Goal: Information Seeking & Learning: Learn about a topic

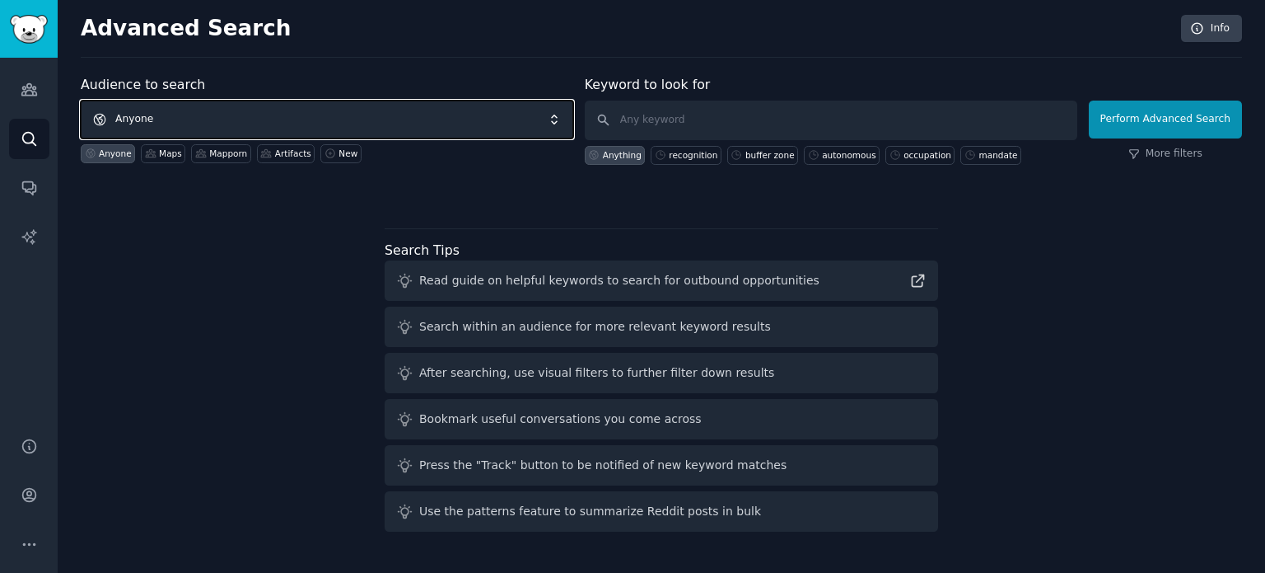
click at [269, 119] on span "Anyone" at bounding box center [327, 120] width 493 height 38
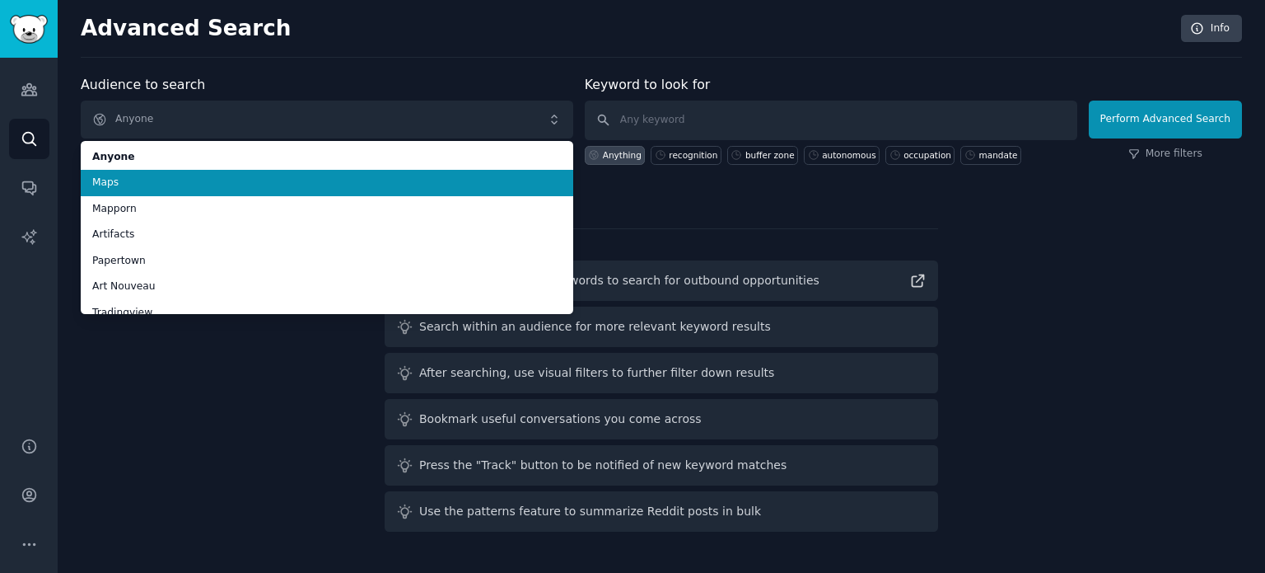
click at [231, 192] on li "Maps" at bounding box center [327, 183] width 493 height 26
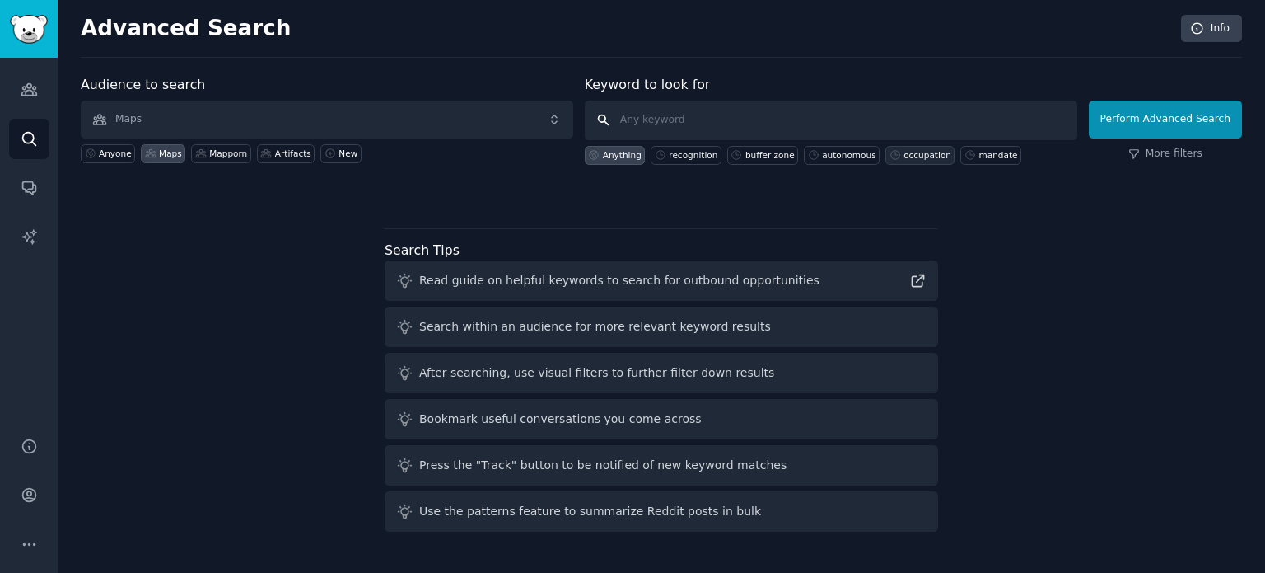
paste input "claims"
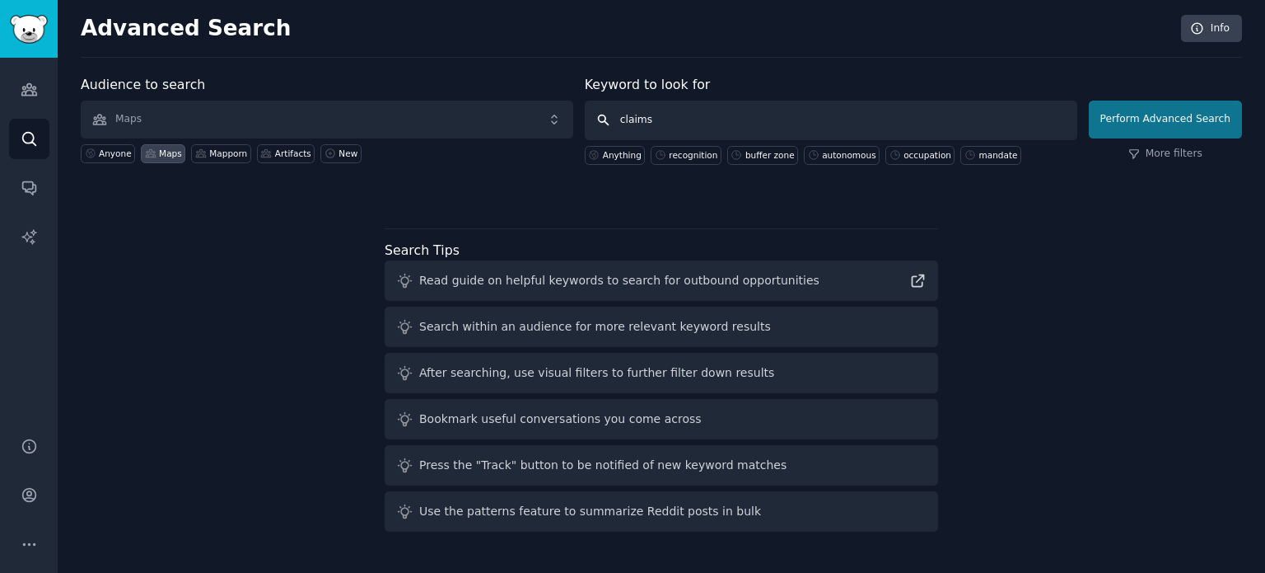
type input "claims"
click at [1177, 120] on button "Perform Advanced Search" at bounding box center [1165, 120] width 153 height 38
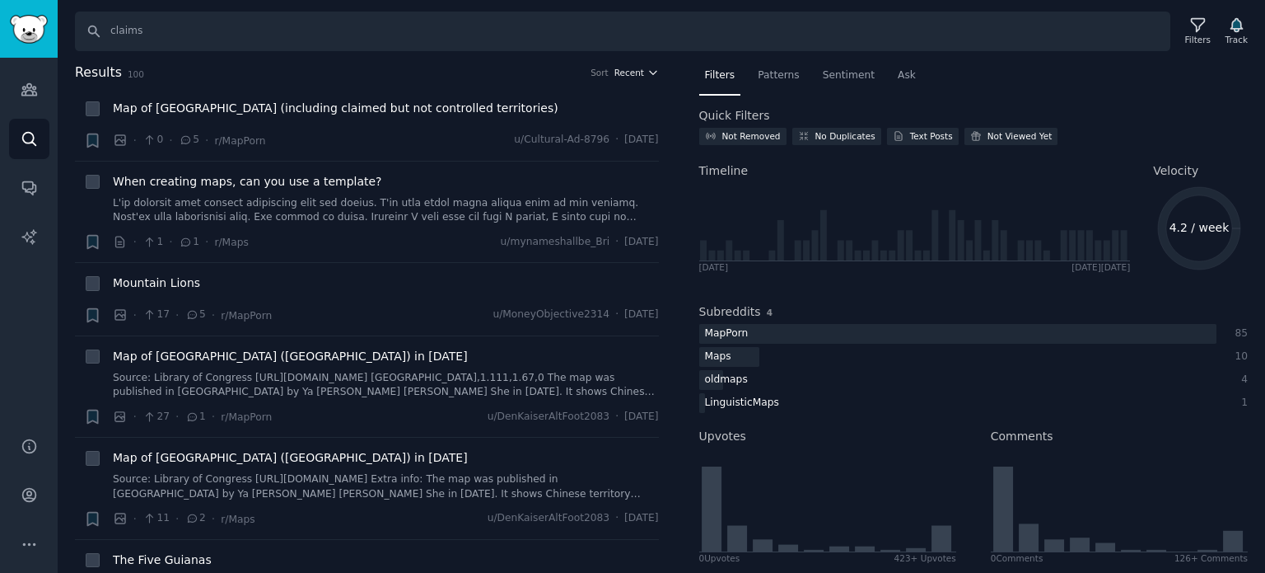
click at [626, 70] on span "Recent" at bounding box center [630, 73] width 30 height 12
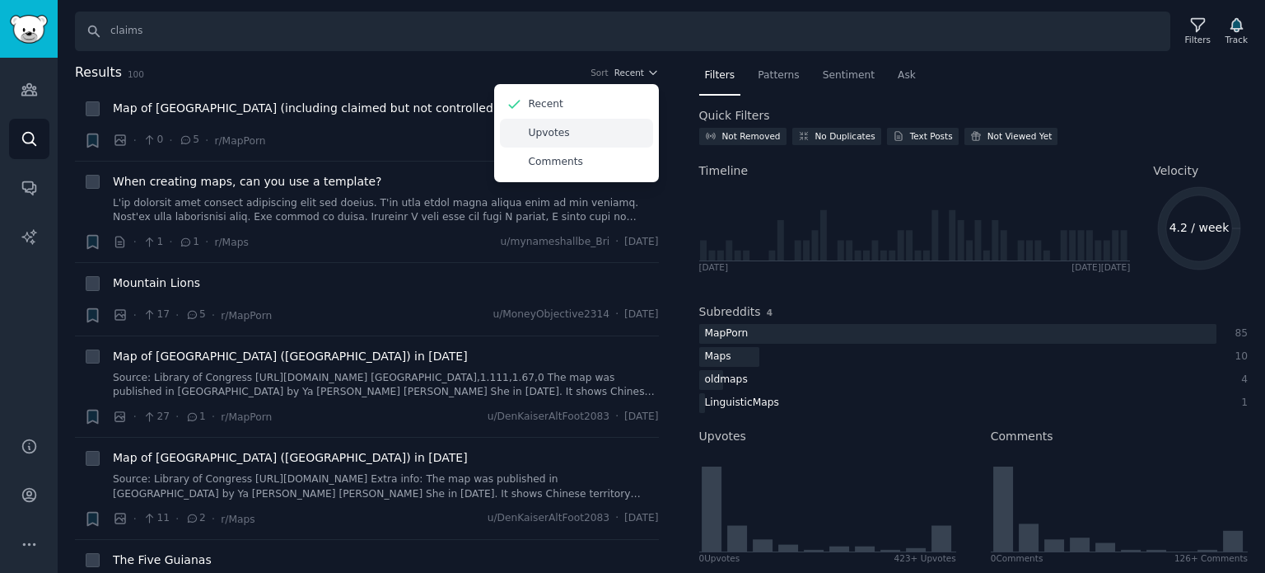
click at [580, 134] on div "Upvotes" at bounding box center [576, 133] width 153 height 29
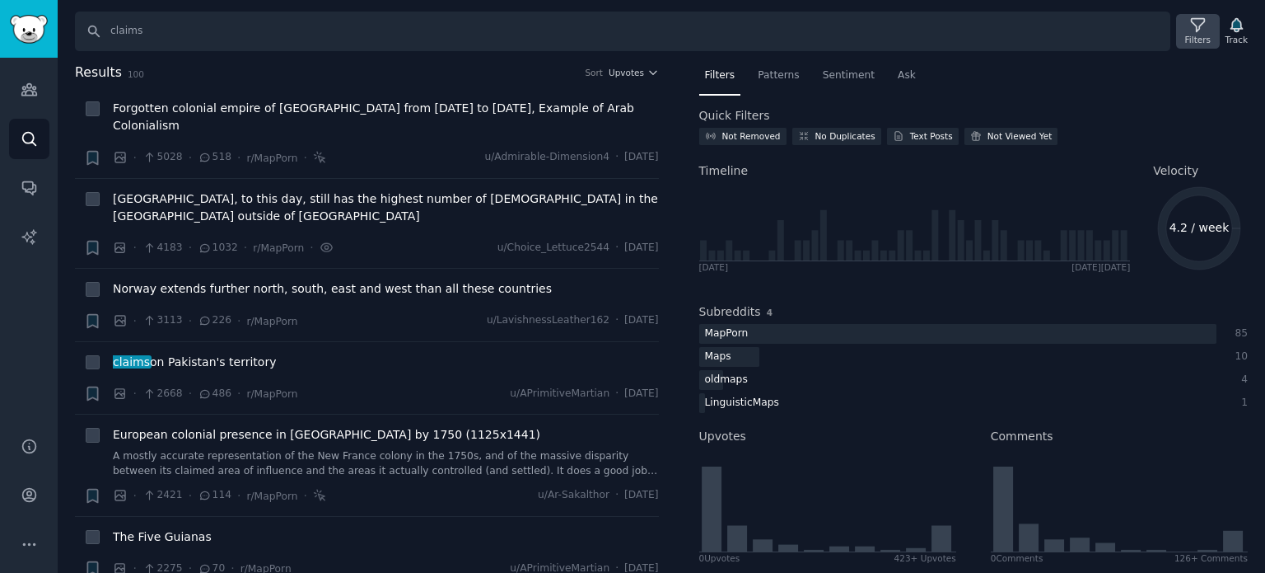
click at [1216, 41] on div "Filters" at bounding box center [1198, 31] width 43 height 35
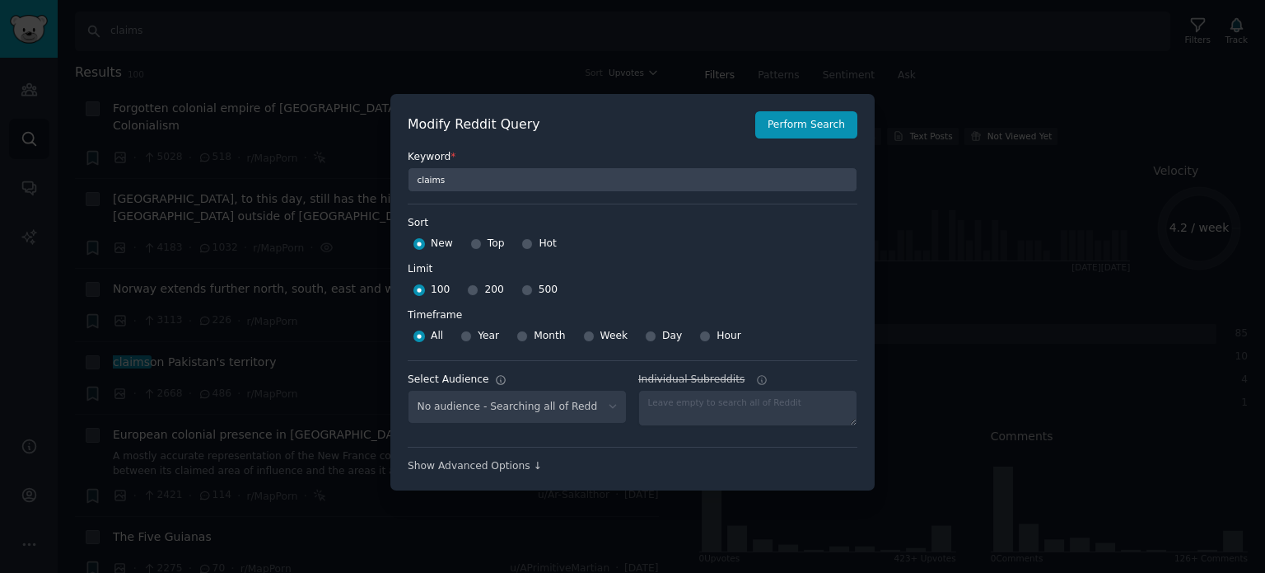
select select "f33d550f09"
click at [470, 292] on input "200" at bounding box center [473, 290] width 12 height 12
radio input "true"
click at [472, 249] on input "Top" at bounding box center [476, 244] width 12 height 12
radio input "true"
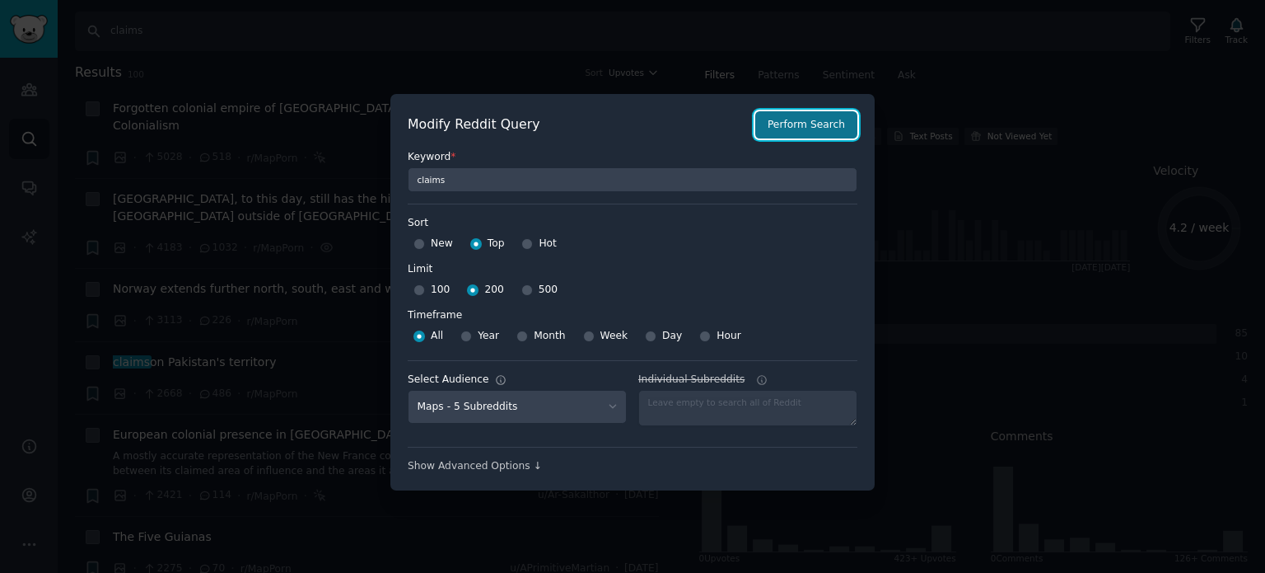
click at [784, 125] on button "Perform Search" at bounding box center [807, 125] width 102 height 28
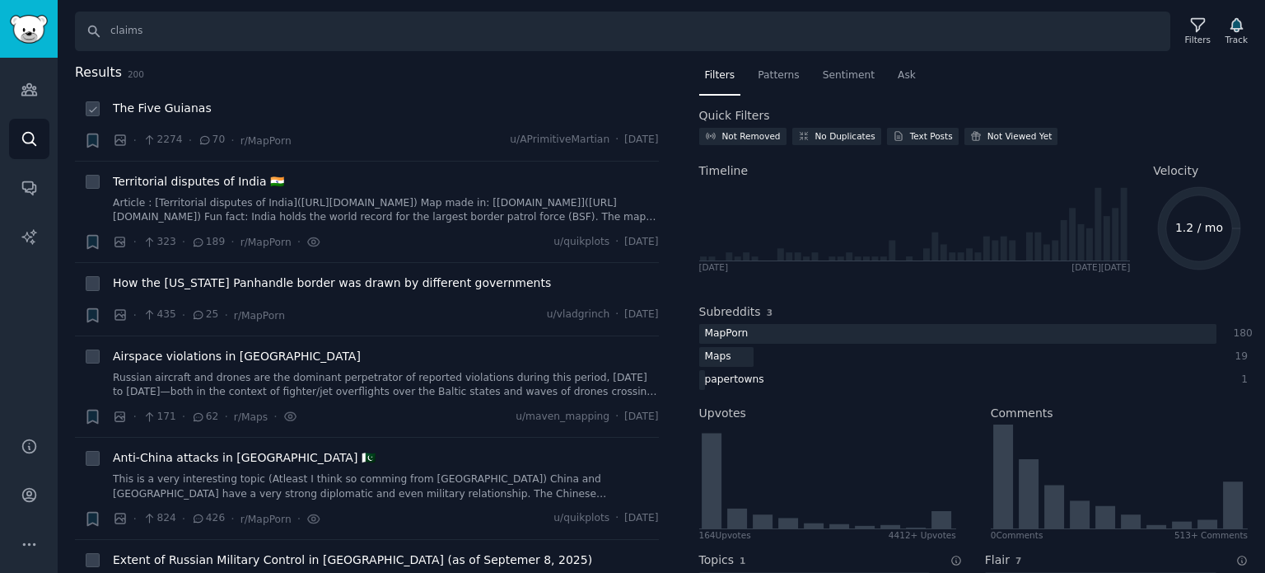
click at [172, 115] on span "The Five Guianas" at bounding box center [162, 108] width 99 height 17
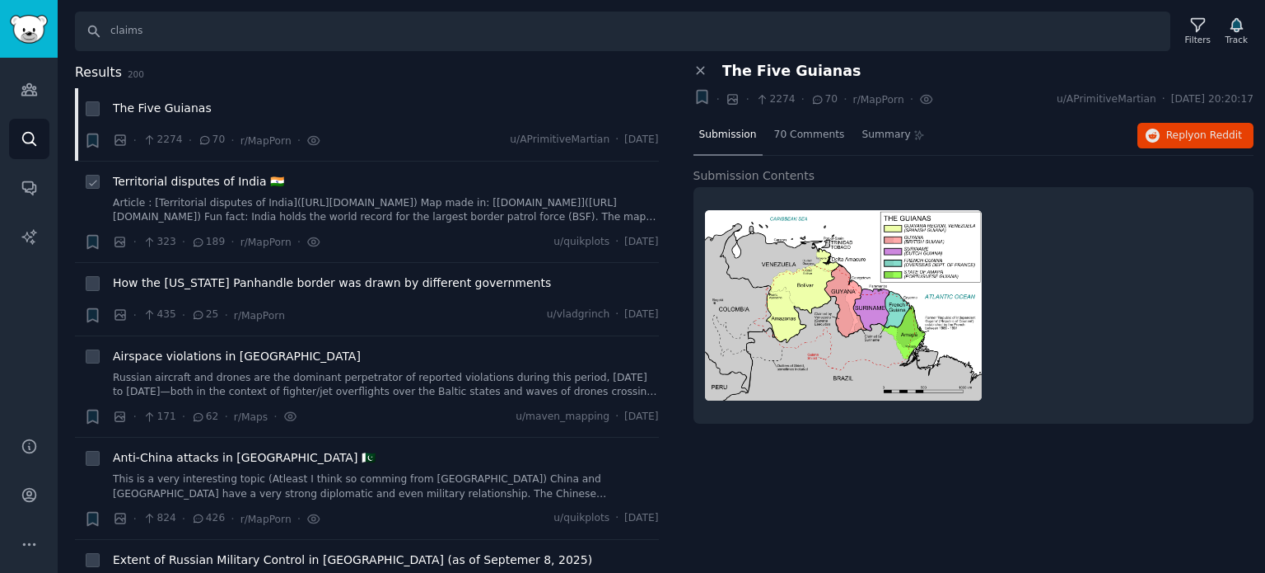
click at [211, 185] on span "Territorial disputes of India 🇮🇳" at bounding box center [198, 181] width 171 height 17
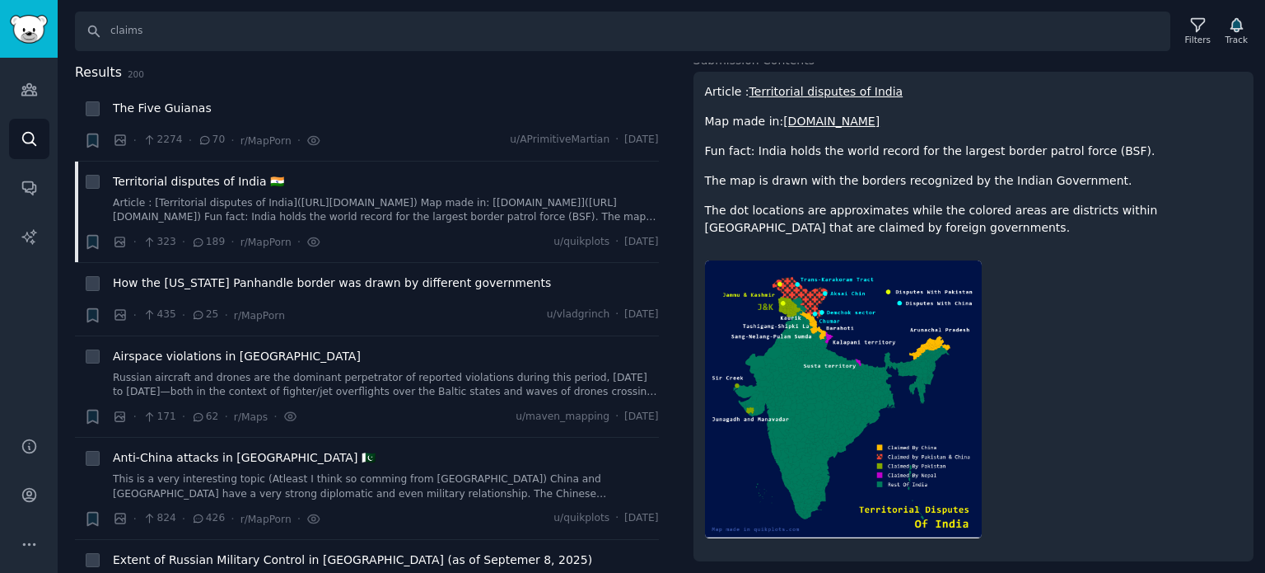
scroll to position [119, 0]
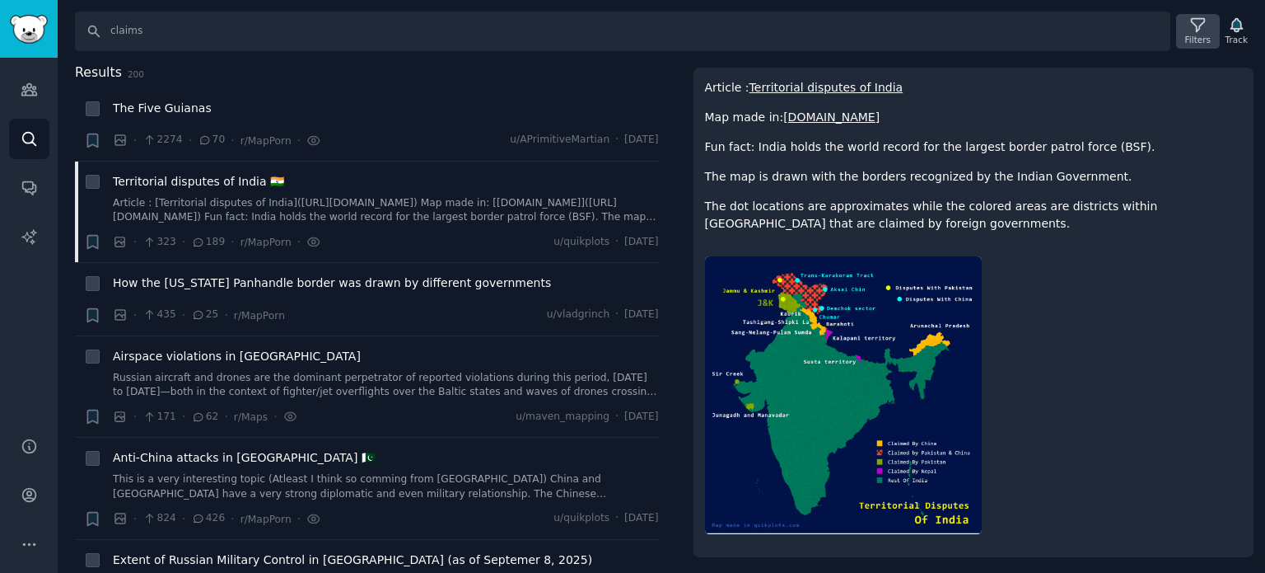
click at [1216, 26] on div "Filters" at bounding box center [1198, 31] width 43 height 35
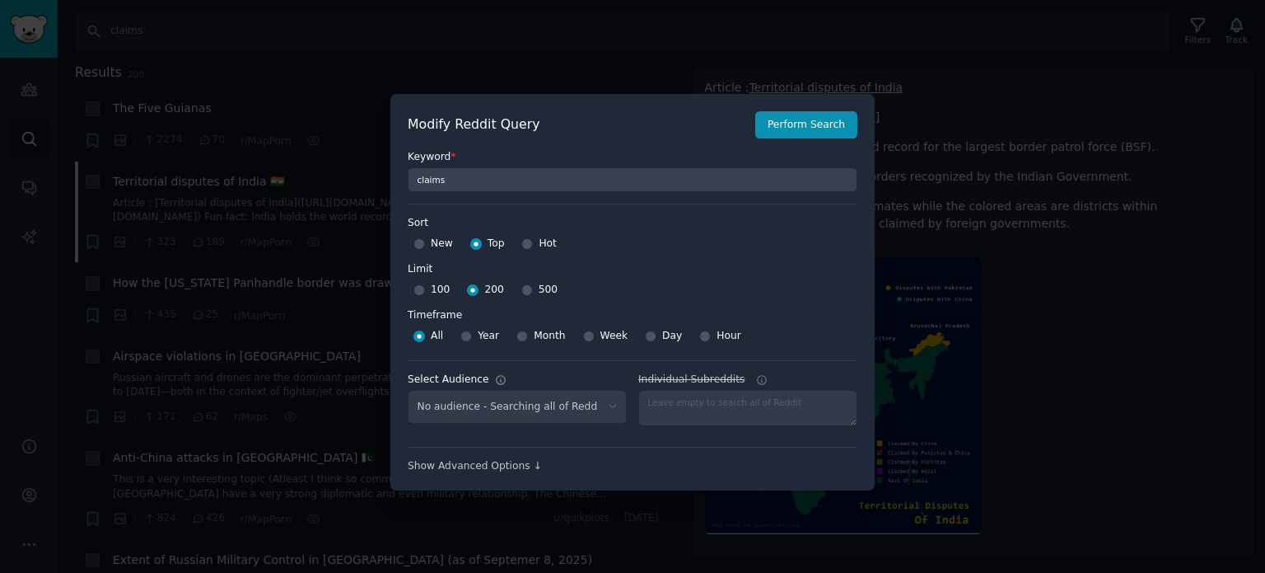
select select "f33d550f09"
click at [414, 242] on input "New" at bounding box center [420, 244] width 12 height 12
radio input "true"
click at [815, 119] on button "Perform Search" at bounding box center [807, 125] width 102 height 28
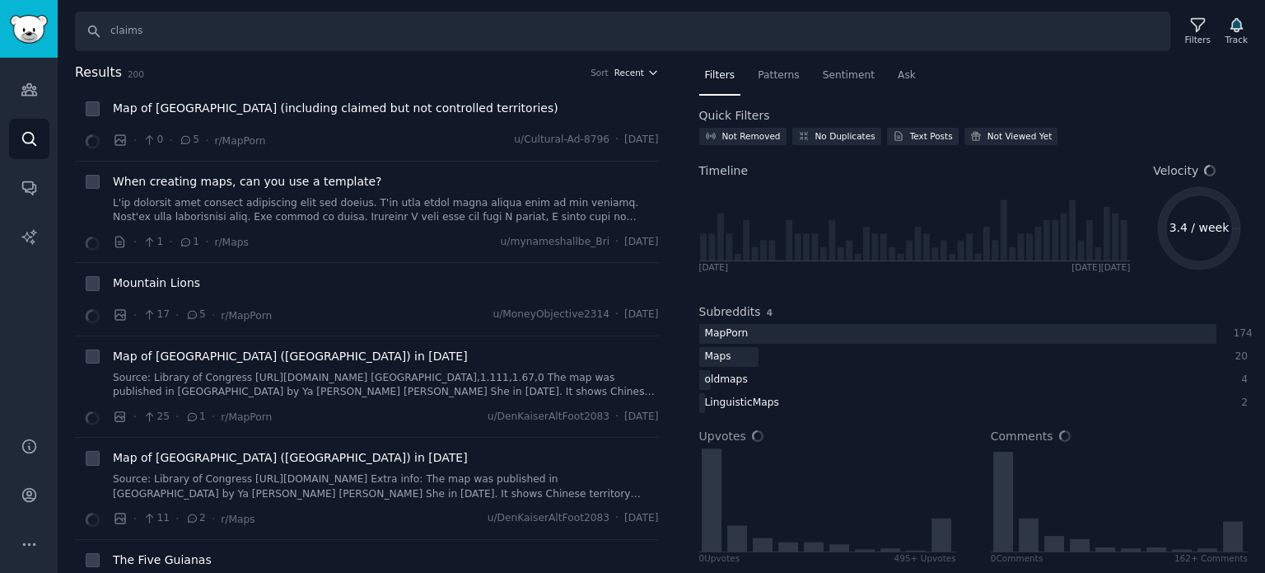
click at [636, 77] on span "Recent" at bounding box center [630, 73] width 30 height 12
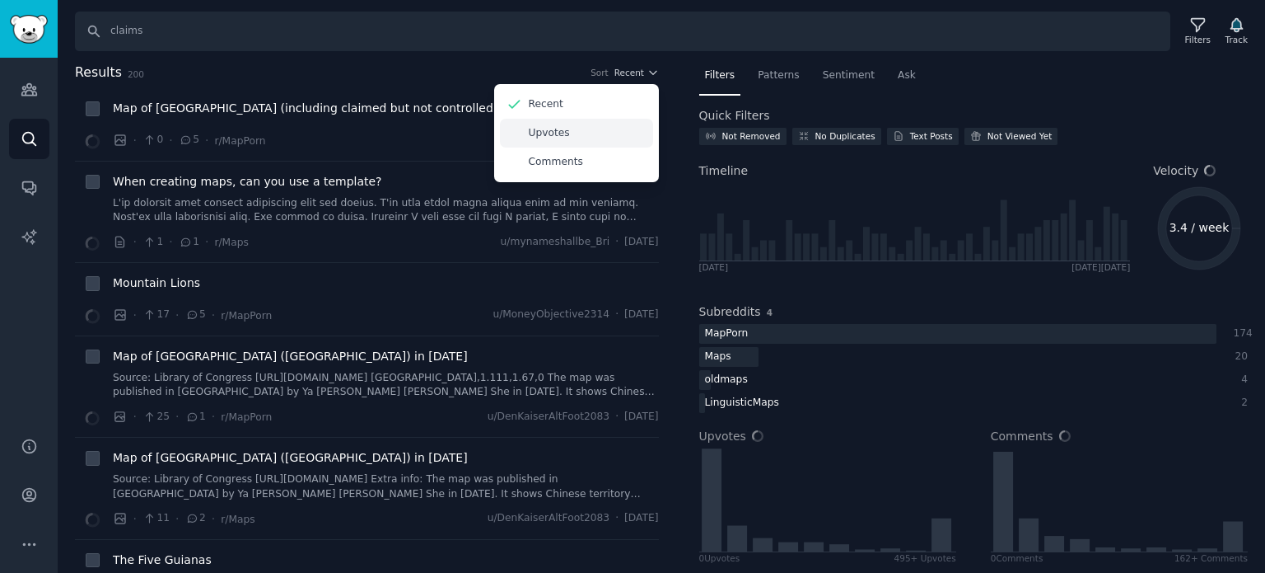
click at [597, 141] on div "Upvotes" at bounding box center [576, 133] width 153 height 29
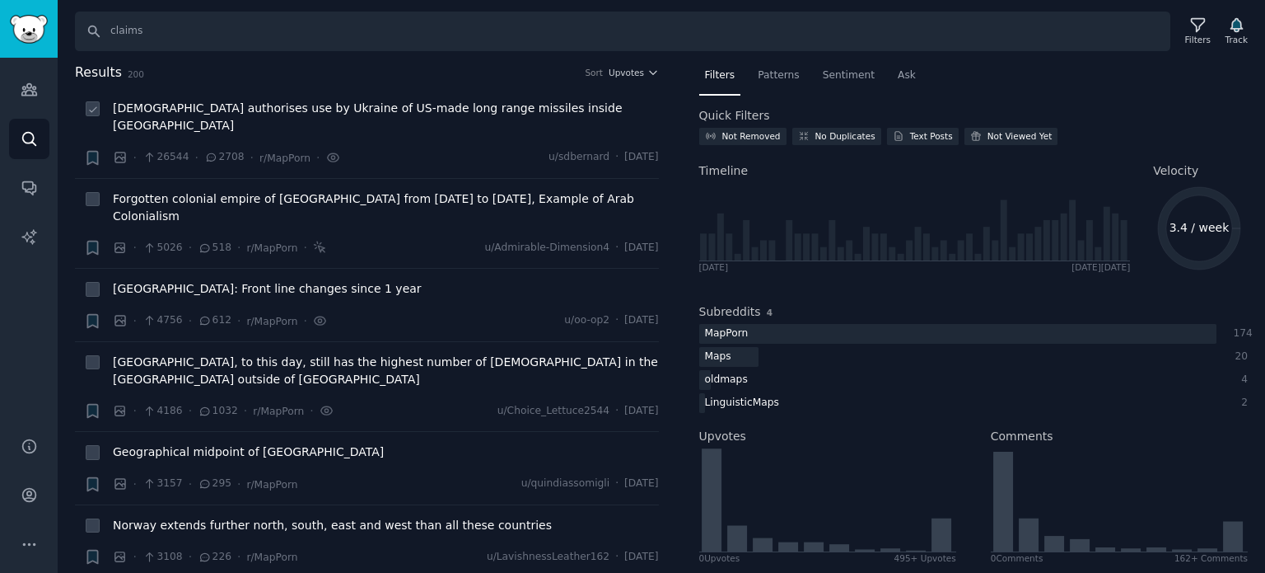
click at [244, 112] on span "[DEMOGRAPHIC_DATA] authorises use by Ukraine of US-made long range missiles ins…" at bounding box center [386, 117] width 546 height 35
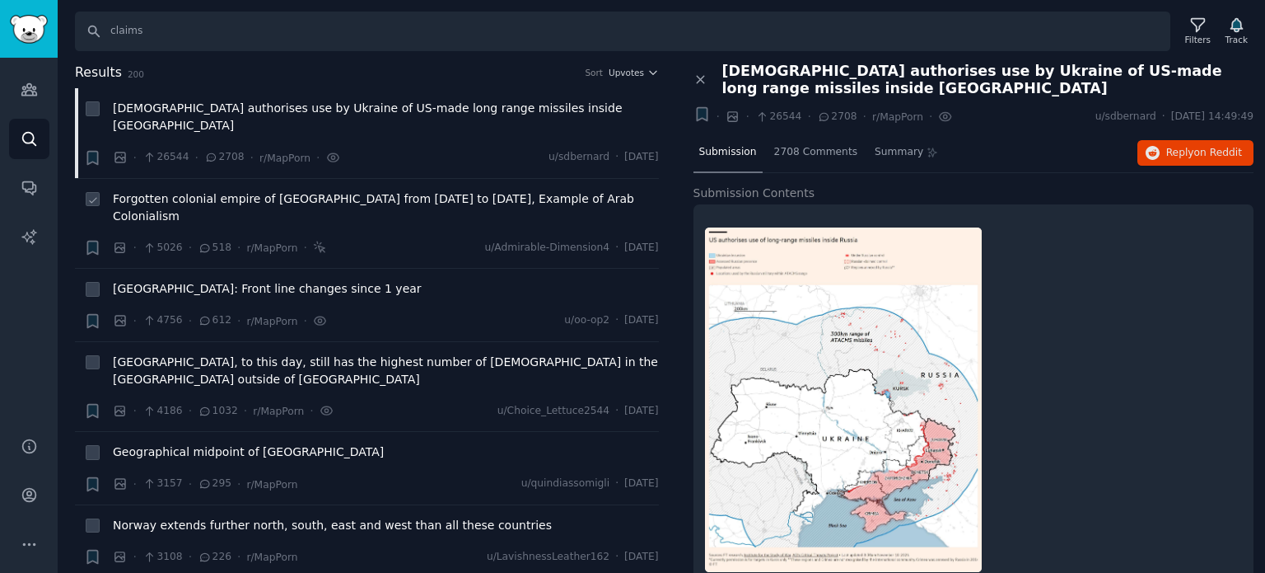
click at [244, 190] on span "Forgotten colonial empire of [GEOGRAPHIC_DATA] from [DATE] to [DATE], Example o…" at bounding box center [386, 207] width 546 height 35
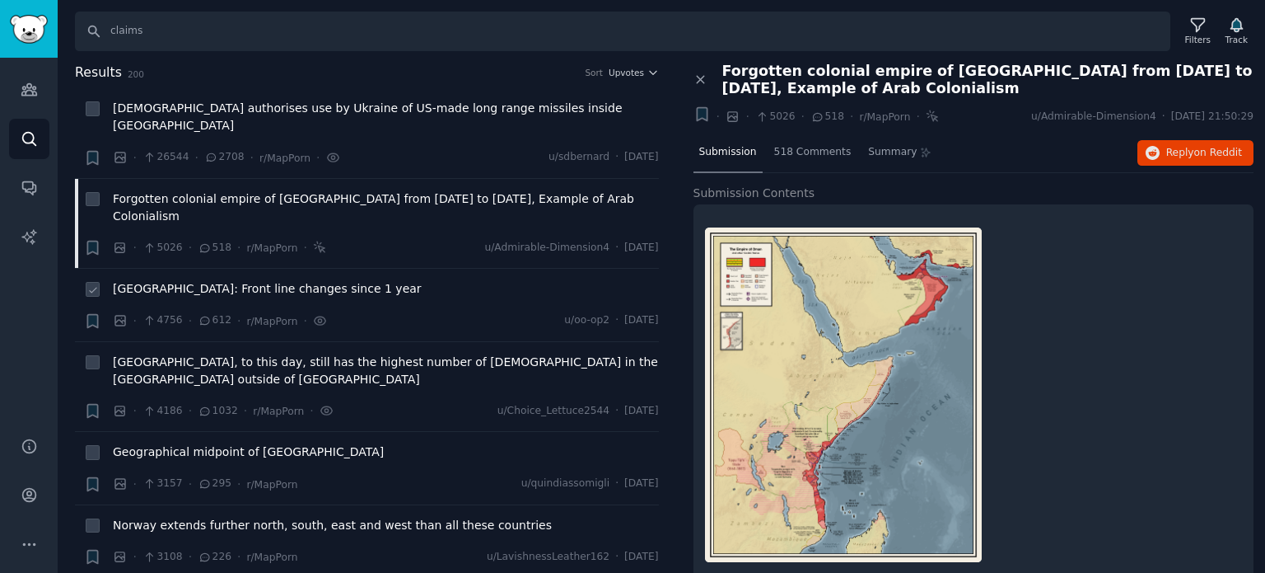
click at [232, 280] on span "[GEOGRAPHIC_DATA]: Front line changes since 1 year" at bounding box center [267, 288] width 309 height 17
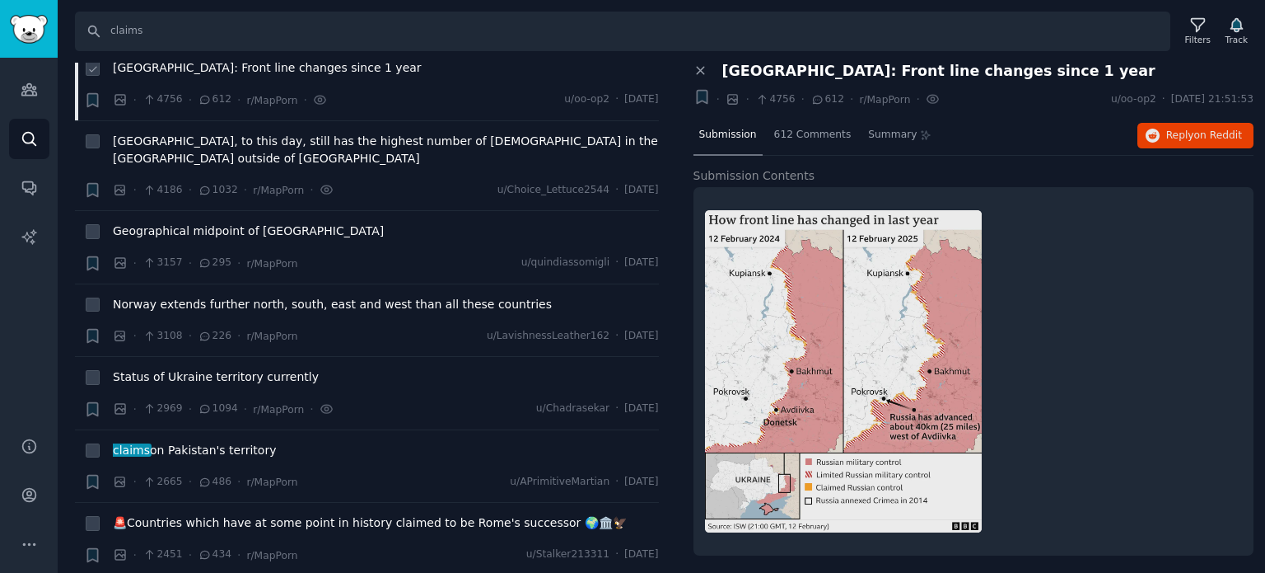
scroll to position [247, 0]
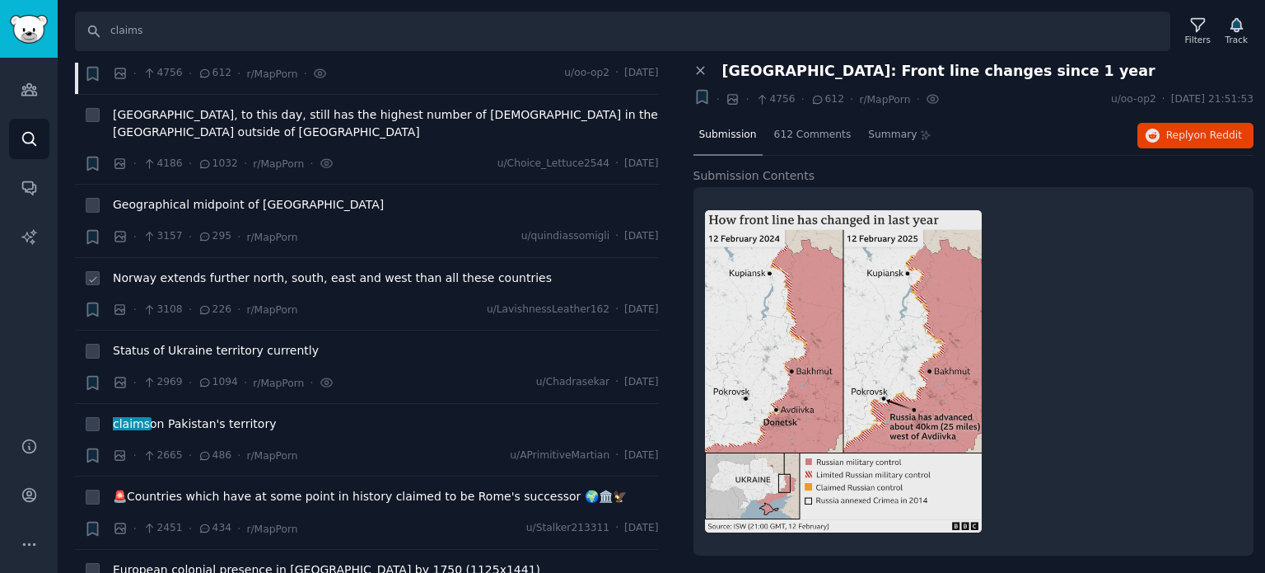
click at [203, 269] on span "Norway extends further north, south, east and west than all these countries" at bounding box center [332, 277] width 439 height 17
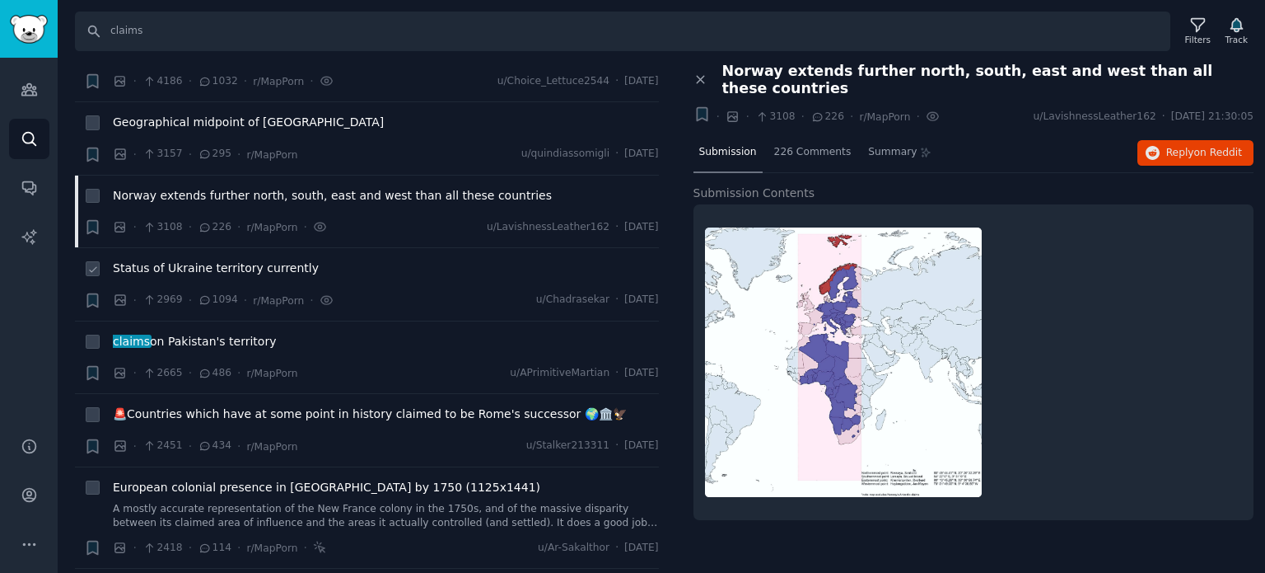
scroll to position [494, 0]
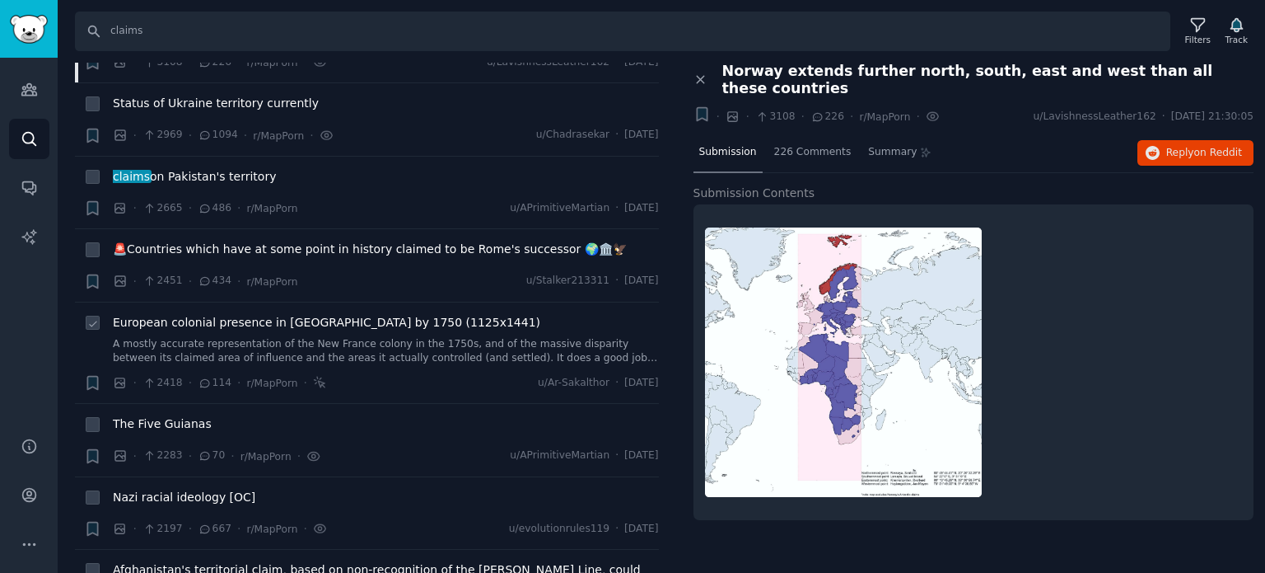
click at [176, 314] on span "European colonial presence in [GEOGRAPHIC_DATA] by 1750 (1125x1441)" at bounding box center [327, 322] width 428 height 17
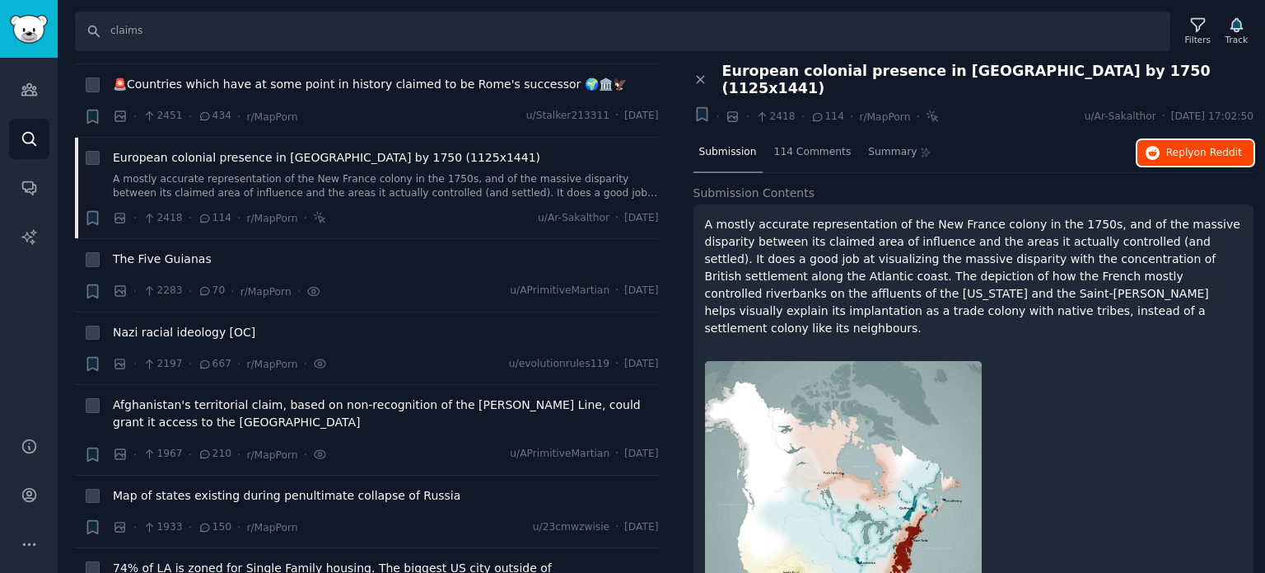
click at [1195, 147] on span "on Reddit" at bounding box center [1219, 153] width 48 height 12
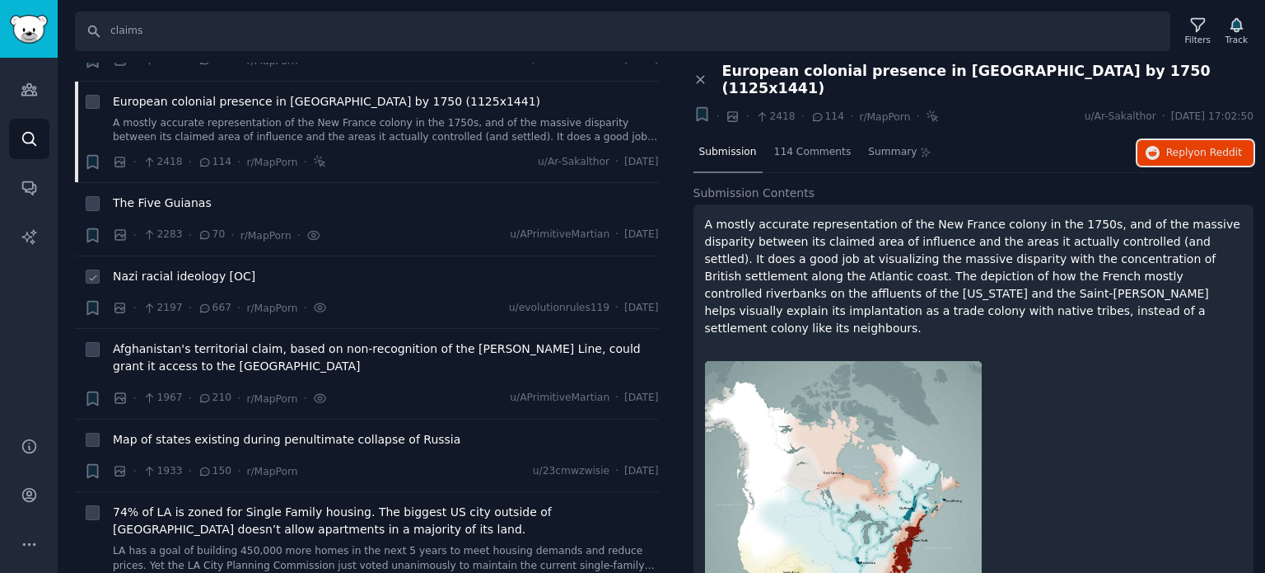
scroll to position [741, 0]
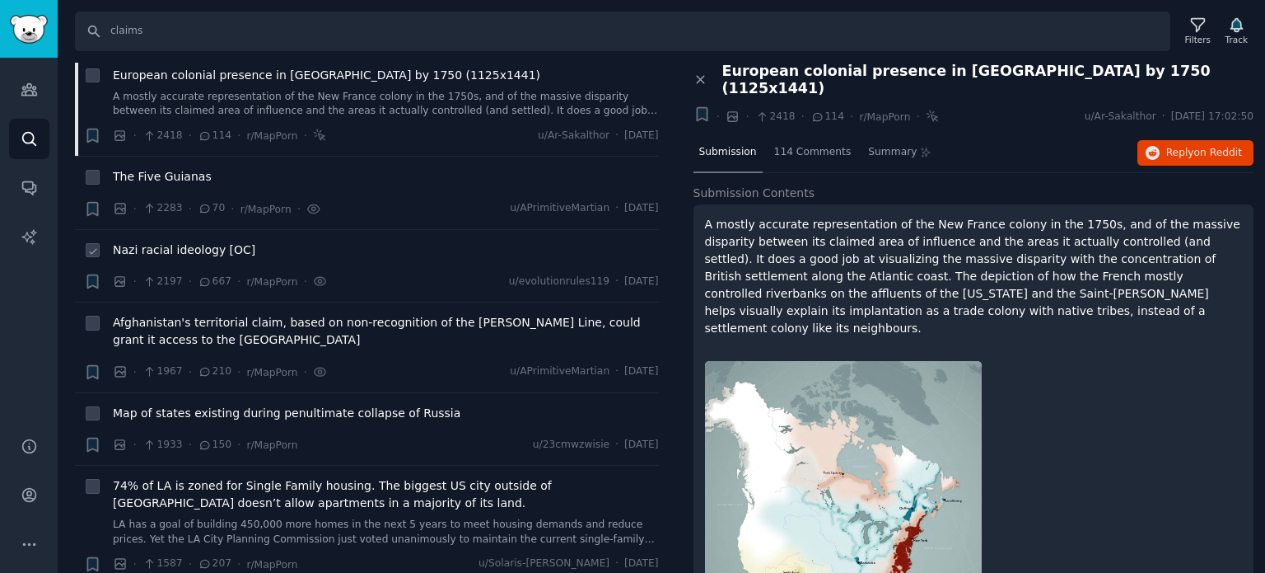
click at [184, 241] on span "Nazi racial ideology [OC]" at bounding box center [184, 249] width 143 height 17
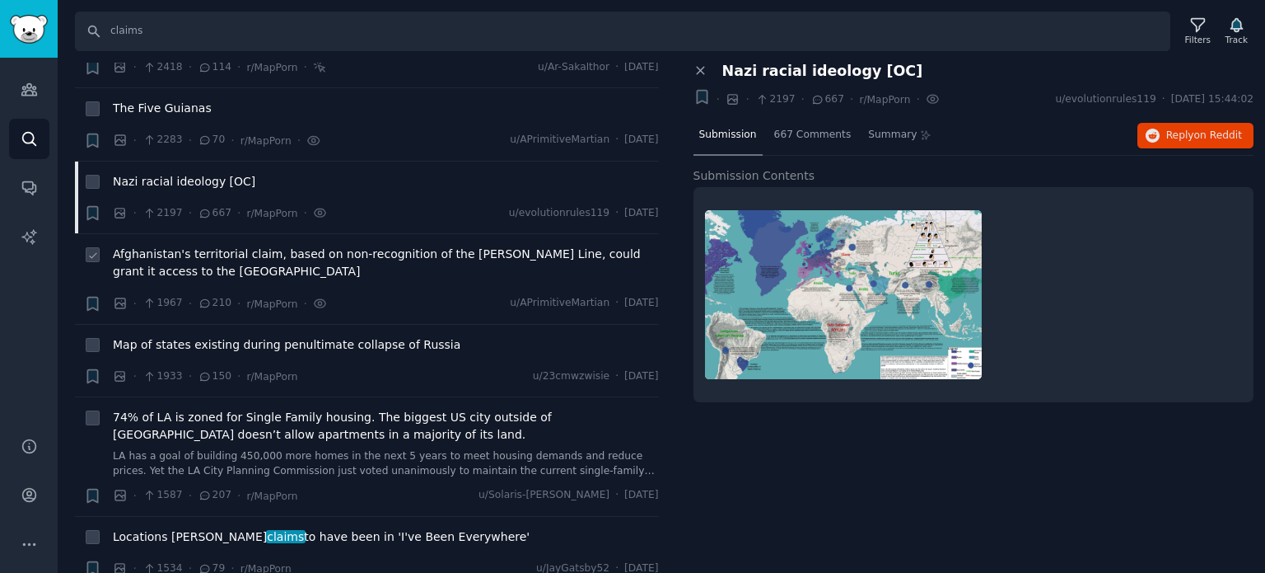
scroll to position [906, 0]
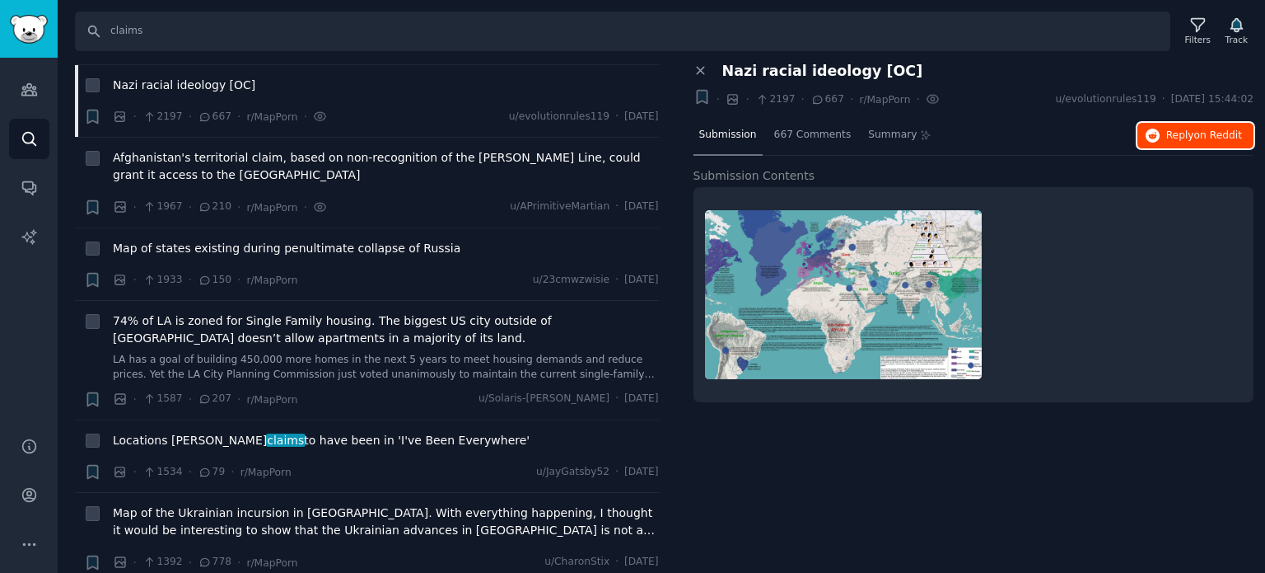
click at [1171, 136] on span "Reply on Reddit" at bounding box center [1205, 136] width 76 height 15
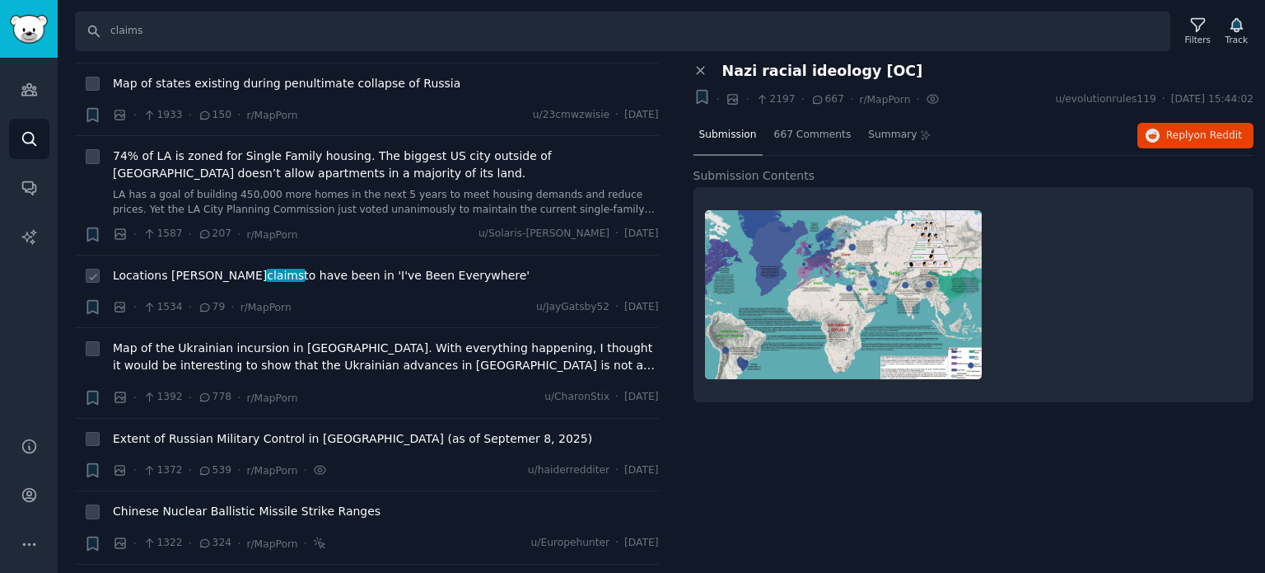
click at [204, 267] on span "Locations [PERSON_NAME] claims to have been in 'I've Been Everywhere'" at bounding box center [321, 275] width 417 height 17
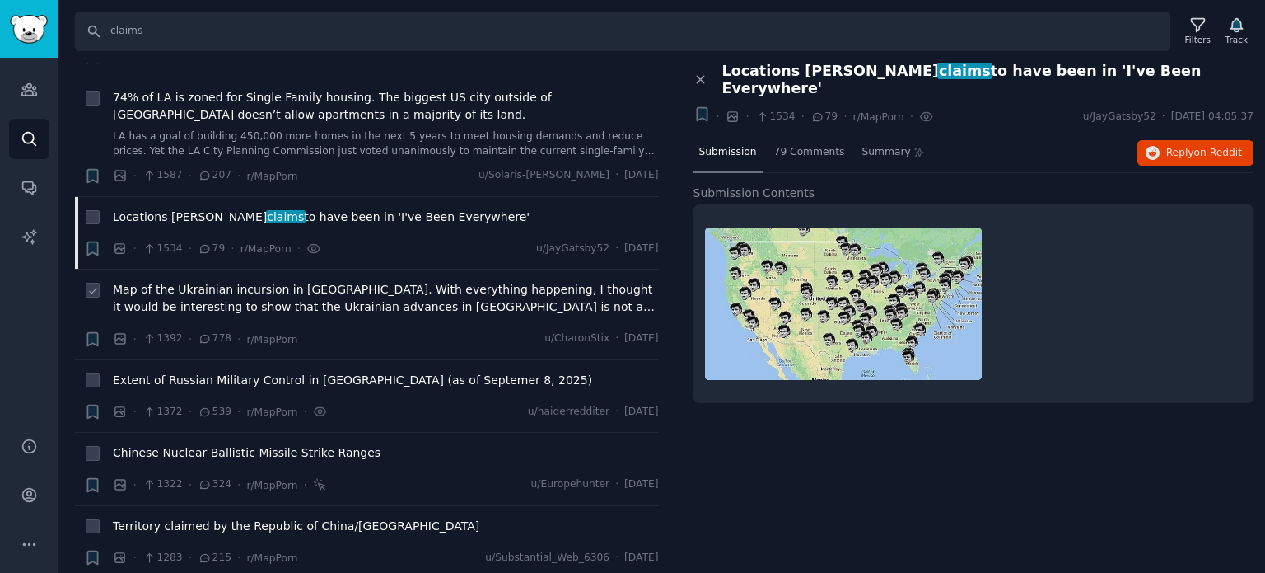
scroll to position [1236, 0]
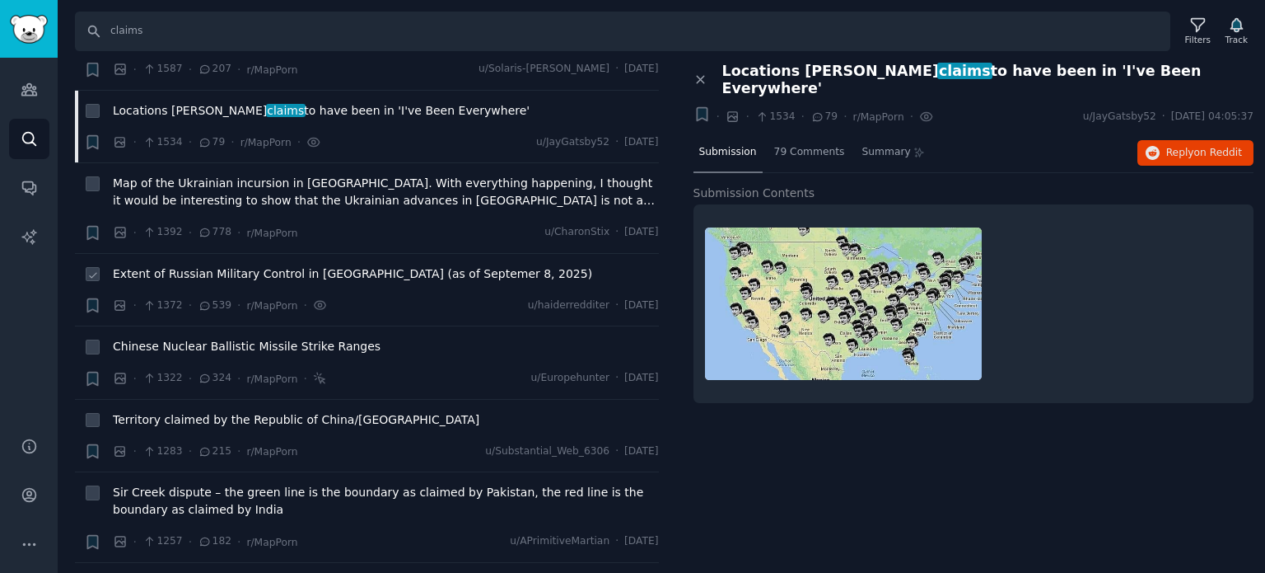
click at [191, 265] on div "Extent of Russian Military Control in [GEOGRAPHIC_DATA] (as of Septemer 8, 2025)" at bounding box center [386, 276] width 546 height 23
click at [194, 265] on span "Extent of Russian Military Control in [GEOGRAPHIC_DATA] (as of Septemer 8, 2025)" at bounding box center [353, 273] width 480 height 17
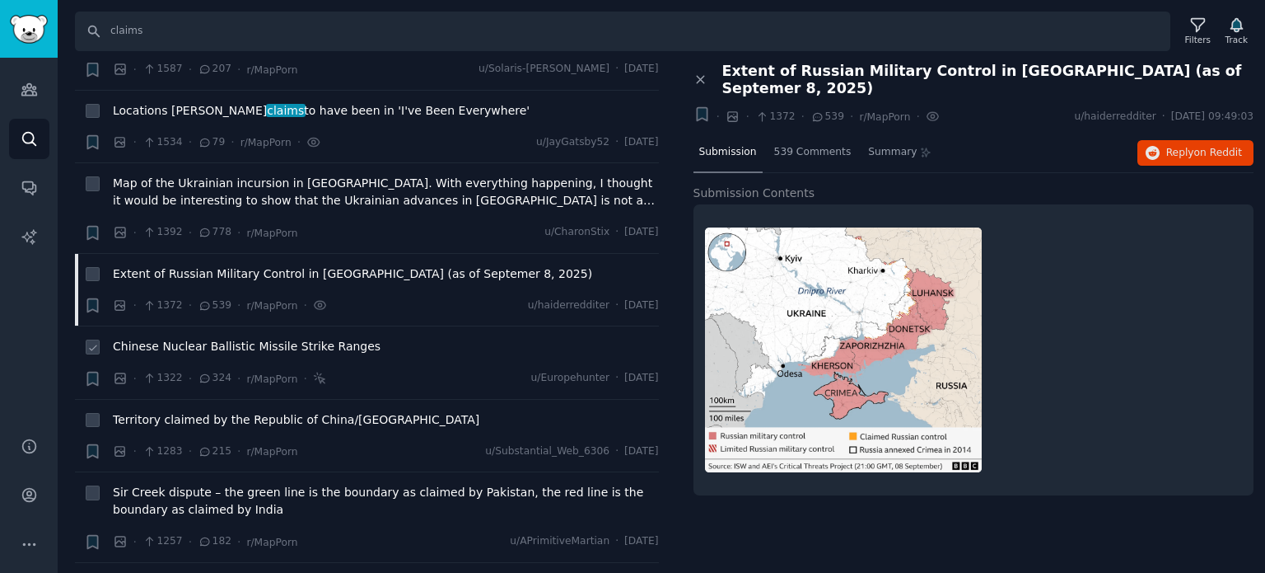
click at [201, 338] on span "Chinese Nuclear Ballistic Missile Strike Ranges" at bounding box center [247, 346] width 268 height 17
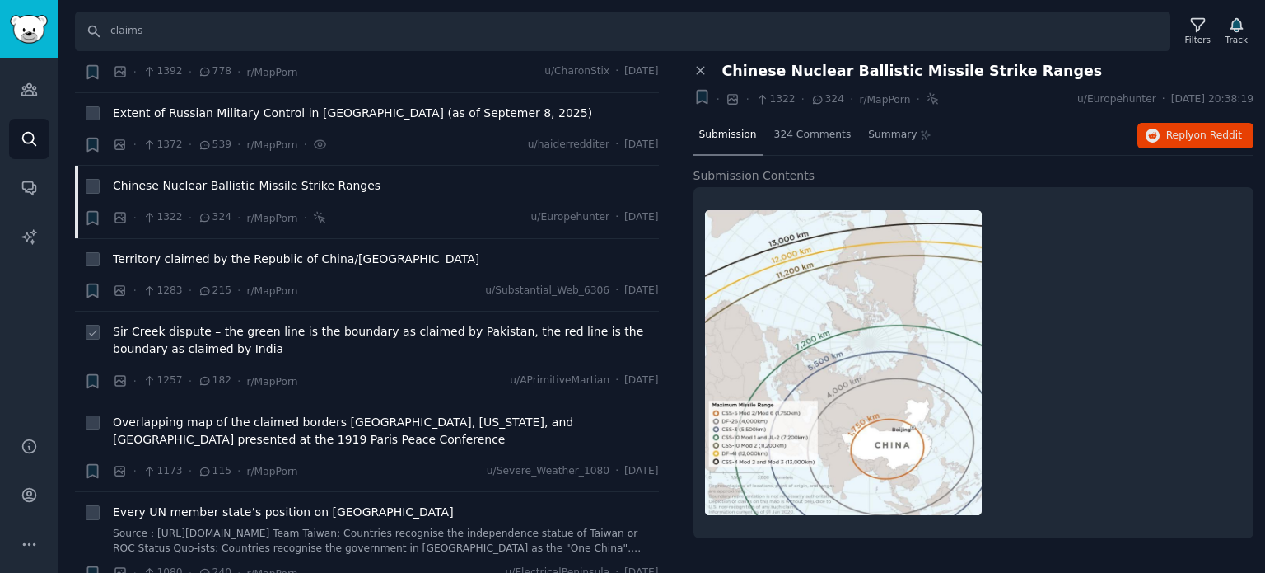
scroll to position [1401, 0]
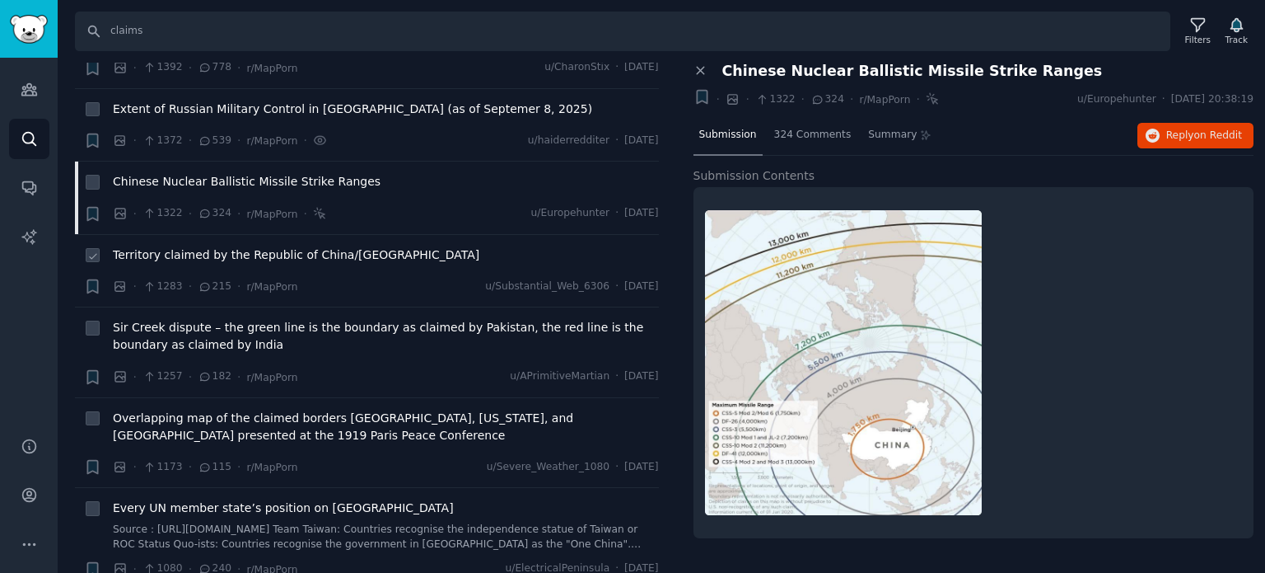
click at [194, 246] on span "Territory claimed by the Republic of China/[GEOGRAPHIC_DATA]" at bounding box center [296, 254] width 367 height 17
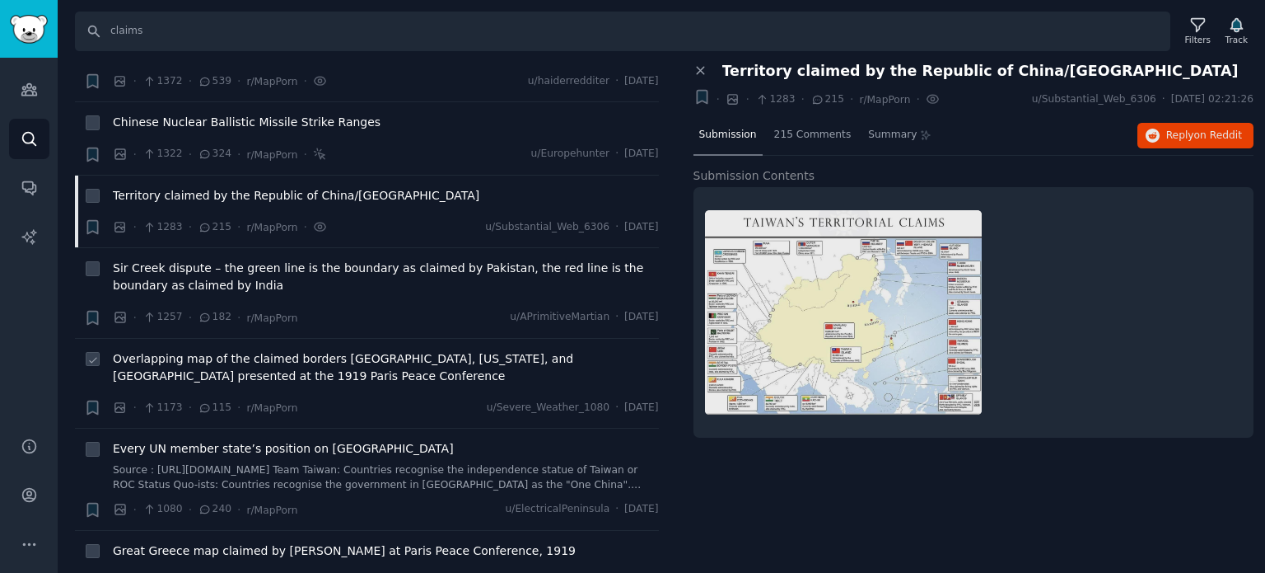
scroll to position [1483, 0]
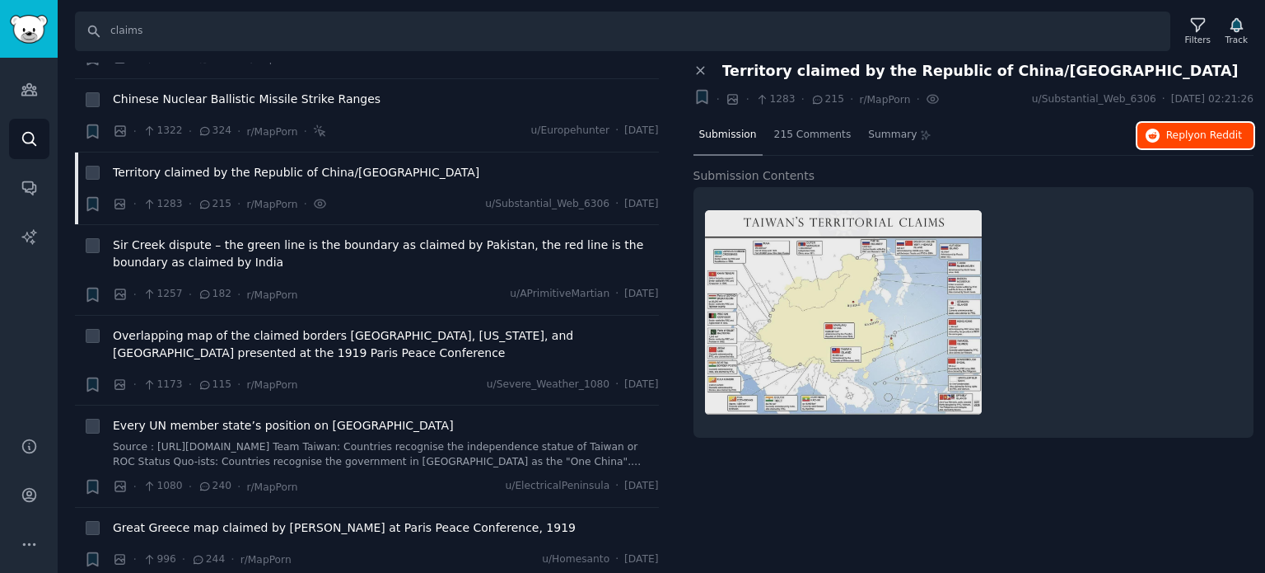
click at [1187, 138] on span "Reply on Reddit" at bounding box center [1205, 136] width 76 height 15
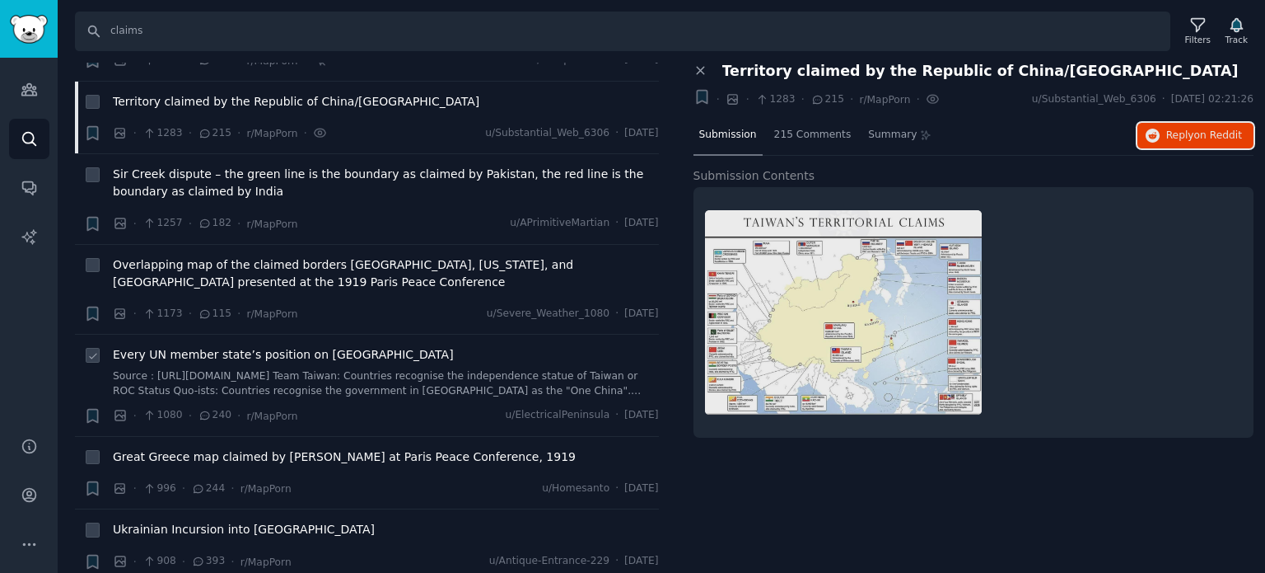
scroll to position [1648, 0]
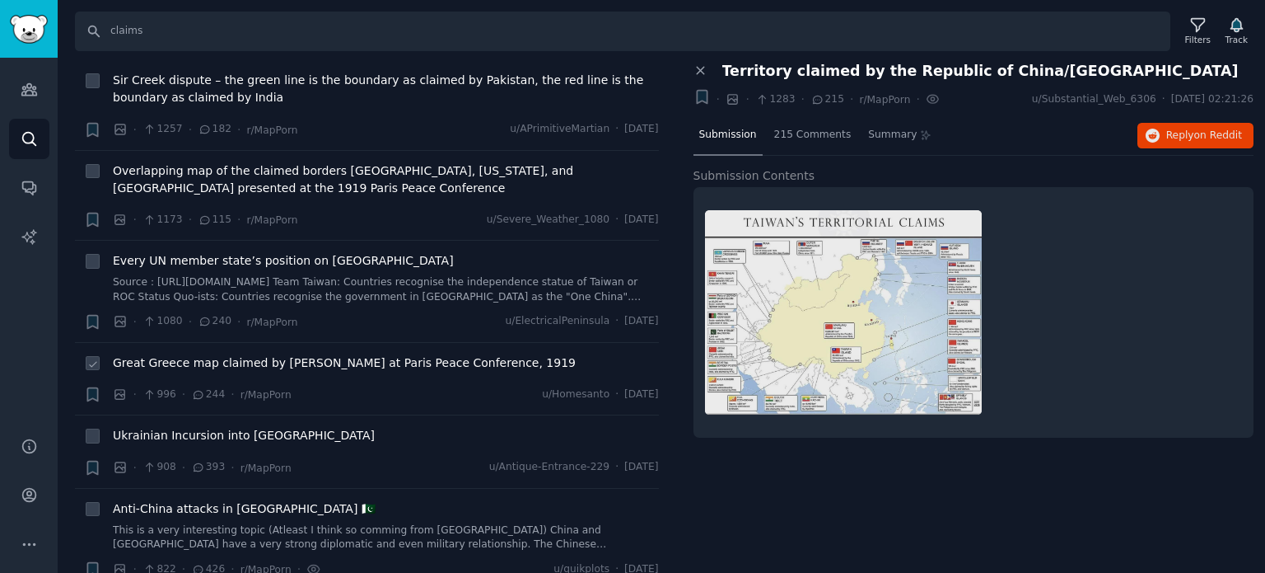
click at [201, 354] on span "Great Greece map claimed by [PERSON_NAME] at Paris Peace Conference, 1919" at bounding box center [344, 362] width 463 height 17
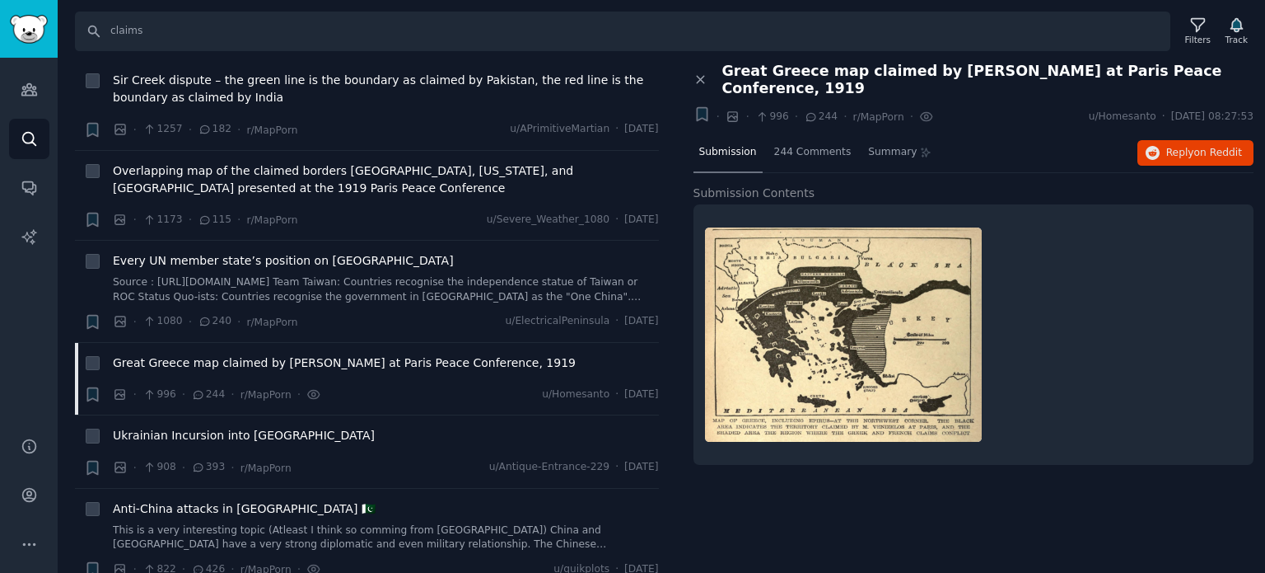
click at [1181, 151] on div "Submission 244 Comments Summary Reply on Reddit" at bounding box center [974, 153] width 561 height 40
click at [1152, 146] on icon "button" at bounding box center [1153, 153] width 15 height 15
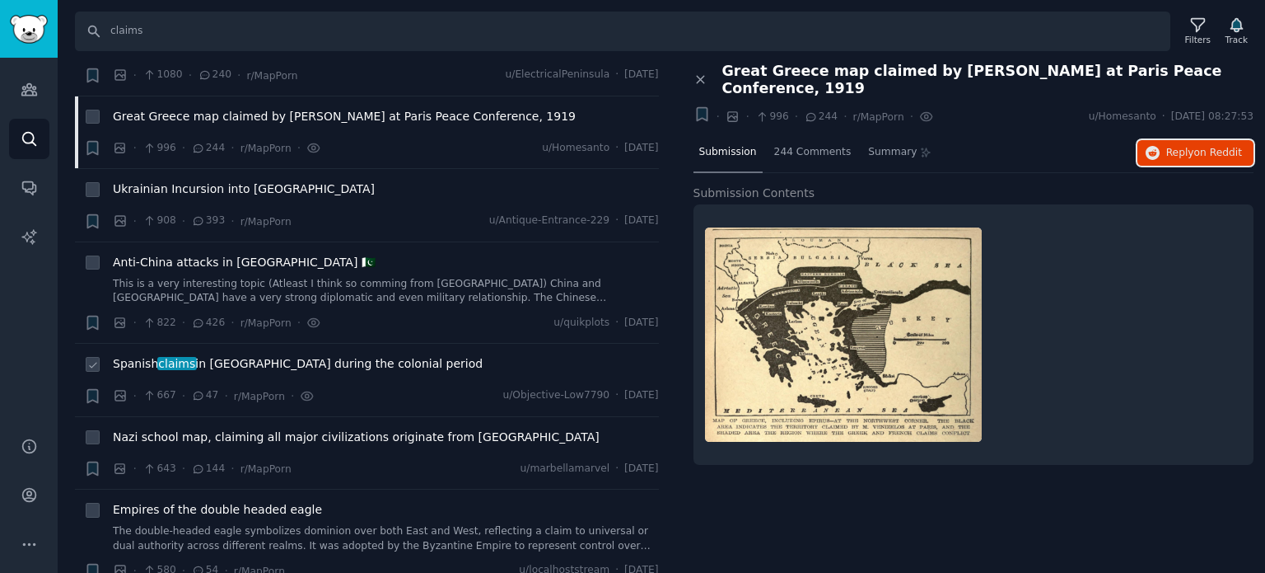
scroll to position [1977, 0]
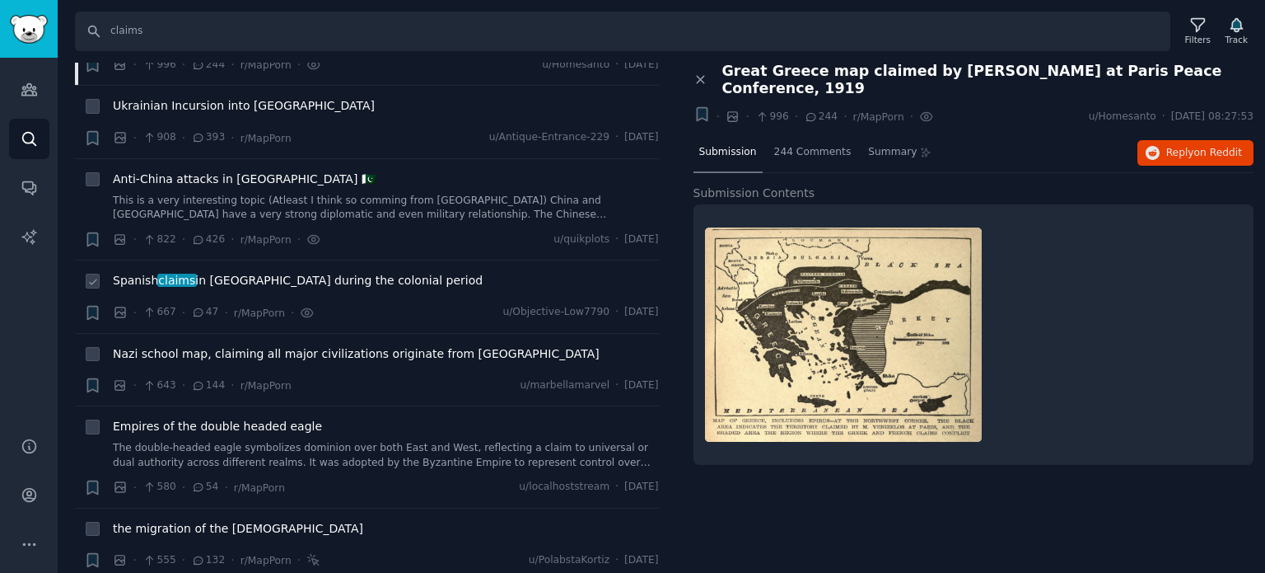
click at [232, 272] on span "Spanish claims in [GEOGRAPHIC_DATA] during the colonial period" at bounding box center [298, 280] width 370 height 17
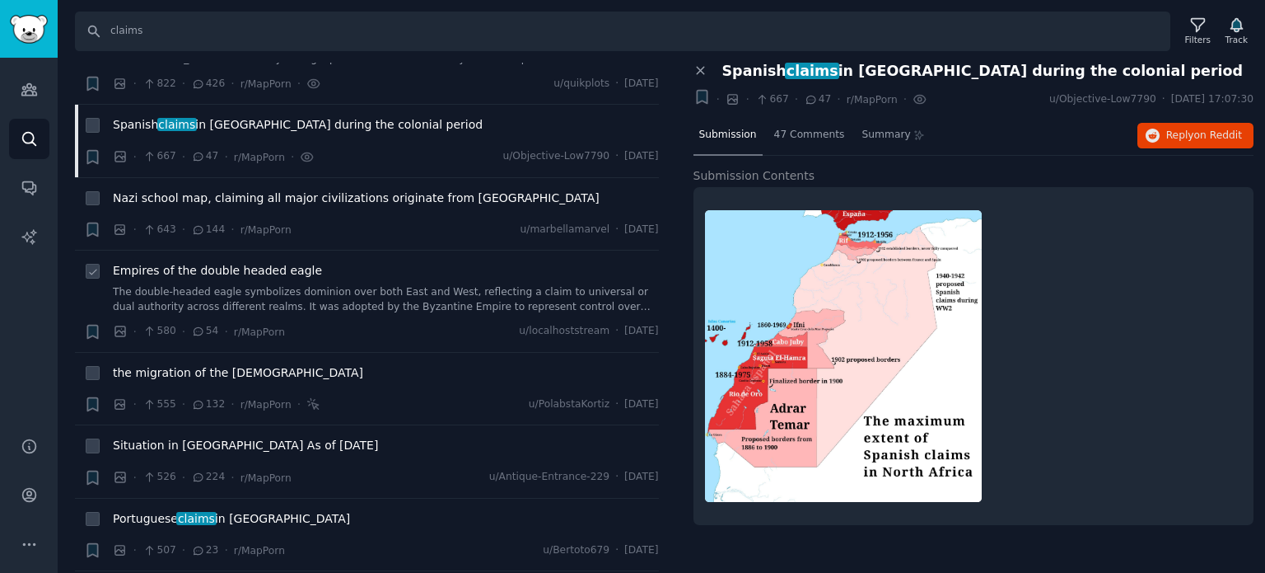
scroll to position [2142, 0]
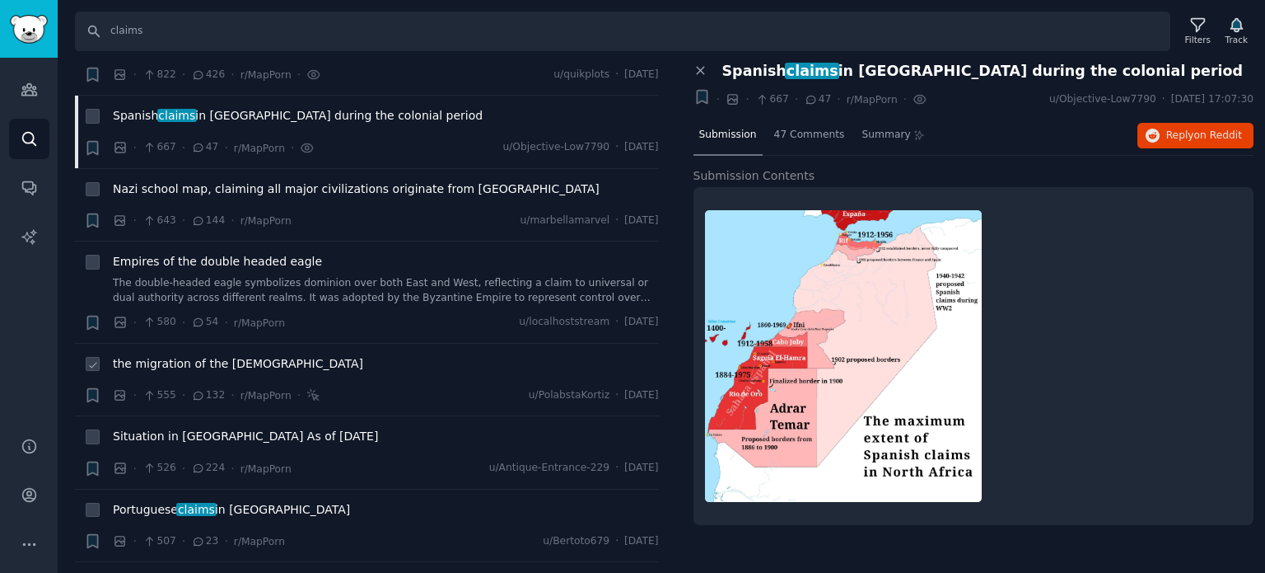
click at [161, 355] on span "the migration of the [DEMOGRAPHIC_DATA]" at bounding box center [238, 363] width 250 height 17
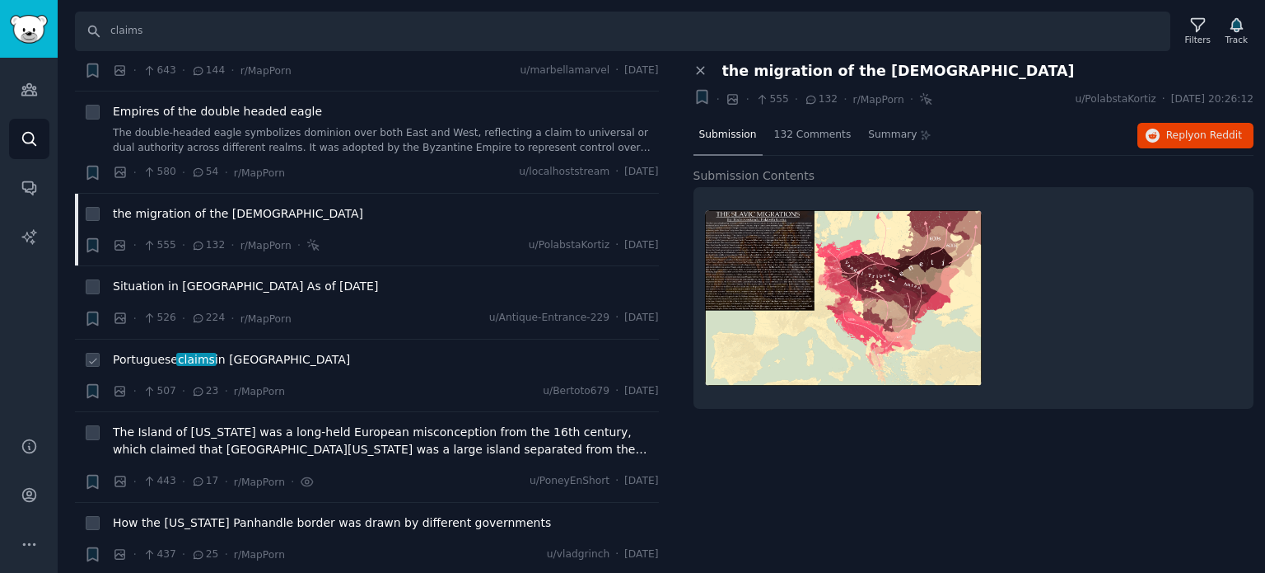
scroll to position [2307, 0]
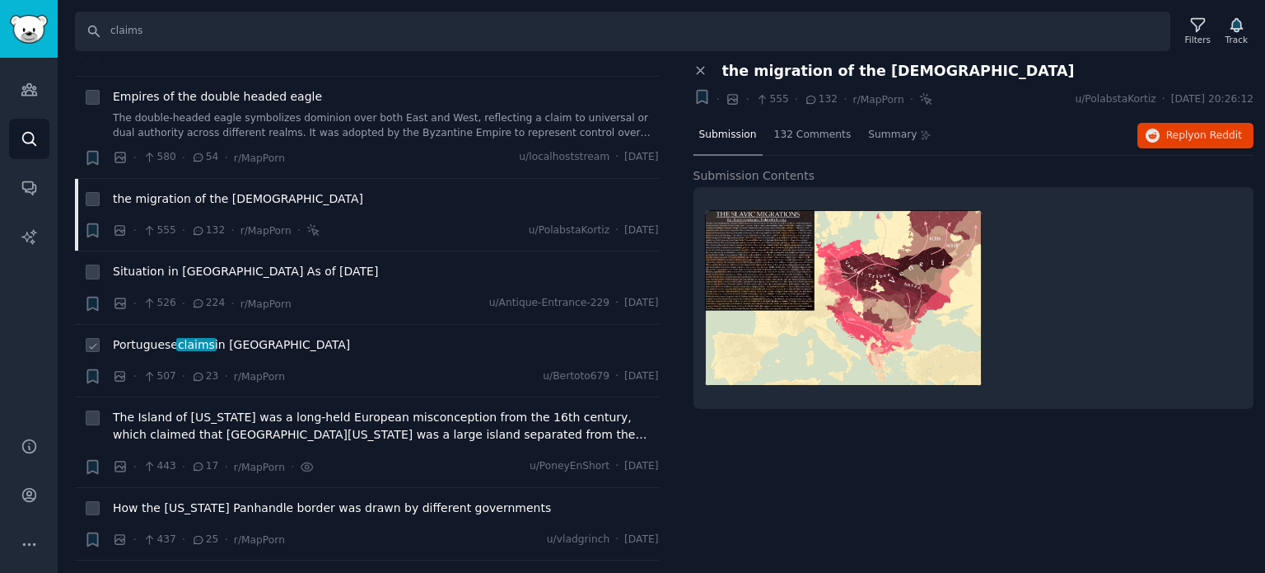
click at [169, 336] on span "Portuguese claims in [GEOGRAPHIC_DATA]" at bounding box center [231, 344] width 237 height 17
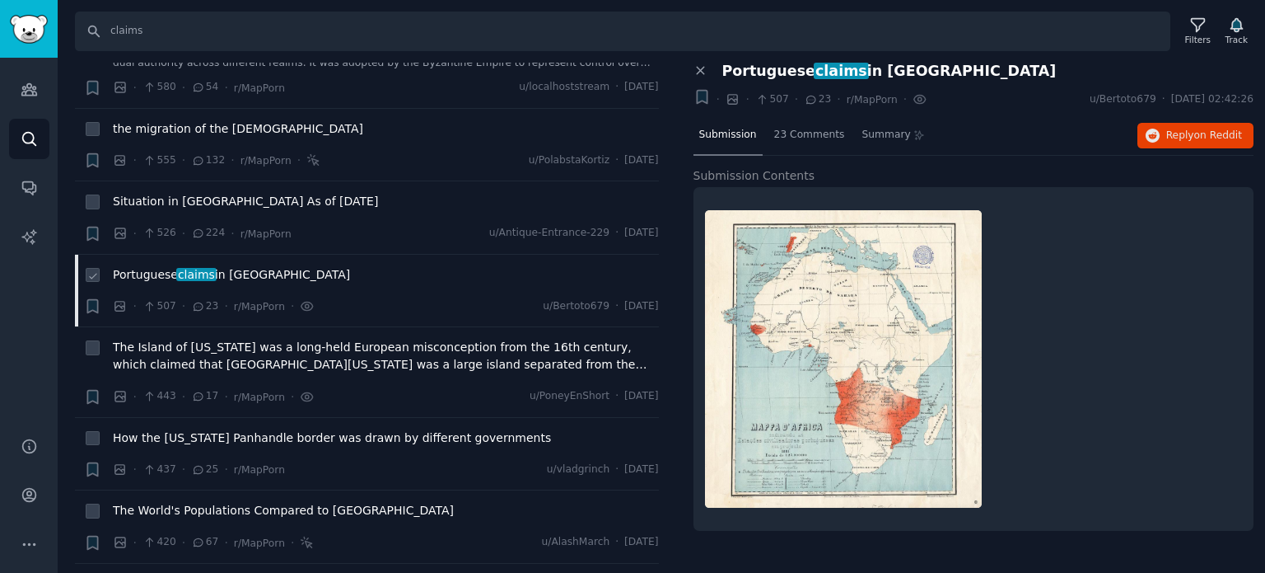
scroll to position [2472, 0]
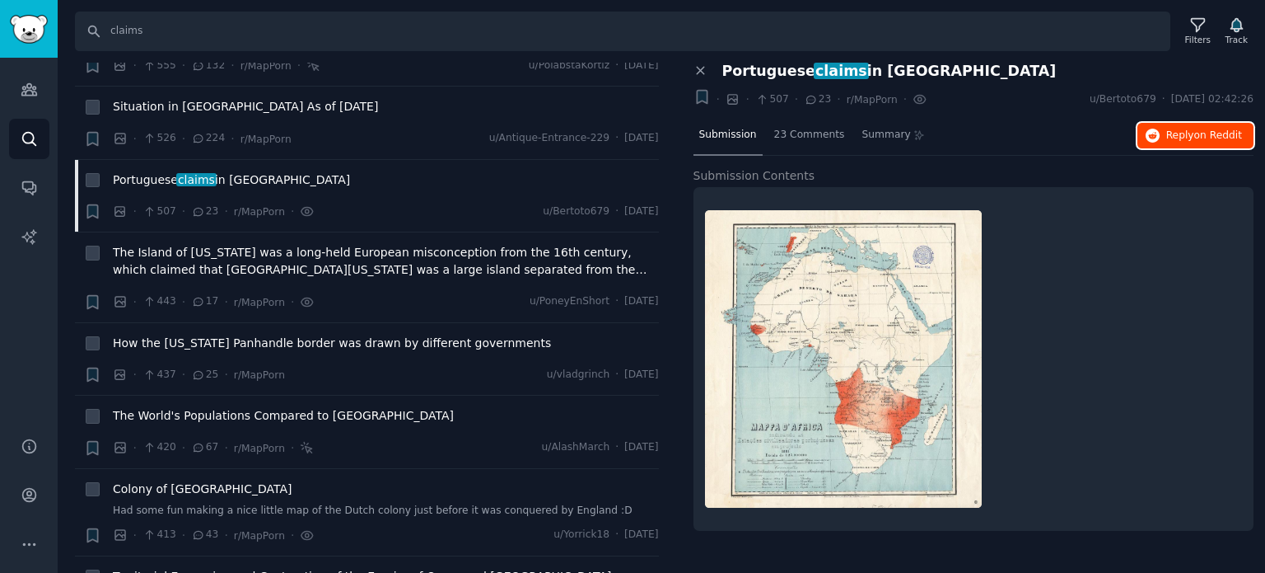
click at [1150, 132] on icon "button" at bounding box center [1153, 136] width 15 height 15
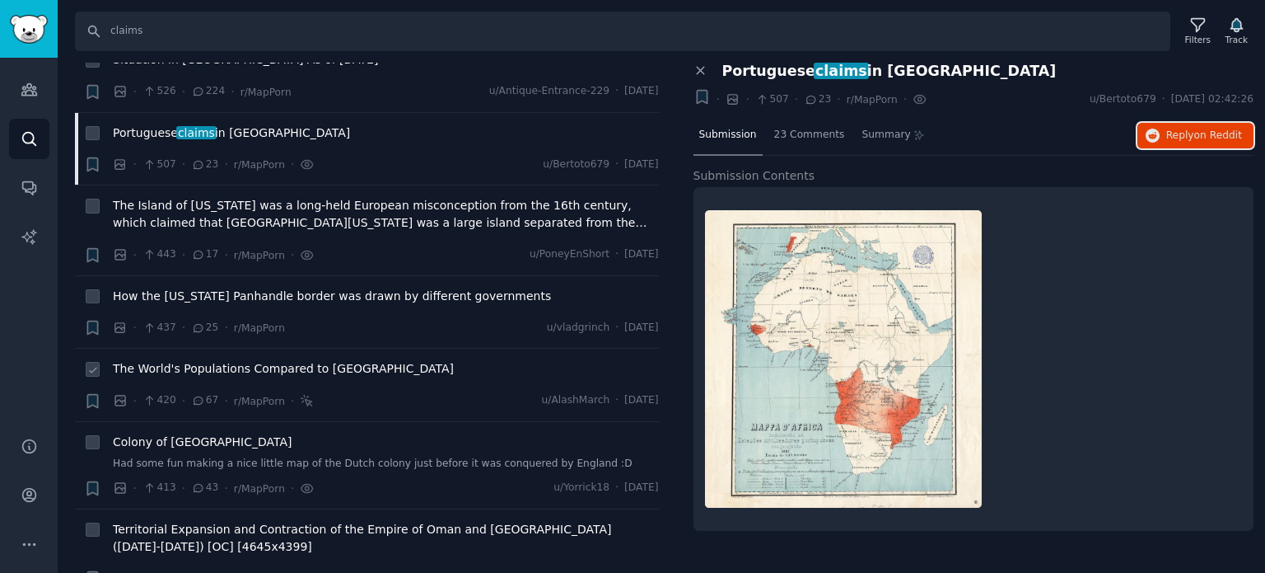
scroll to position [2636, 0]
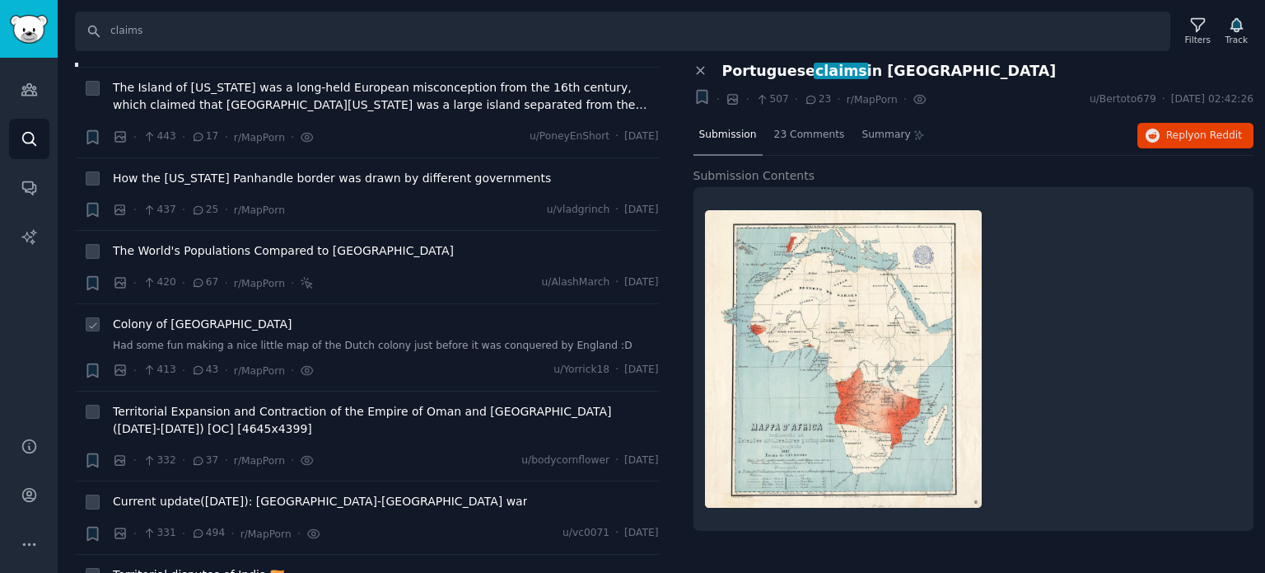
click at [194, 316] on span "Colony of [GEOGRAPHIC_DATA]" at bounding box center [203, 324] width 180 height 17
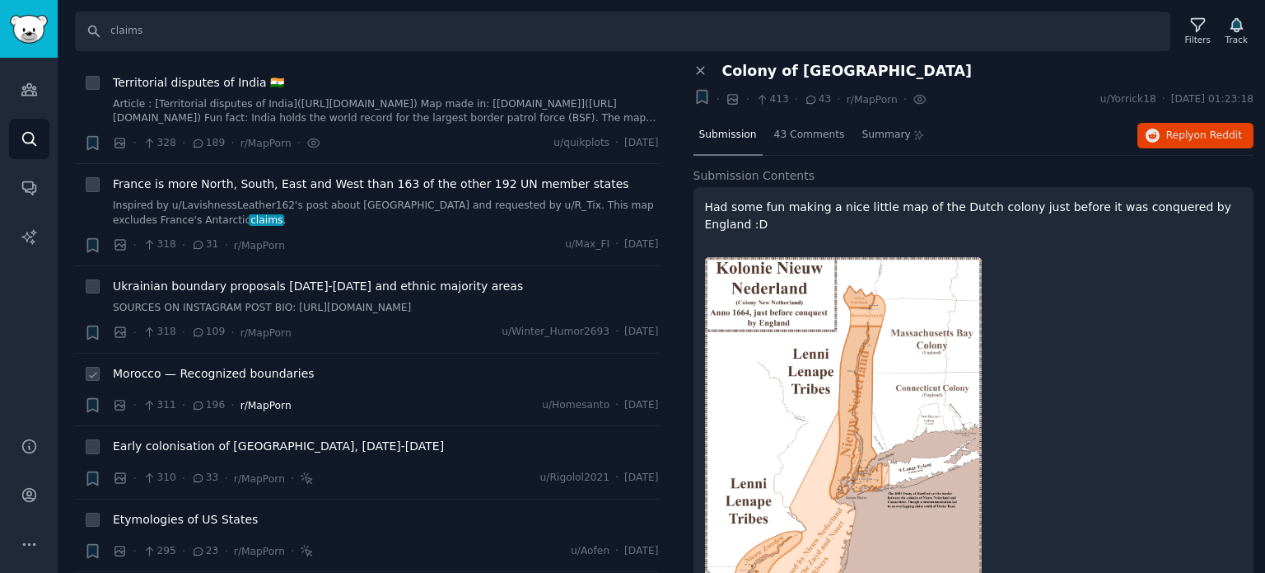
scroll to position [3131, 0]
click at [208, 435] on span "Early colonisation of [GEOGRAPHIC_DATA], [DATE]-[DATE]" at bounding box center [278, 443] width 331 height 17
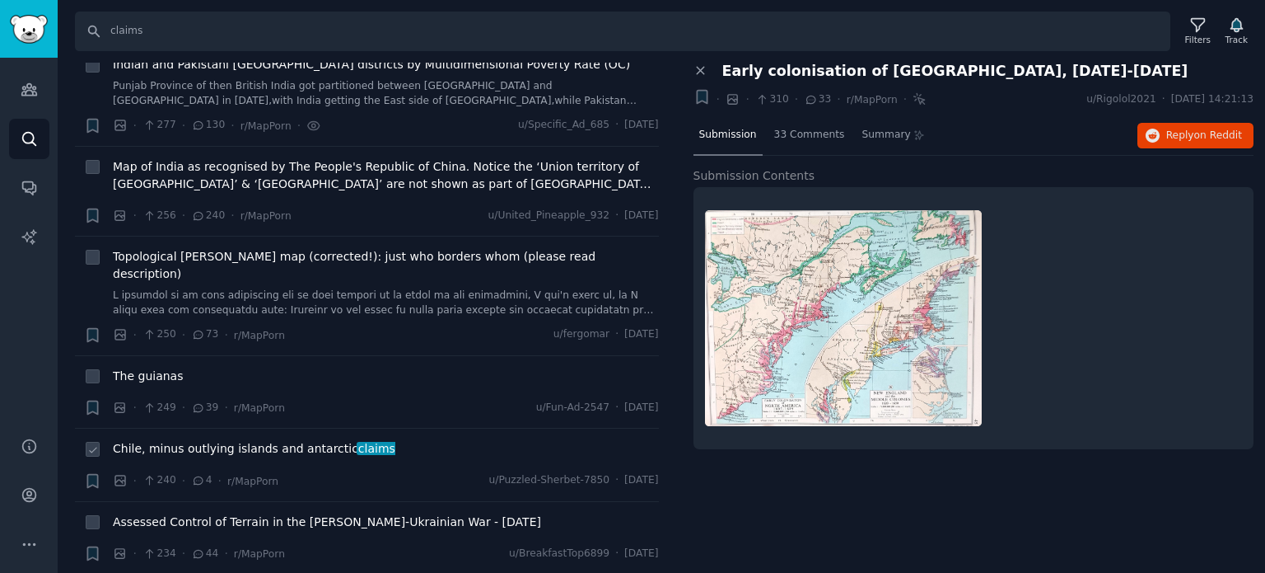
scroll to position [3707, 0]
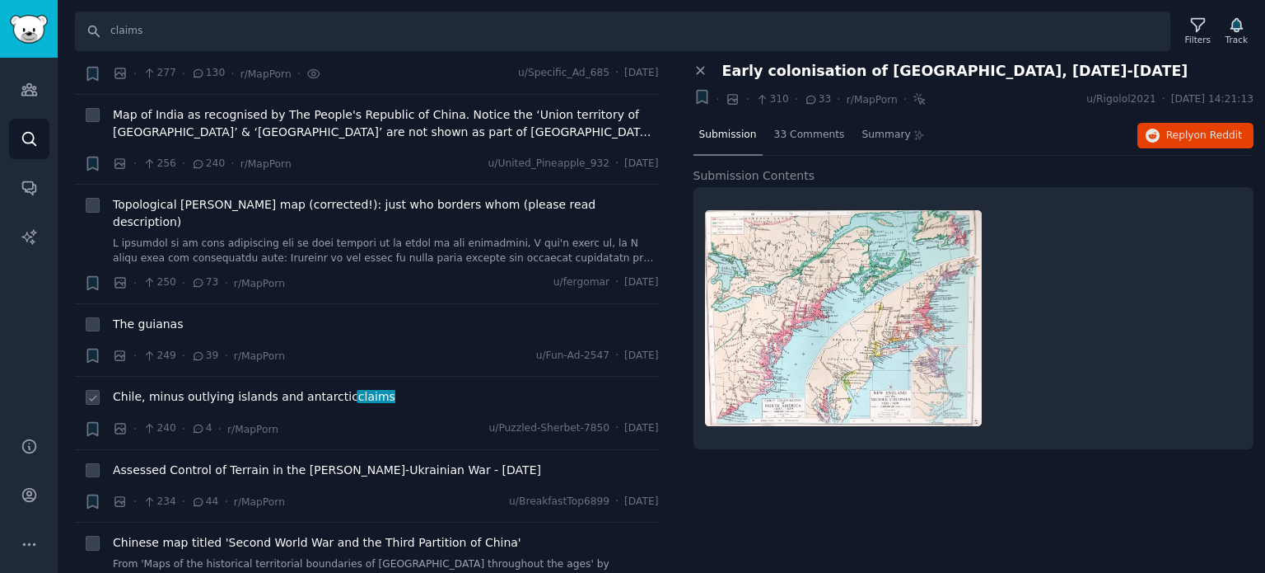
click at [175, 388] on span "Chile, minus outlying islands and antarctic claims" at bounding box center [254, 396] width 283 height 17
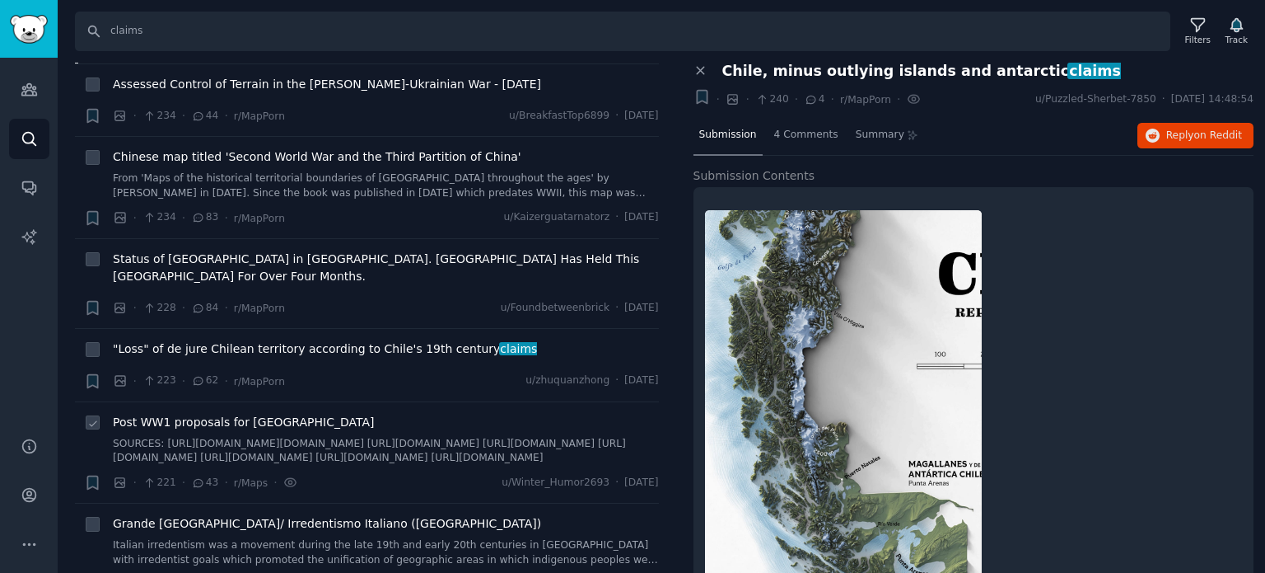
scroll to position [4119, 0]
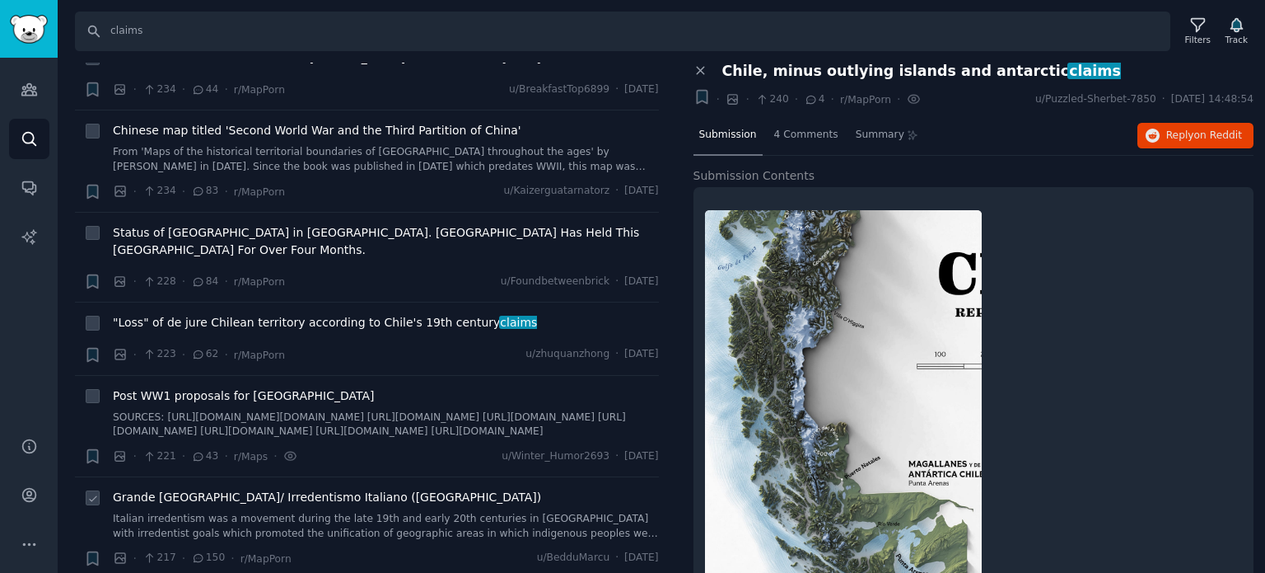
click at [213, 489] on span "Grande [GEOGRAPHIC_DATA]/ Irredentismo Italiano ([GEOGRAPHIC_DATA])" at bounding box center [327, 497] width 428 height 17
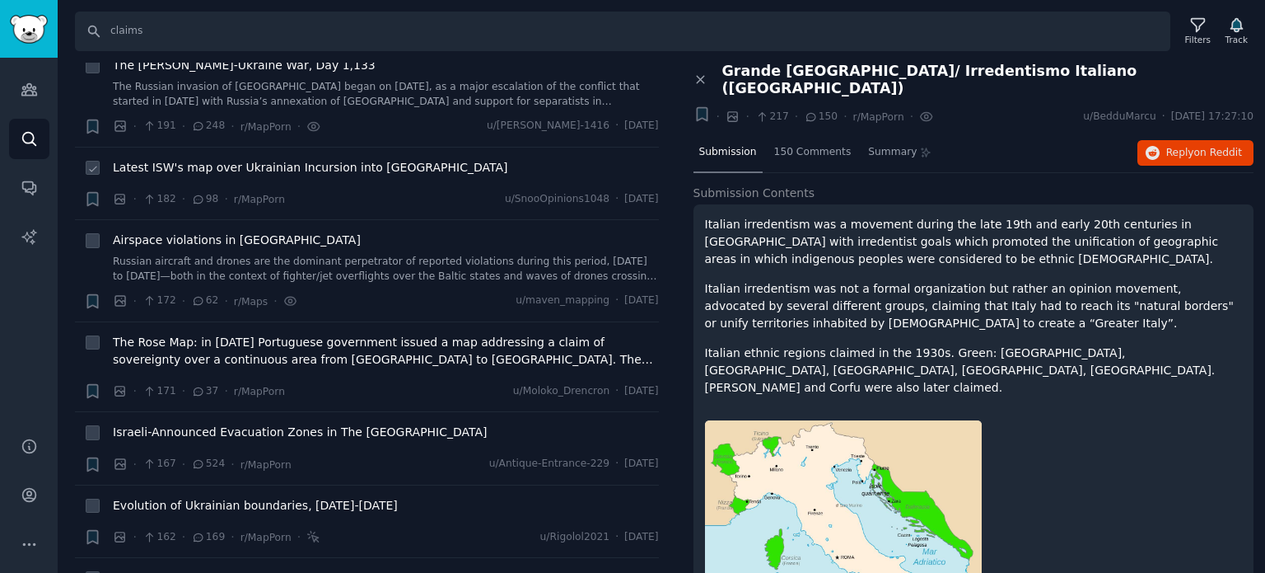
scroll to position [4943, 0]
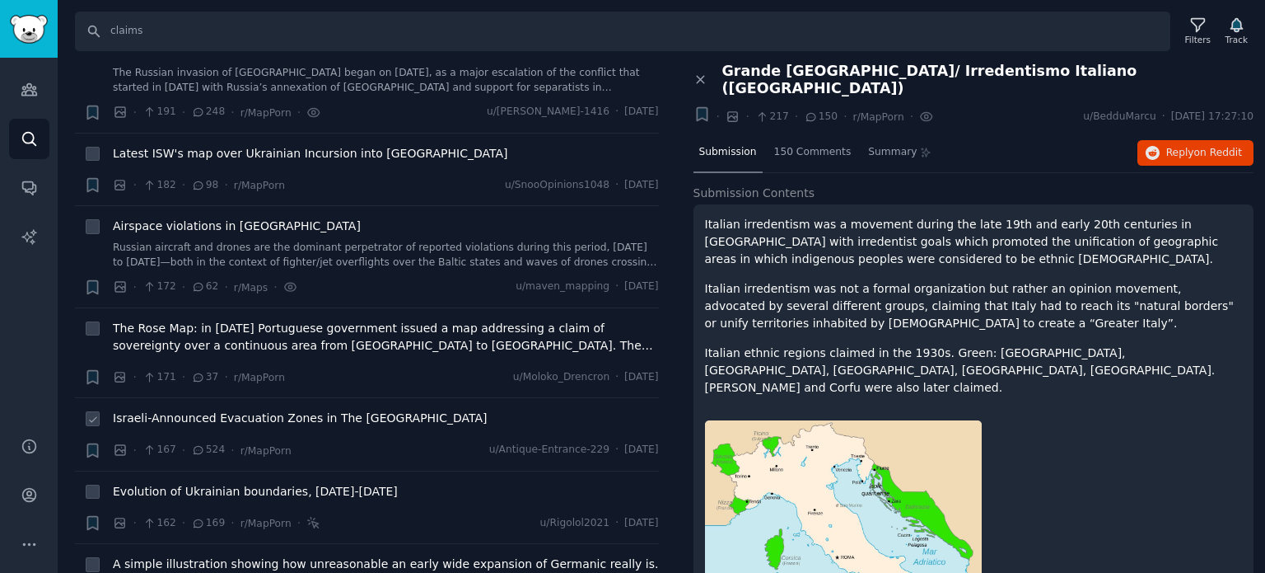
click at [223, 409] on span "Israeli-Announced Evacuation Zones in The [GEOGRAPHIC_DATA]" at bounding box center [300, 417] width 375 height 17
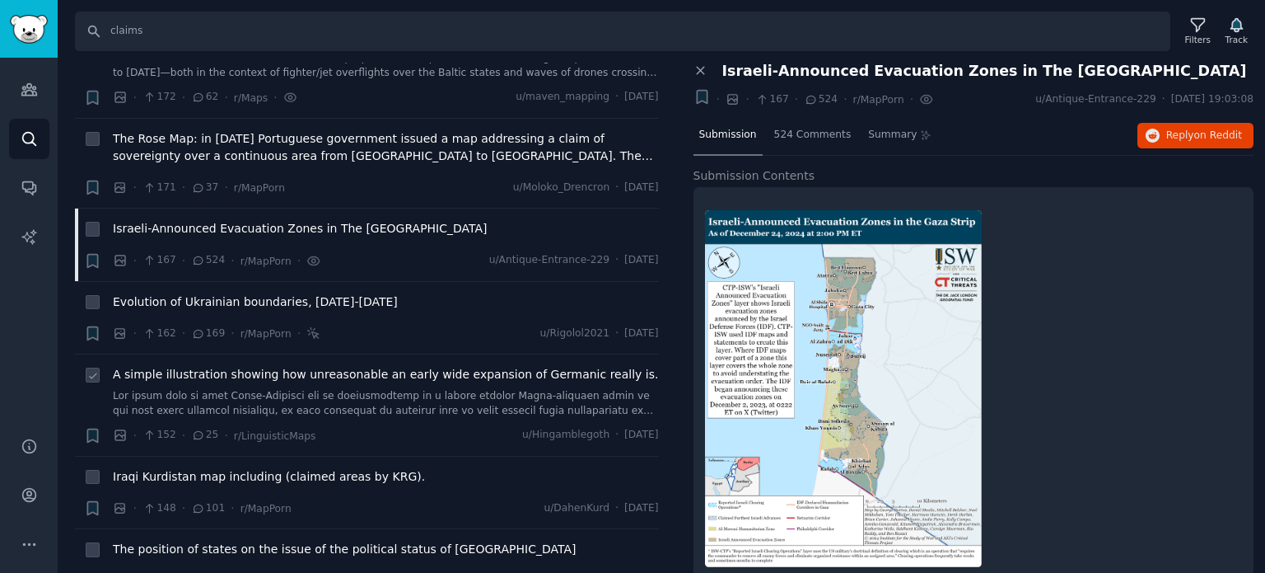
scroll to position [5273, 0]
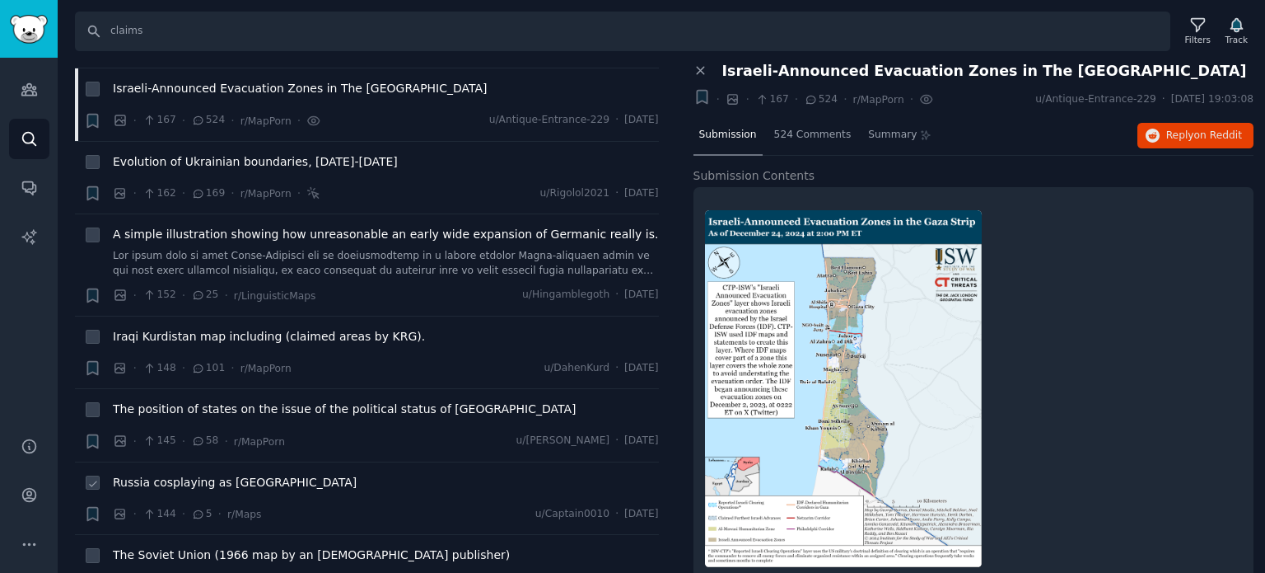
click at [217, 474] on span "Russia cosplaying as [GEOGRAPHIC_DATA]" at bounding box center [235, 482] width 244 height 17
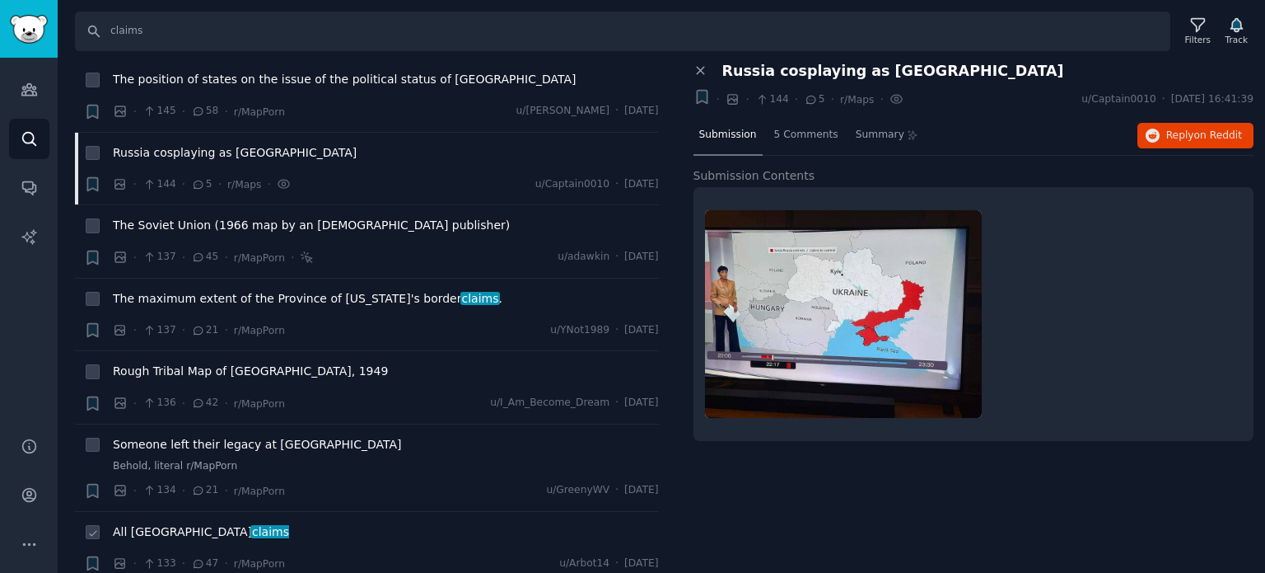
scroll to position [5685, 0]
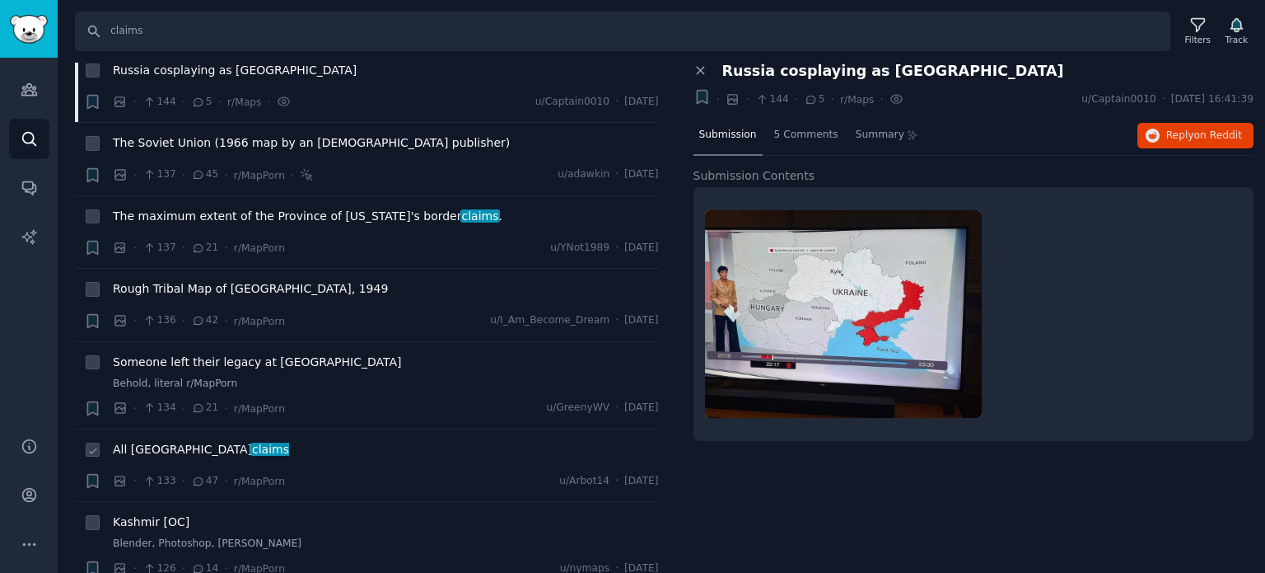
click at [178, 441] on span "All Greater Finland claims" at bounding box center [201, 449] width 176 height 17
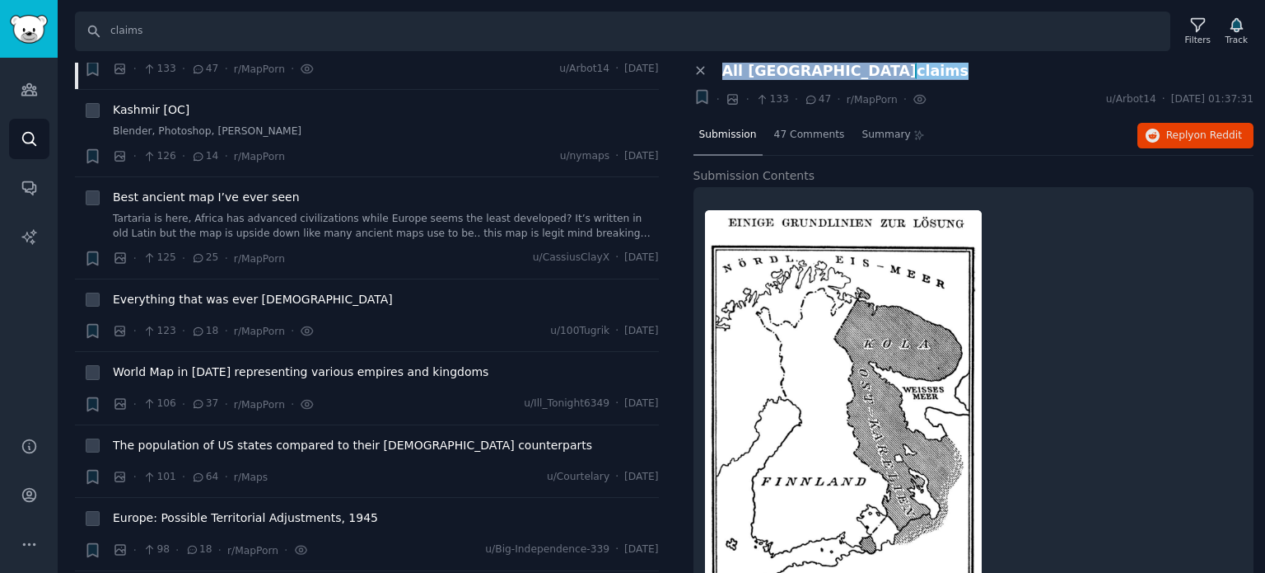
drag, startPoint x: 723, startPoint y: 72, endPoint x: 945, endPoint y: 68, distance: 222.5
click at [945, 68] on div "All Greater Finland claims" at bounding box center [989, 71] width 532 height 17
copy span "All Greater Finland claims"
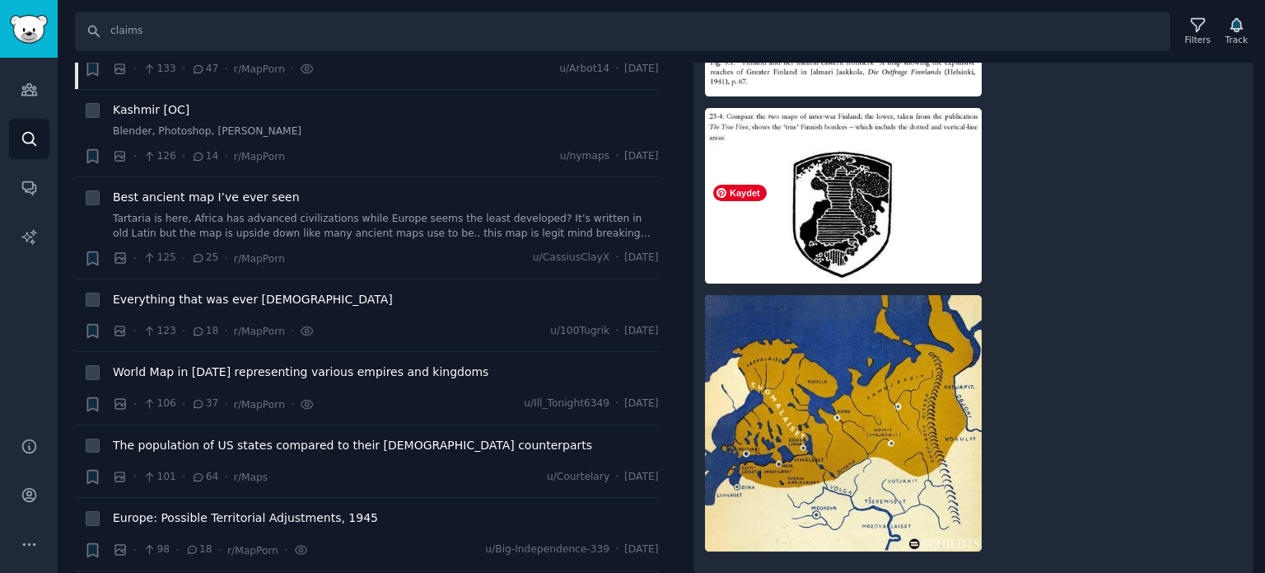
scroll to position [577, 0]
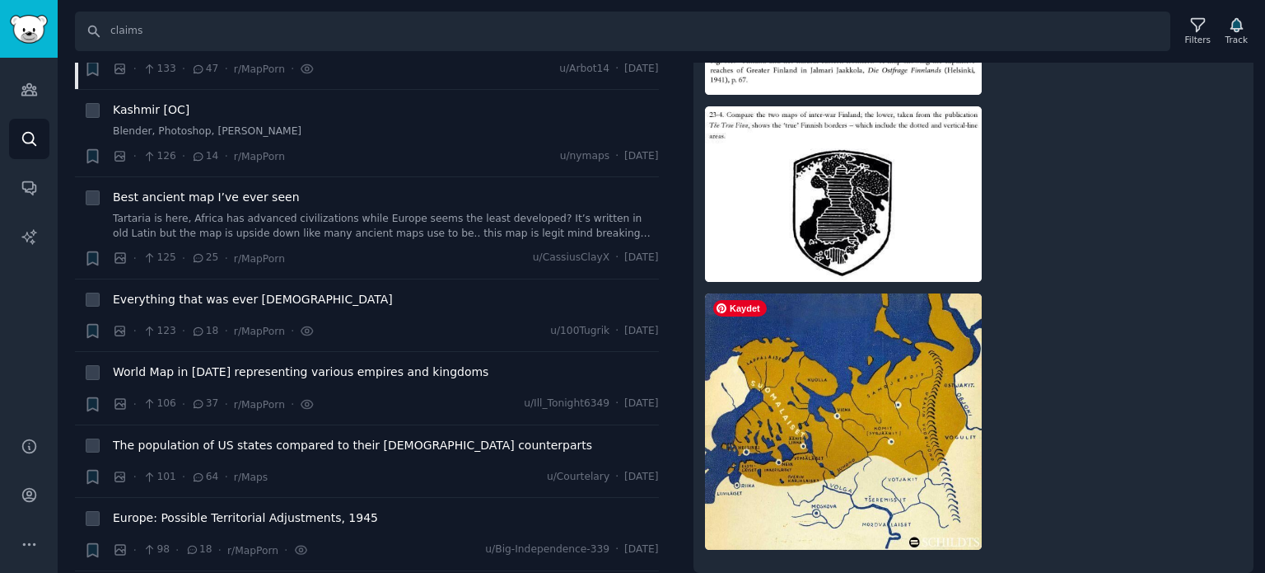
click at [871, 409] on img at bounding box center [843, 420] width 277 height 255
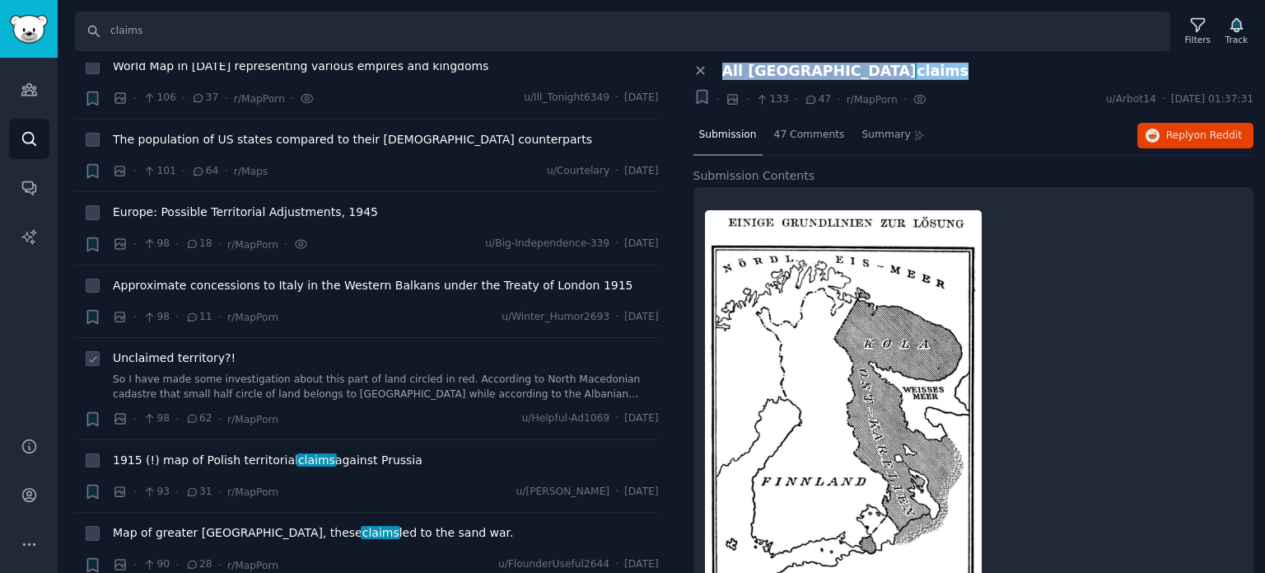
scroll to position [6426, 0]
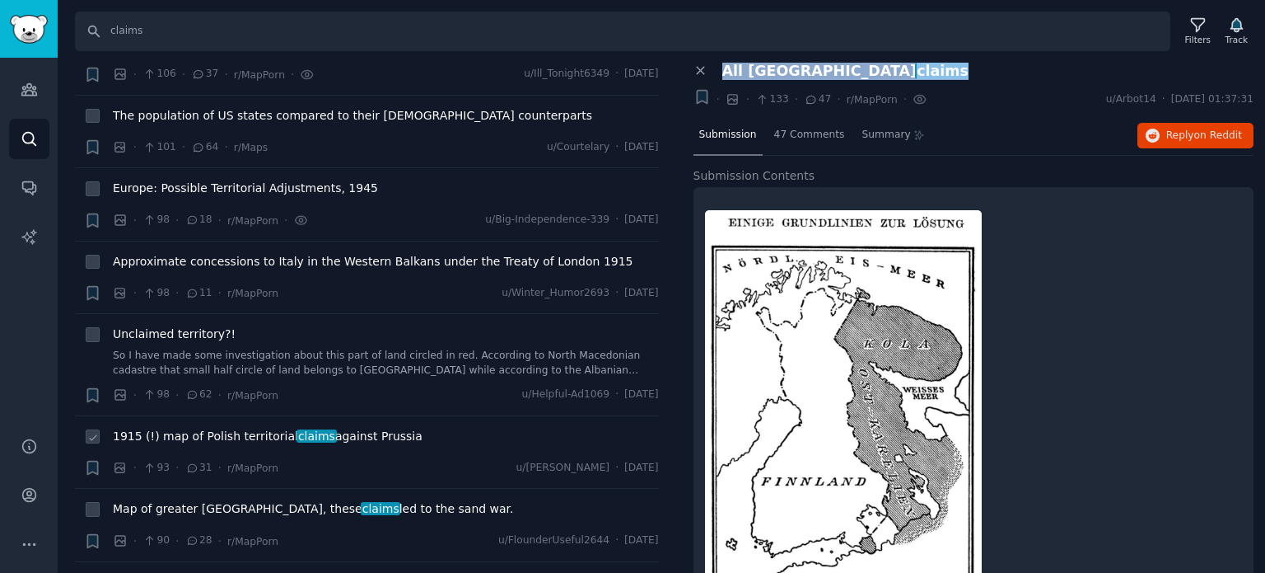
click at [182, 428] on span "1915 (!) map of Polish territorial claims against Prussia" at bounding box center [268, 436] width 310 height 17
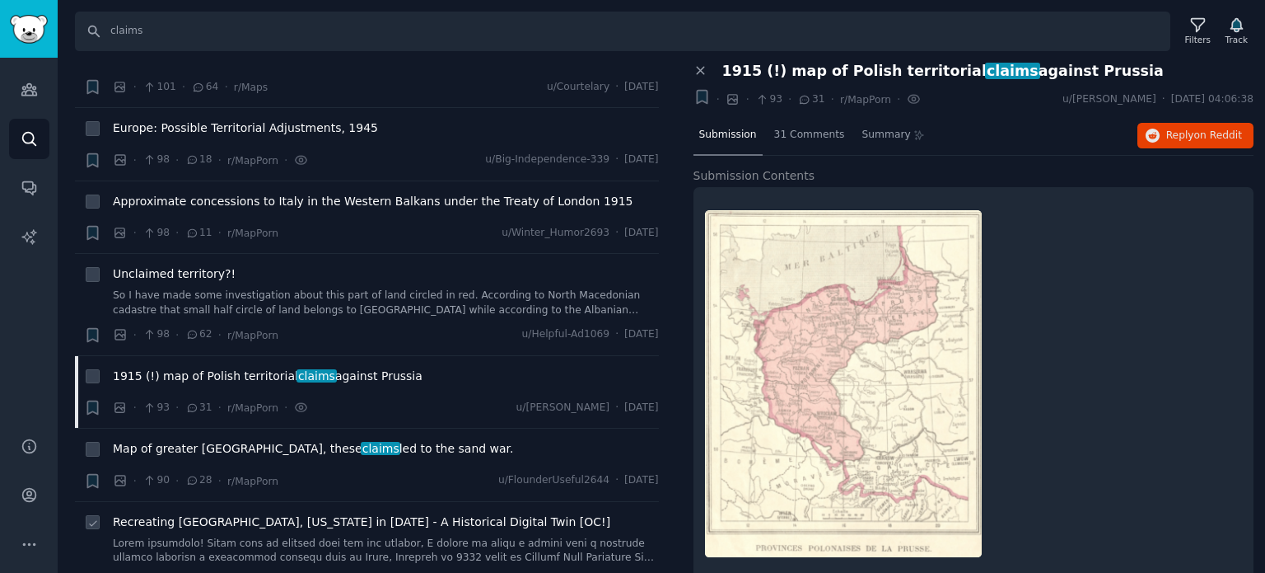
scroll to position [6591, 0]
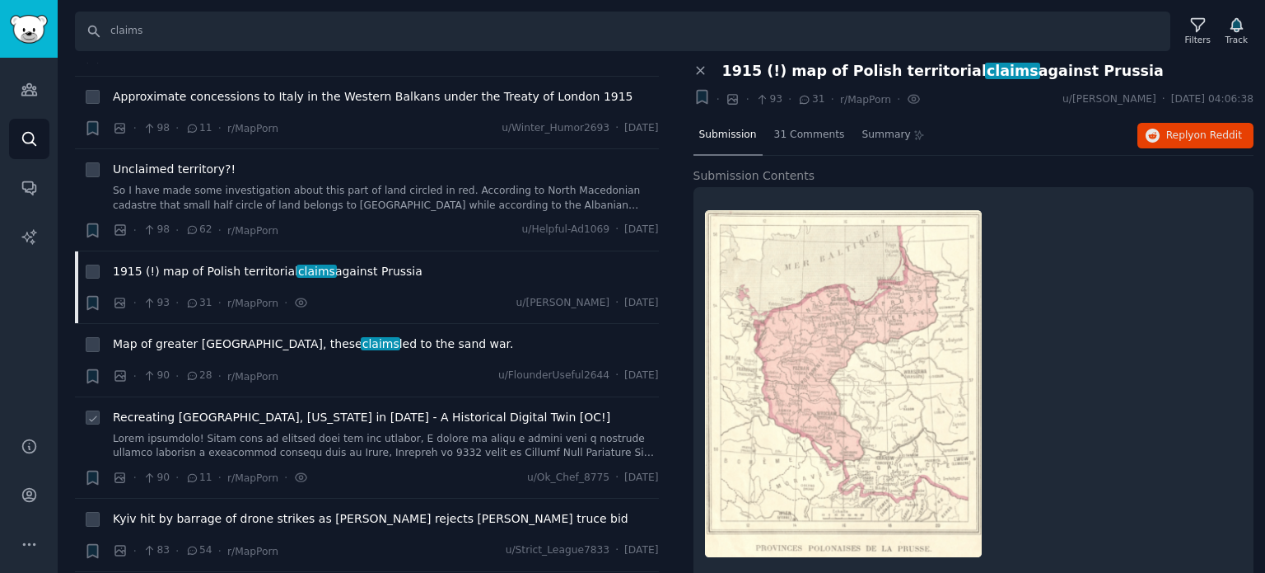
click at [207, 409] on span "Recreating [GEOGRAPHIC_DATA], [US_STATE] in [DATE] - A Historical Digital Twin …" at bounding box center [362, 417] width 498 height 17
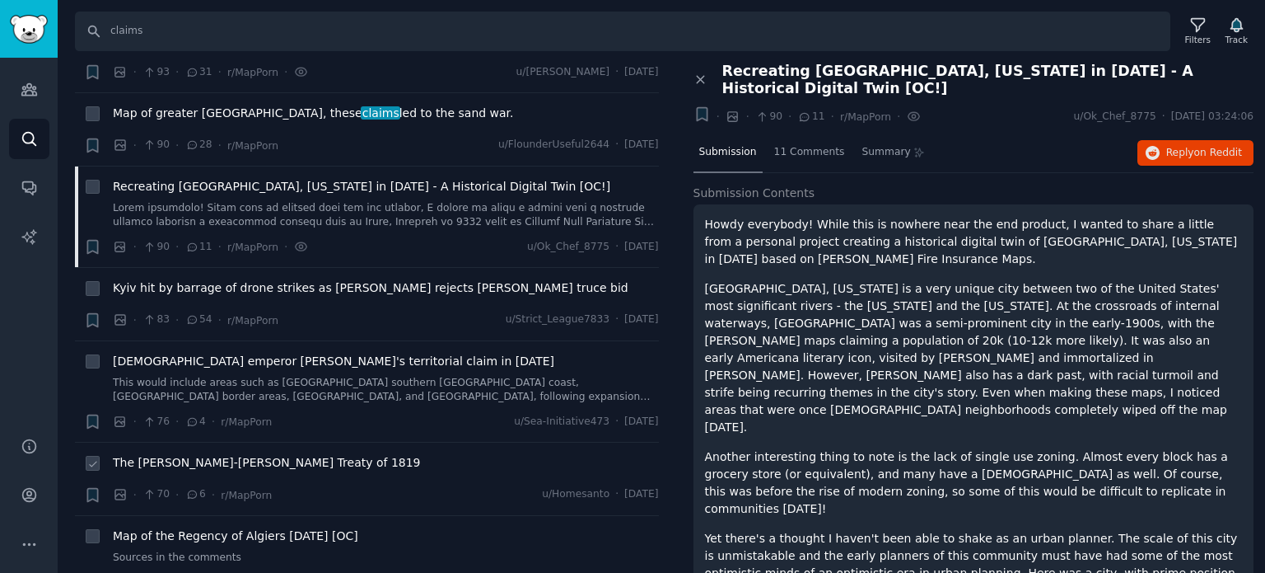
scroll to position [6838, 0]
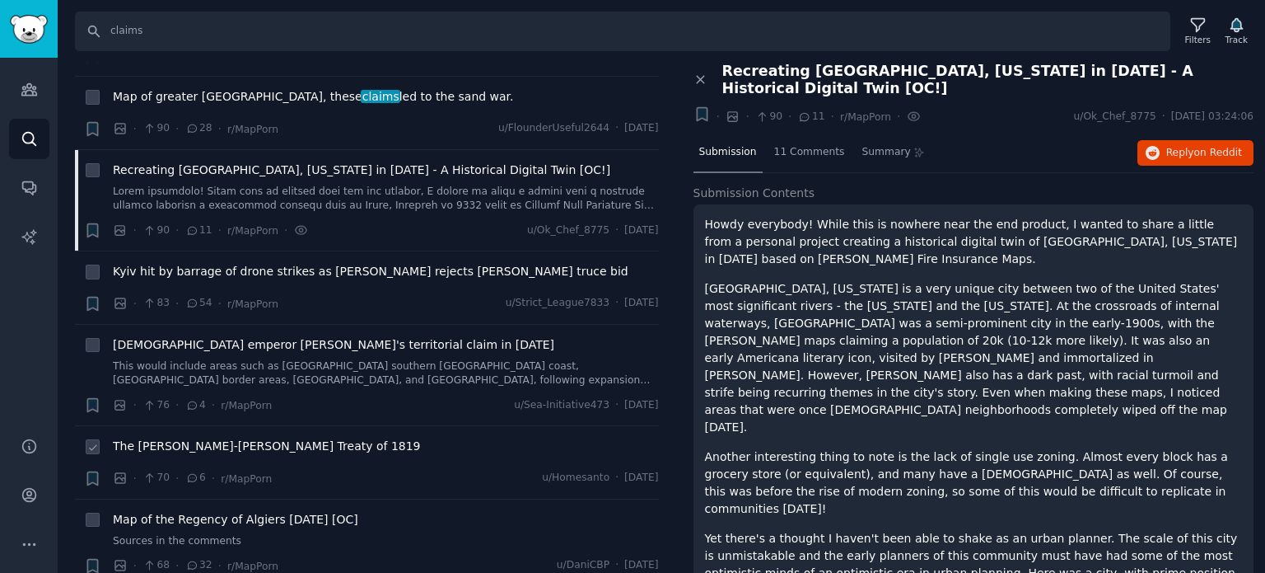
click at [204, 437] on span "The [PERSON_NAME]-[PERSON_NAME] Treaty of 1819" at bounding box center [267, 445] width 308 height 17
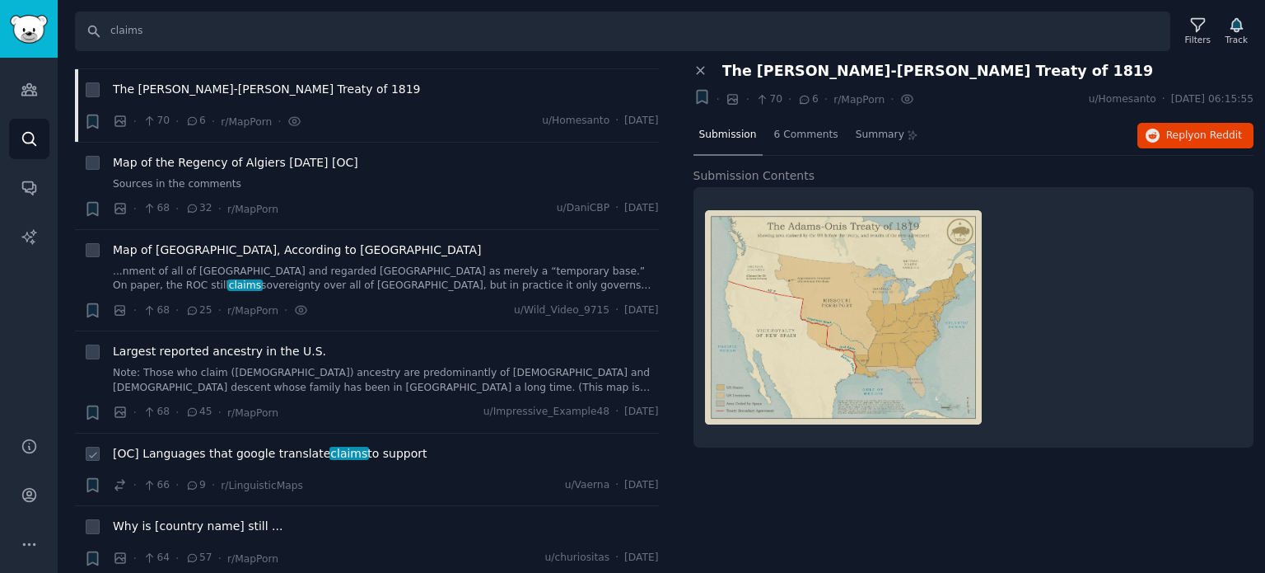
scroll to position [7333, 0]
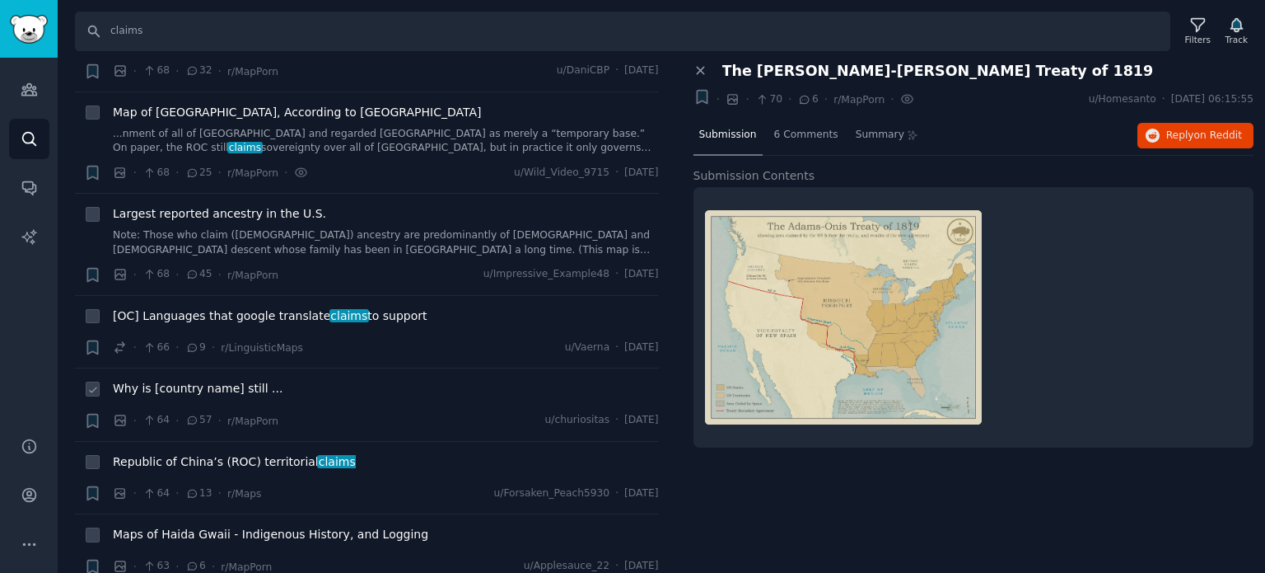
click at [184, 380] on span "Why is [country name] still ..." at bounding box center [198, 388] width 170 height 17
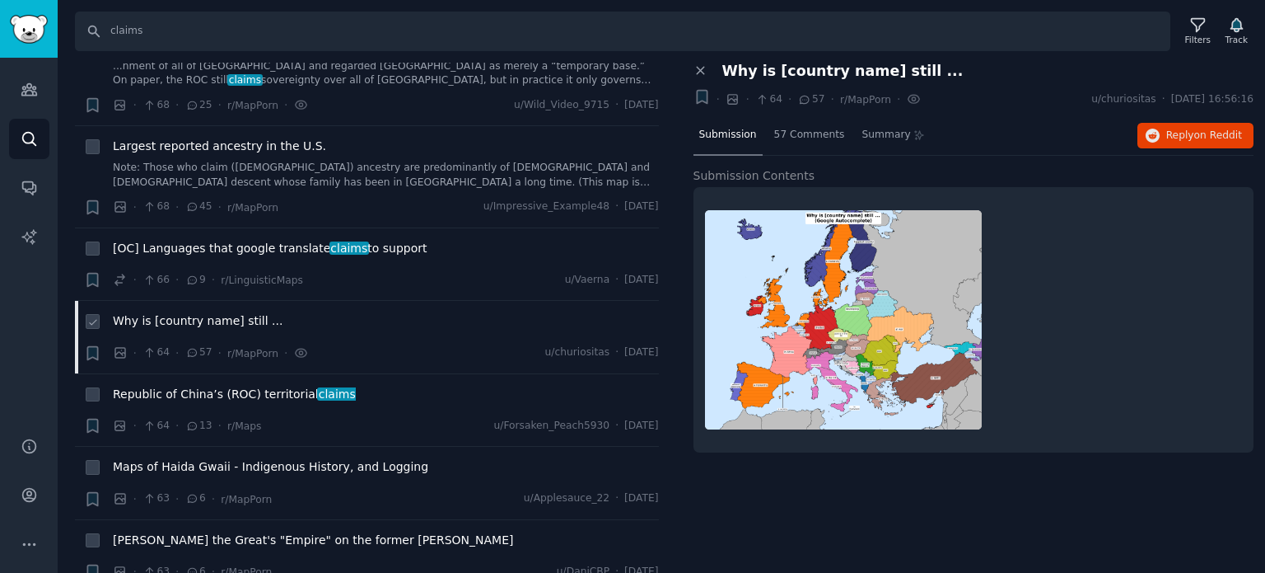
scroll to position [7497, 0]
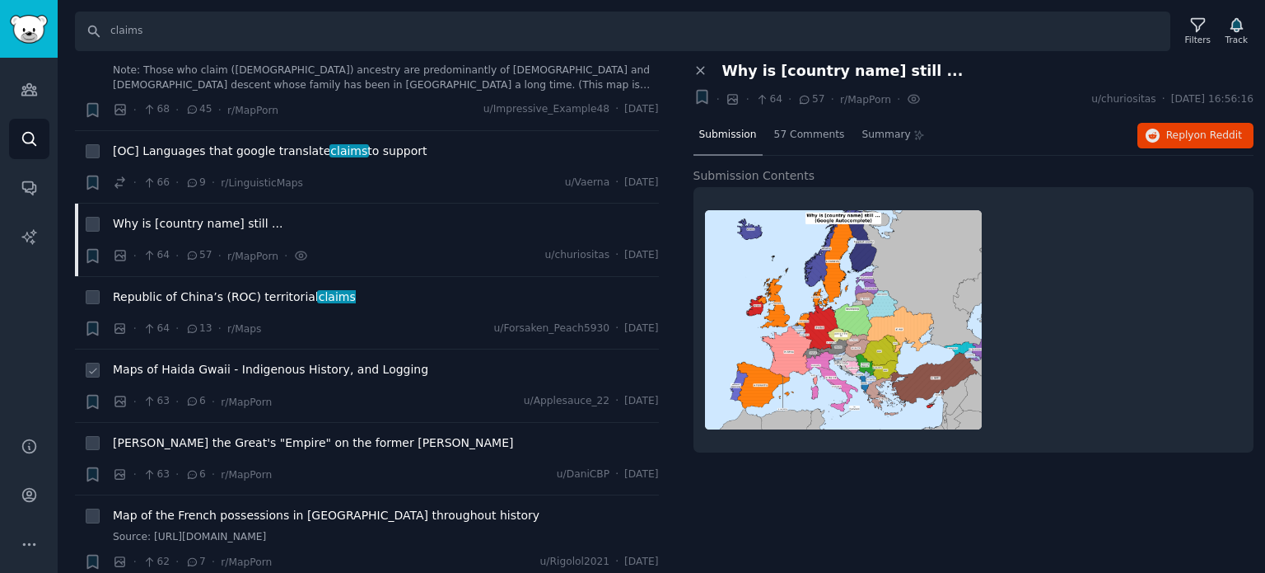
click at [215, 361] on span "Maps of Haida Gwaii - Indigenous History, and Logging" at bounding box center [271, 369] width 316 height 17
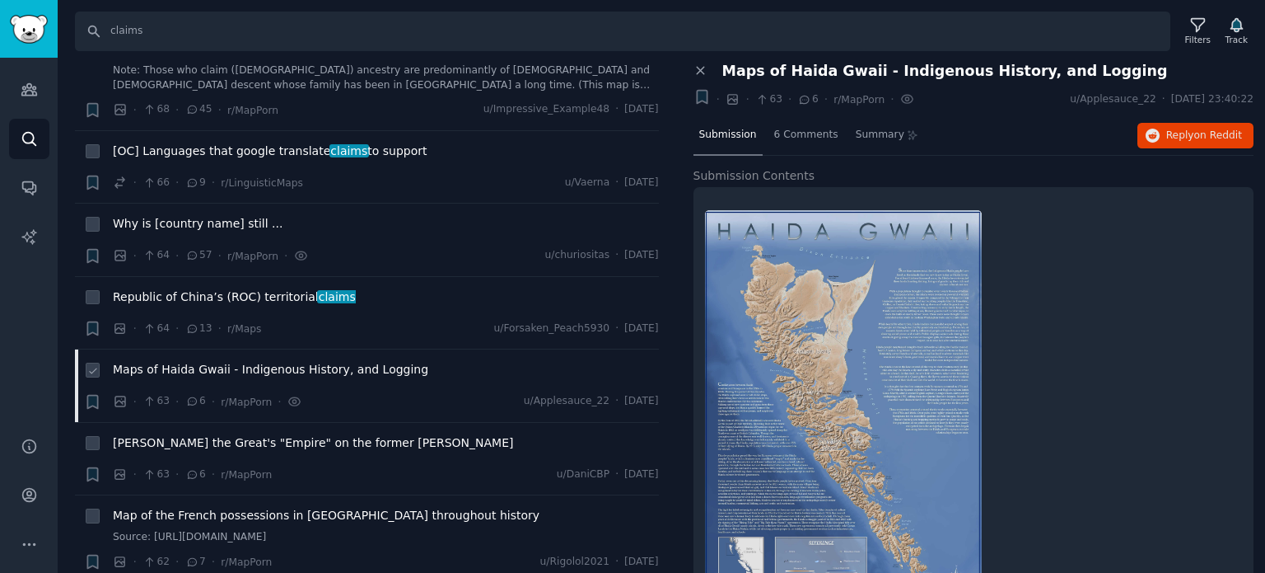
scroll to position [7580, 0]
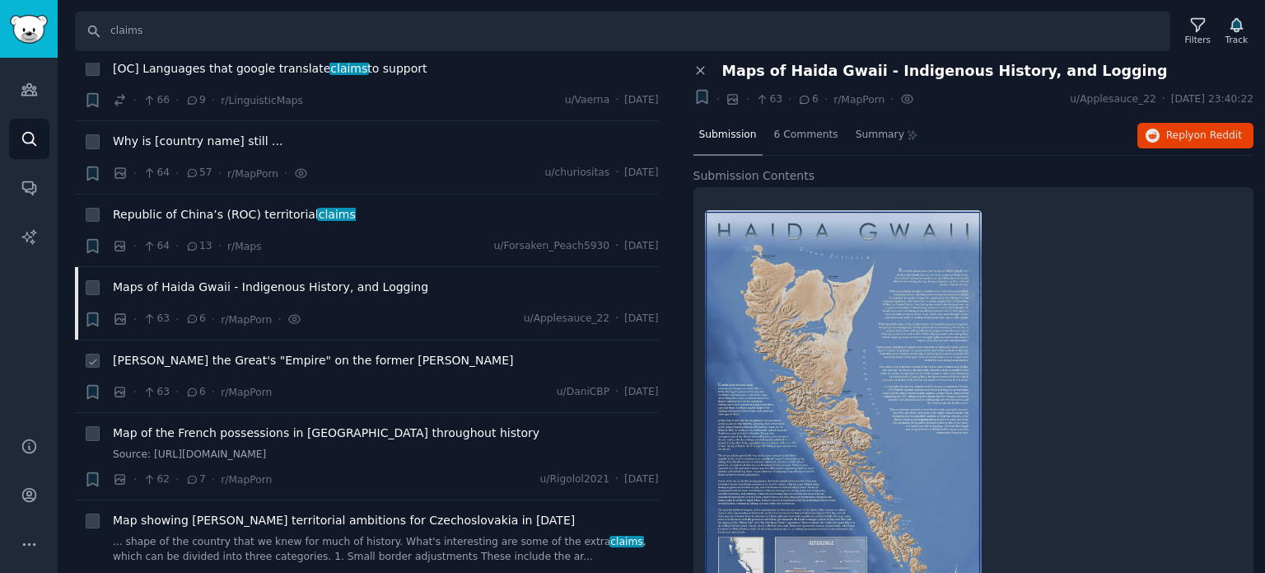
click at [264, 352] on span "[PERSON_NAME] the Great's "Empire" on the former [PERSON_NAME]" at bounding box center [313, 360] width 400 height 17
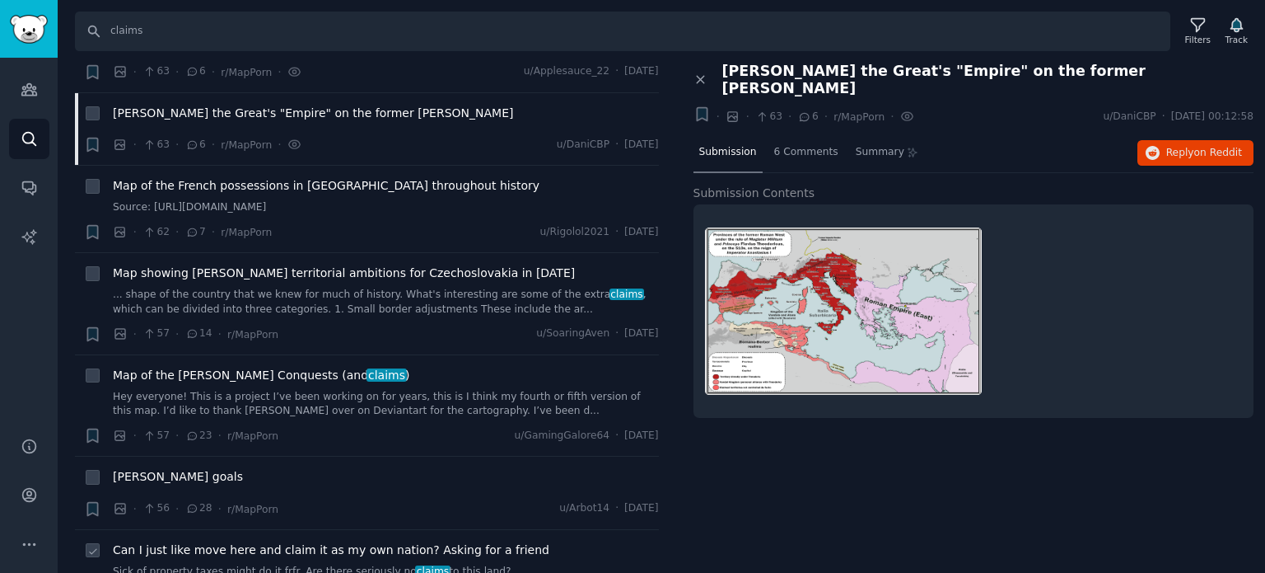
scroll to position [7992, 0]
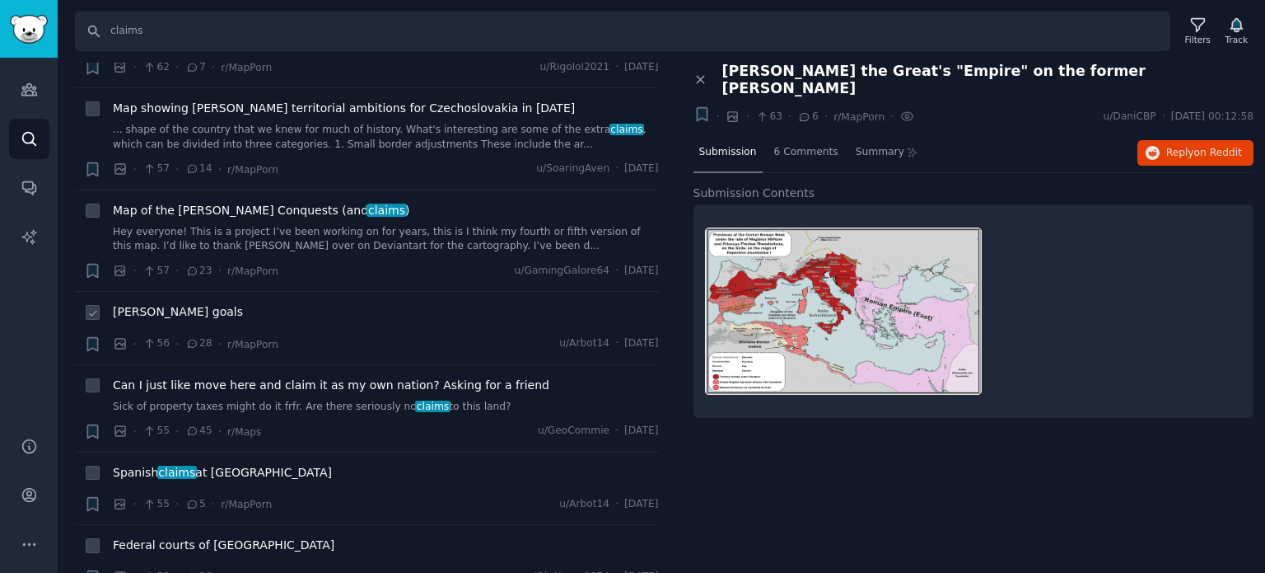
click at [191, 303] on span "[PERSON_NAME] goals" at bounding box center [178, 311] width 130 height 17
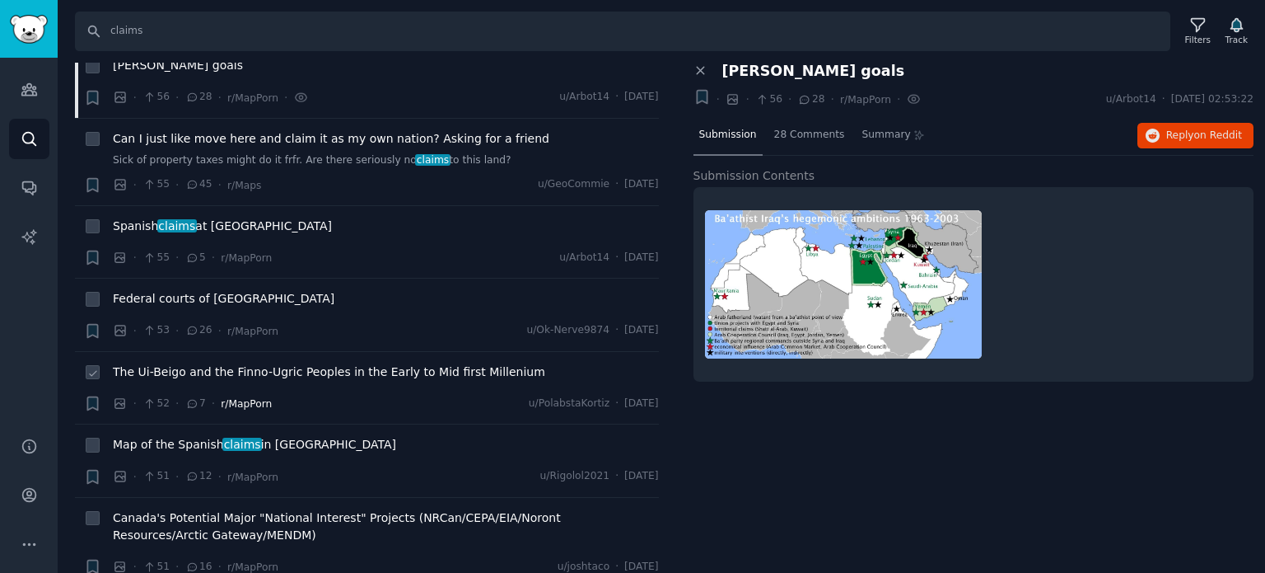
scroll to position [8239, 0]
click at [211, 435] on span "Map of the Spanish claims in [GEOGRAPHIC_DATA]" at bounding box center [254, 443] width 283 height 17
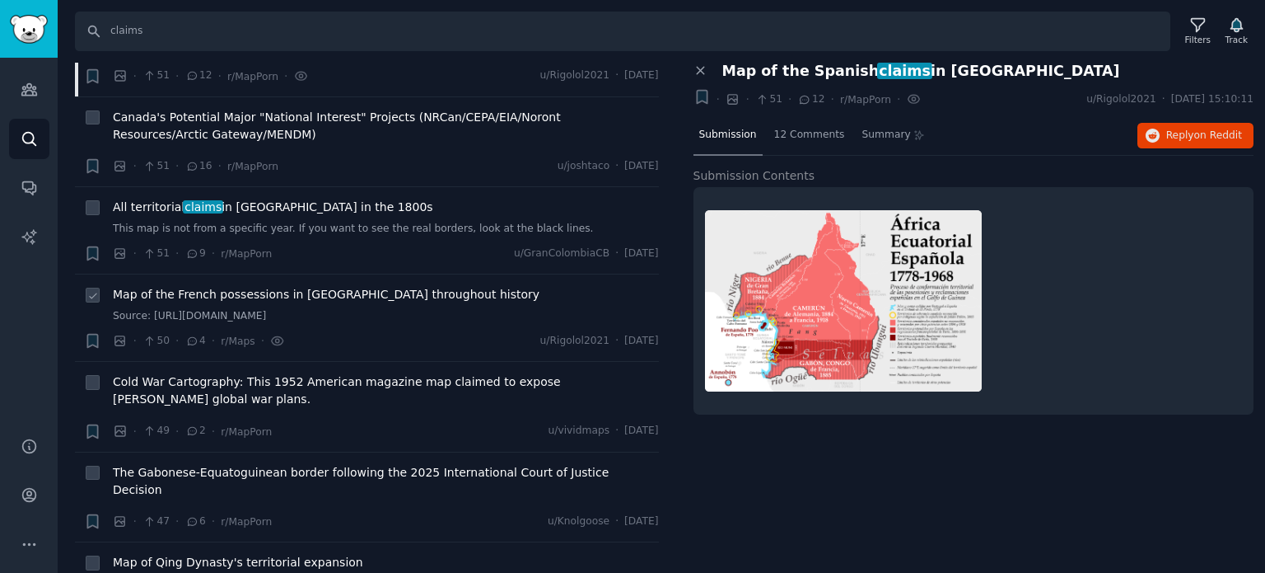
scroll to position [8651, 0]
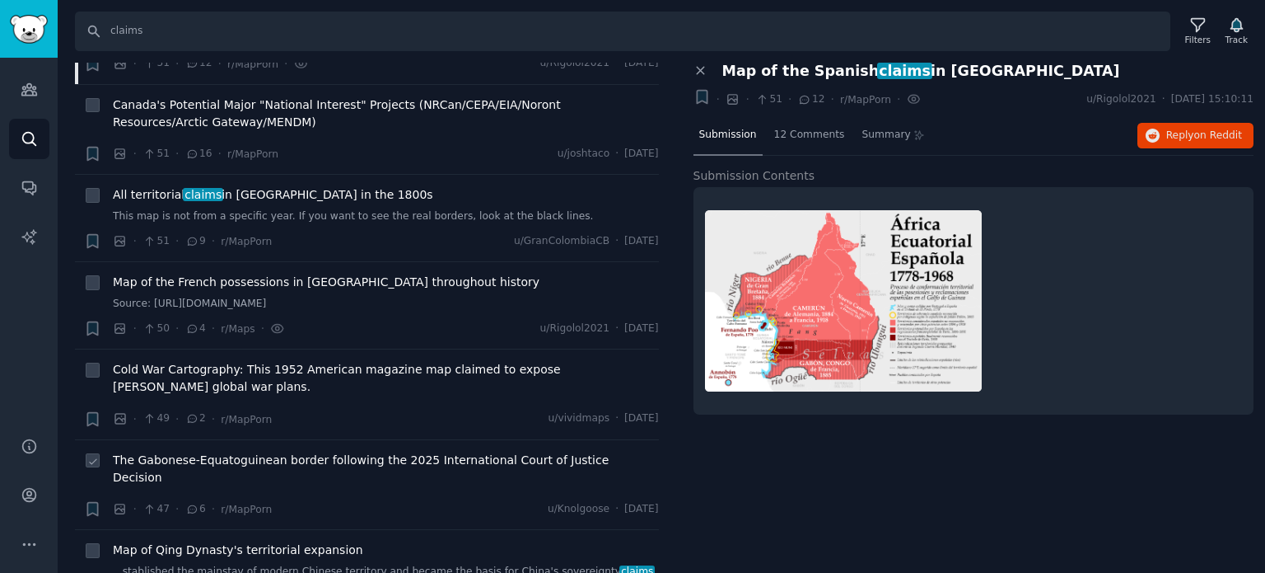
click at [213, 451] on span "The Gabonese-Equatoguinean border following the 2025 International Court of Jus…" at bounding box center [386, 468] width 546 height 35
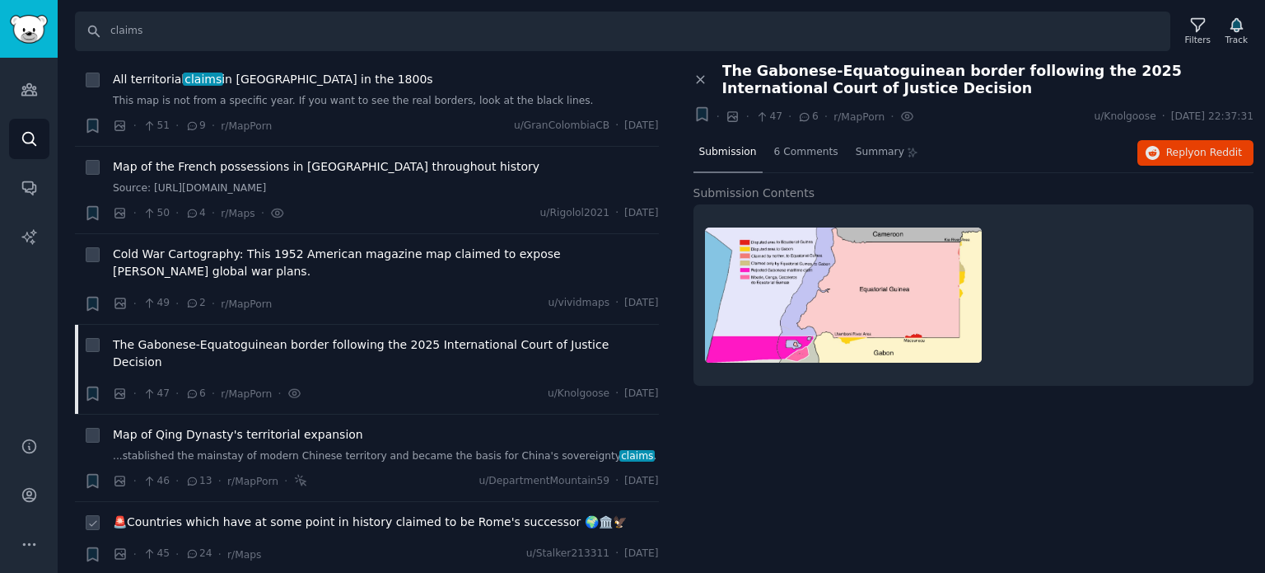
scroll to position [8816, 0]
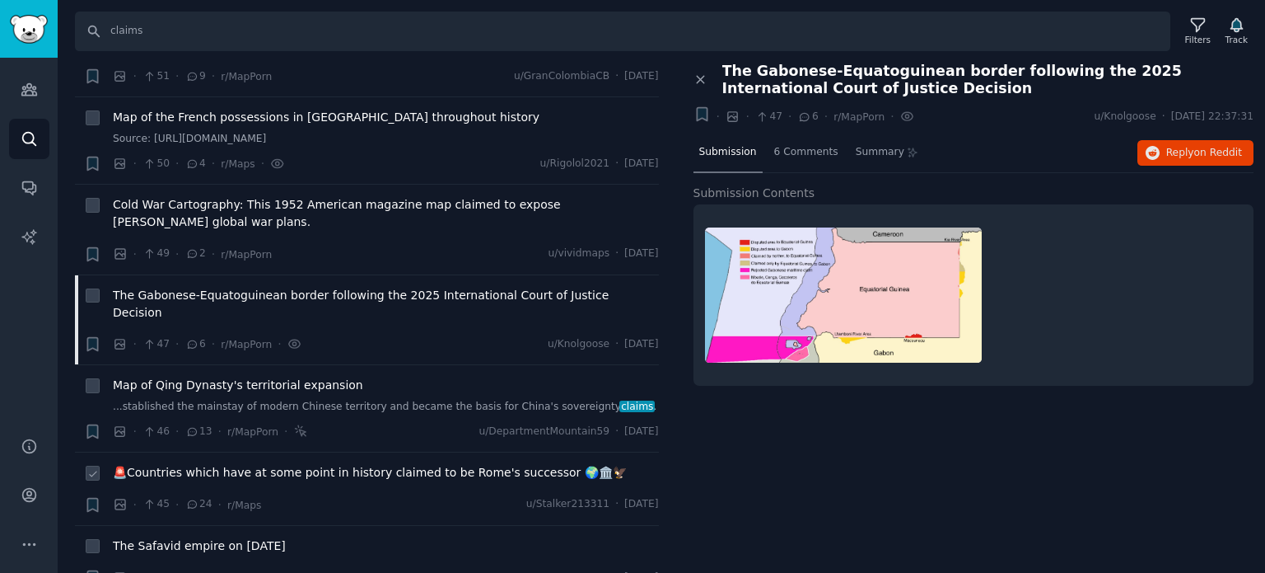
click at [201, 464] on span "🚨Countries which have at some point in history claimed to be Rome's successor 🌍…" at bounding box center [370, 472] width 514 height 17
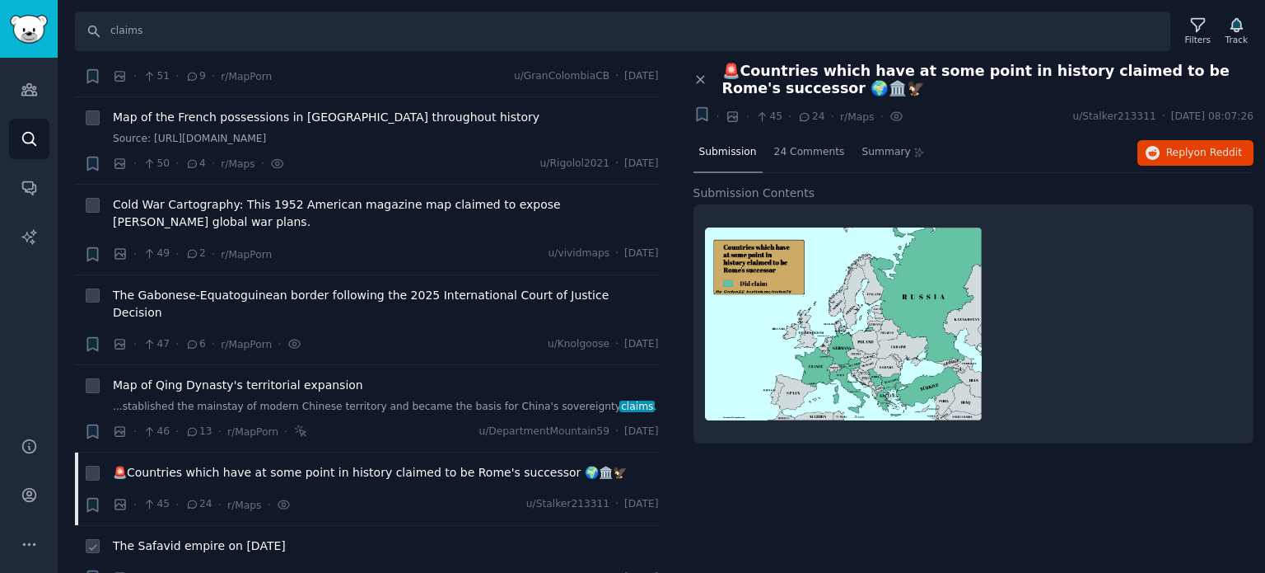
click at [238, 537] on span "The Safavid empire on [DATE]" at bounding box center [199, 545] width 173 height 17
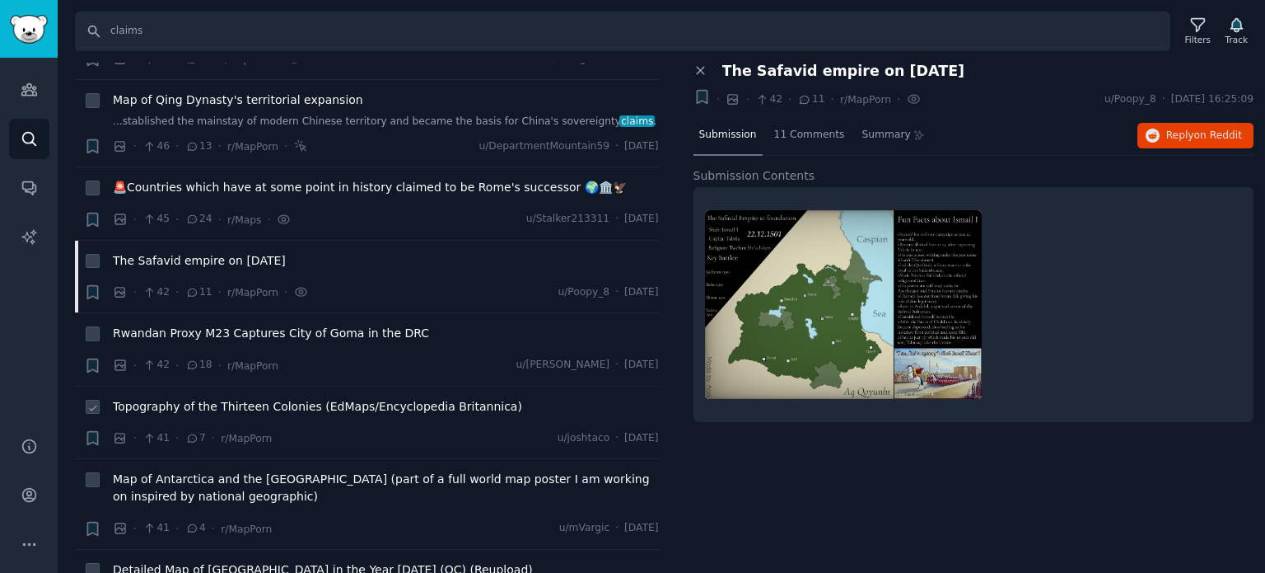
scroll to position [9145, 0]
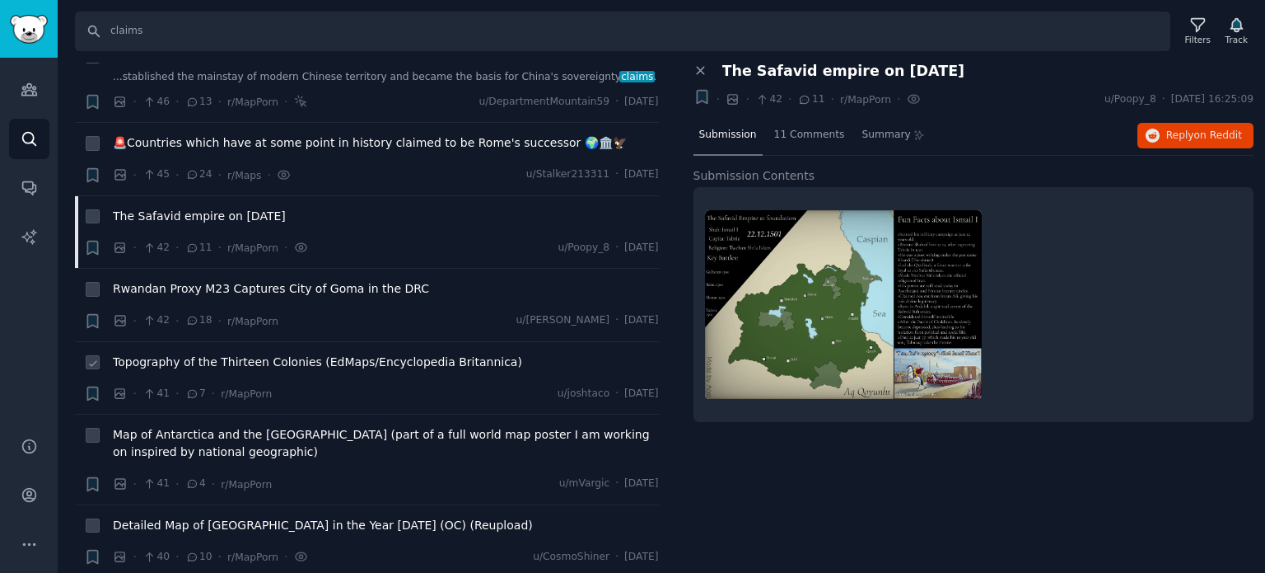
click at [236, 353] on span "Topography of the Thirteen Colonies (EdMaps/Encyclopedia Britannica)" at bounding box center [317, 361] width 409 height 17
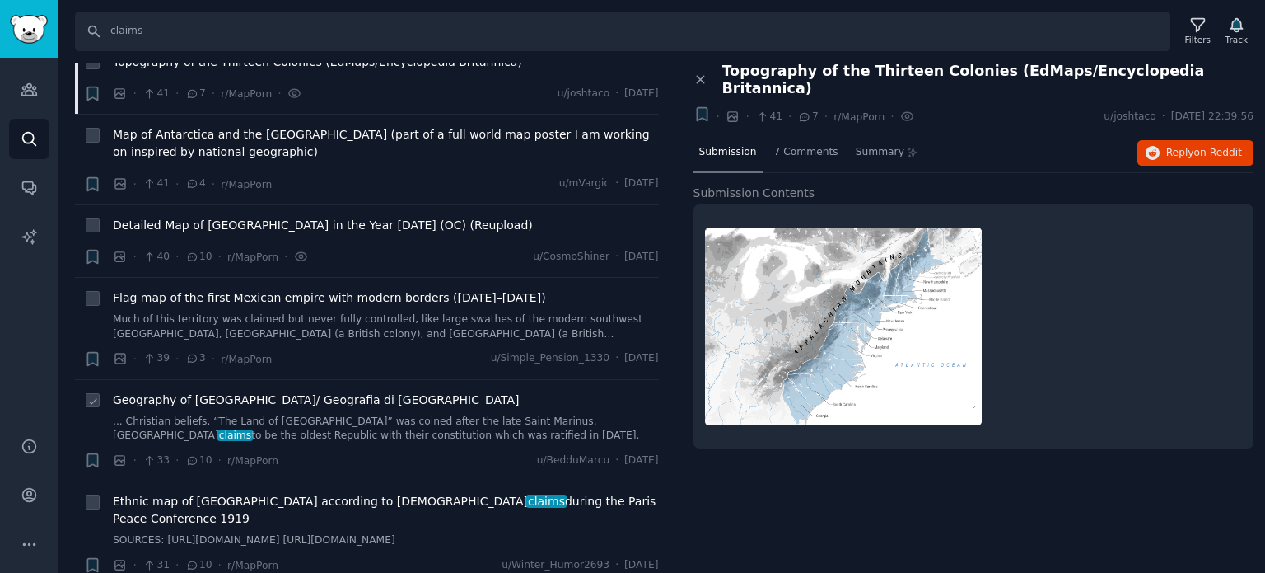
scroll to position [9475, 0]
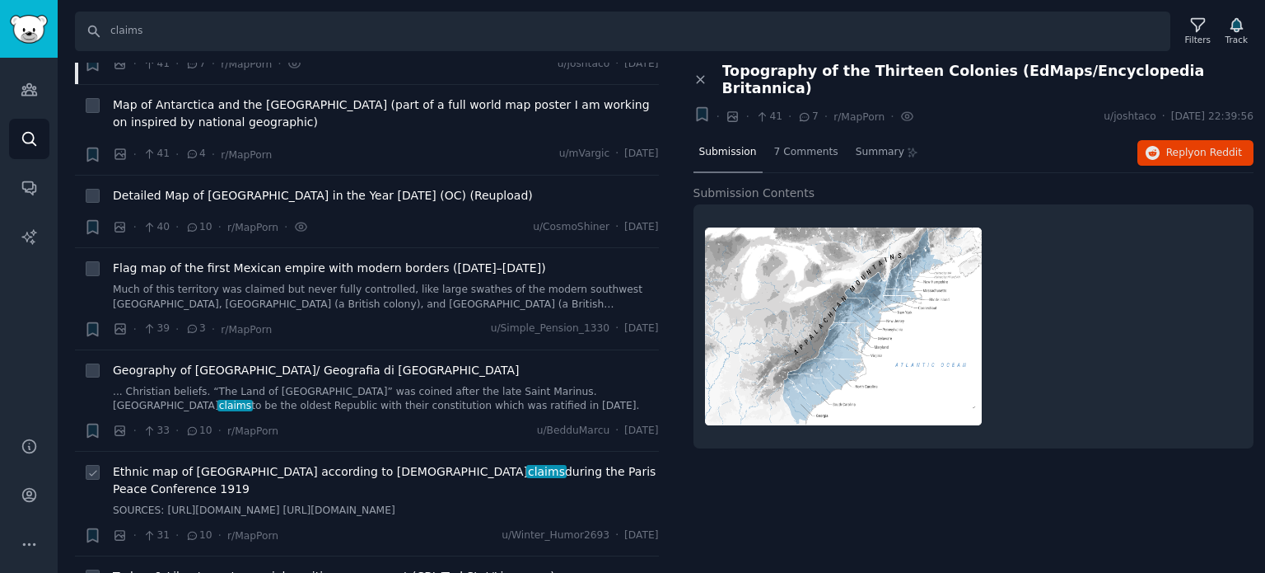
click at [204, 463] on span "Ethnic map of [GEOGRAPHIC_DATA] according to Azerbaijani claims during the Pari…" at bounding box center [386, 480] width 546 height 35
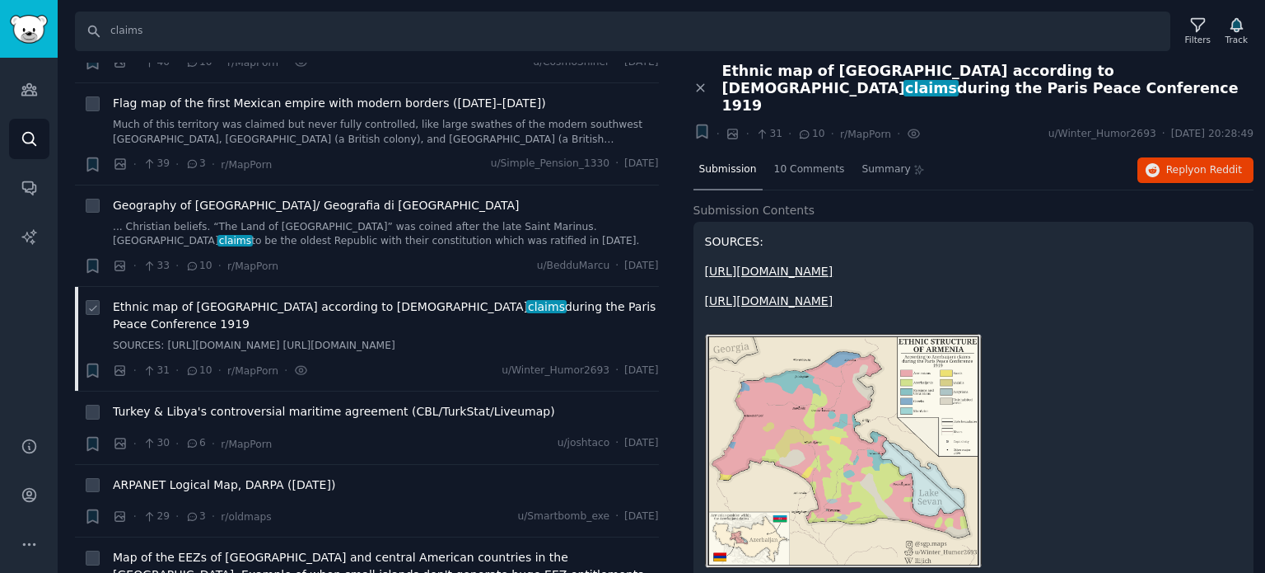
scroll to position [9722, 0]
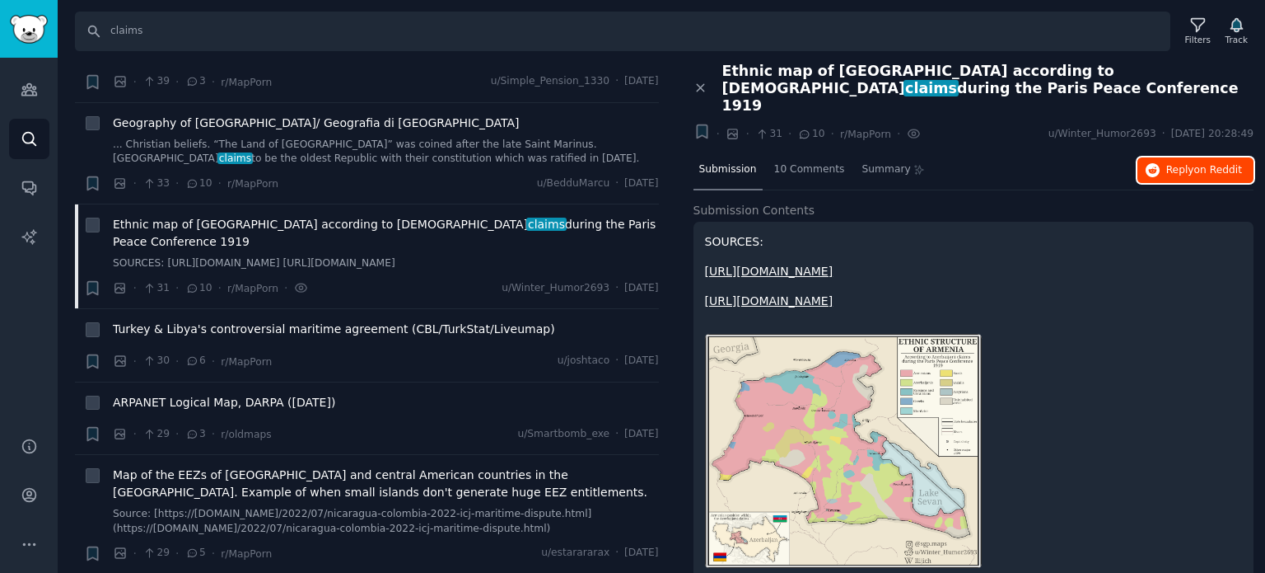
click at [1190, 163] on span "Reply on Reddit" at bounding box center [1205, 170] width 76 height 15
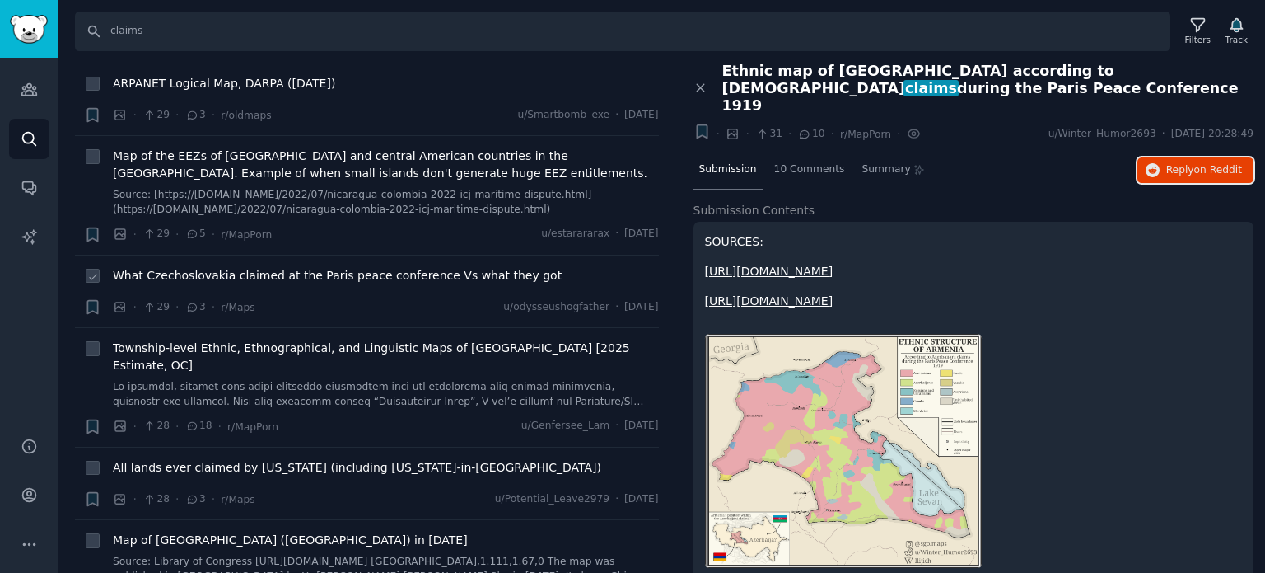
scroll to position [10051, 0]
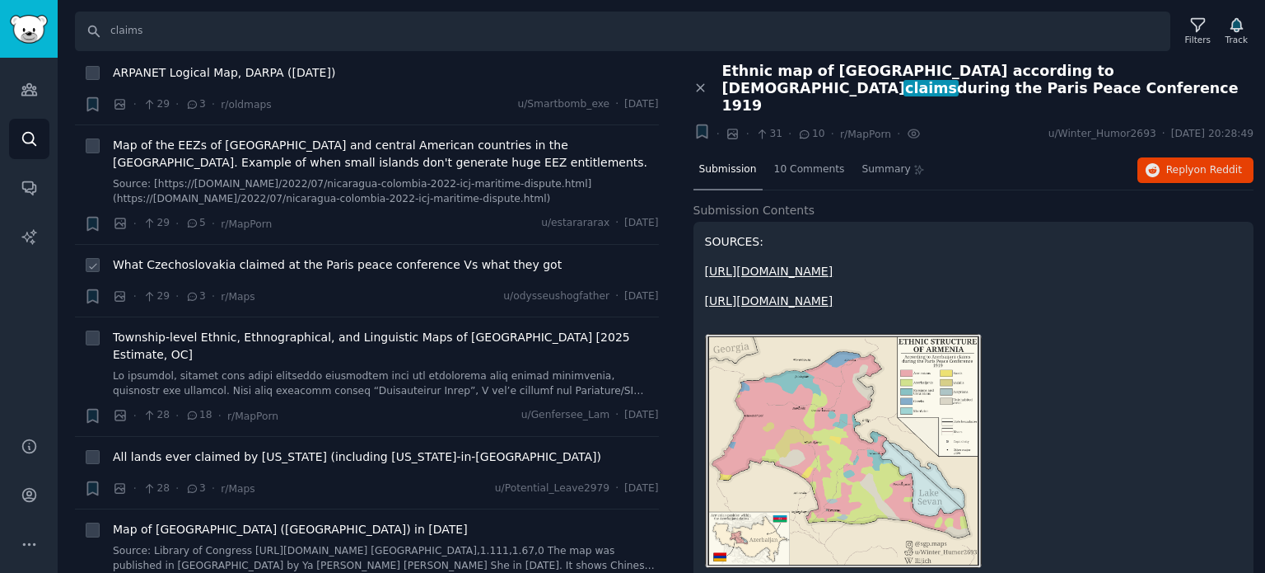
click at [236, 256] on span "What Czechoslovakia claimed at the Paris peace conference Vs what they got" at bounding box center [337, 264] width 449 height 17
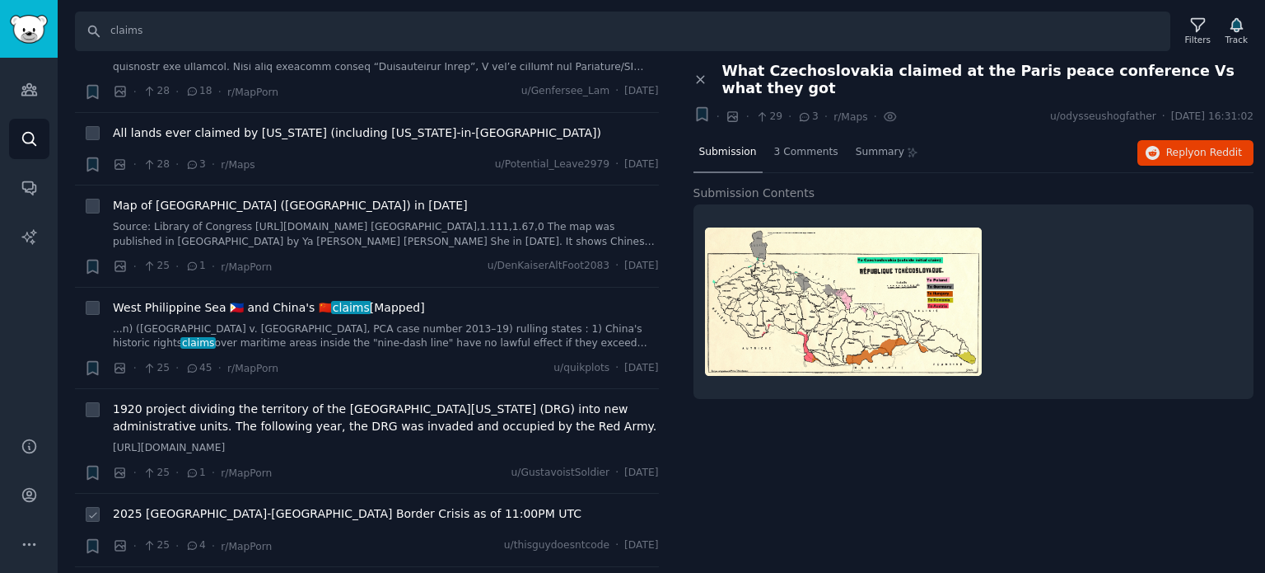
scroll to position [10463, 0]
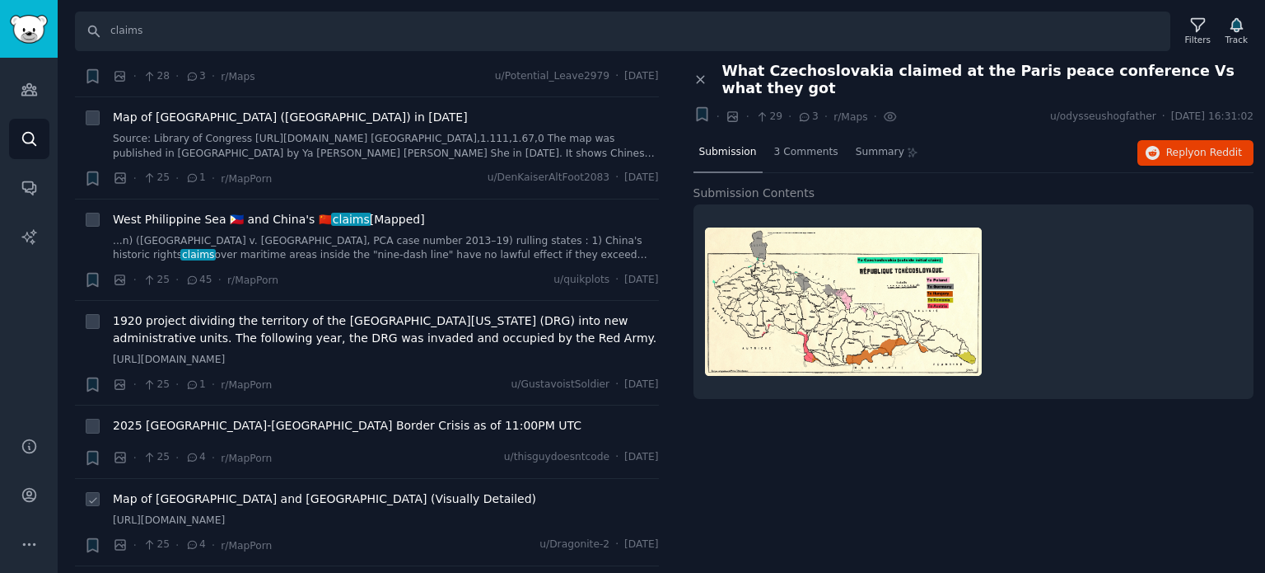
click at [191, 490] on span "Map of [GEOGRAPHIC_DATA] and [GEOGRAPHIC_DATA] (Visually Detailed)" at bounding box center [324, 498] width 423 height 17
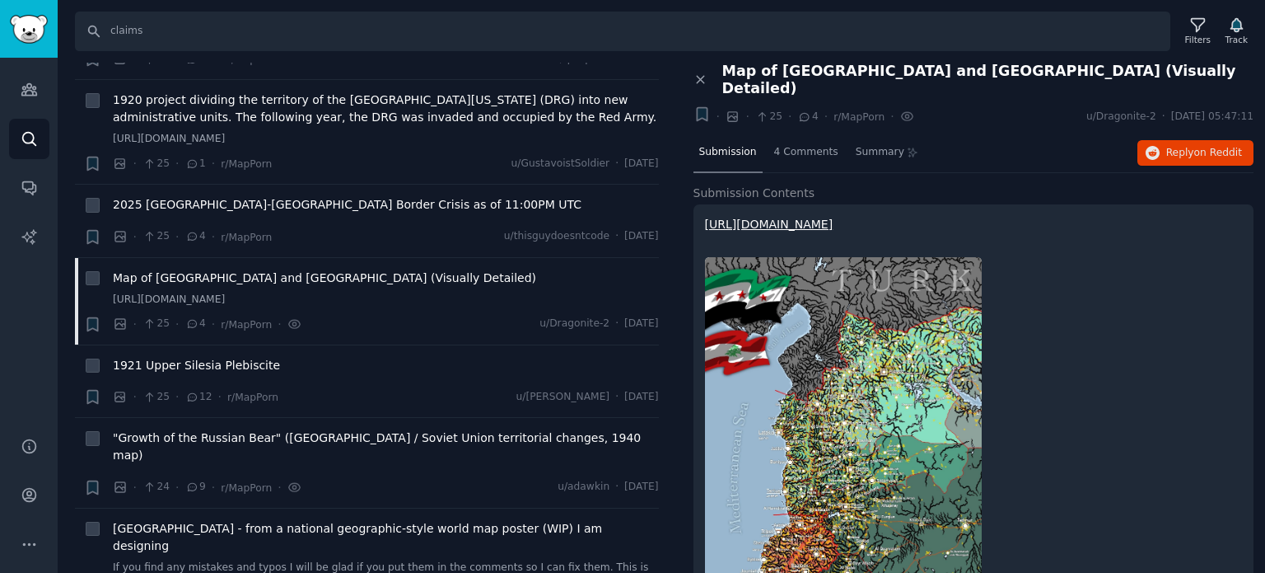
scroll to position [10711, 0]
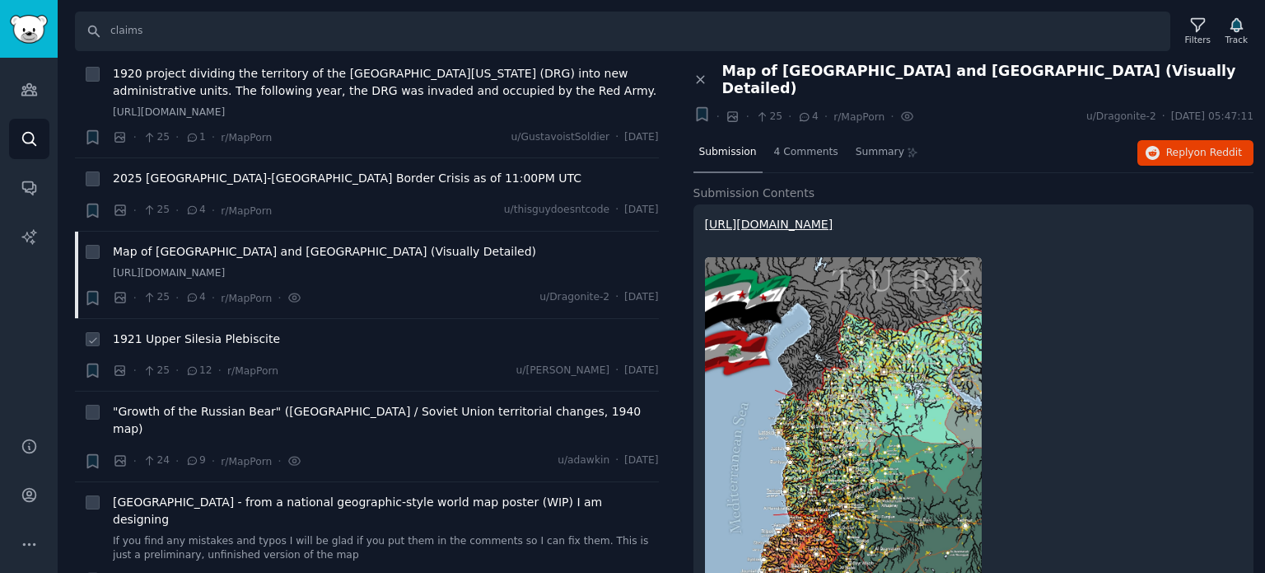
click at [191, 330] on span "1921 Upper Silesia Plebiscite" at bounding box center [196, 338] width 167 height 17
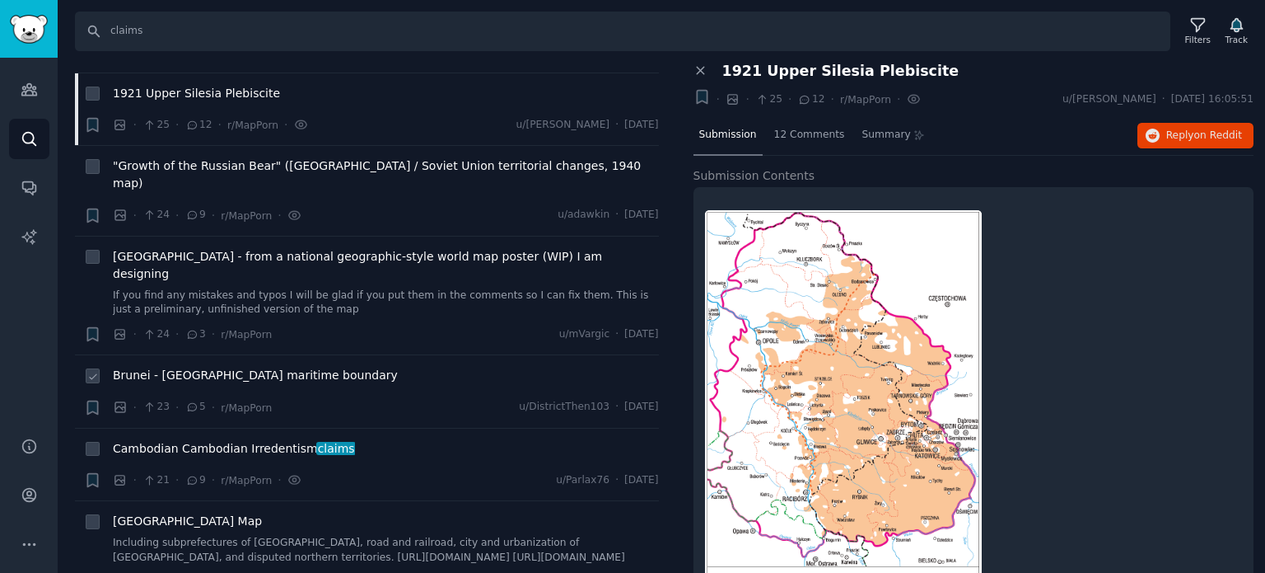
scroll to position [11040, 0]
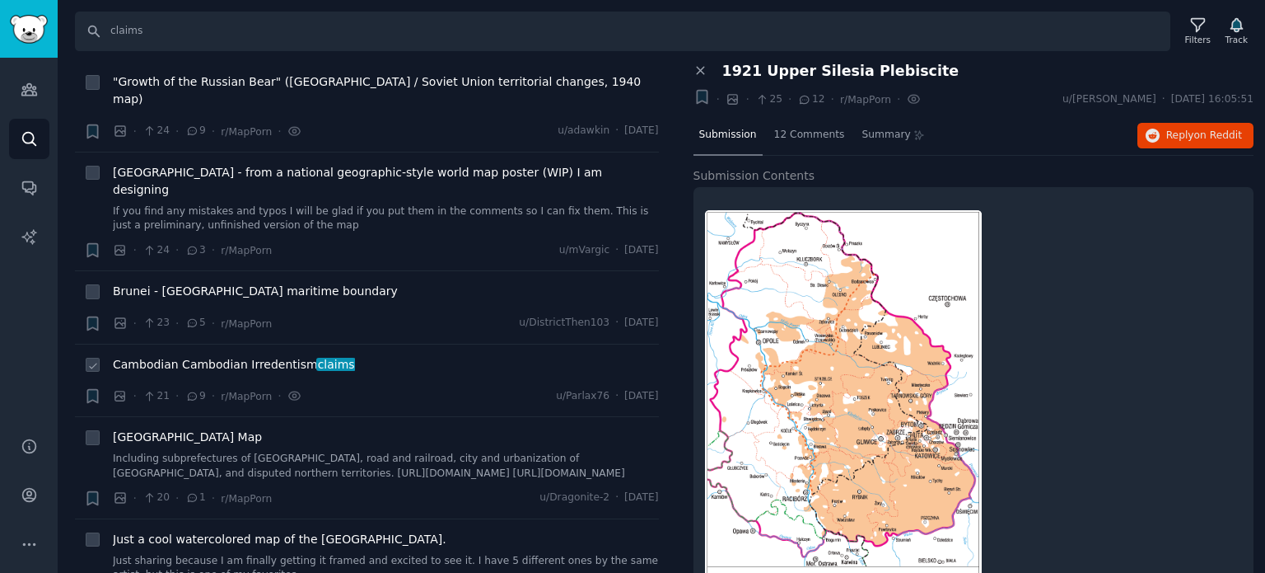
click at [171, 356] on span "Cambodian Cambodian Irredentism claims" at bounding box center [234, 364] width 242 height 17
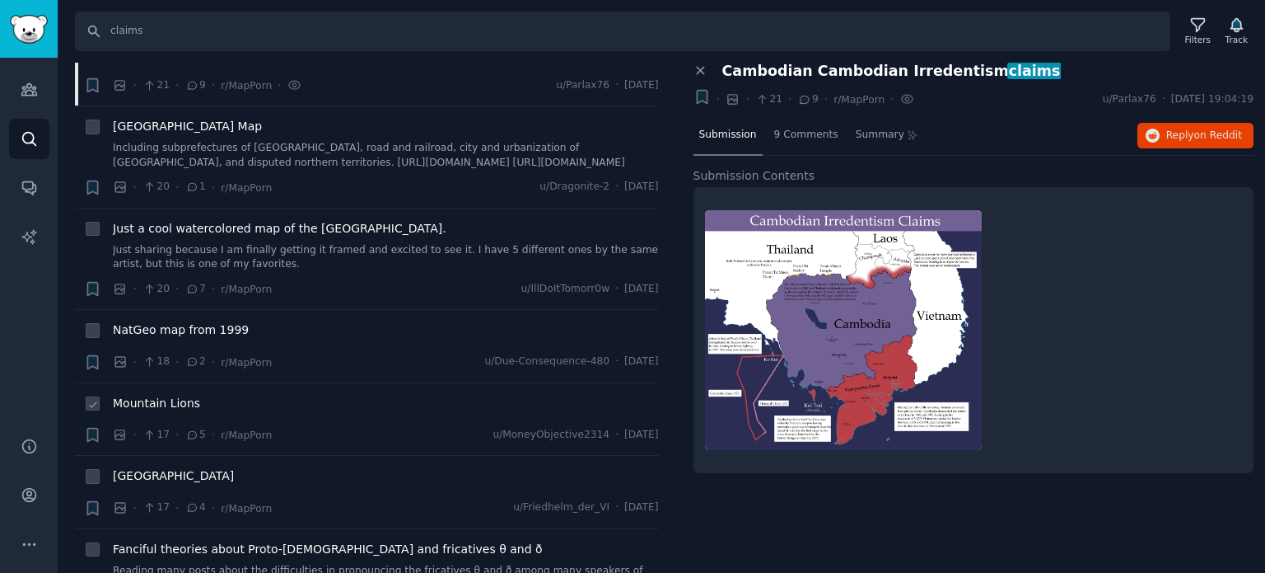
scroll to position [11370, 0]
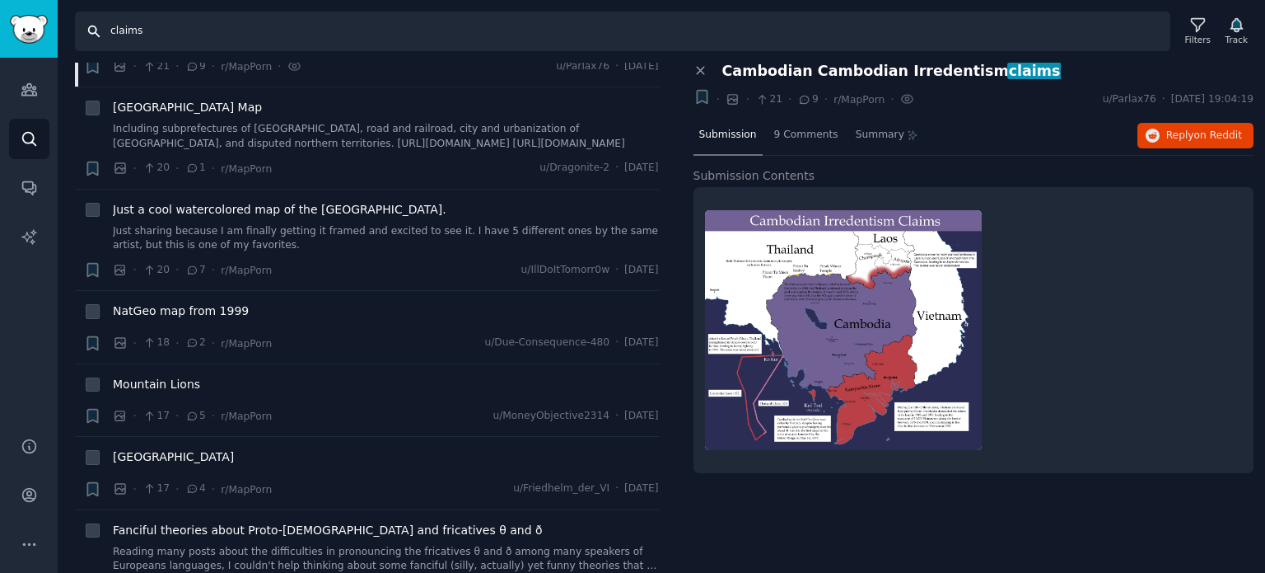
drag, startPoint x: 208, startPoint y: 42, endPoint x: 56, endPoint y: 29, distance: 153.0
click at [56, 29] on div "Audiences Search Conversations AI Reports Help Account More Search claims Filte…" at bounding box center [632, 286] width 1265 height 573
paste input "enclave"
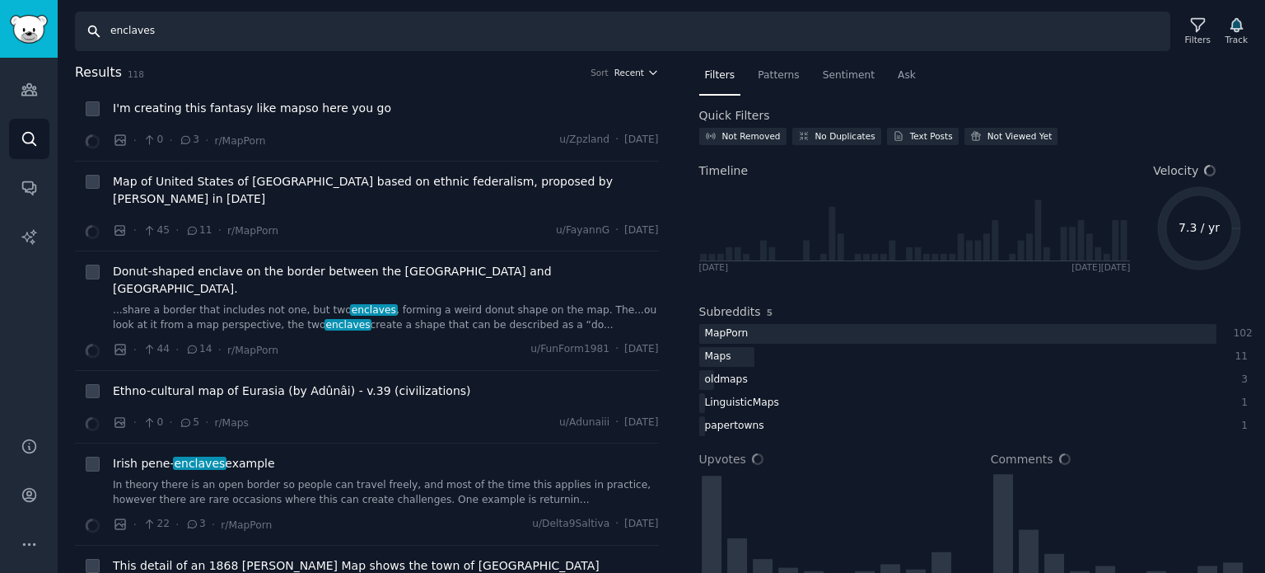
click at [626, 75] on span "Recent" at bounding box center [630, 73] width 30 height 12
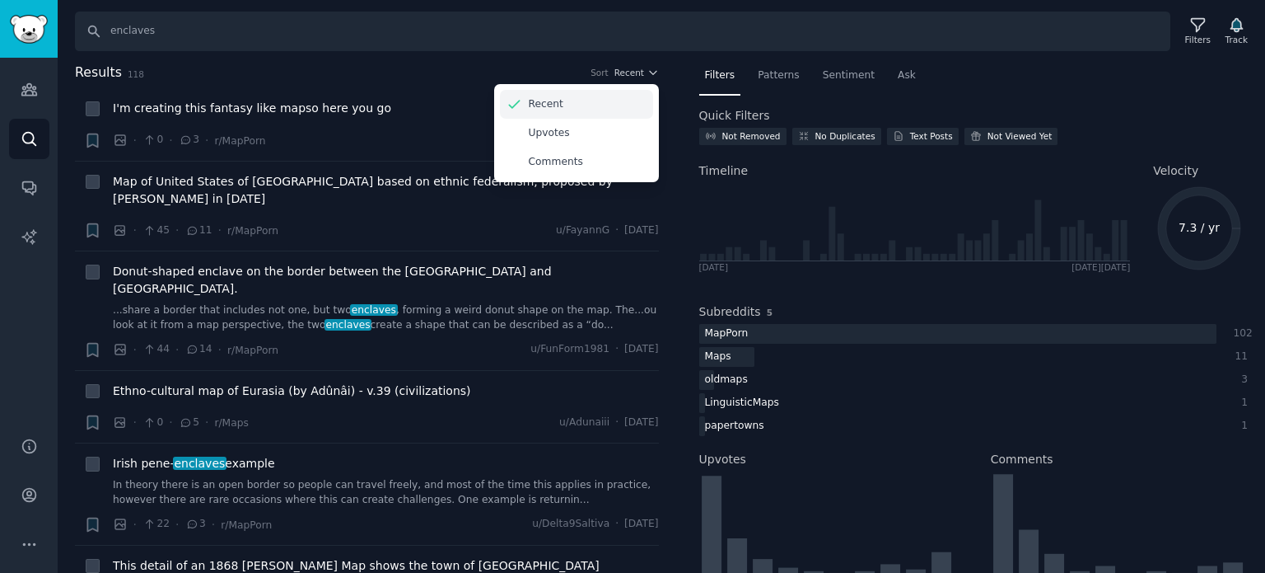
click at [614, 132] on div "Upvotes" at bounding box center [576, 133] width 153 height 29
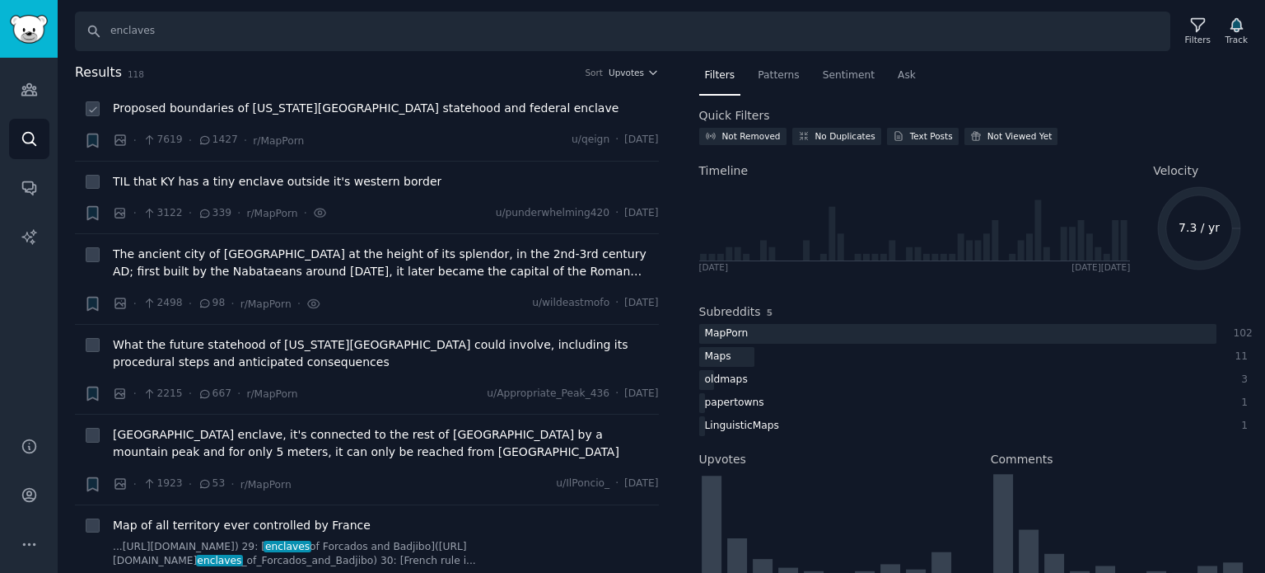
click at [248, 108] on span "Proposed boundaries of [US_STATE][GEOGRAPHIC_DATA] statehood and federal enclave" at bounding box center [366, 108] width 506 height 17
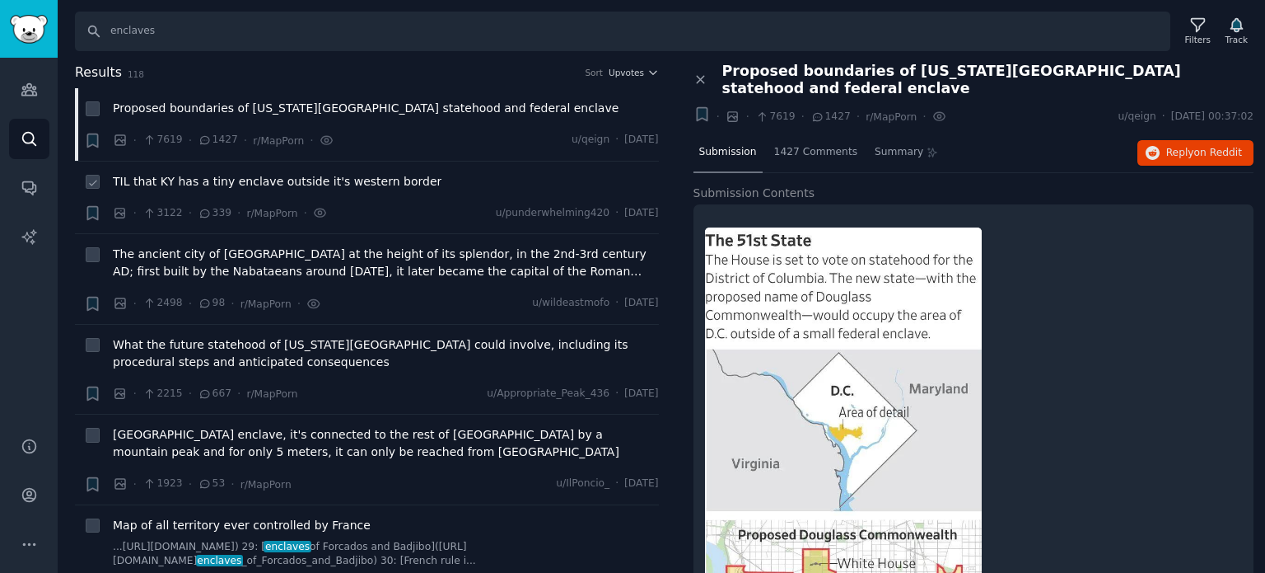
click at [295, 184] on span "TIL that KY has a tiny enclave outside it's western border" at bounding box center [277, 181] width 329 height 17
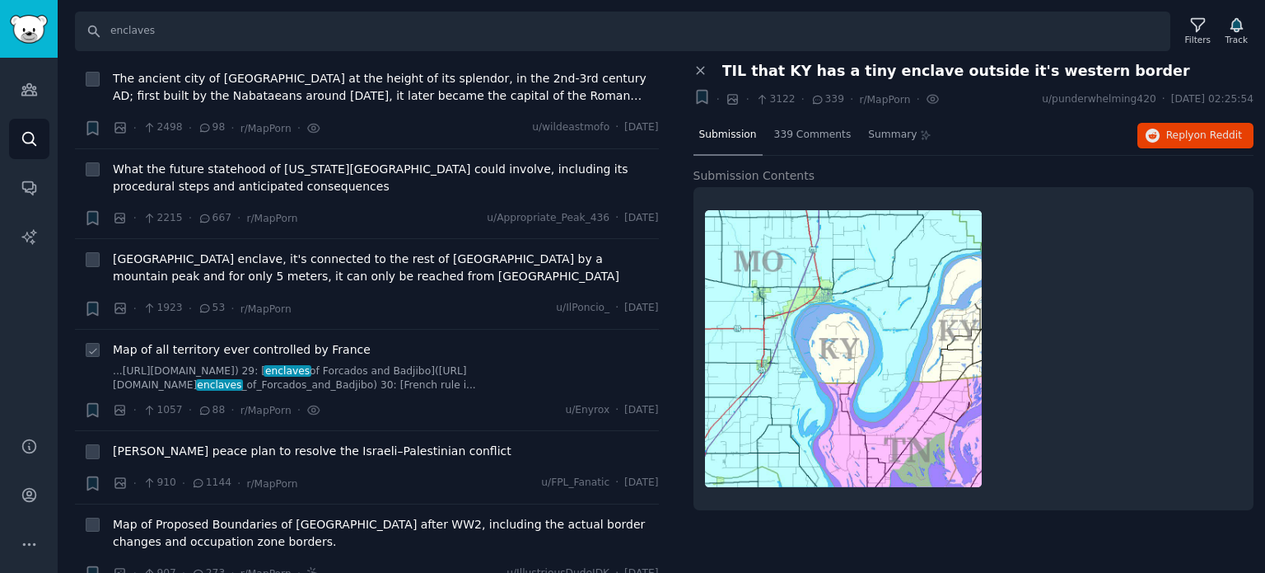
scroll to position [247, 0]
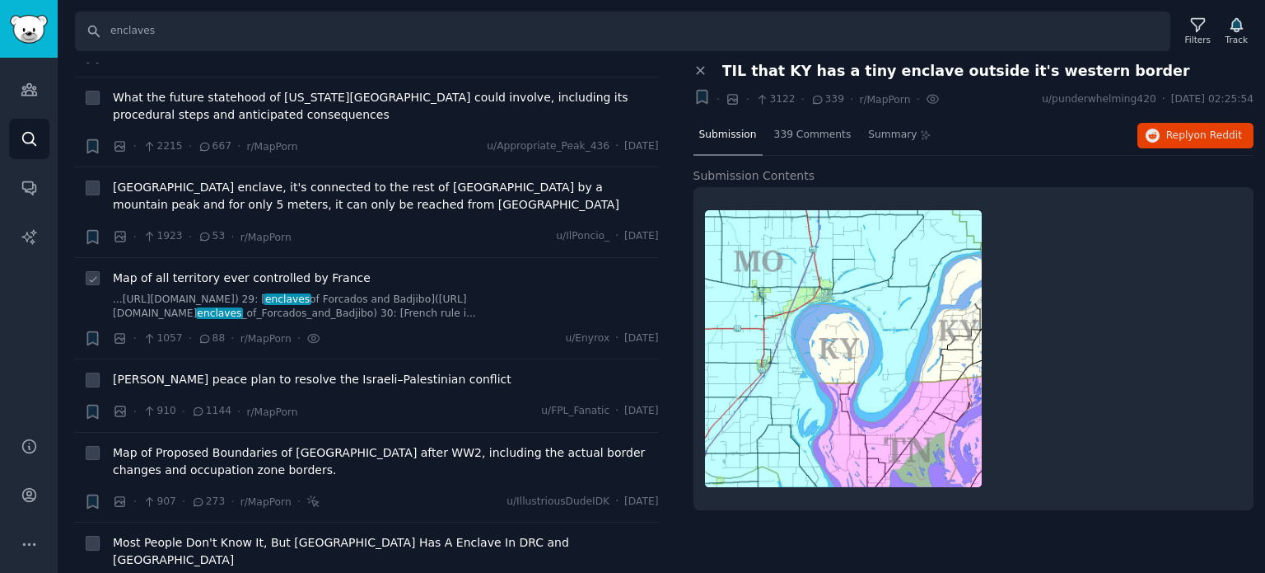
click at [223, 277] on span "Map of all territory ever controlled by France" at bounding box center [242, 277] width 258 height 17
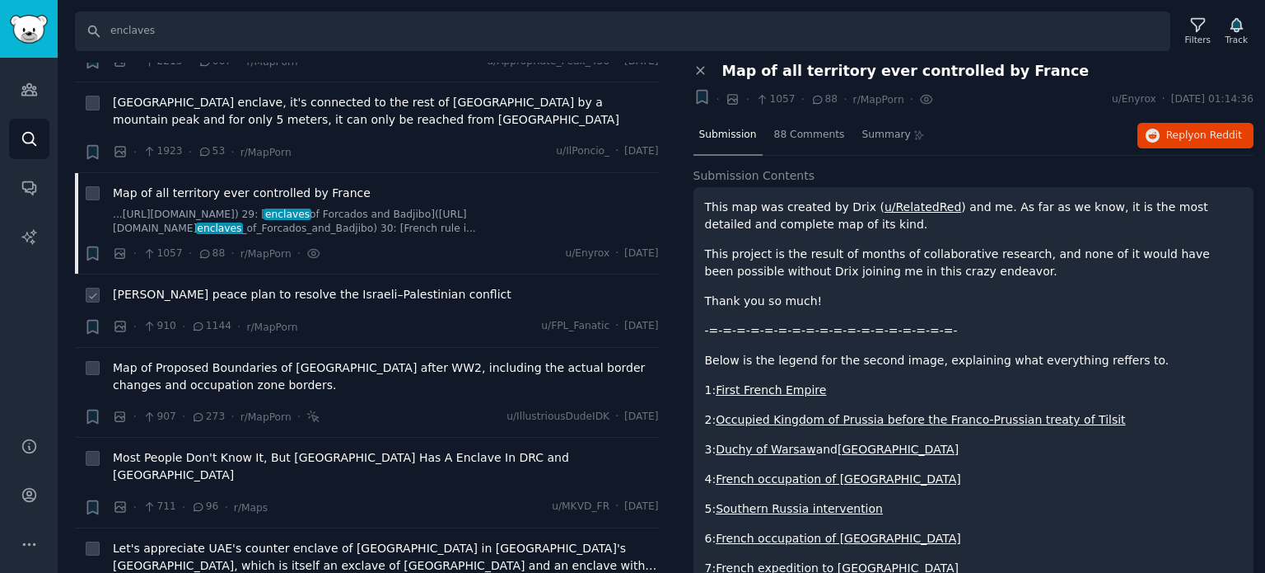
scroll to position [412, 0]
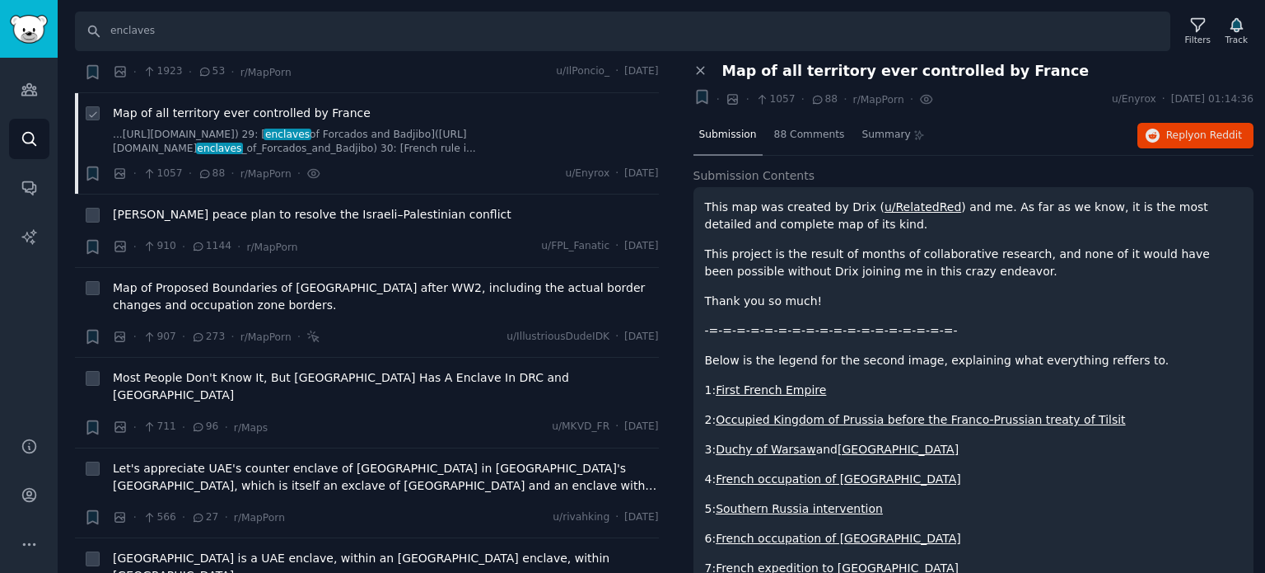
click at [258, 110] on span "Map of all territory ever controlled by France" at bounding box center [242, 113] width 258 height 17
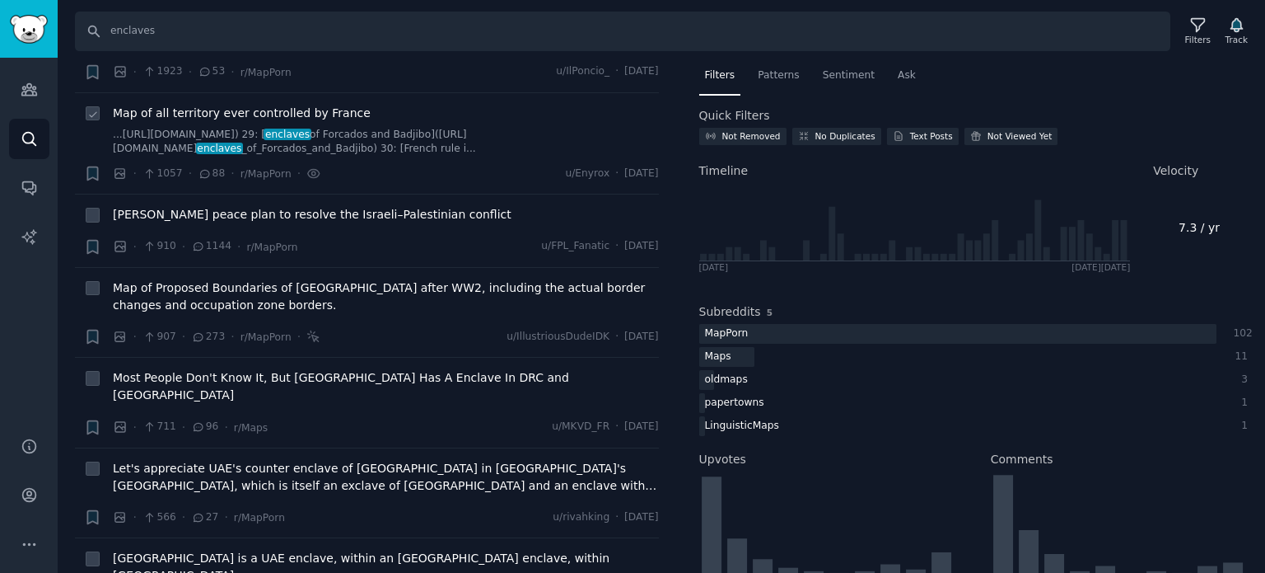
click at [259, 110] on span "Map of all territory ever controlled by France" at bounding box center [242, 113] width 258 height 17
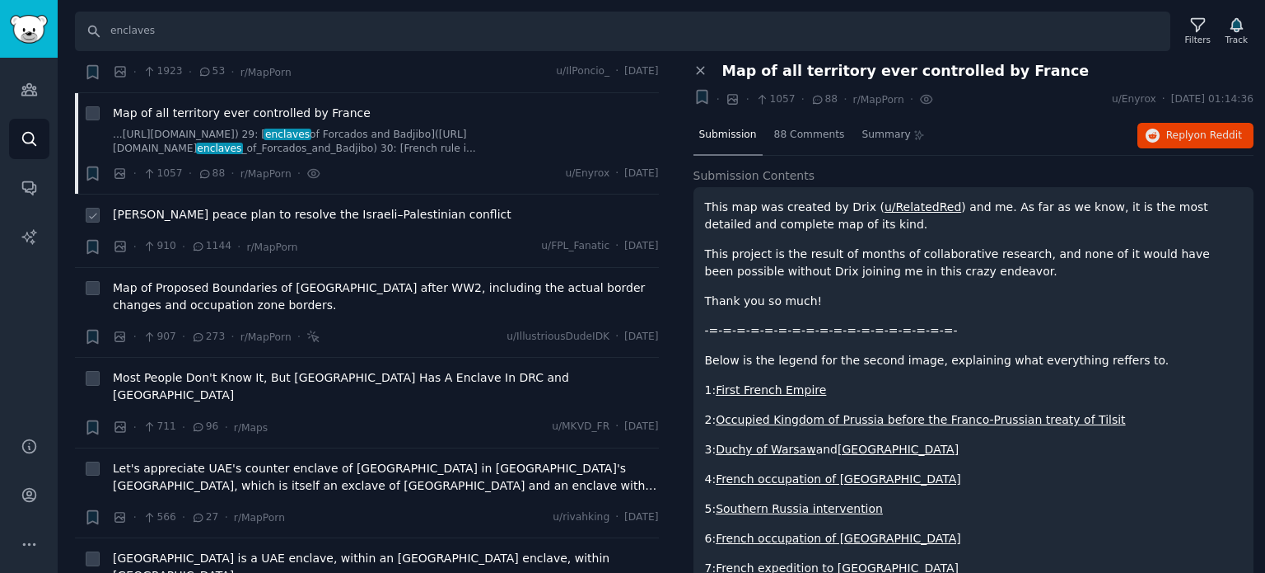
click at [215, 214] on span "[PERSON_NAME] peace plan to resolve the Israeli–Palestinian conflict" at bounding box center [312, 214] width 399 height 17
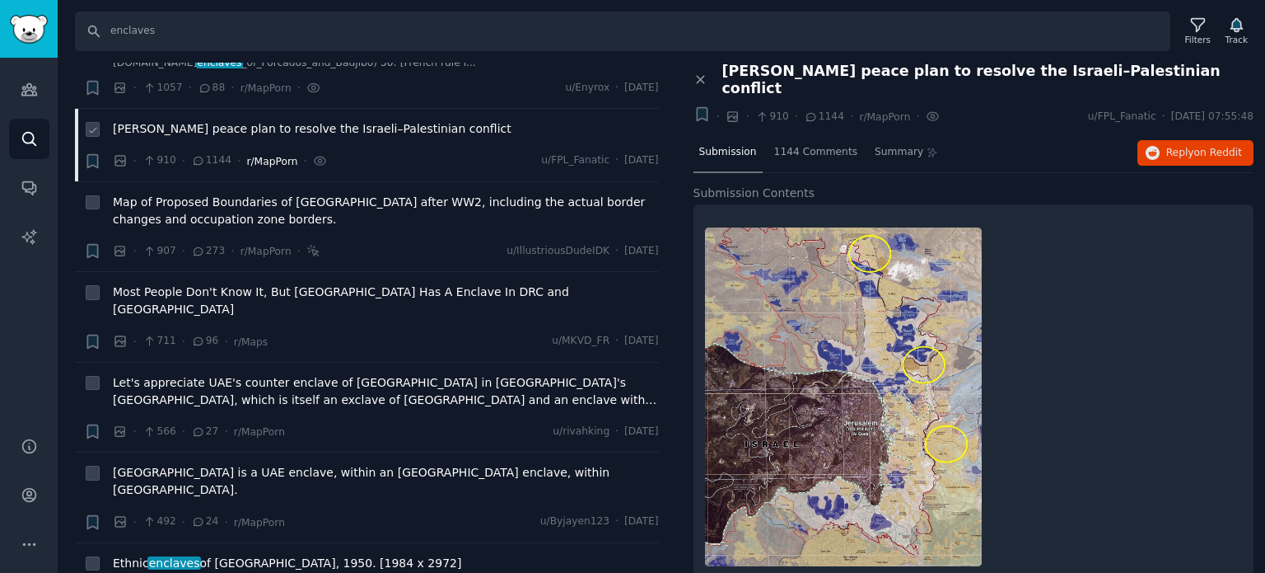
scroll to position [494, 0]
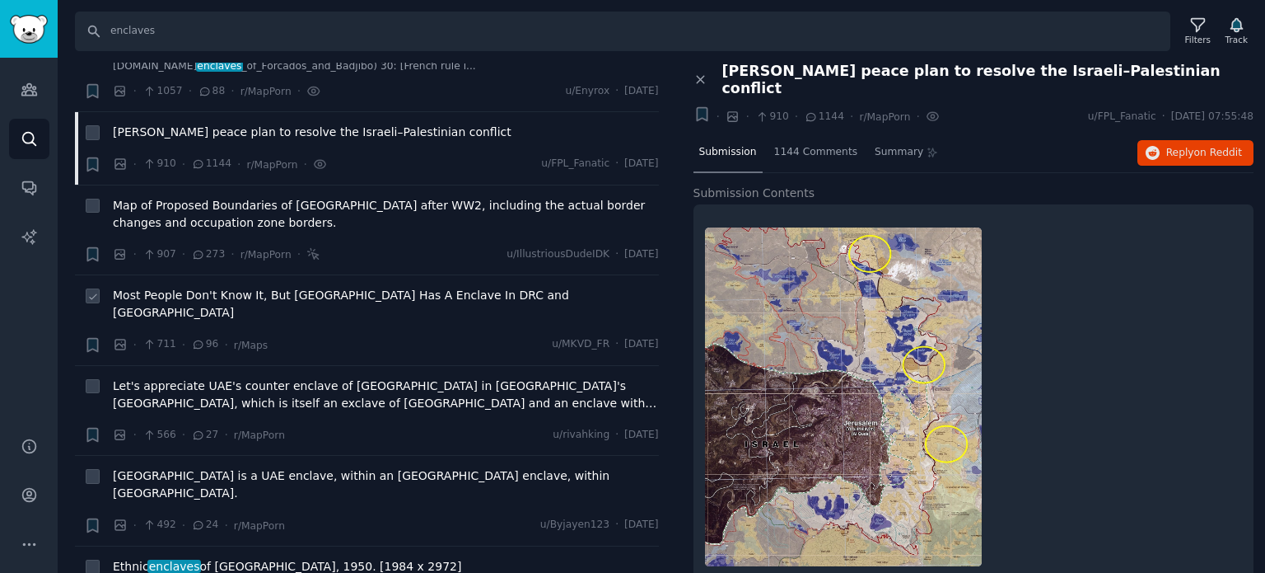
click at [199, 299] on span "Most People Don't Know It, But [GEOGRAPHIC_DATA] Has A Enclave In DRC and [GEOG…" at bounding box center [386, 304] width 546 height 35
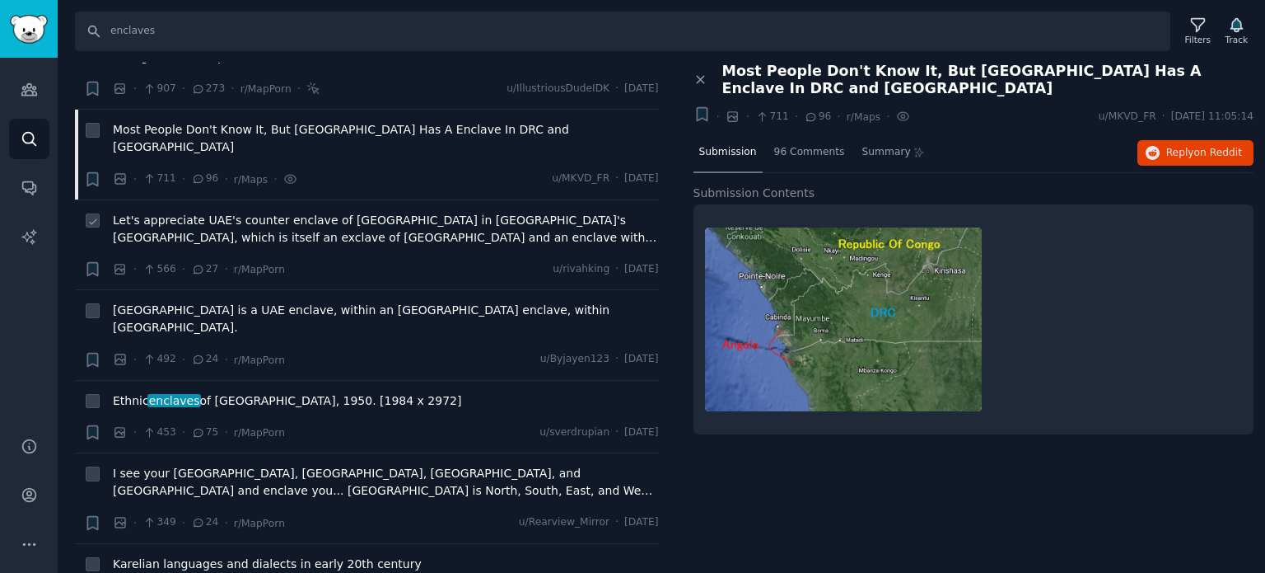
scroll to position [741, 0]
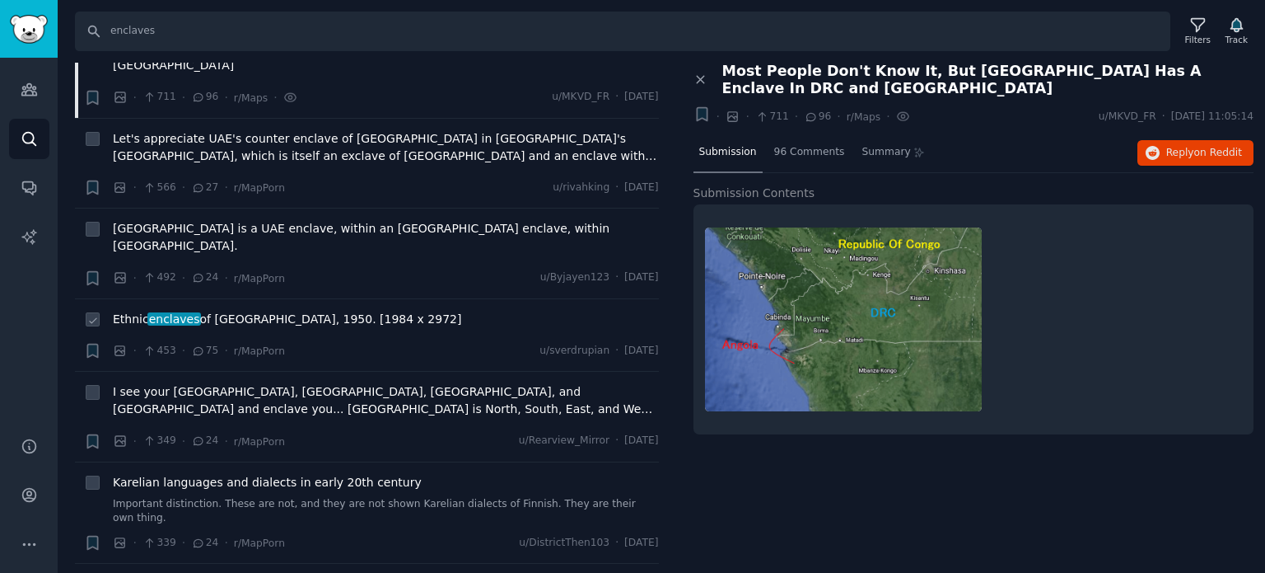
click at [182, 312] on span "enclaves" at bounding box center [174, 318] width 54 height 13
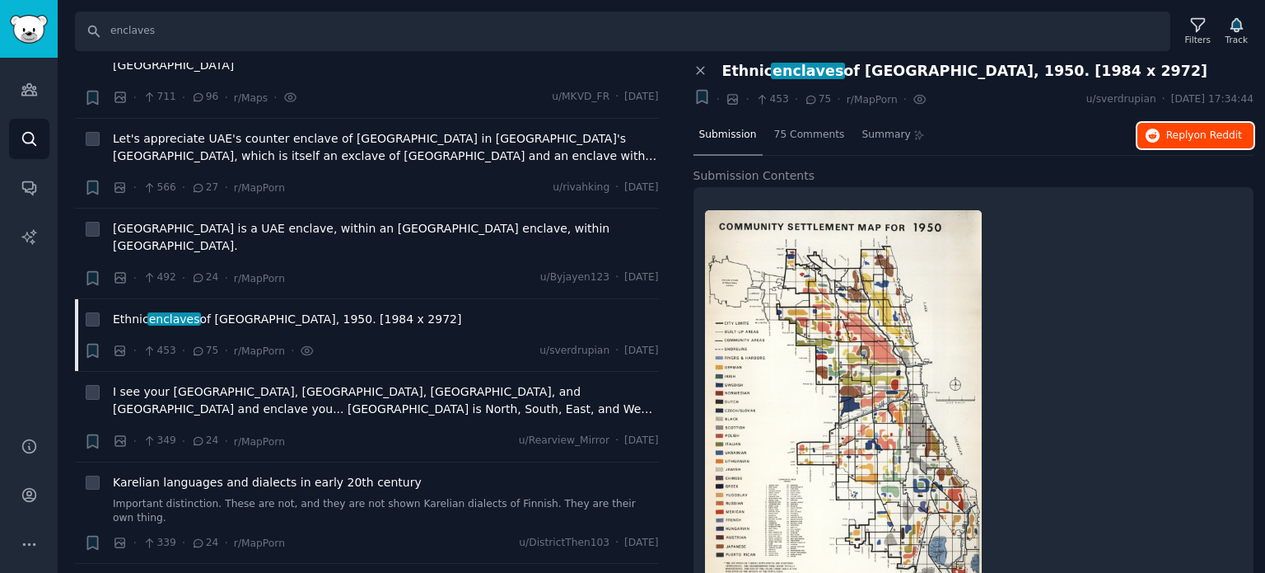
click at [1149, 140] on icon "button" at bounding box center [1153, 136] width 15 height 15
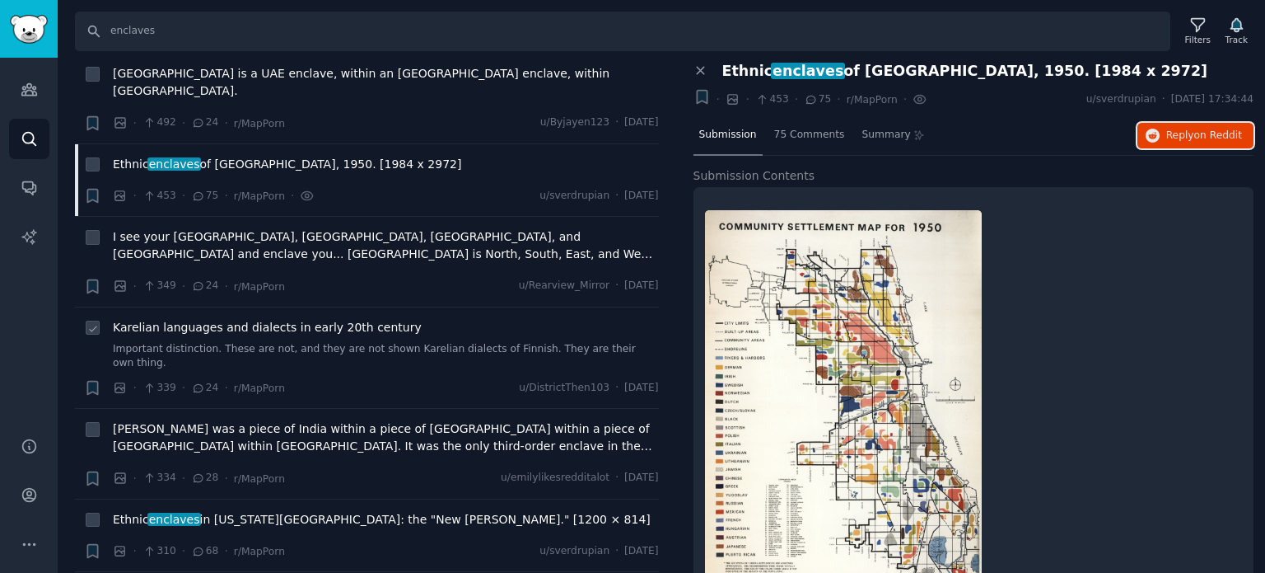
scroll to position [906, 0]
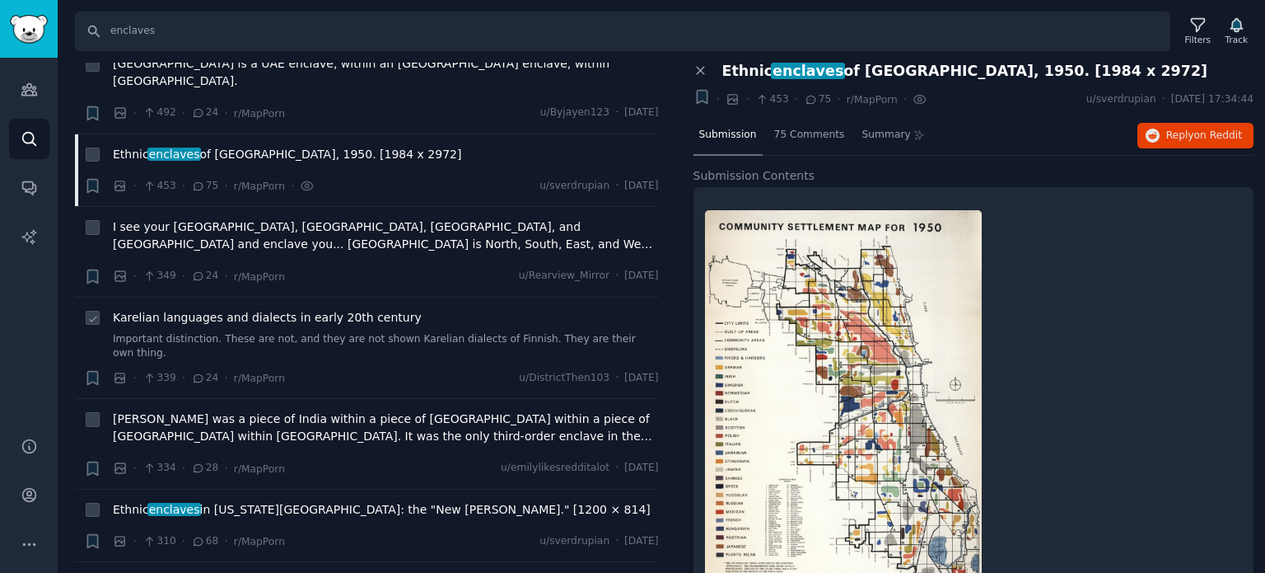
click at [166, 309] on span "Karelian languages and dialects in early 20th century" at bounding box center [267, 317] width 309 height 17
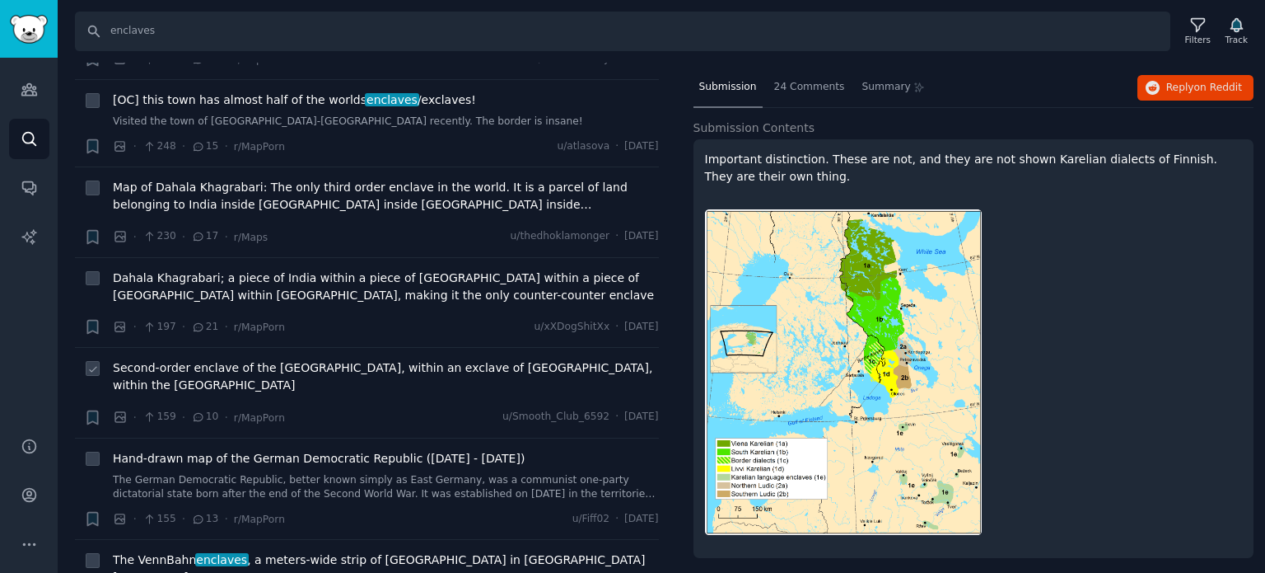
scroll to position [1977, 0]
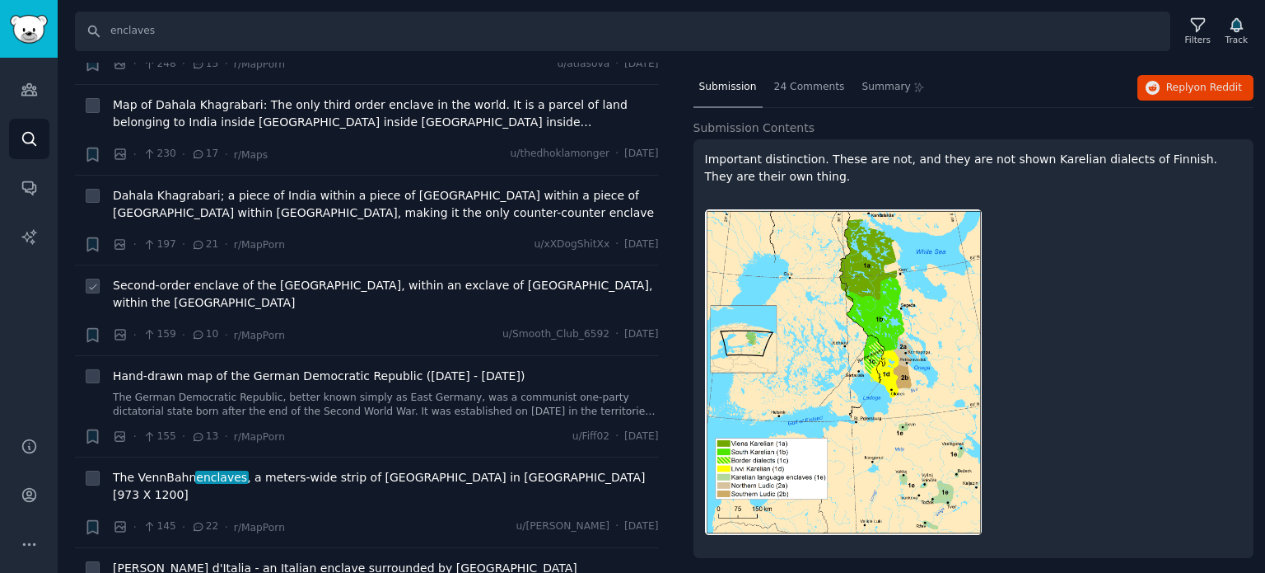
click at [198, 277] on span "Second-order enclave of the [GEOGRAPHIC_DATA], within an exclave of [GEOGRAPHIC…" at bounding box center [386, 294] width 546 height 35
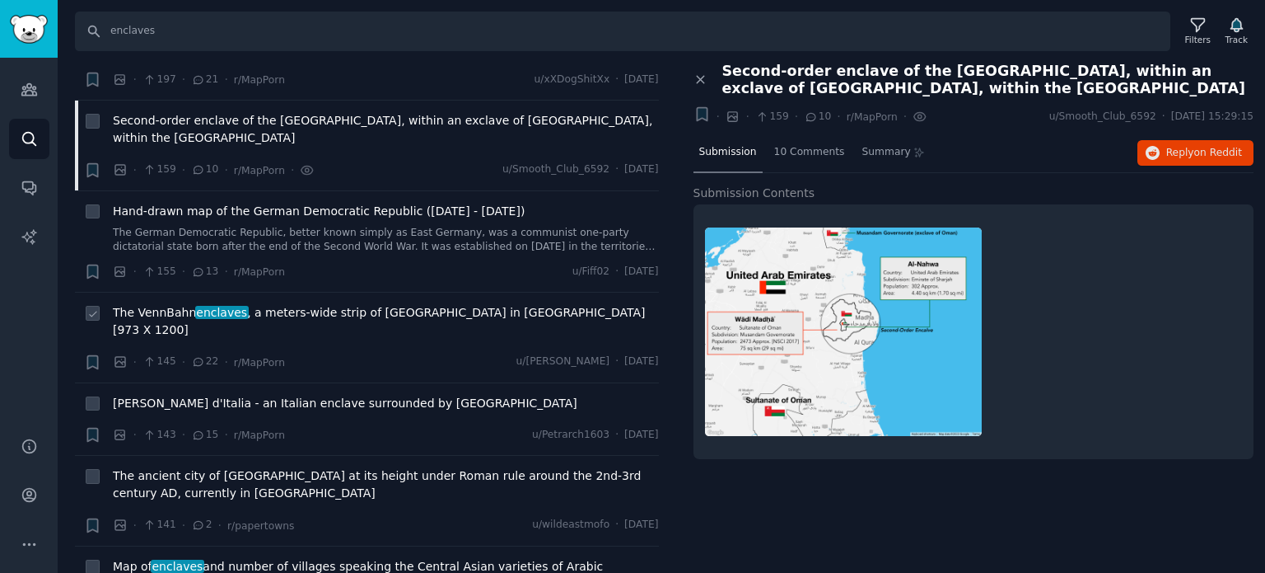
scroll to position [2224, 0]
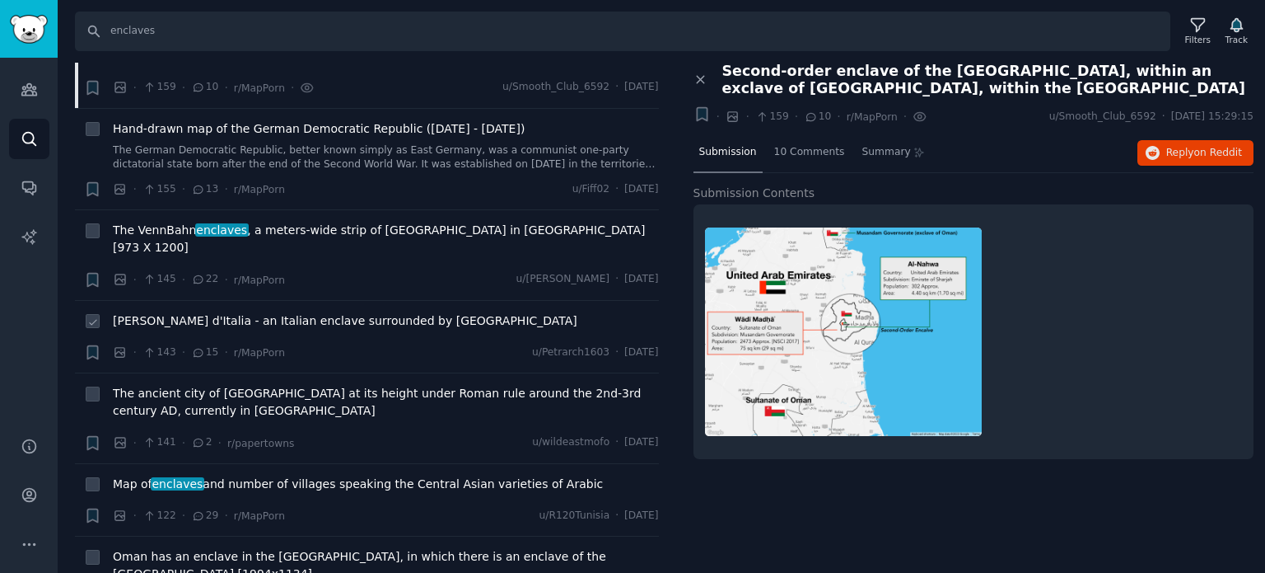
click at [189, 312] on span "[PERSON_NAME] d'Italia - an Italian enclave surrounded by [GEOGRAPHIC_DATA]" at bounding box center [345, 320] width 465 height 17
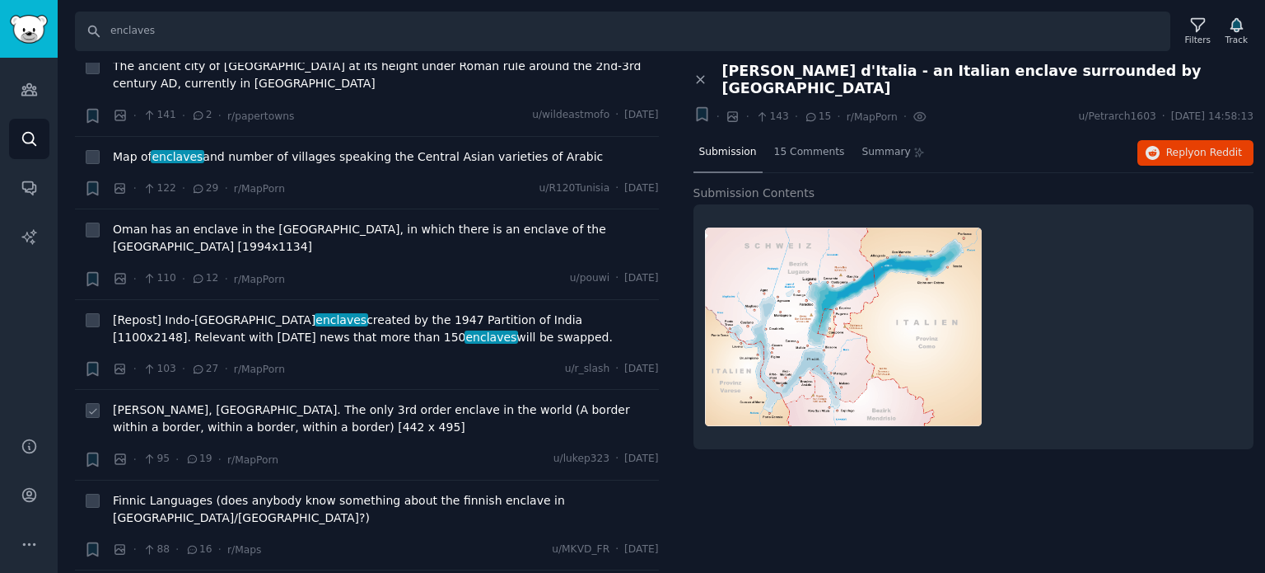
scroll to position [2636, 0]
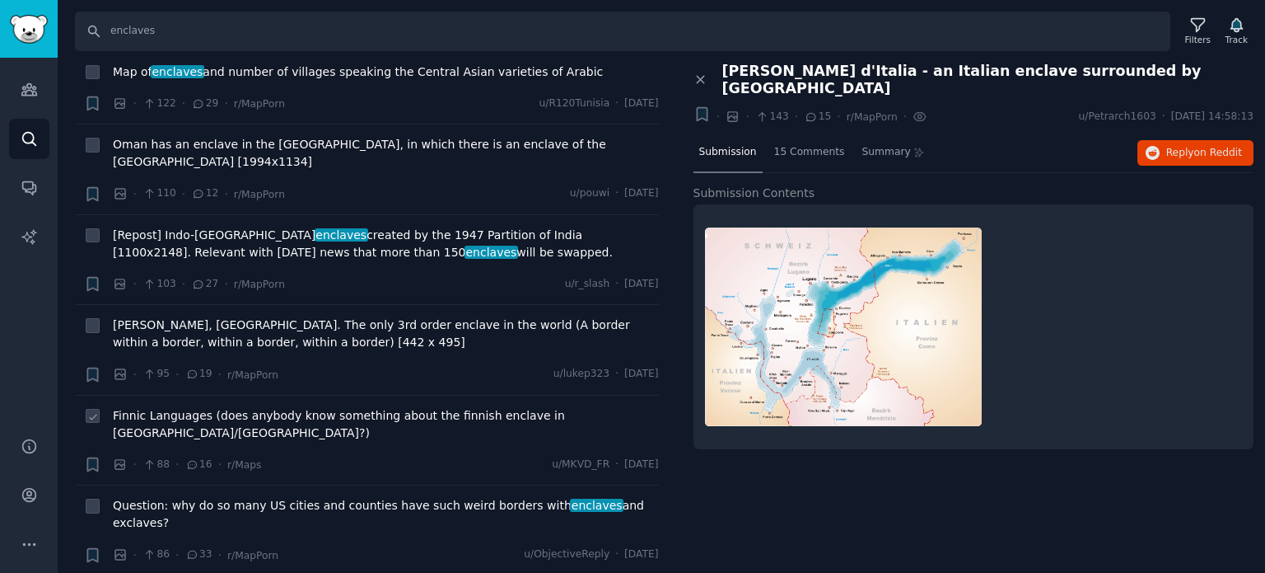
click at [197, 407] on span "Finnic Languages (does anybody know something about the finnish enclave in [GEO…" at bounding box center [386, 424] width 546 height 35
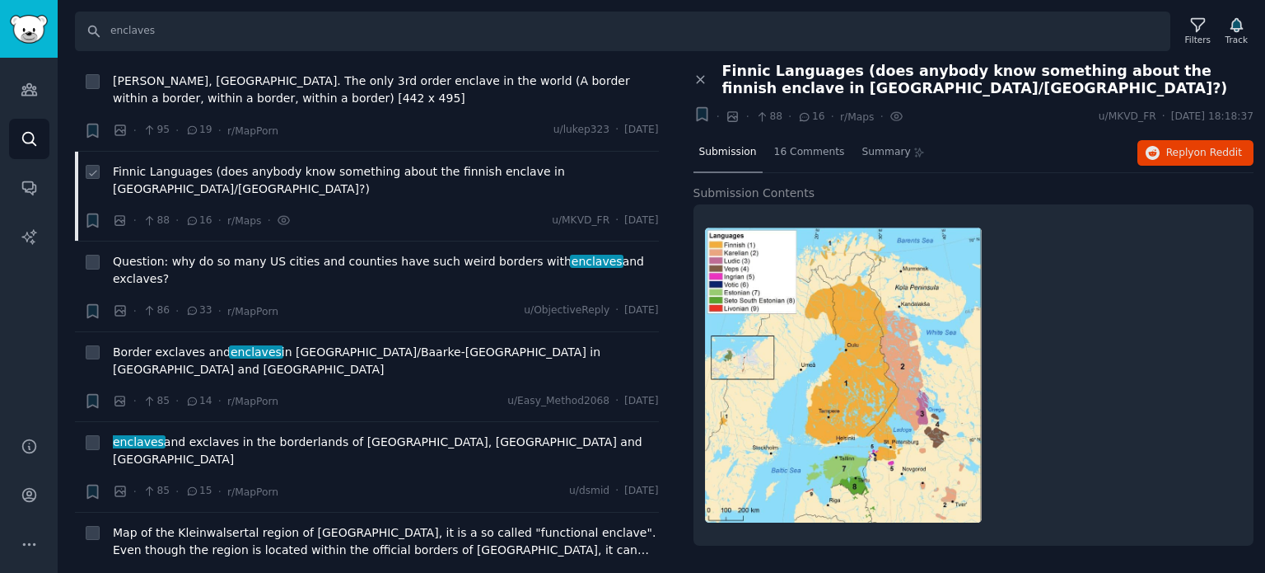
scroll to position [2884, 0]
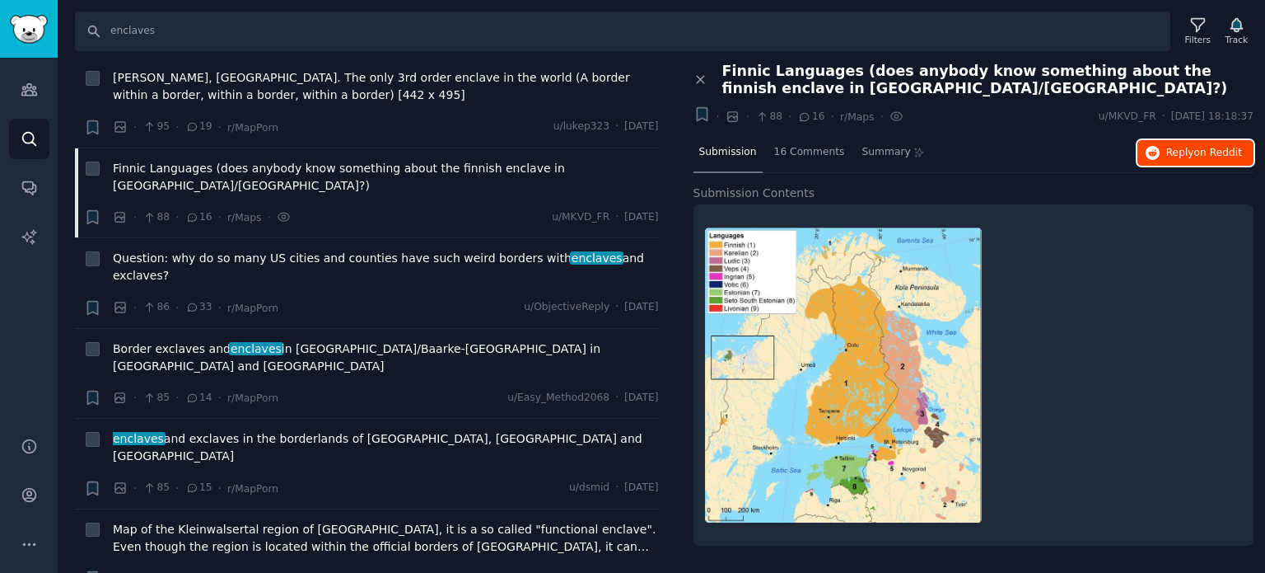
click at [1190, 153] on span "Reply on Reddit" at bounding box center [1205, 153] width 76 height 15
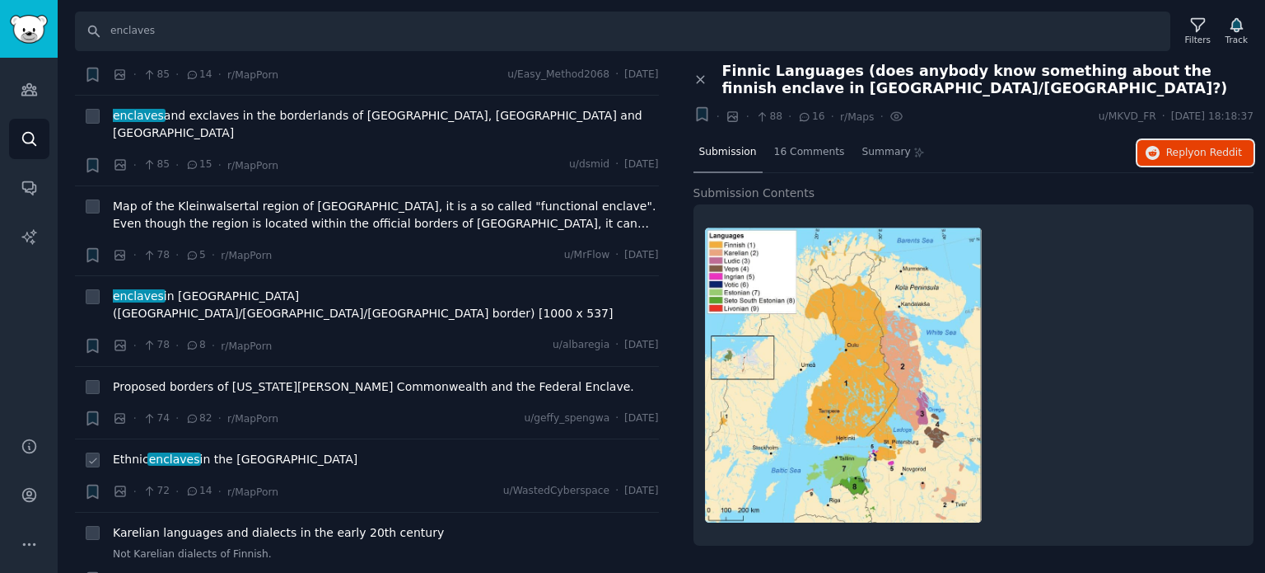
scroll to position [3213, 0]
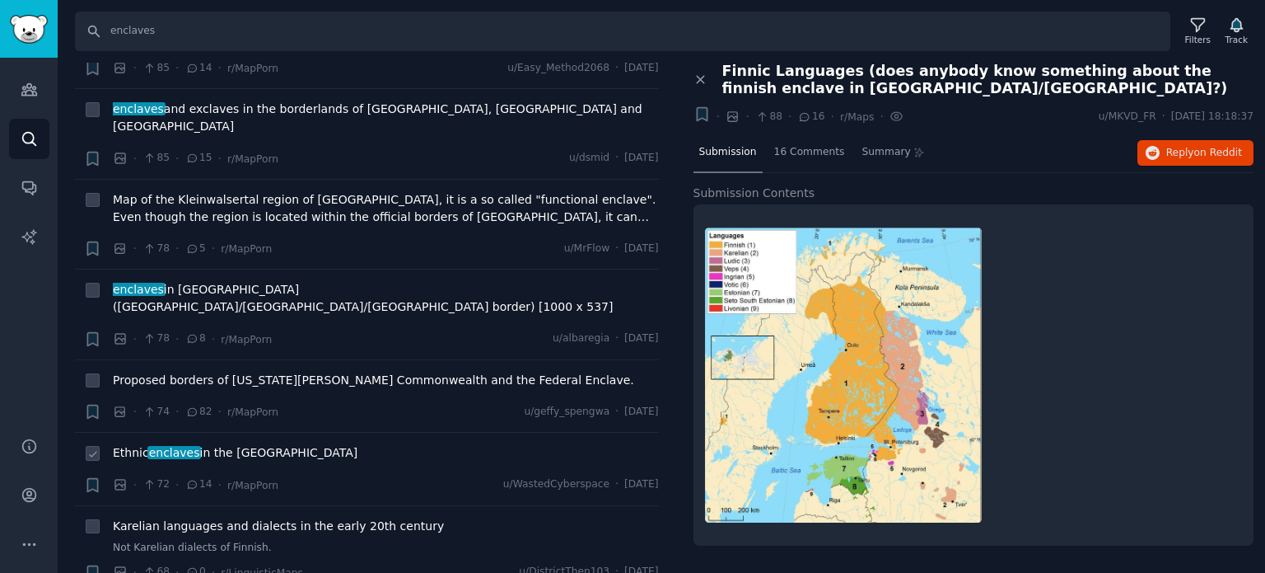
click at [241, 444] on span "Ethnic enclaves in the [GEOGRAPHIC_DATA]" at bounding box center [235, 452] width 245 height 17
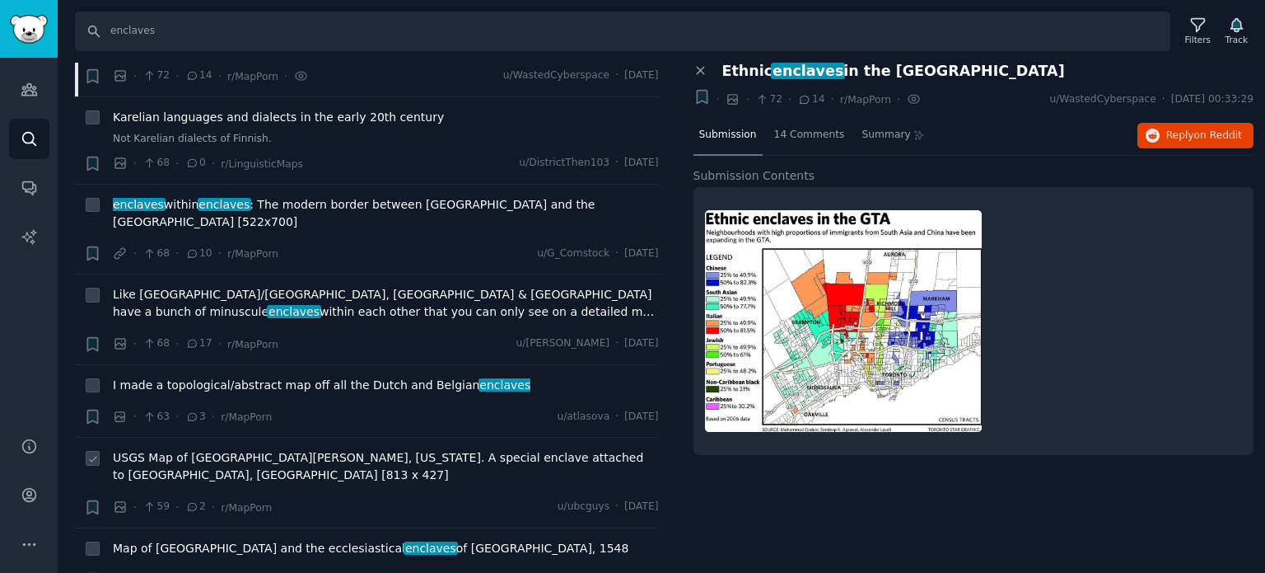
scroll to position [3460, 0]
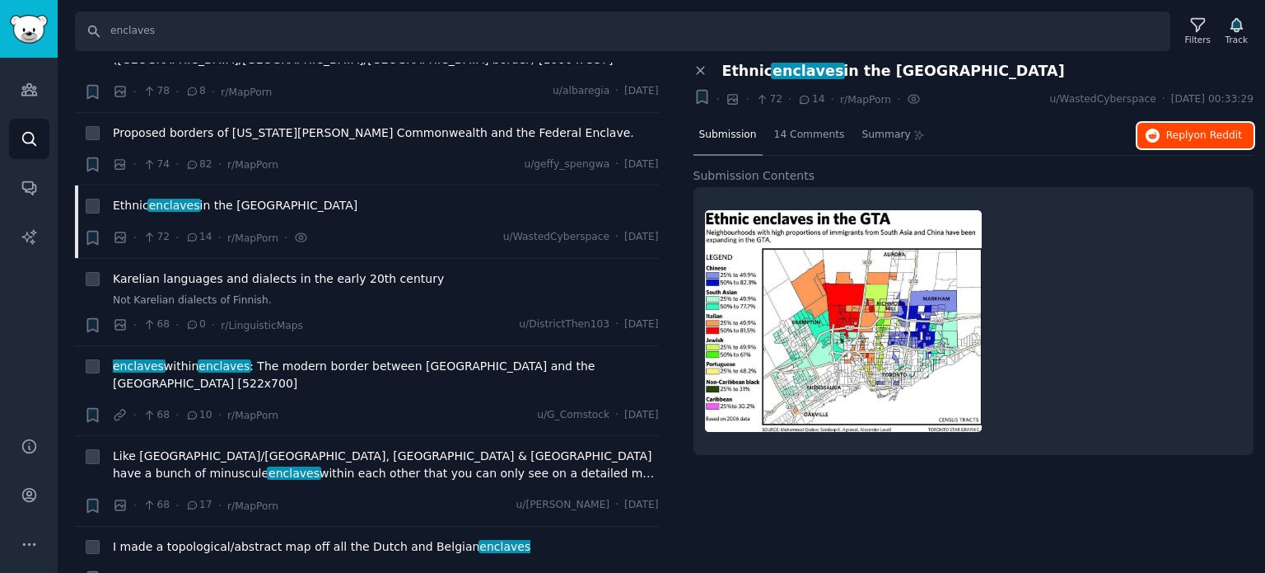
click at [1213, 124] on button "Reply on Reddit" at bounding box center [1196, 136] width 116 height 26
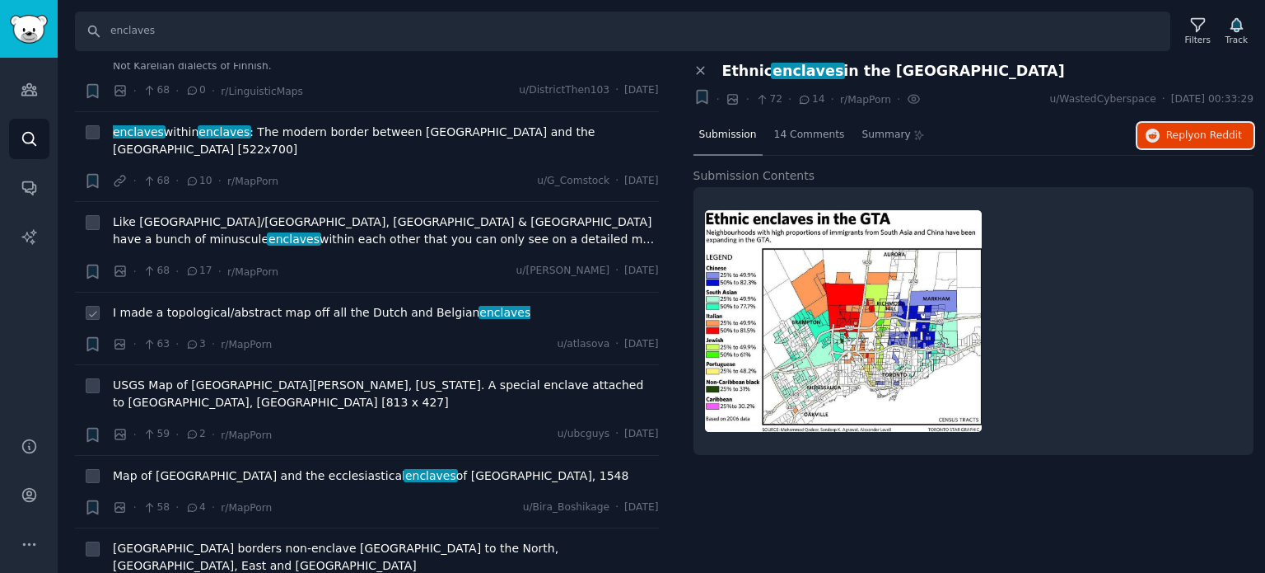
scroll to position [3707, 0]
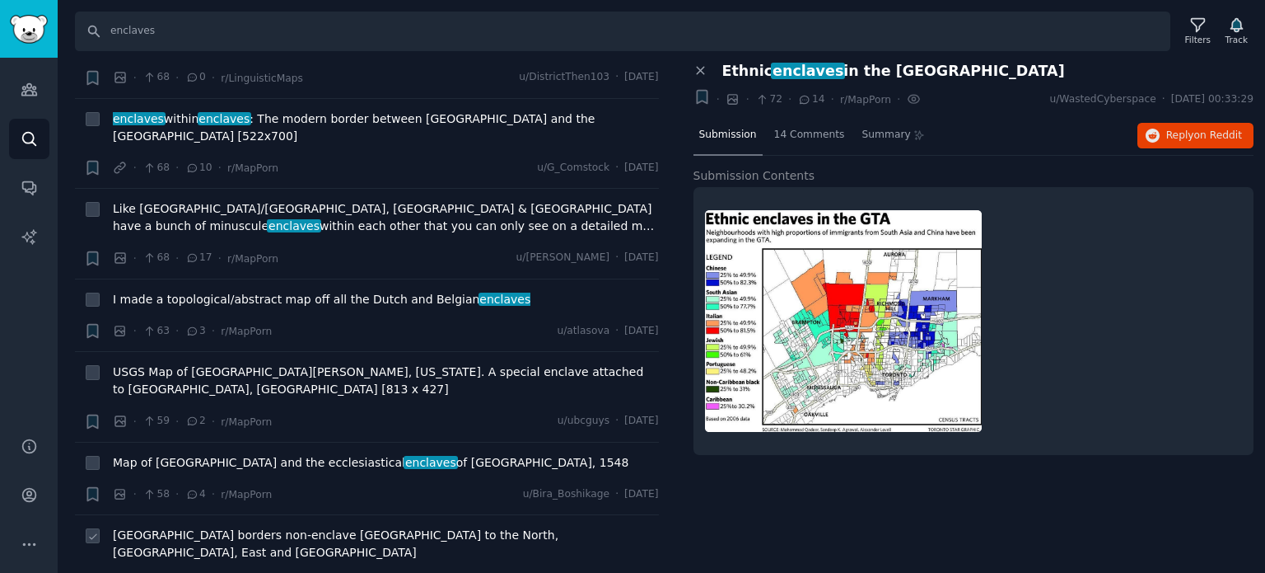
click at [241, 526] on span "[GEOGRAPHIC_DATA] borders non-enclave [GEOGRAPHIC_DATA] to the North, [GEOGRAPH…" at bounding box center [386, 543] width 546 height 35
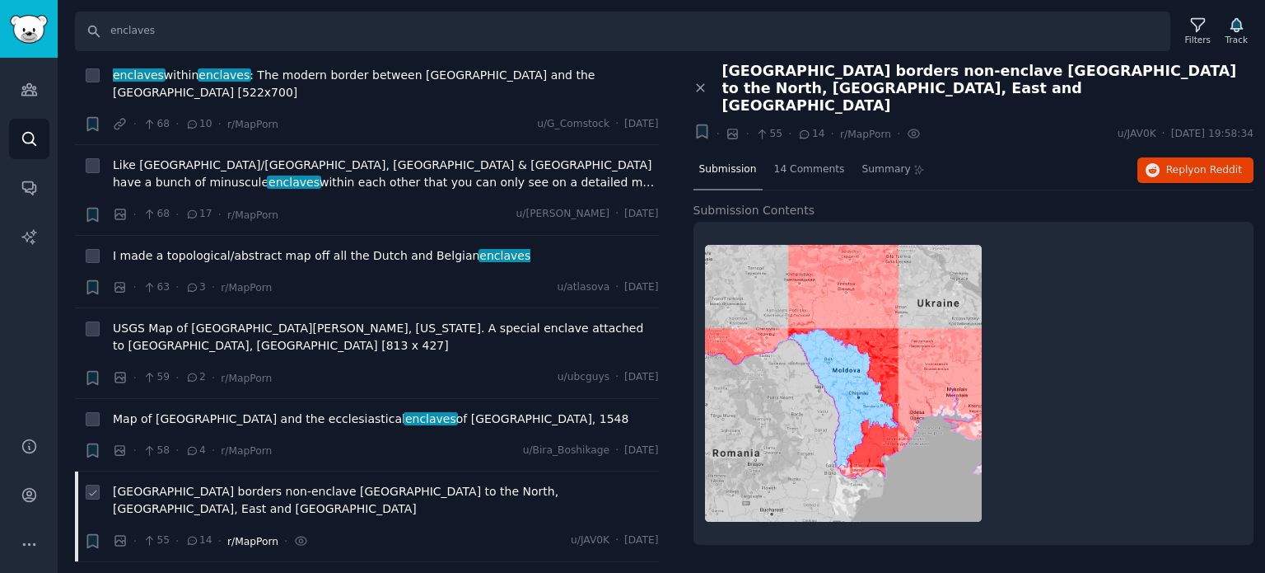
scroll to position [3872, 0]
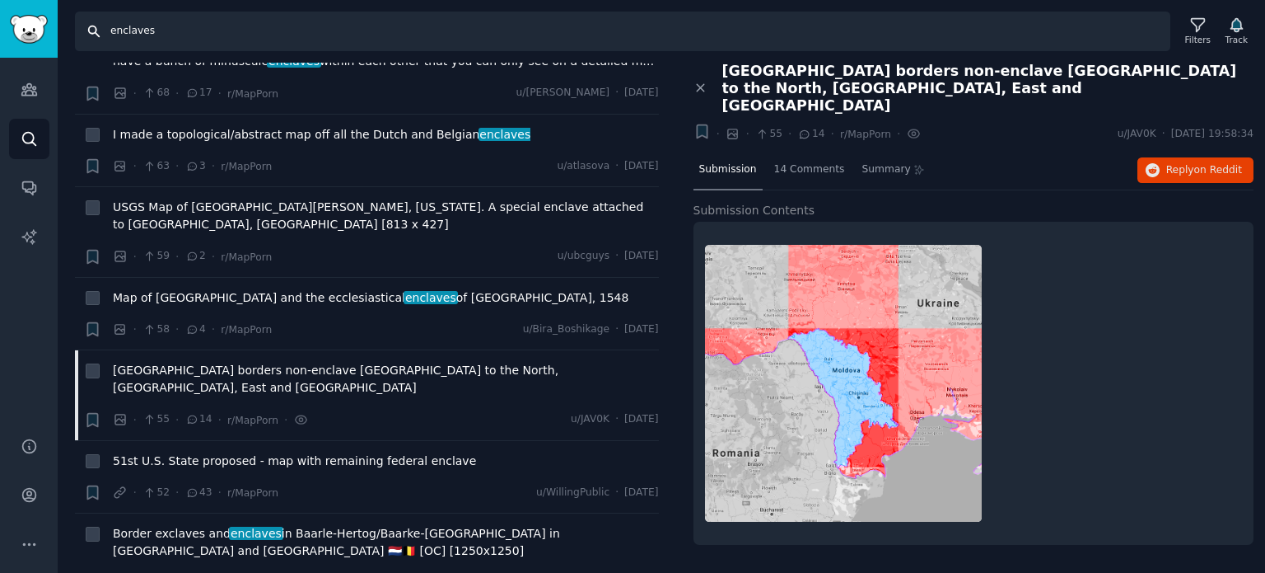
drag, startPoint x: 306, startPoint y: 21, endPoint x: 7, endPoint y: 22, distance: 298.3
click at [10, 22] on div "Audiences Search Conversations AI Reports Help Account More Search enclaves Fil…" at bounding box center [632, 286] width 1265 height 573
paste input "corridor"
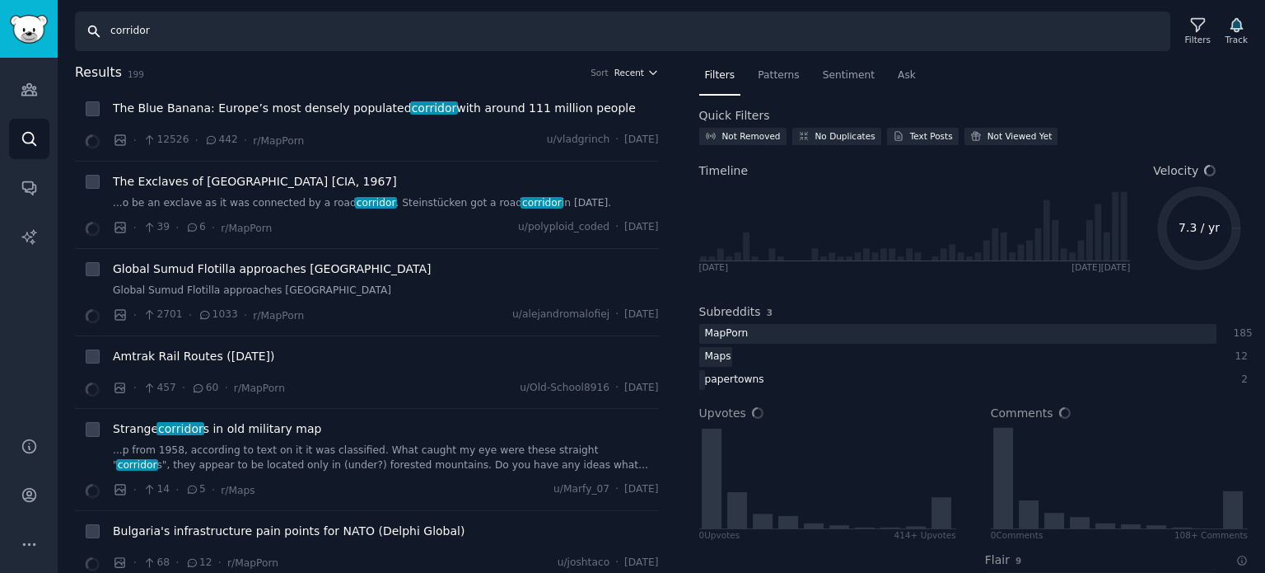
click at [624, 73] on span "Recent" at bounding box center [630, 73] width 30 height 12
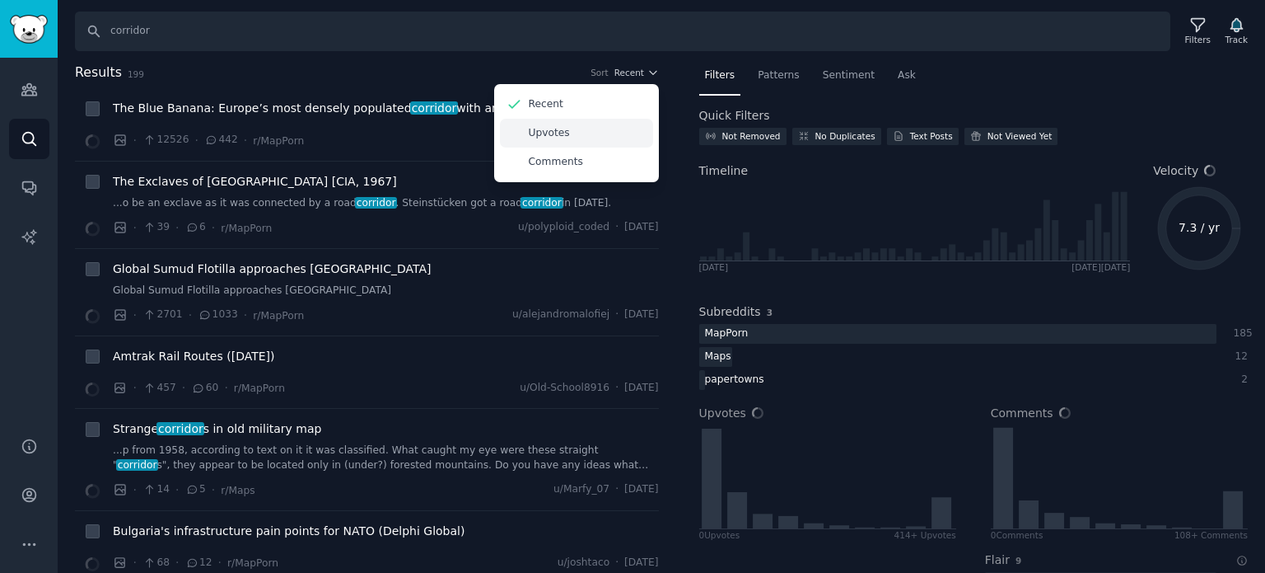
click at [591, 131] on div "Upvotes" at bounding box center [576, 133] width 153 height 29
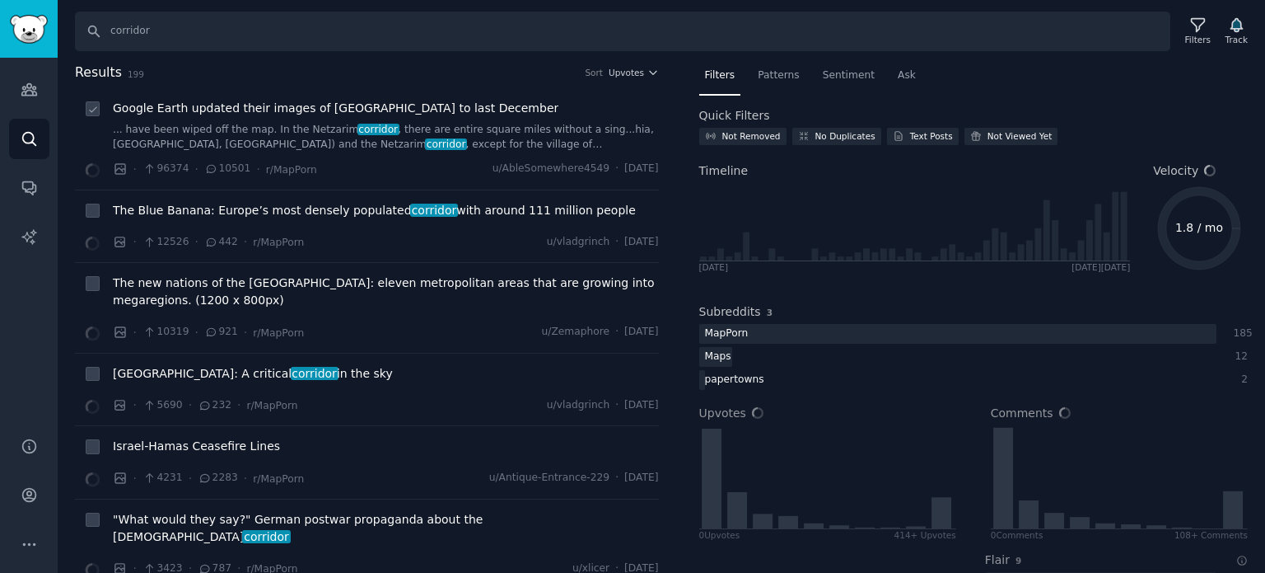
click at [201, 111] on span "Google Earth updated their images of [GEOGRAPHIC_DATA] to last December" at bounding box center [336, 108] width 446 height 17
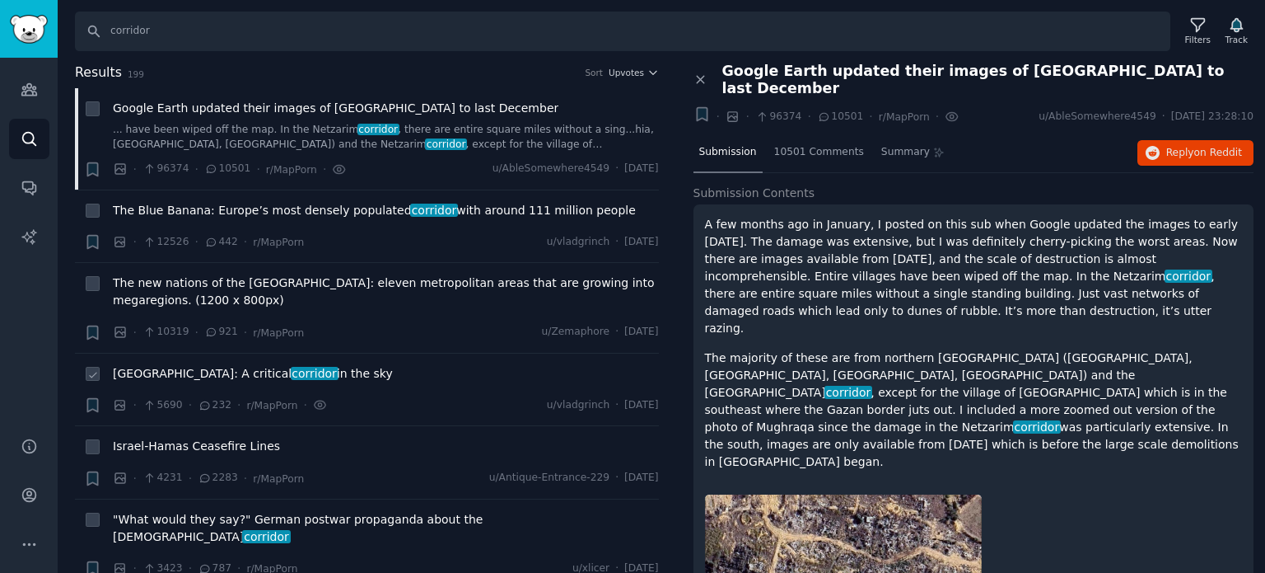
click at [171, 371] on span "[GEOGRAPHIC_DATA]: A critical corridor in the sky" at bounding box center [253, 373] width 280 height 17
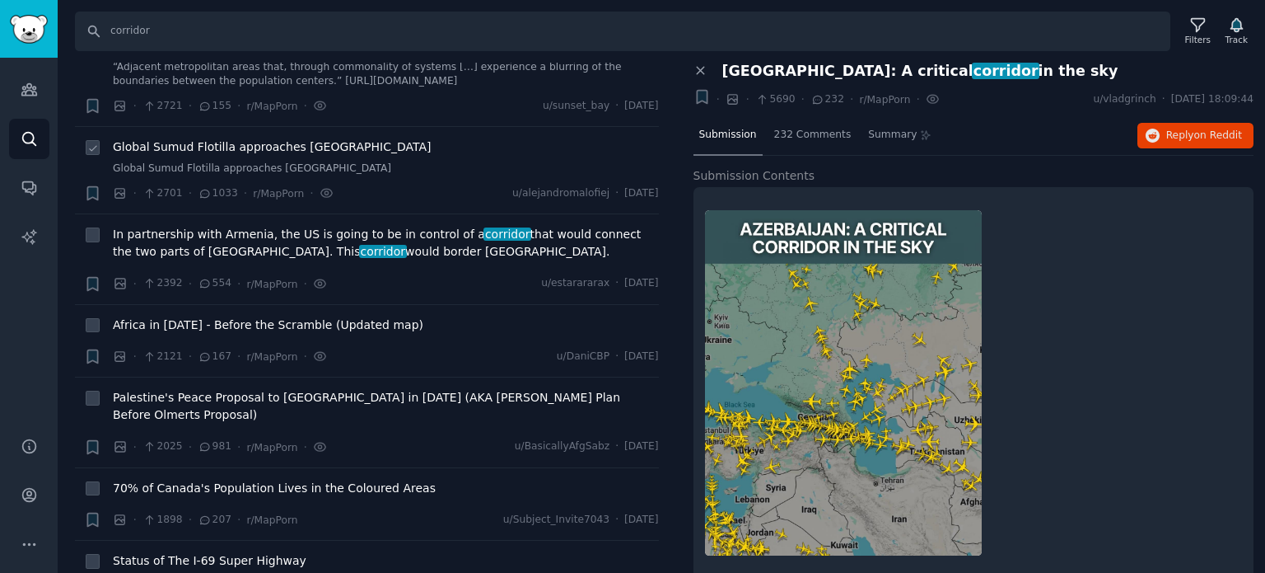
scroll to position [659, 0]
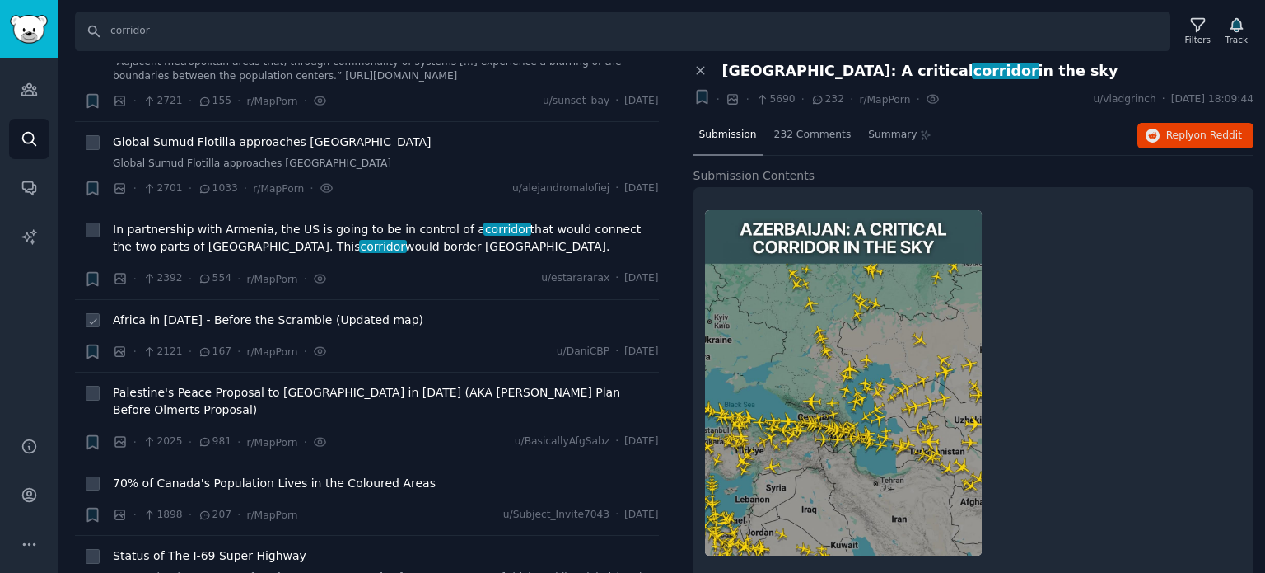
click at [194, 311] on span "Africa in [DATE] - Before the Scramble (Updated map)" at bounding box center [268, 319] width 311 height 17
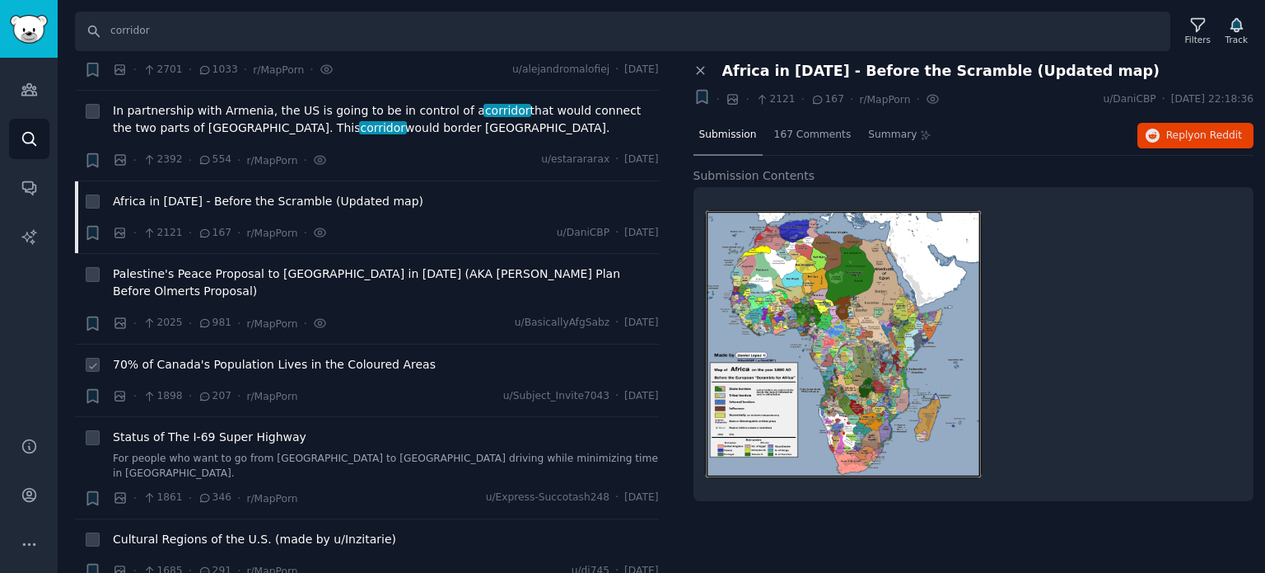
scroll to position [989, 0]
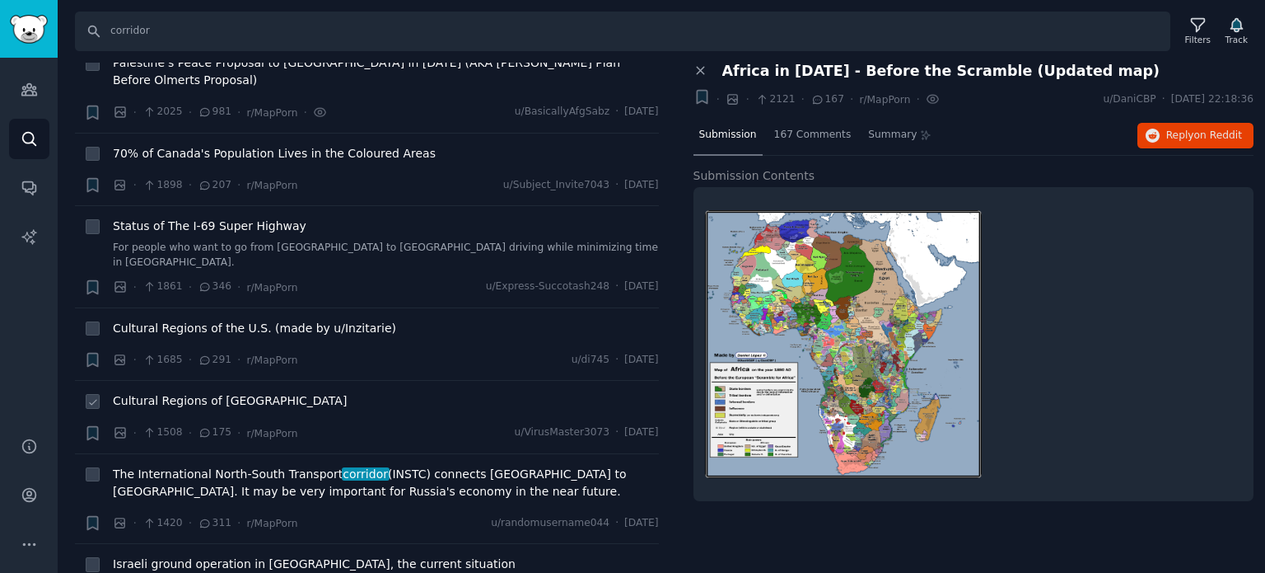
click at [185, 392] on span "Cultural Regions of [GEOGRAPHIC_DATA]" at bounding box center [230, 400] width 234 height 17
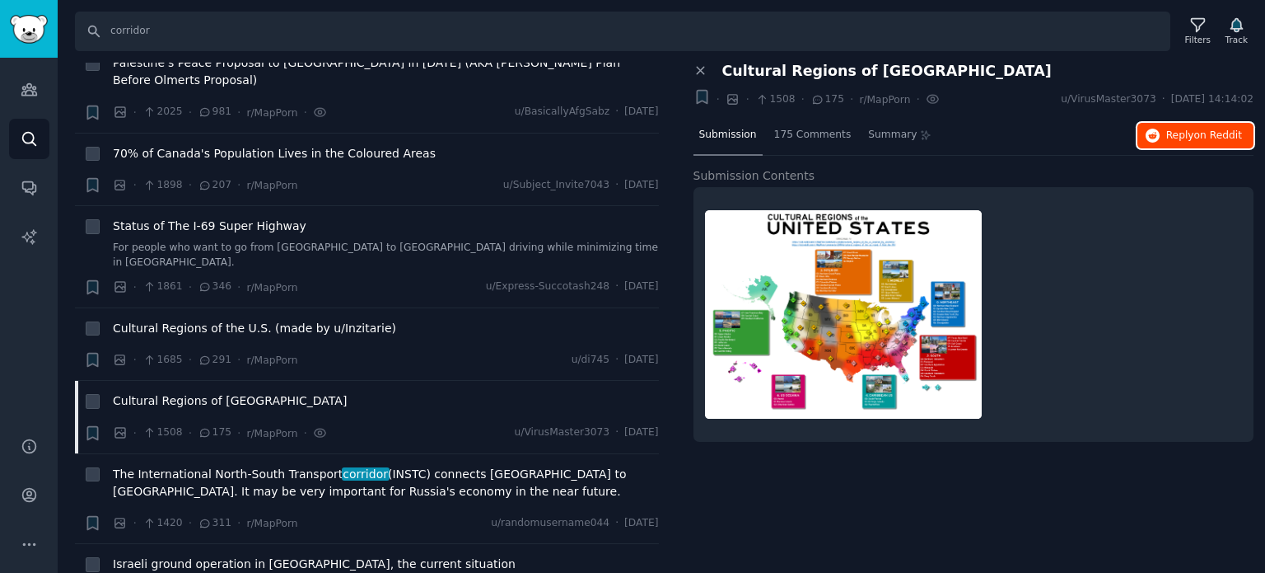
click at [1194, 140] on span "Reply on Reddit" at bounding box center [1205, 136] width 76 height 15
drag, startPoint x: 203, startPoint y: 32, endPoint x: 10, endPoint y: 33, distance: 192.8
click at [16, 33] on div "Audiences Search Conversations AI Reports Help Account More Search corridor Fil…" at bounding box center [632, 286] width 1265 height 573
paste input "sphere of influence"
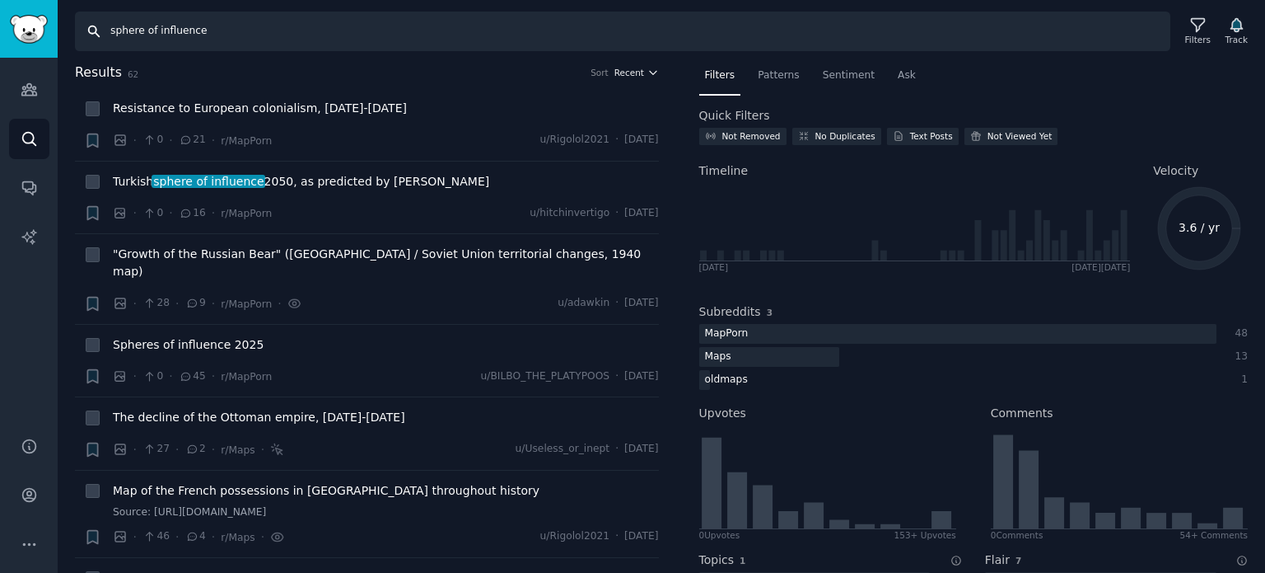
click at [639, 70] on span "Recent" at bounding box center [630, 73] width 30 height 12
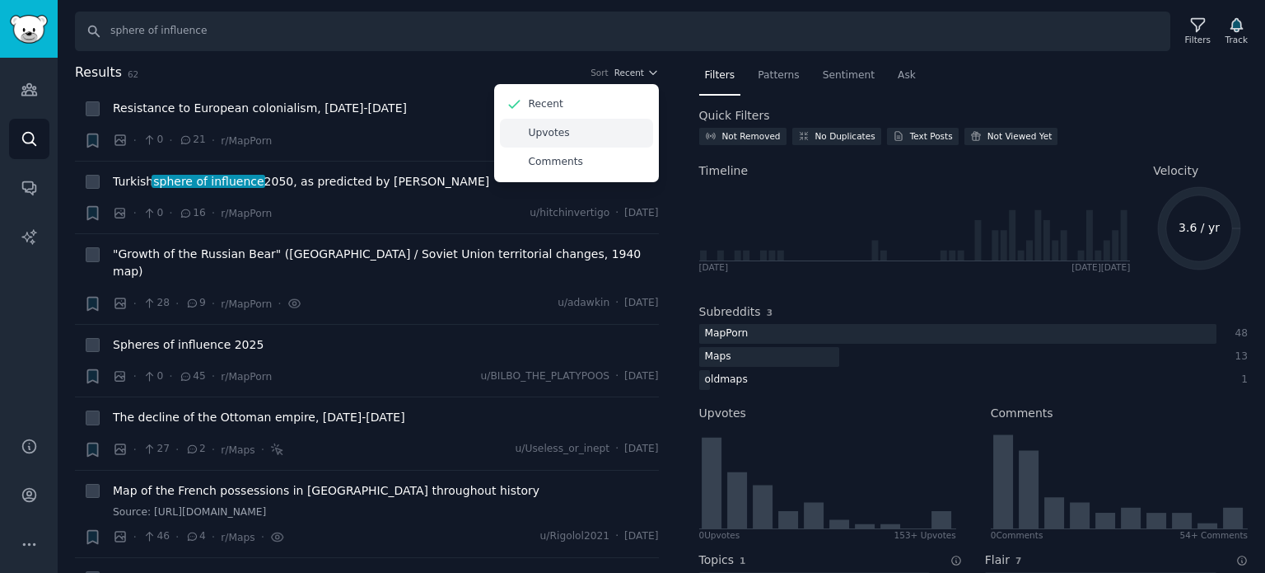
click at [600, 129] on div "Upvotes" at bounding box center [576, 133] width 153 height 29
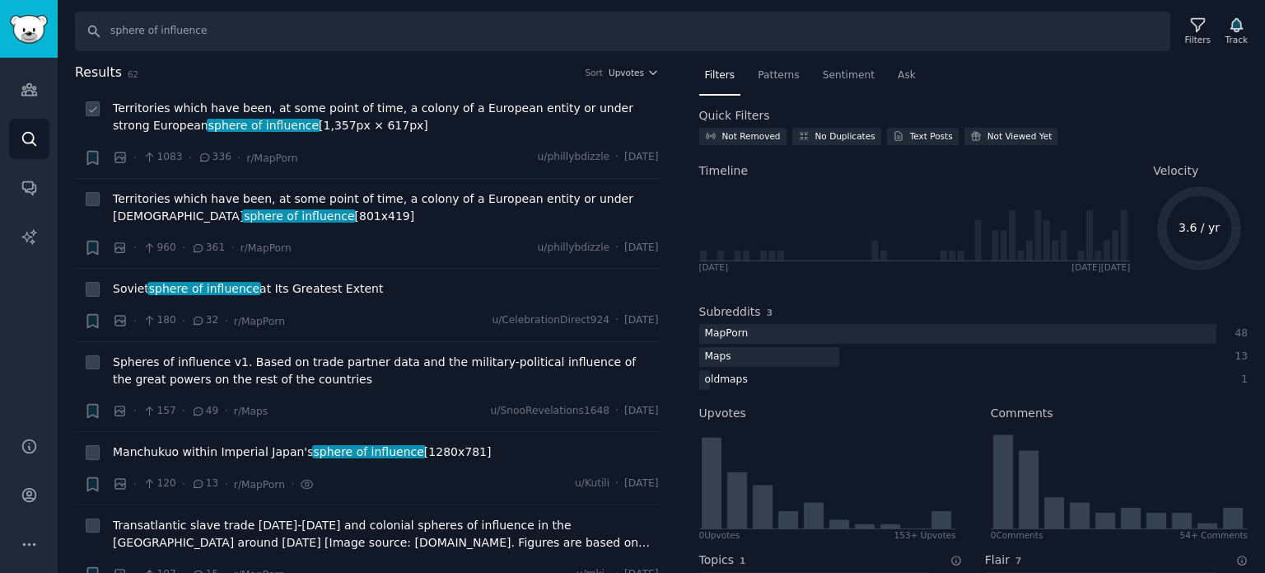
click at [258, 120] on span "sphere of influence" at bounding box center [264, 125] width 114 height 13
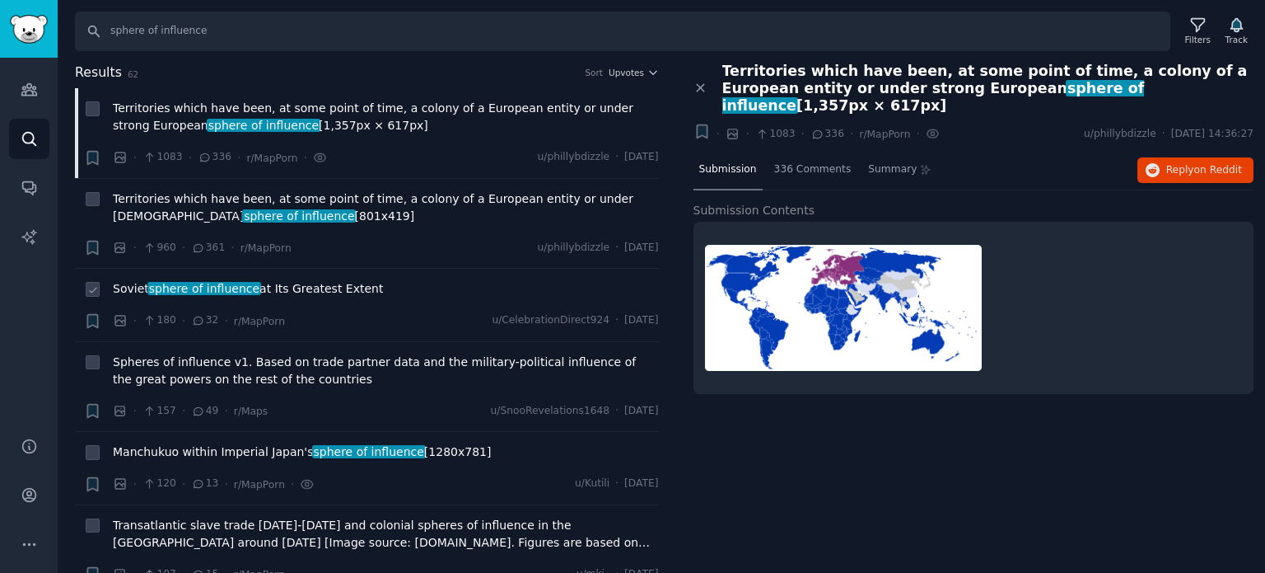
click at [165, 287] on span "sphere of influence" at bounding box center [204, 288] width 114 height 13
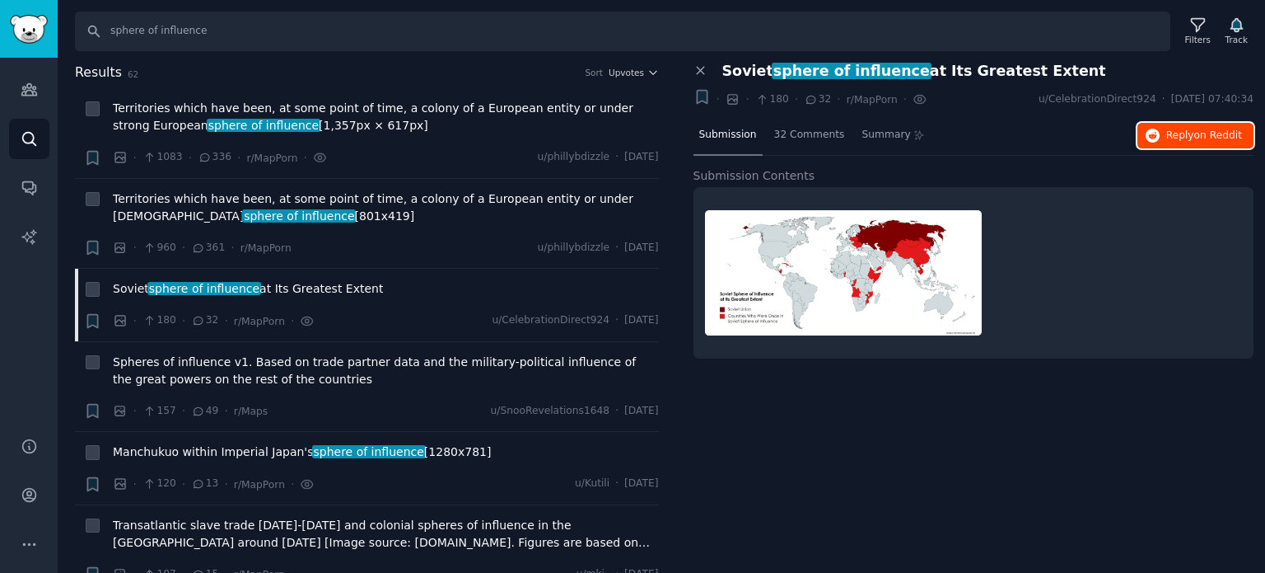
click at [1209, 134] on span "on Reddit" at bounding box center [1219, 135] width 48 height 12
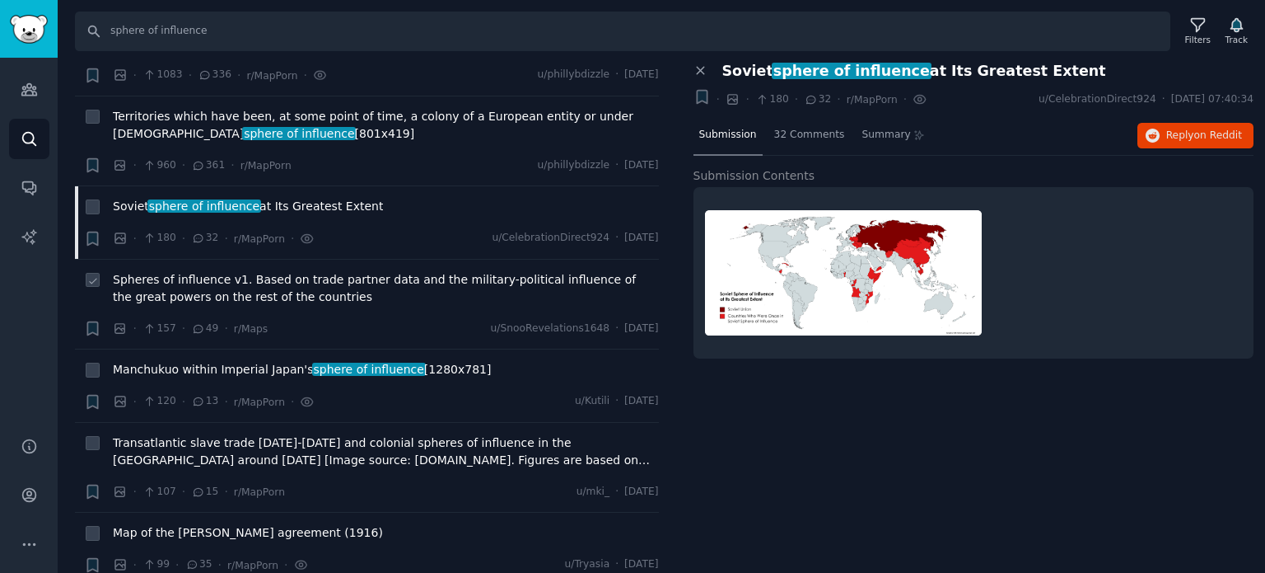
click at [209, 286] on span "Spheres of influence v1. Based on trade partner data and the military-political…" at bounding box center [386, 288] width 546 height 35
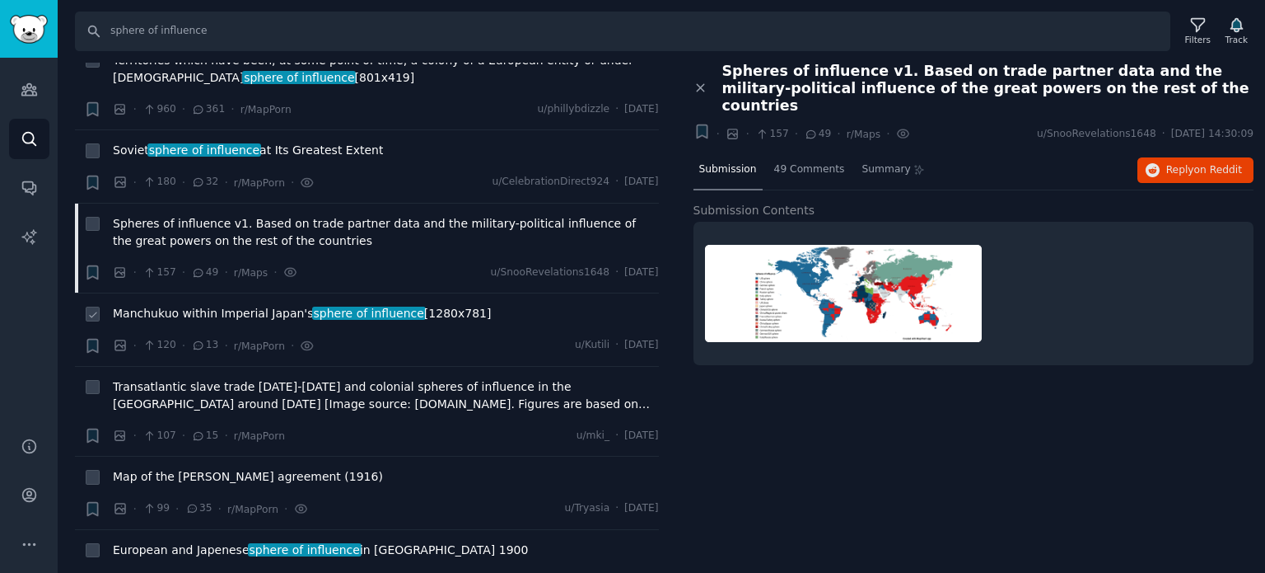
scroll to position [165, 0]
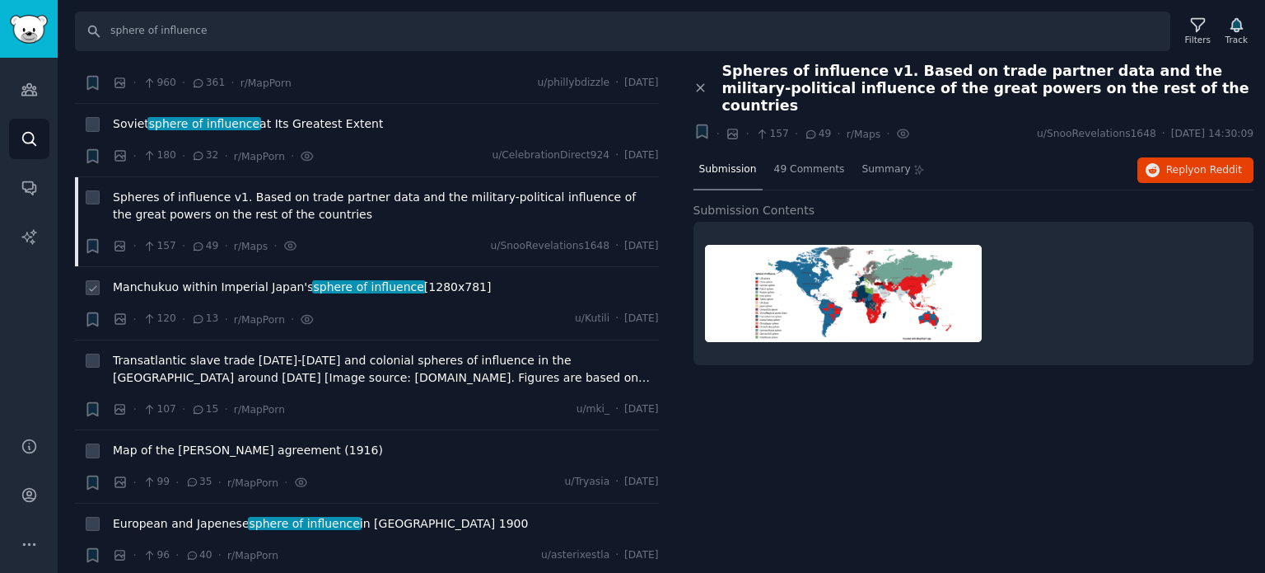
click at [212, 286] on span "Manchukuo within Imperial Japan's sphere of influence [1280x781]" at bounding box center [302, 286] width 378 height 17
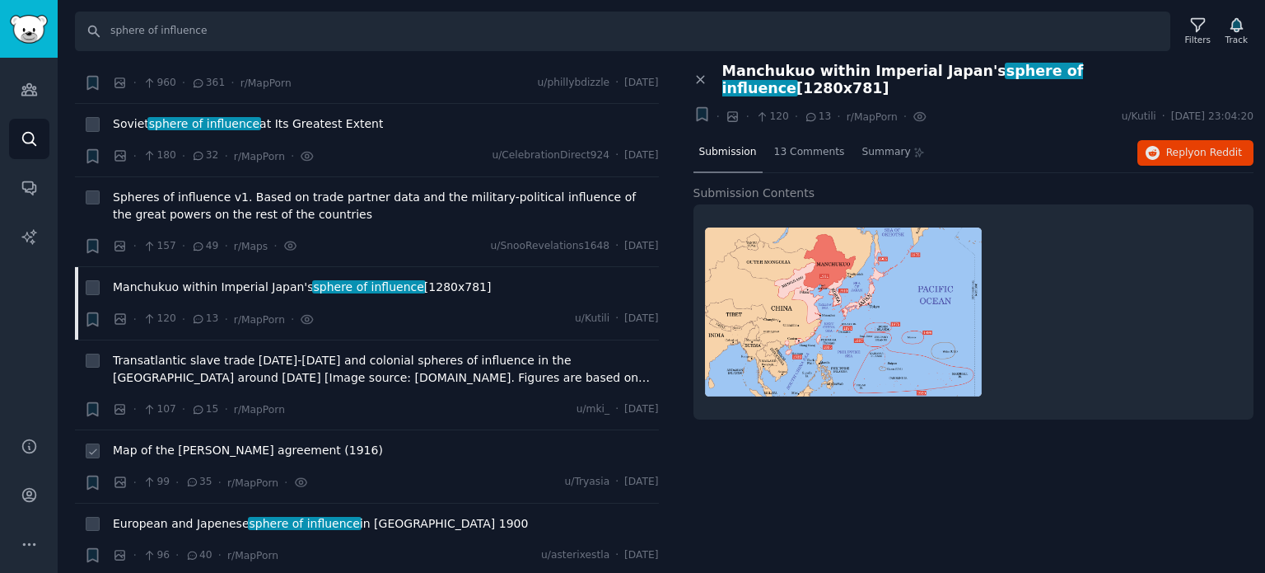
click at [177, 451] on span "Map of the [PERSON_NAME] agreement (1916)" at bounding box center [248, 450] width 270 height 17
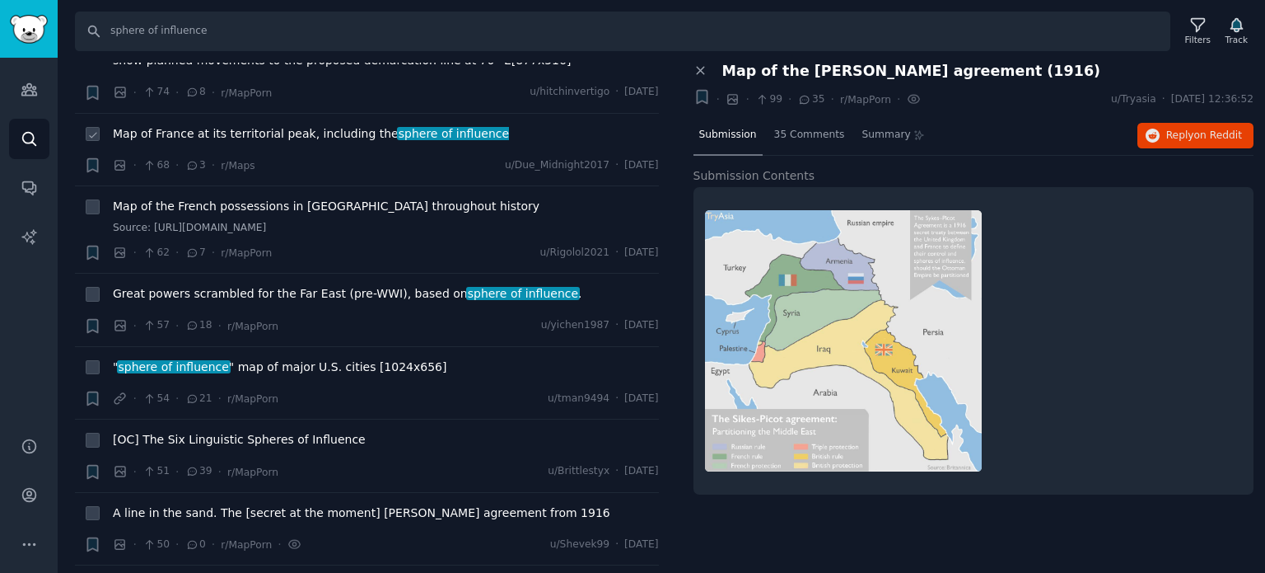
scroll to position [1153, 0]
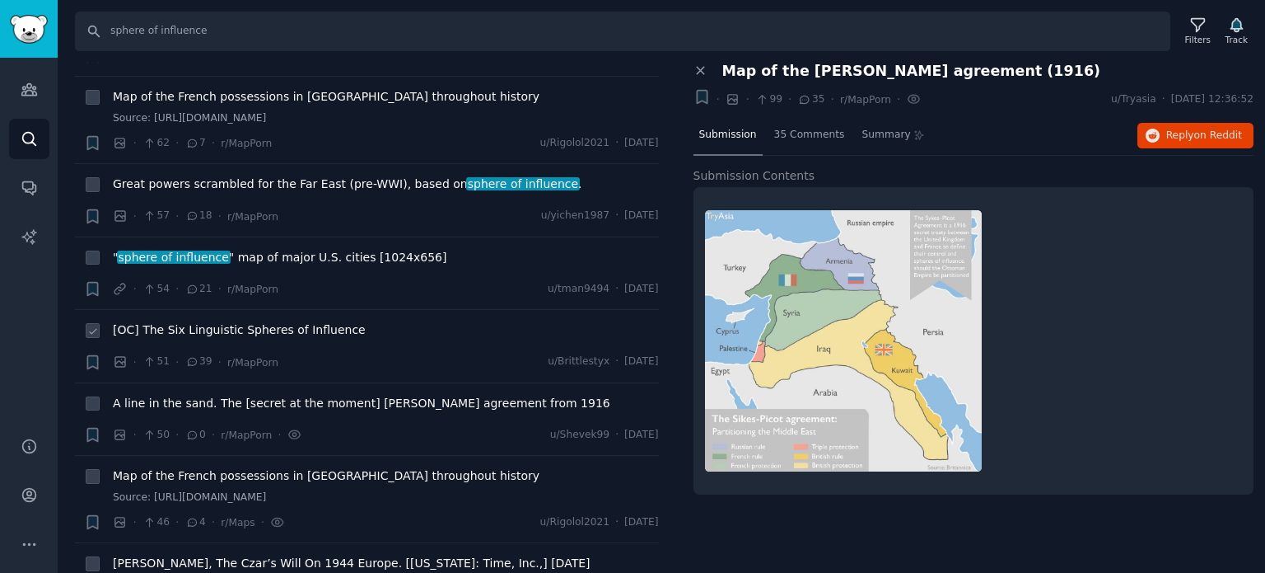
click at [199, 321] on span "[OC] The Six Linguistic Spheres of Influence" at bounding box center [239, 329] width 253 height 17
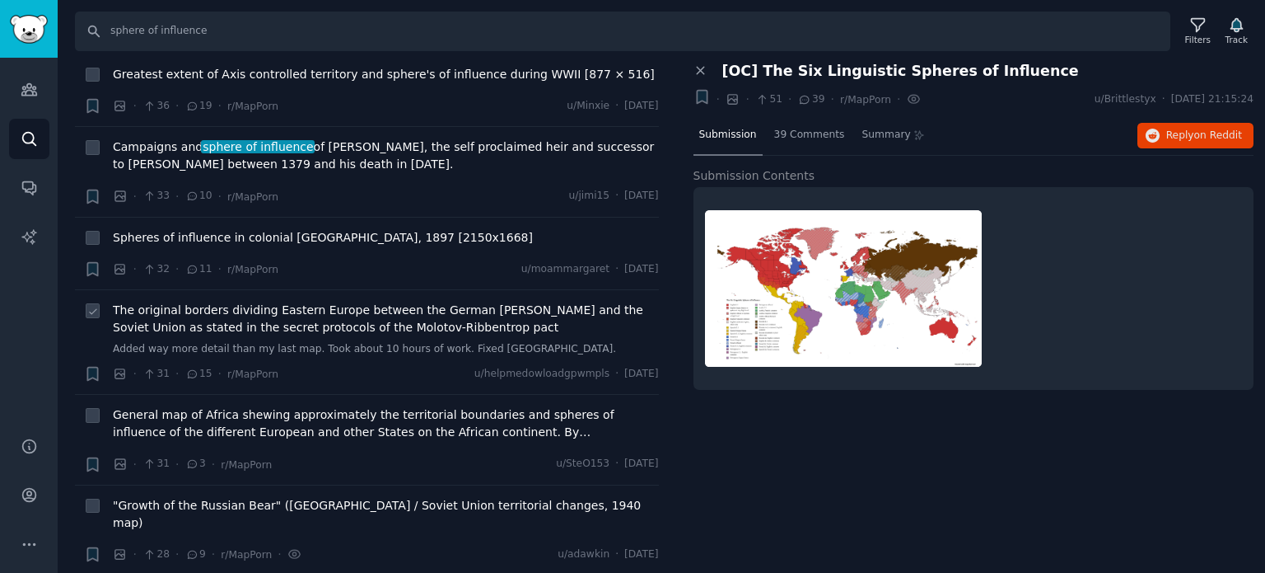
scroll to position [2307, 0]
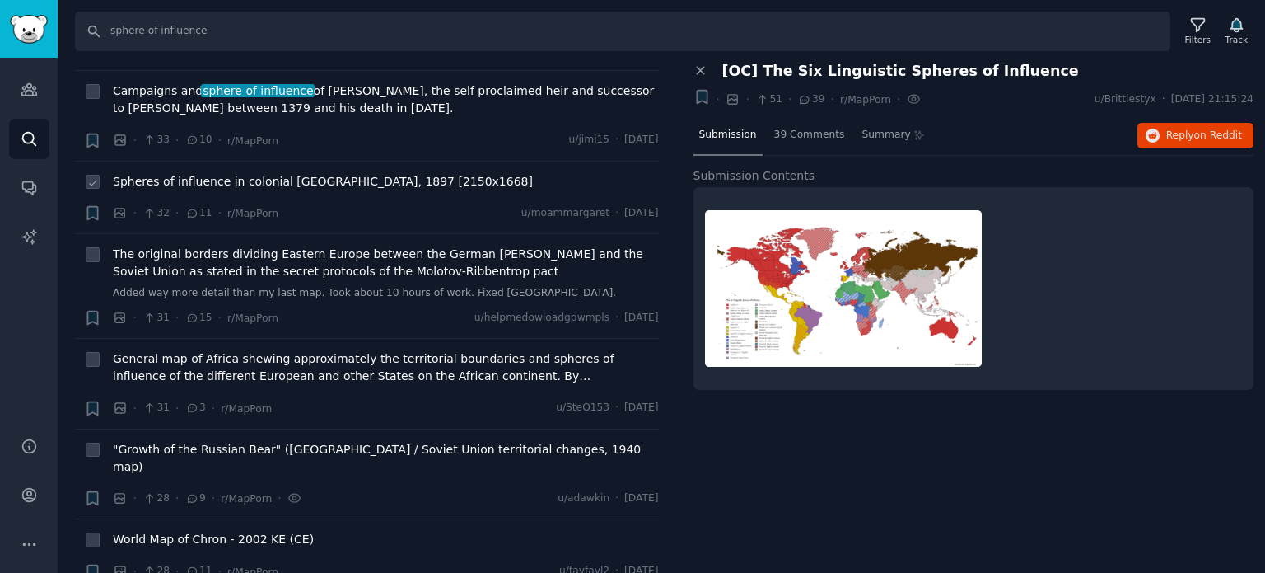
click at [303, 173] on span "Spheres of influence in colonial [GEOGRAPHIC_DATA], 1897 [2150x1668]" at bounding box center [323, 181] width 420 height 17
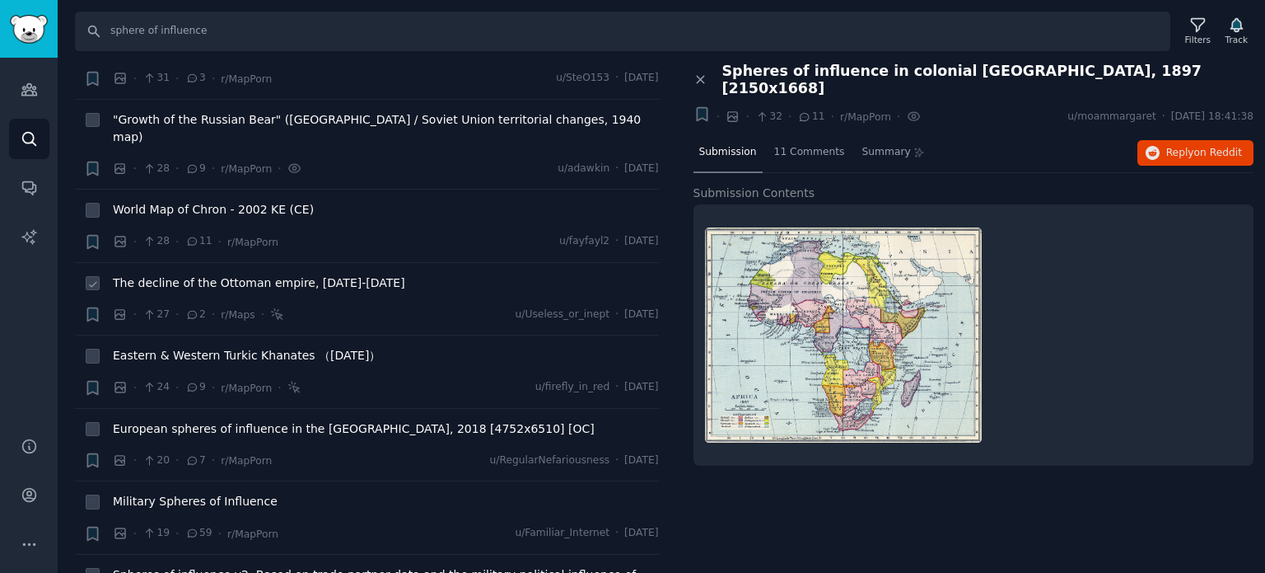
scroll to position [2719, 0]
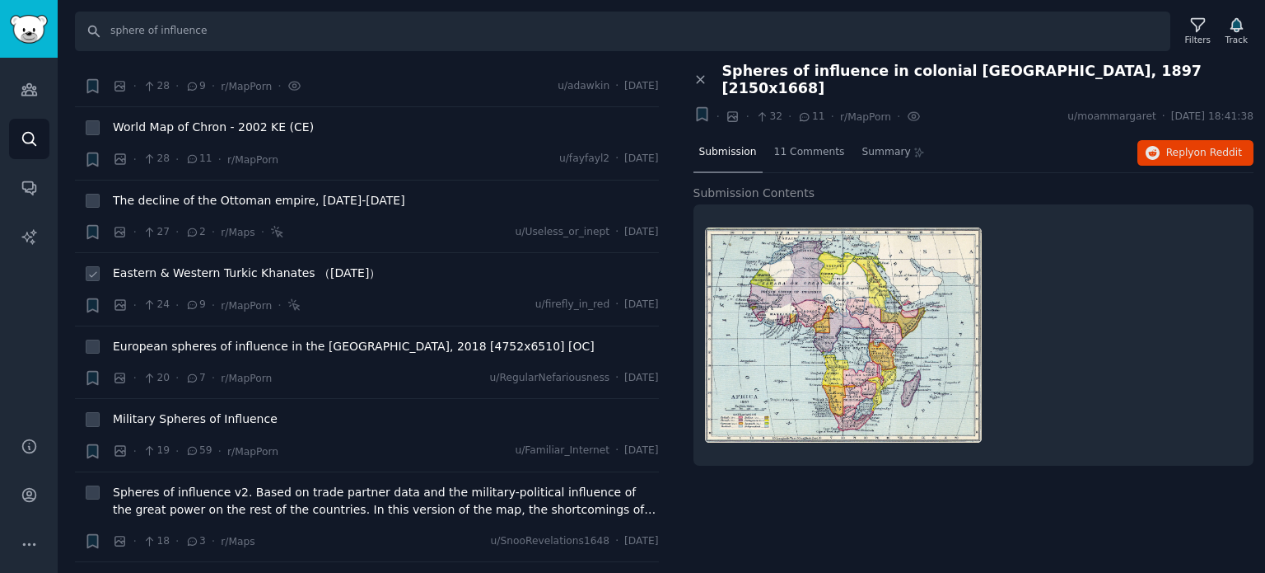
click at [147, 264] on span "Eastern & Western Turkic Khanates （[DATE]）" at bounding box center [247, 272] width 268 height 17
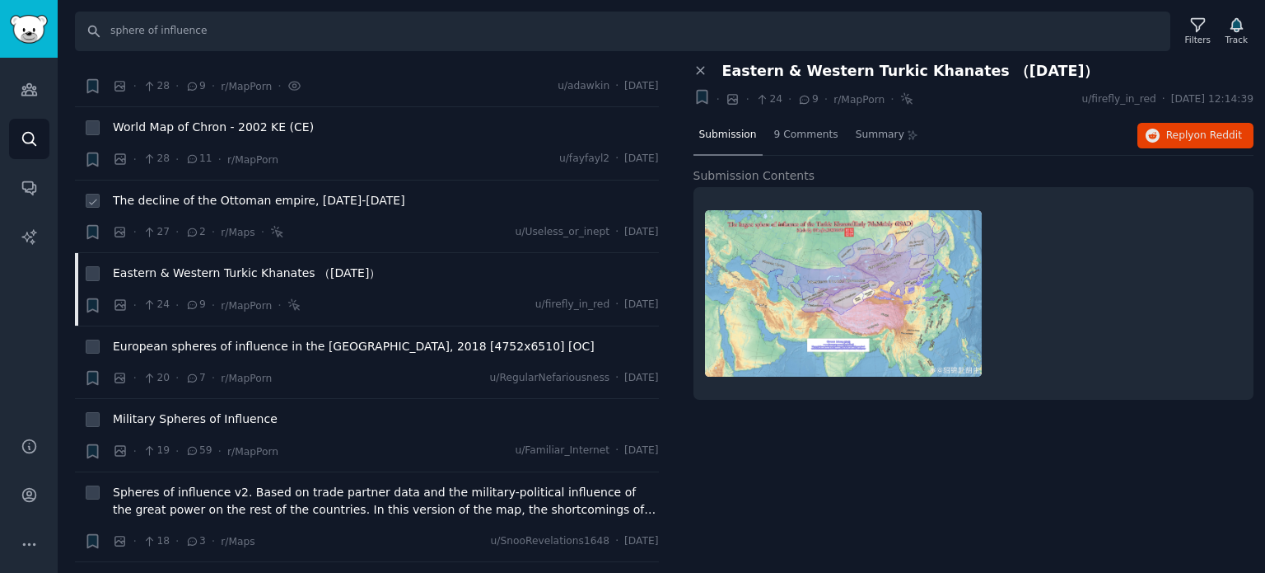
click at [152, 192] on span "The decline of the Ottoman empire, [DATE]-[DATE]" at bounding box center [259, 200] width 292 height 17
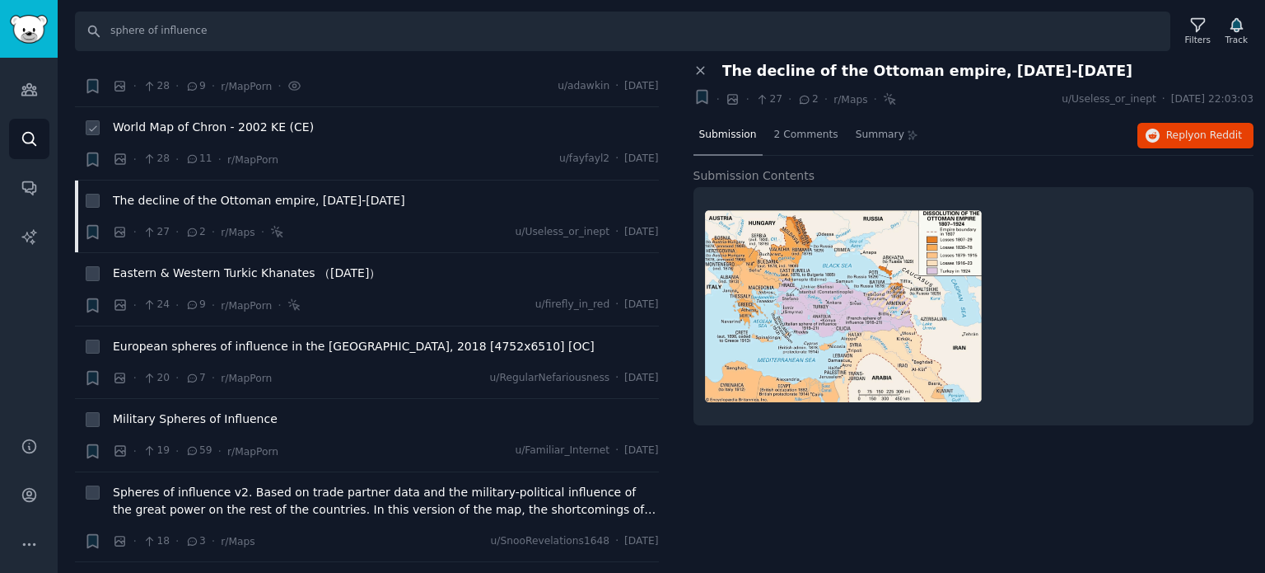
click at [198, 119] on span "World Map of Chron - 2002 KE (CE)" at bounding box center [213, 127] width 201 height 17
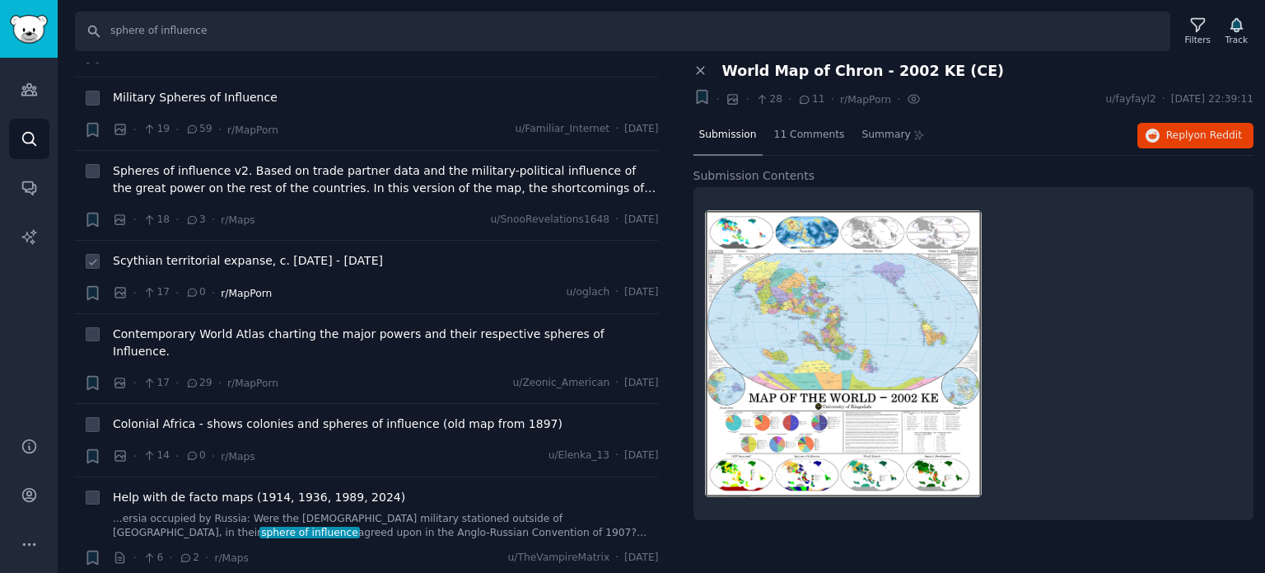
scroll to position [3048, 0]
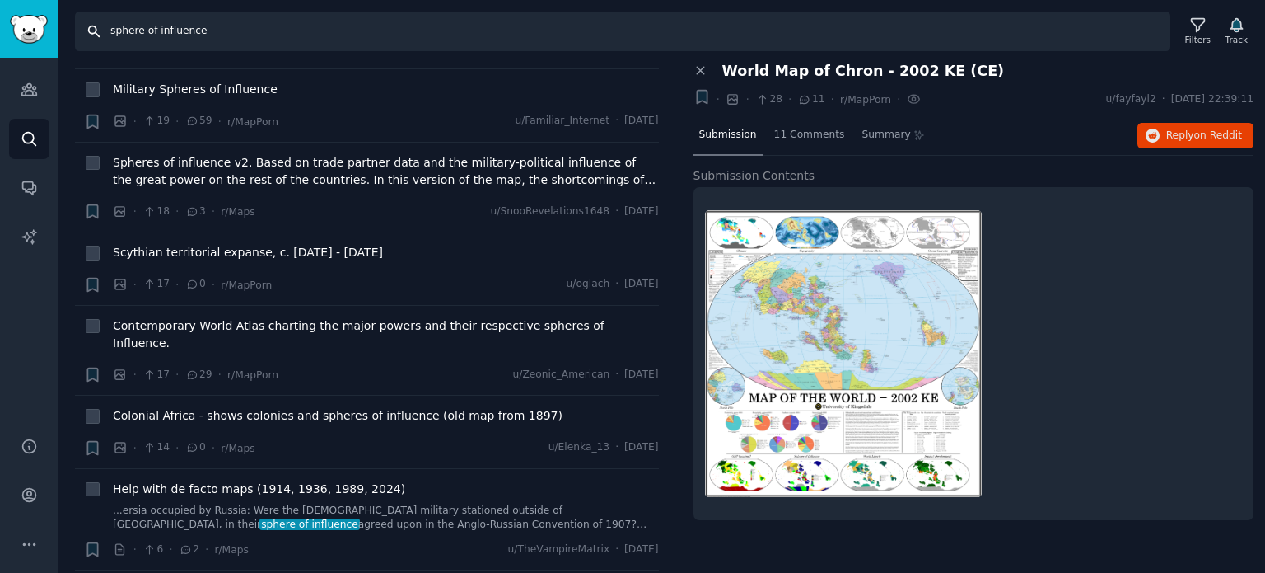
drag, startPoint x: 272, startPoint y: 32, endPoint x: 0, endPoint y: 26, distance: 271.9
click at [0, 29] on div "Audiences Search Conversations AI Reports Help Account More Search sphere of in…" at bounding box center [632, 286] width 1265 height 573
paste input "buffer stat"
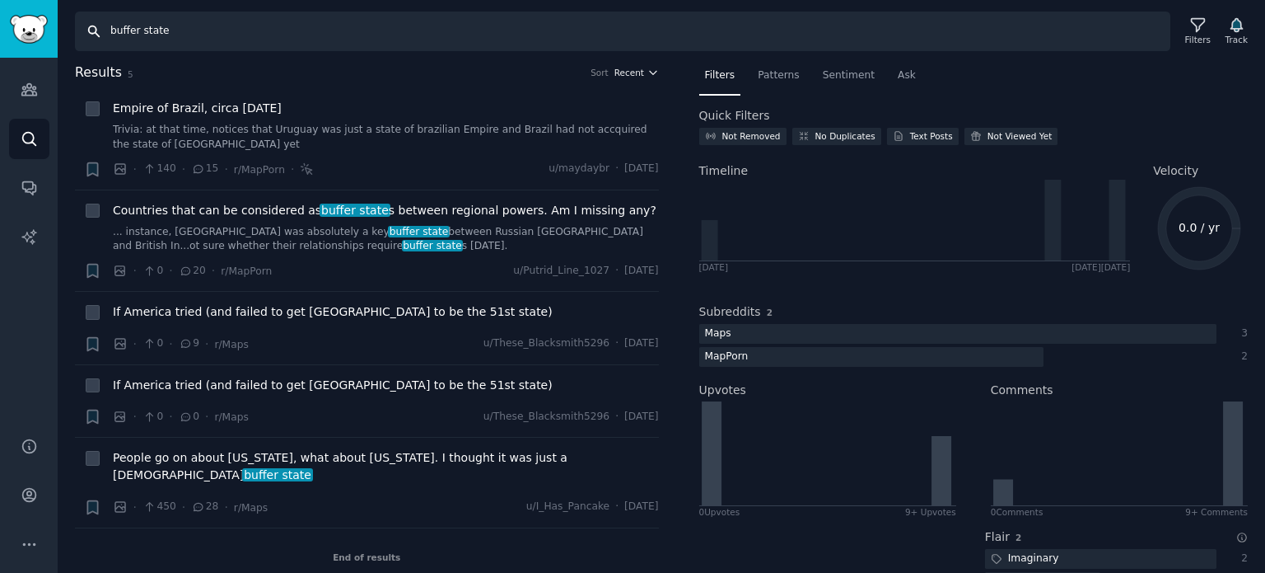
click at [634, 77] on span "Recent" at bounding box center [630, 73] width 30 height 12
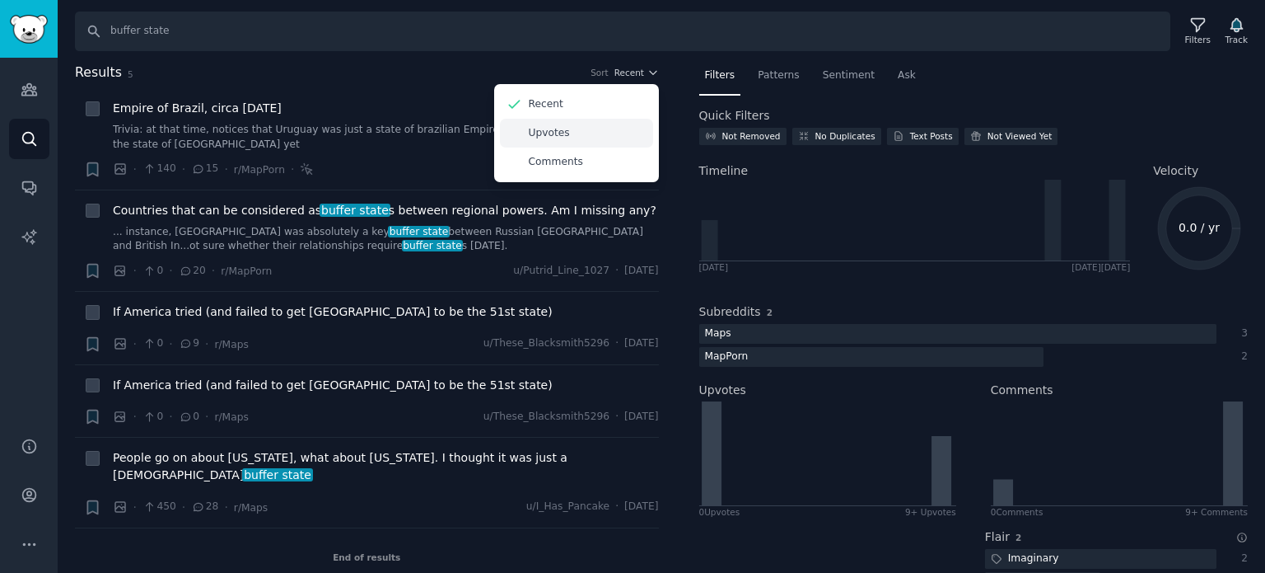
click at [599, 129] on div "Upvotes" at bounding box center [576, 133] width 153 height 29
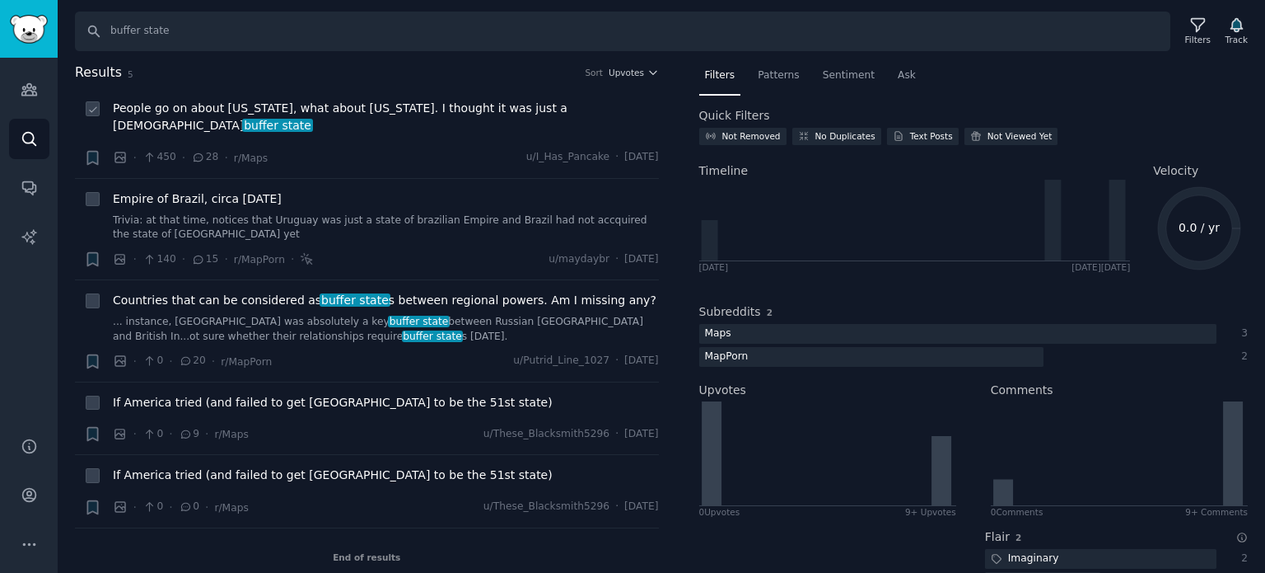
click at [250, 111] on span "People go on about [US_STATE], what about [US_STATE]. I thought it was just a C…" at bounding box center [386, 117] width 546 height 35
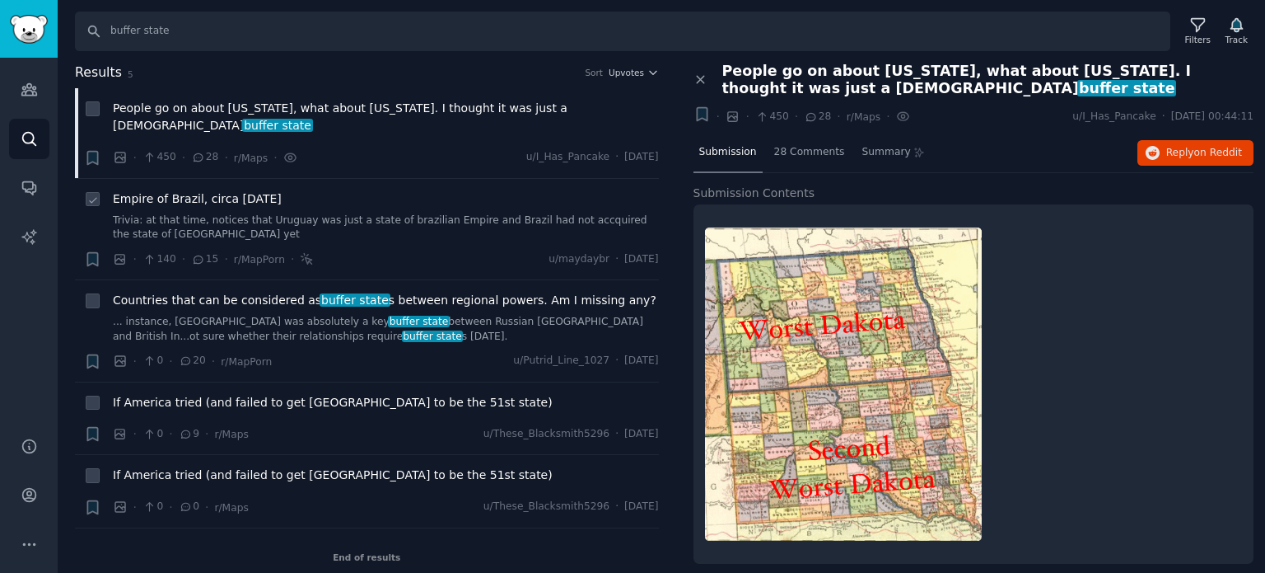
click at [211, 190] on span "Empire of Brazil, circa [DATE]" at bounding box center [197, 198] width 169 height 17
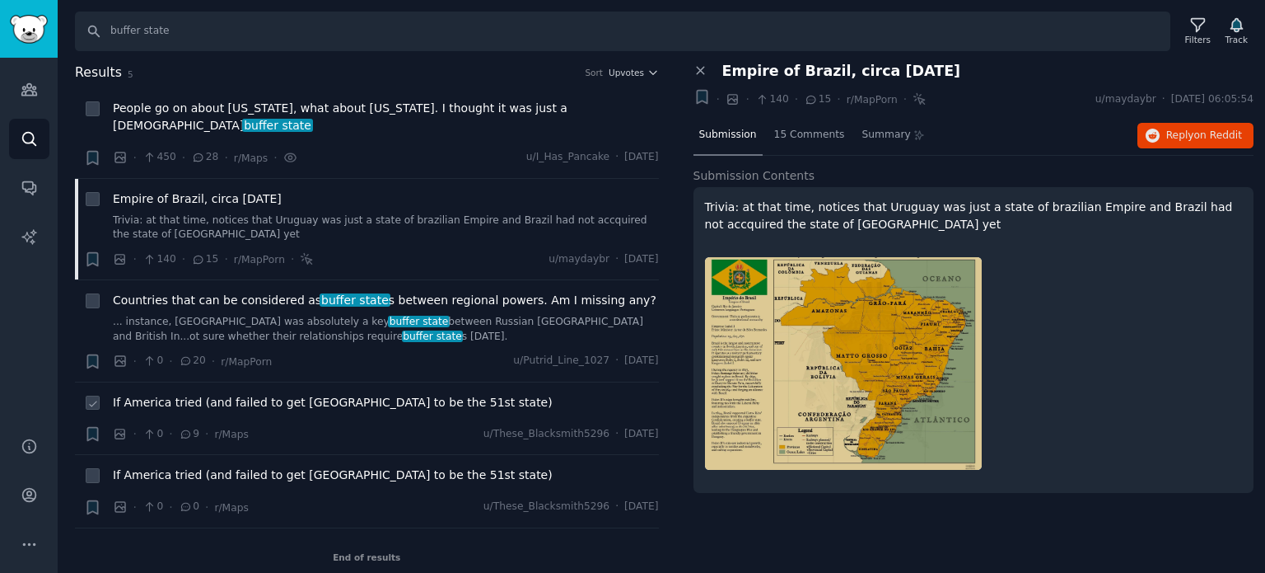
click at [249, 394] on span "If America tried (and failed to get [GEOGRAPHIC_DATA] to be the 51st state)" at bounding box center [333, 402] width 440 height 17
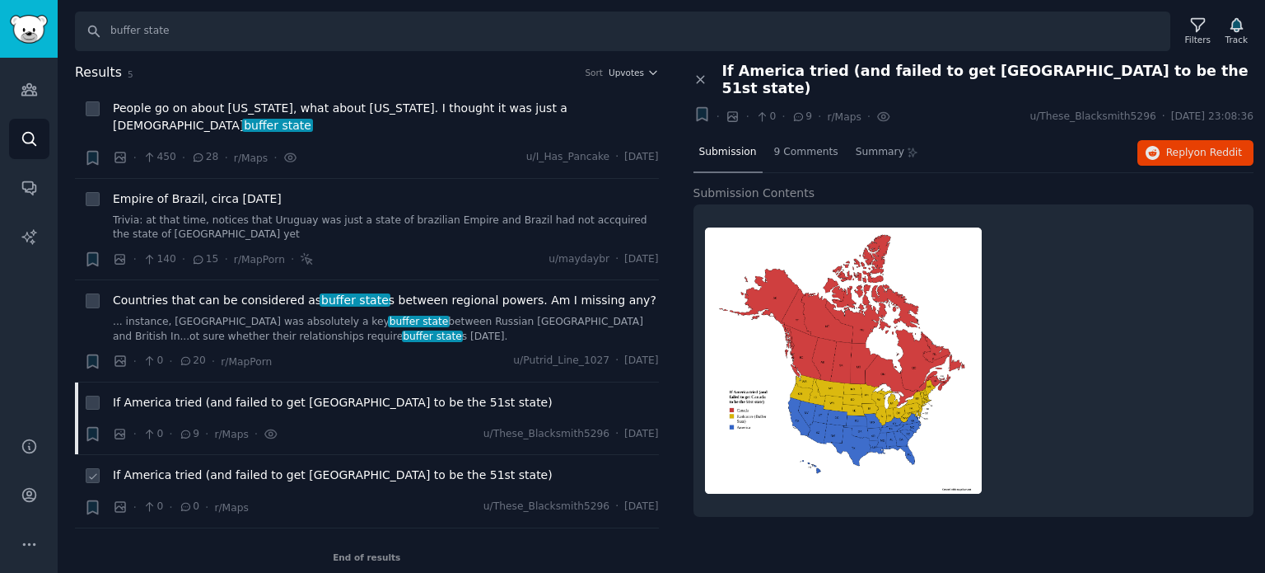
click at [247, 466] on span "If America tried (and failed to get [GEOGRAPHIC_DATA] to be the 51st state)" at bounding box center [333, 474] width 440 height 17
drag, startPoint x: 298, startPoint y: 32, endPoint x: 34, endPoint y: 25, distance: 264.6
click at [34, 25] on div "Audiences Search Conversations AI Reports Help Account More Search buffer state…" at bounding box center [632, 286] width 1265 height 573
paste input "revanchism"
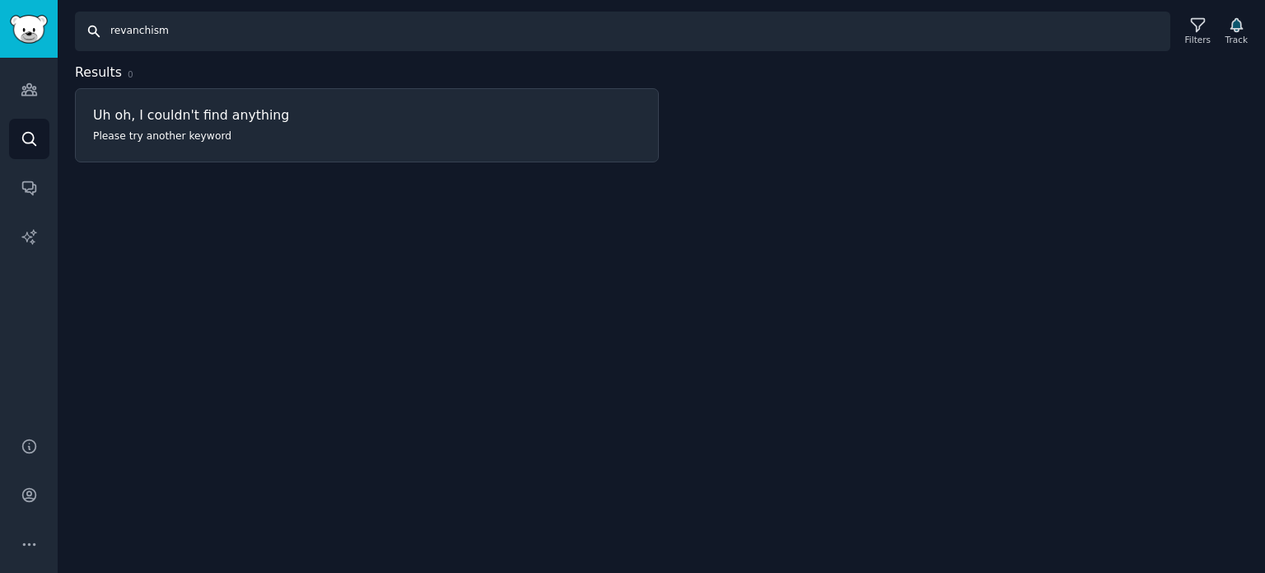
drag, startPoint x: 252, startPoint y: 35, endPoint x: 55, endPoint y: 33, distance: 196.9
click at [55, 33] on div "Audiences Search Conversations AI Reports Help Account More Search revanchism F…" at bounding box center [632, 286] width 1265 height 573
paste input "demilitarized zone"
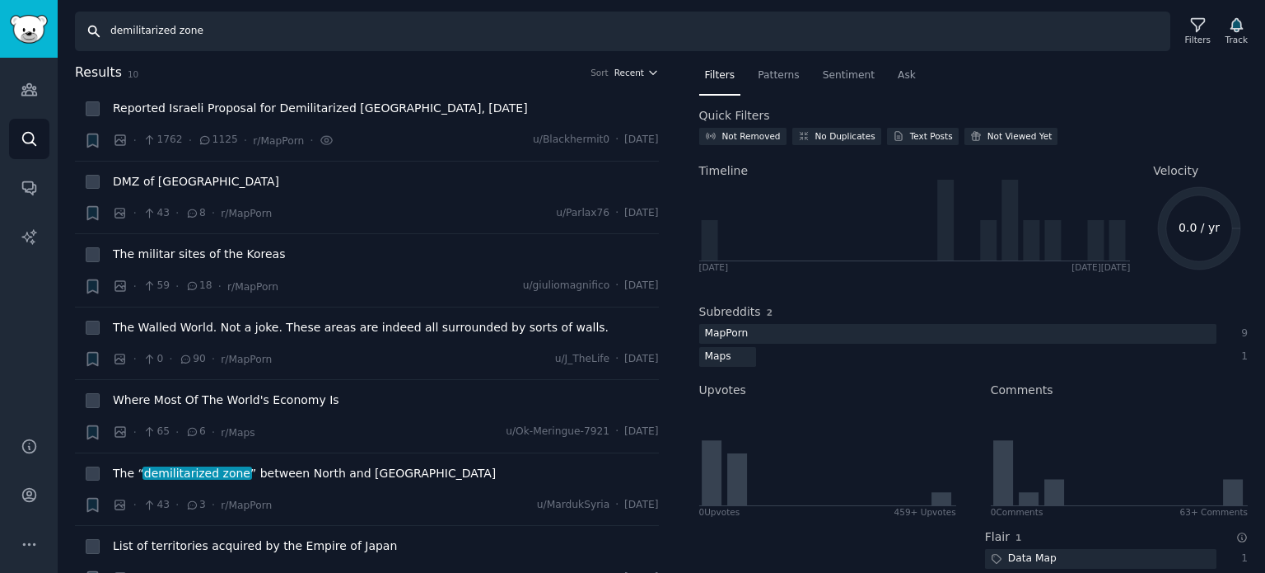
click at [629, 72] on span "Recent" at bounding box center [630, 73] width 30 height 12
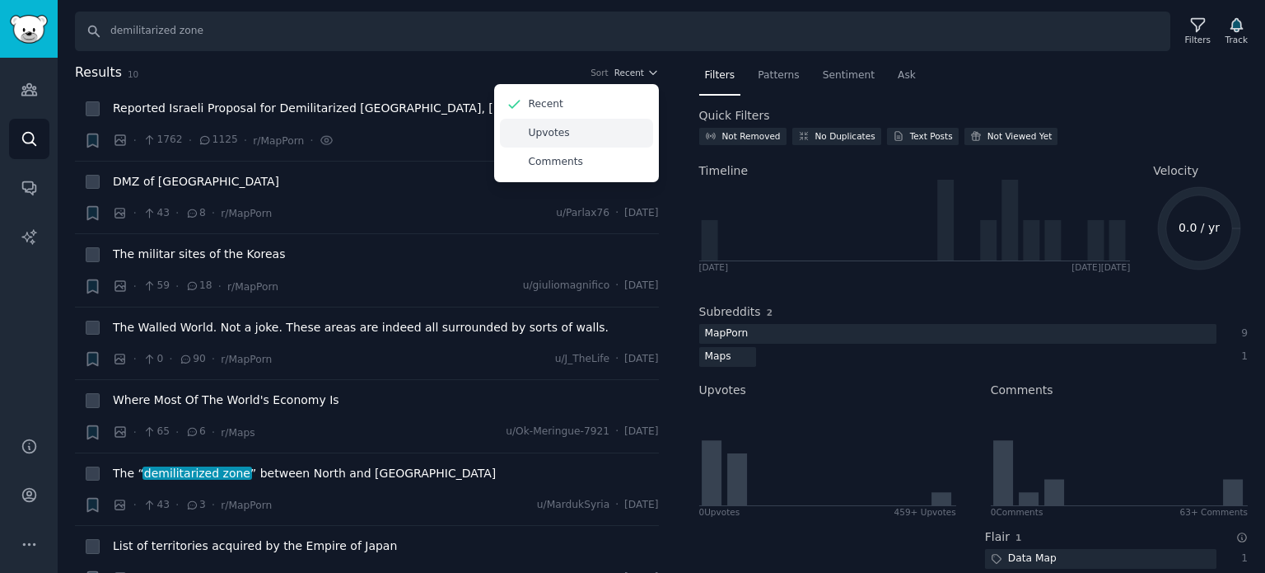
click at [600, 128] on div "Upvotes" at bounding box center [576, 133] width 153 height 29
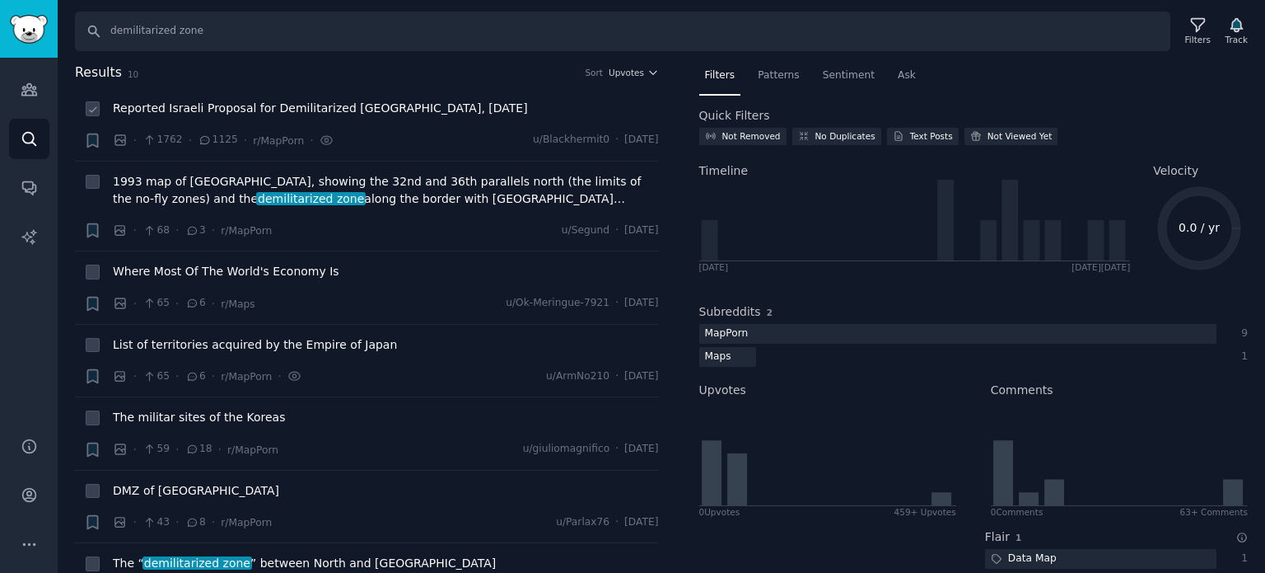
click at [326, 117] on div "Reported Israeli Proposal for Demilitarized [GEOGRAPHIC_DATA], [DATE]" at bounding box center [386, 111] width 546 height 23
click at [333, 110] on span "Reported Israeli Proposal for Demilitarized [GEOGRAPHIC_DATA], [DATE]" at bounding box center [320, 108] width 415 height 17
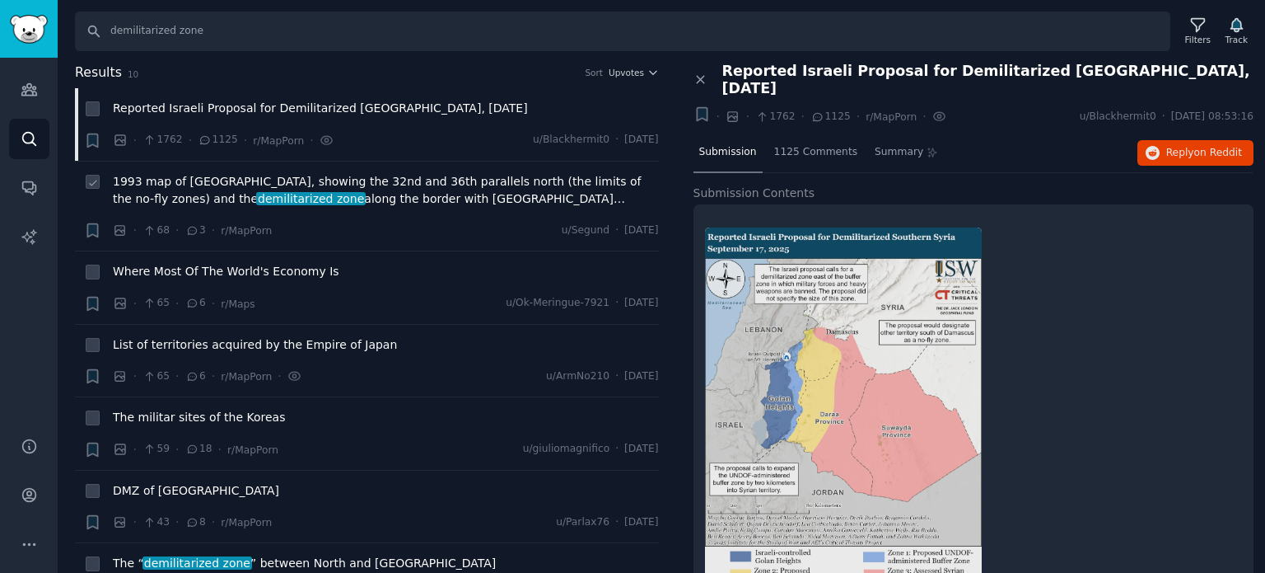
click at [288, 181] on span "1993 map of [GEOGRAPHIC_DATA], showing the 32nd and 36th parallels north (the l…" at bounding box center [386, 190] width 546 height 35
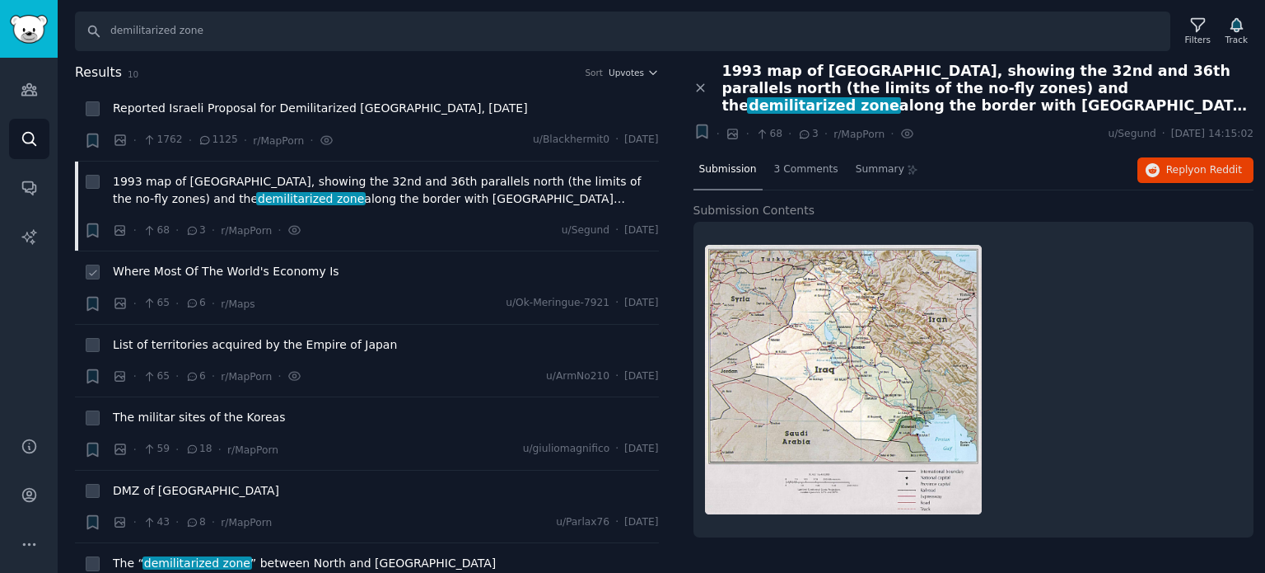
click at [211, 279] on div "Where Most Of The World's Economy Is" at bounding box center [386, 274] width 546 height 23
click at [212, 276] on span "Where Most Of The World's Economy Is" at bounding box center [226, 271] width 227 height 17
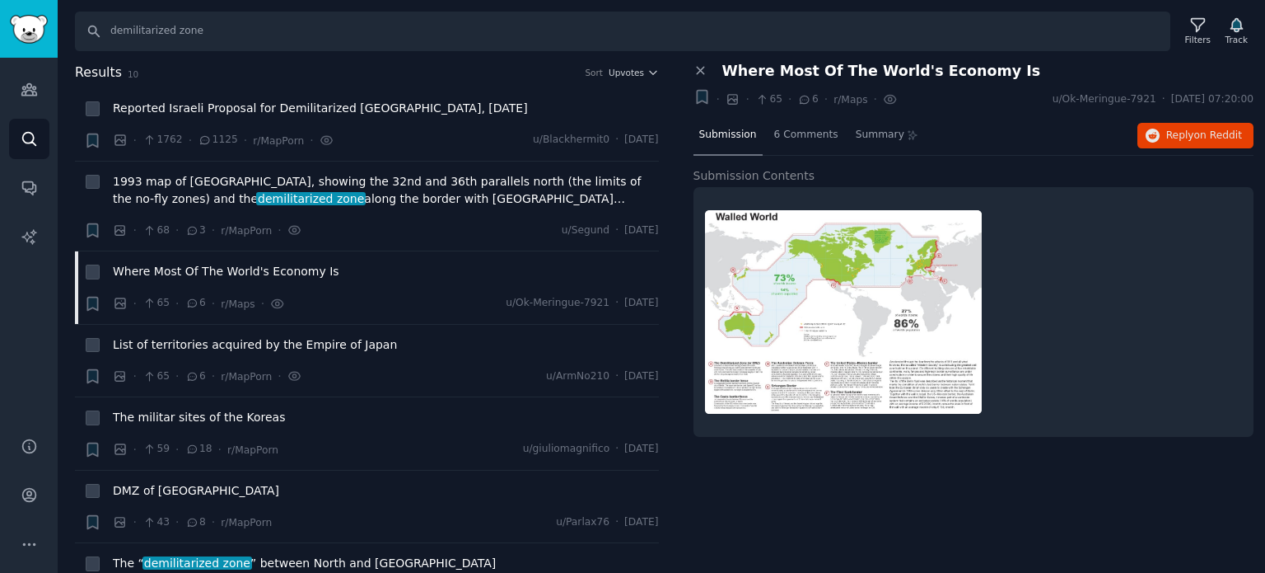
click at [1140, 147] on div "Submission 6 Comments Summary Reply on Reddit" at bounding box center [974, 136] width 561 height 40
click at [1159, 138] on icon "button" at bounding box center [1153, 136] width 15 height 15
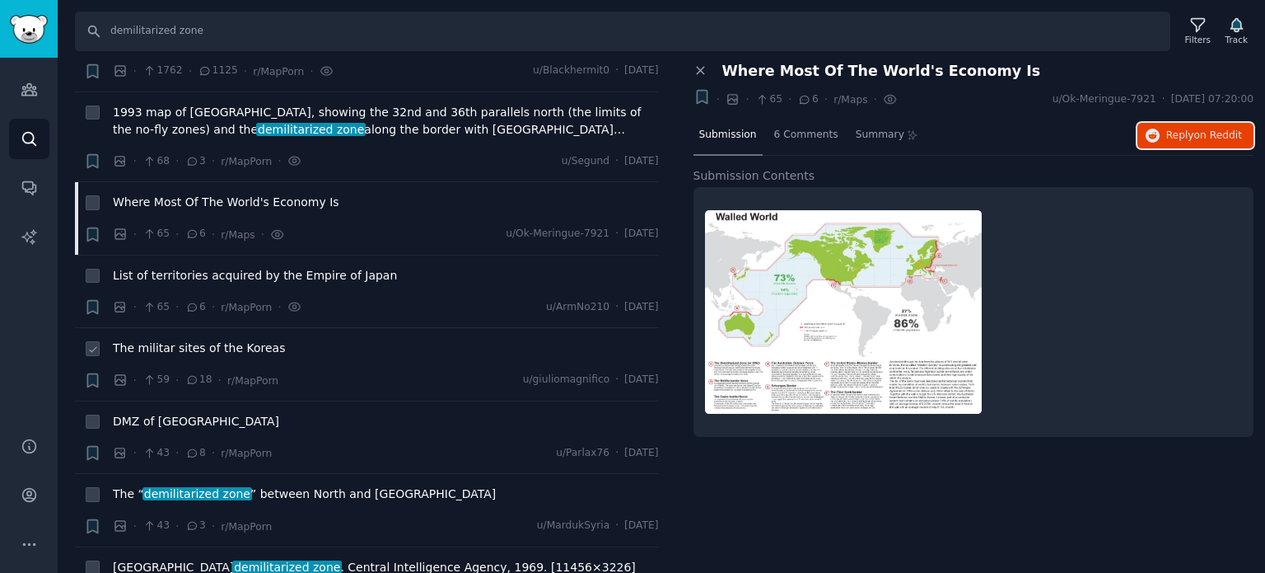
scroll to position [165, 0]
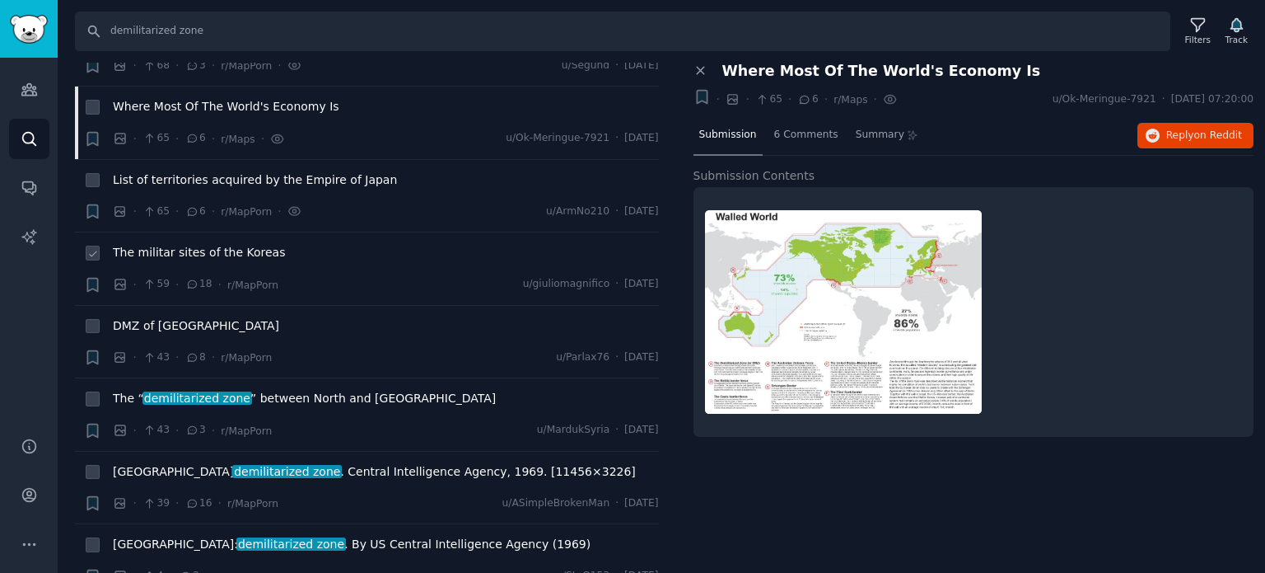
click at [170, 256] on span "The militar sites of the Koreas" at bounding box center [199, 252] width 172 height 17
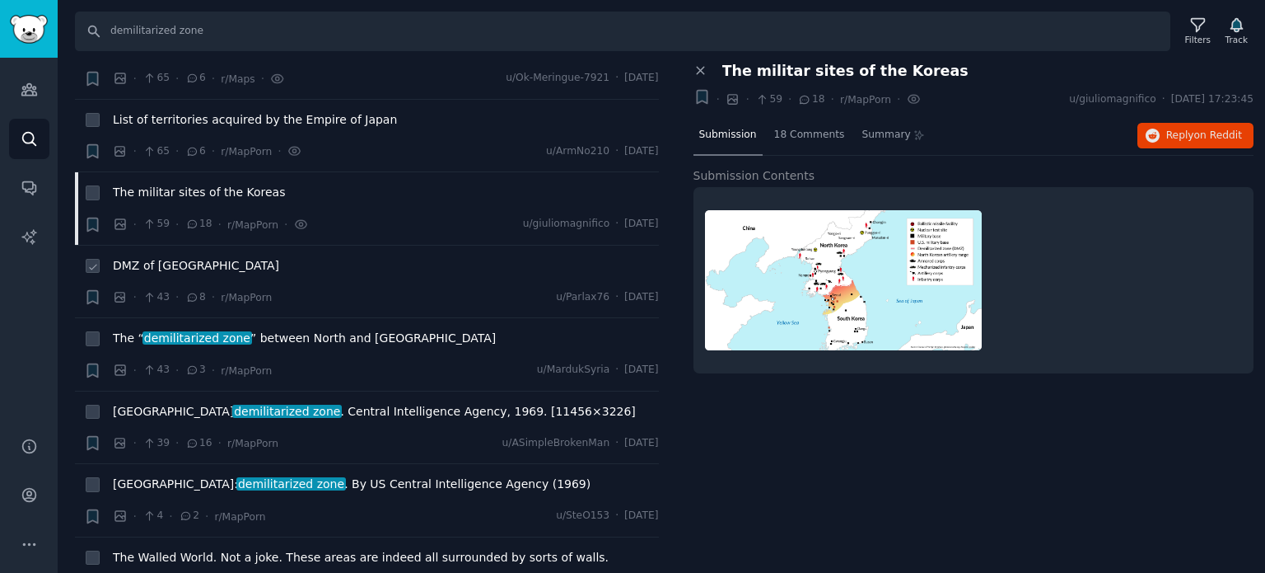
scroll to position [247, 0]
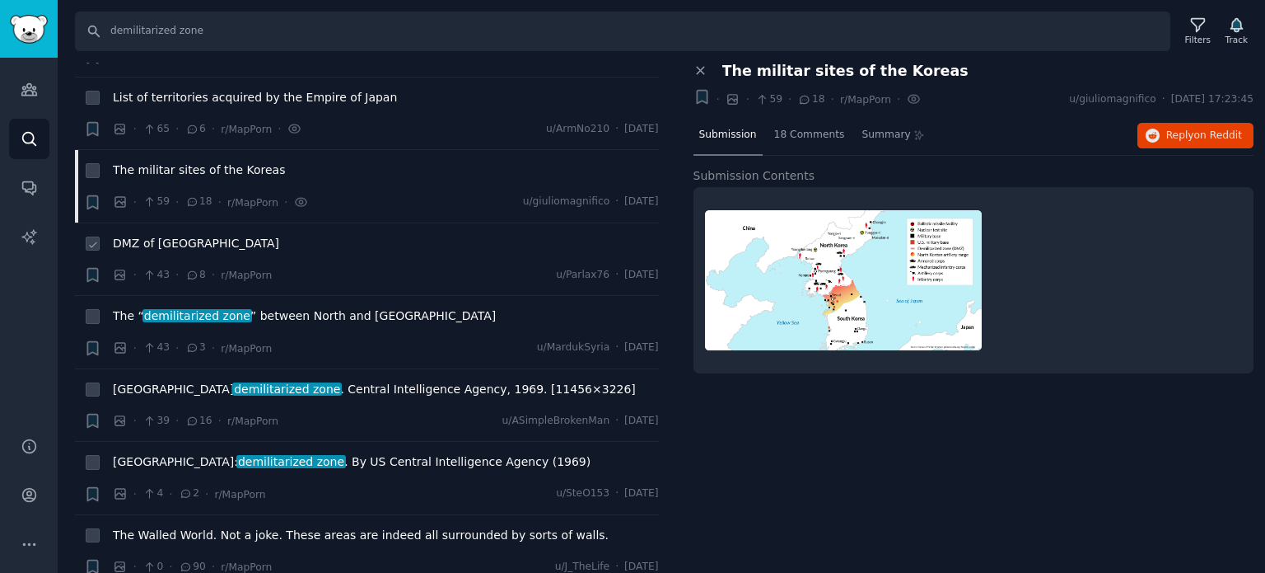
click at [192, 242] on span "DMZ of [GEOGRAPHIC_DATA]" at bounding box center [196, 243] width 166 height 17
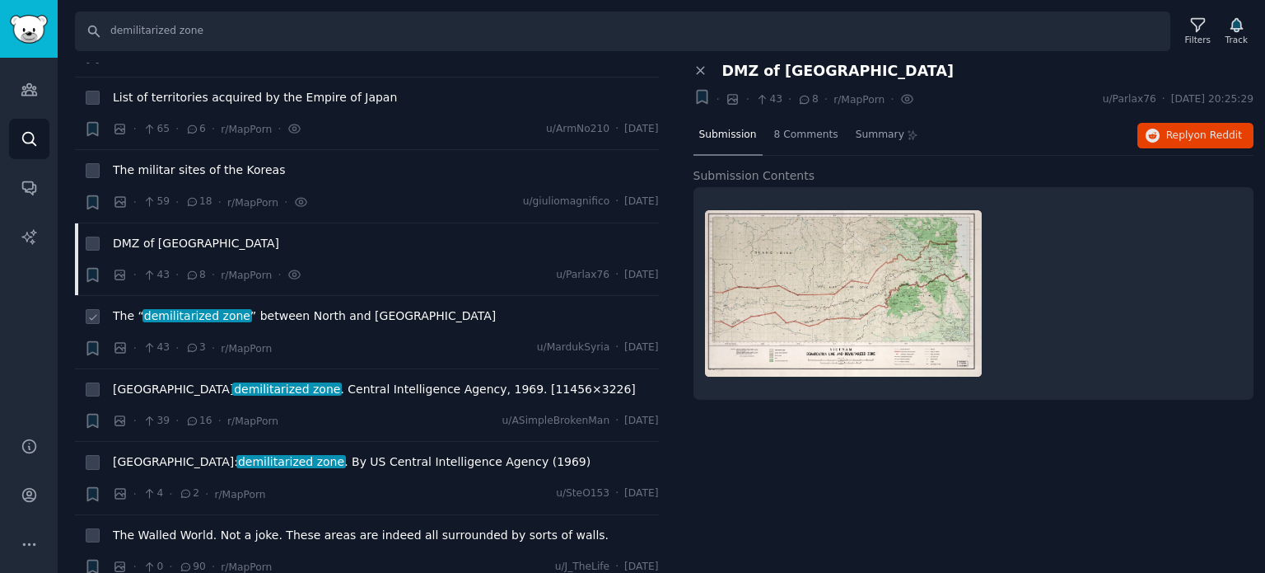
click at [209, 320] on span "demilitarized zone" at bounding box center [198, 315] width 110 height 13
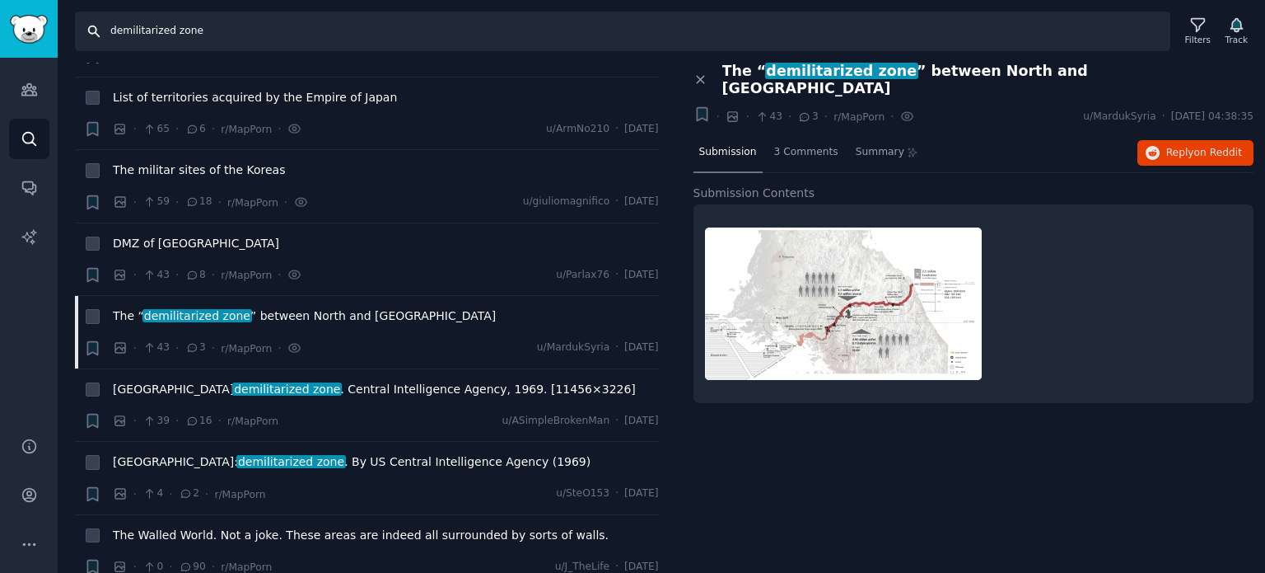
drag, startPoint x: 274, startPoint y: 35, endPoint x: 18, endPoint y: 33, distance: 255.4
click at [20, 34] on div "Audiences Search Conversations AI Reports Help Account More Search demilitarize…" at bounding box center [632, 286] width 1265 height 573
paste input "[DATE] li"
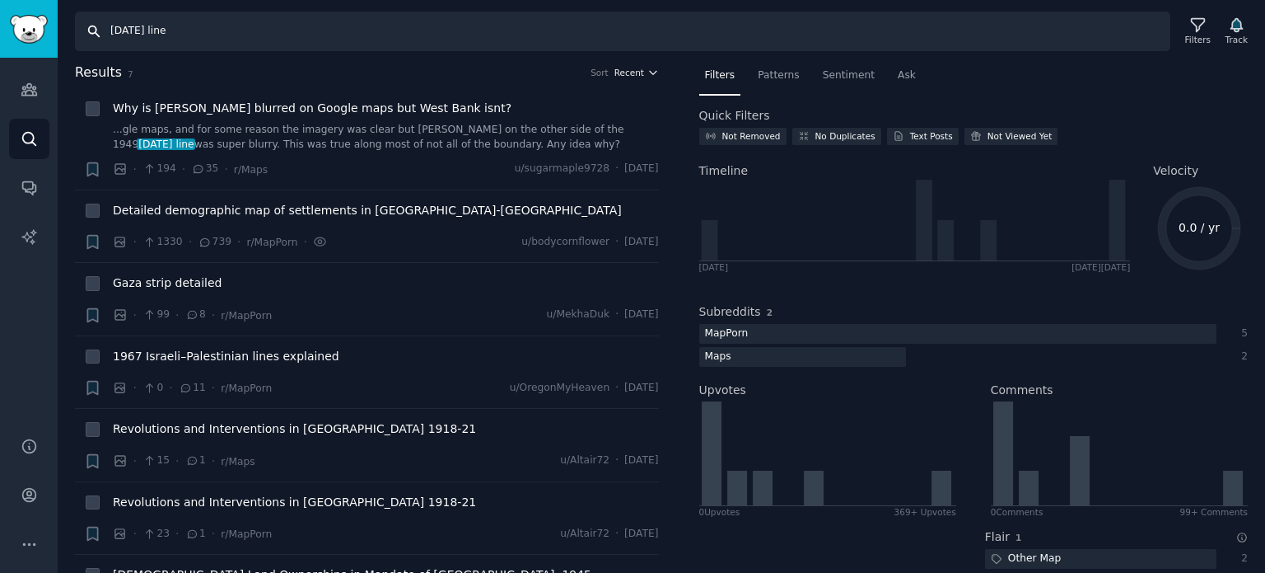
click at [628, 73] on span "Recent" at bounding box center [630, 73] width 30 height 12
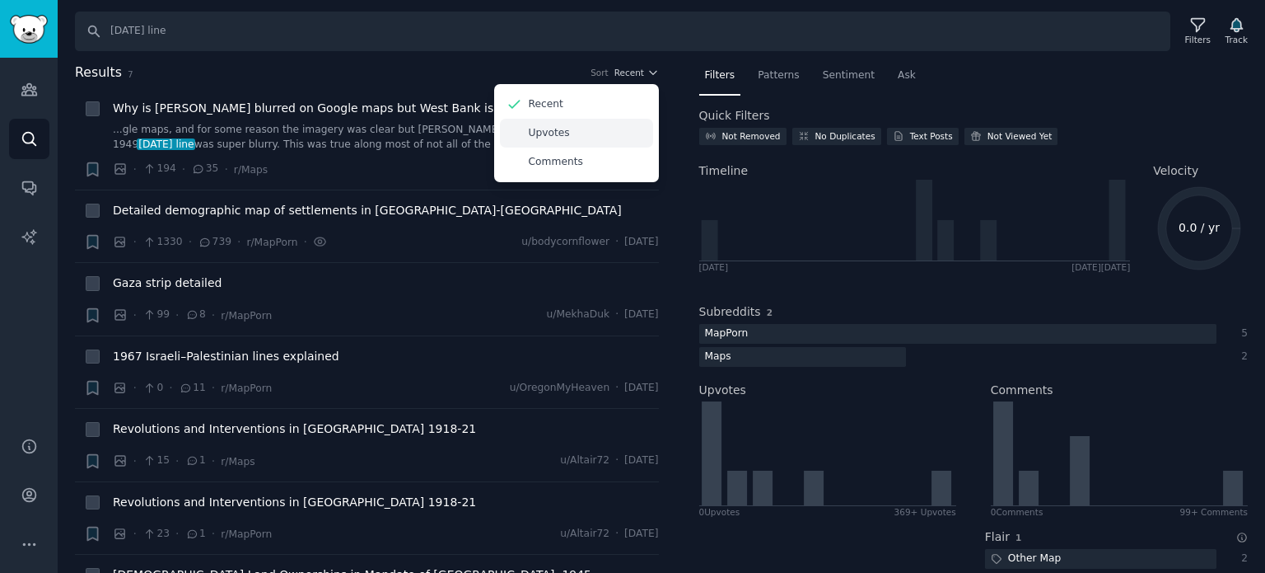
click at [611, 127] on div "Upvotes" at bounding box center [576, 133] width 153 height 29
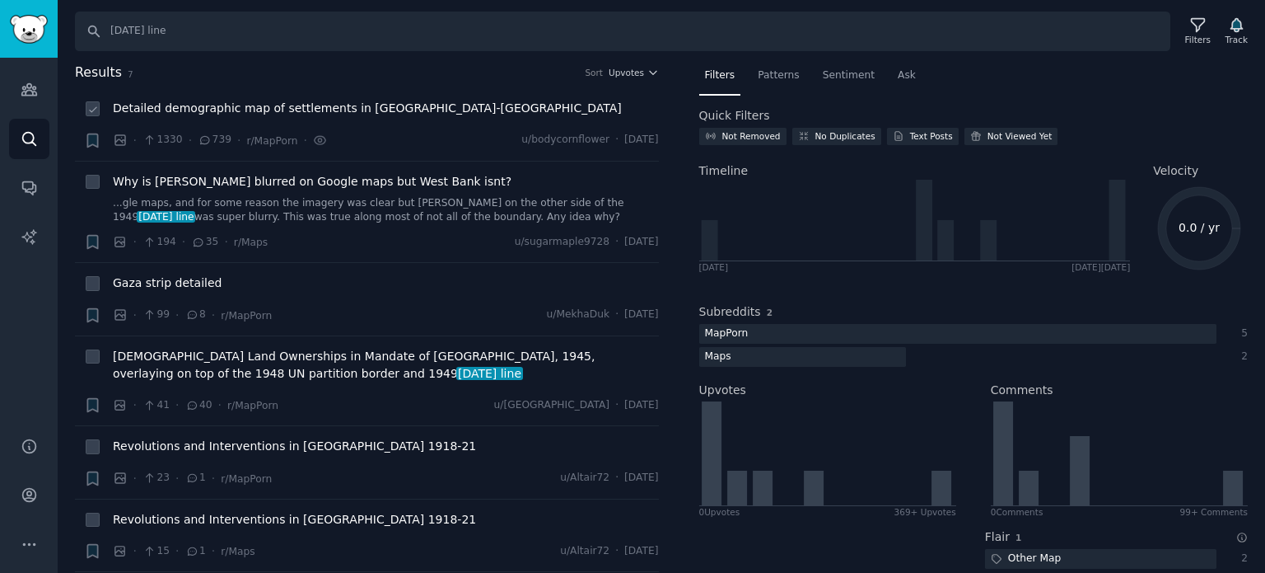
click at [244, 108] on span "Detailed demographic map of settlements in [GEOGRAPHIC_DATA]-[GEOGRAPHIC_DATA]" at bounding box center [367, 108] width 509 height 17
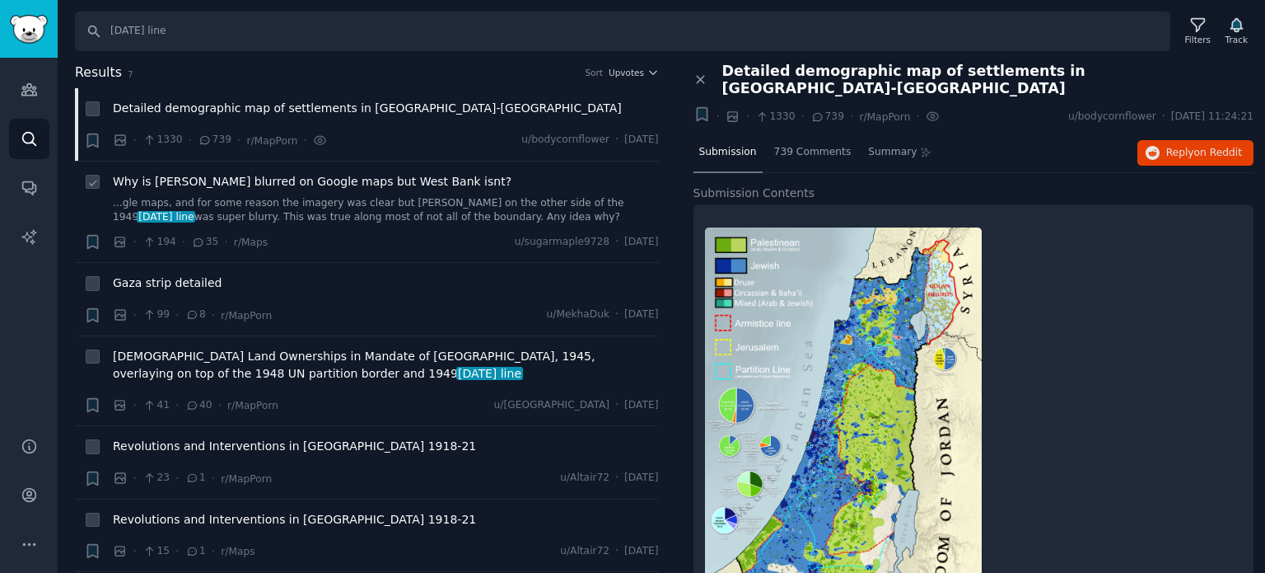
click at [178, 183] on span "Why is [PERSON_NAME] blurred on Google maps but West Bank isnt?" at bounding box center [312, 181] width 399 height 17
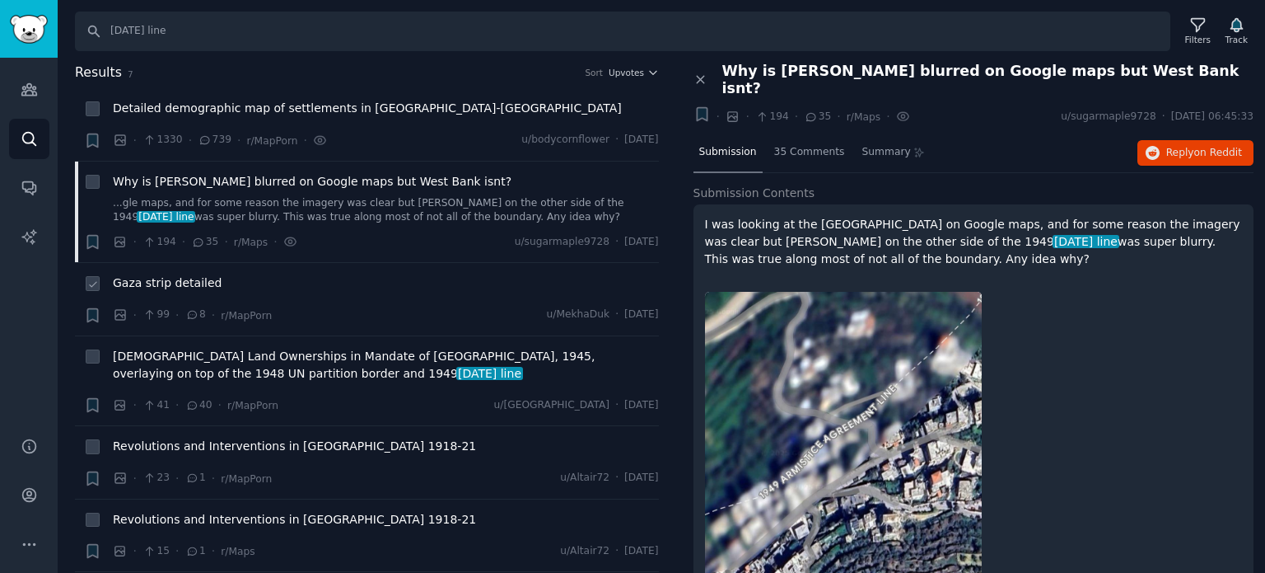
click at [174, 284] on span "Gaza strip detailed" at bounding box center [167, 282] width 109 height 17
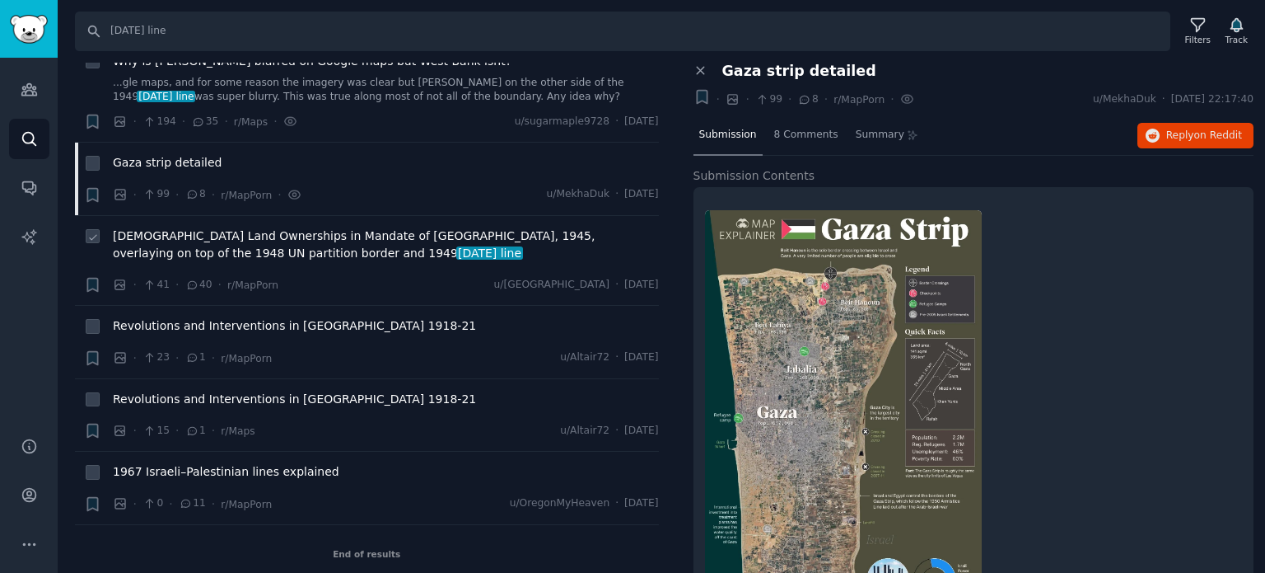
scroll to position [128, 0]
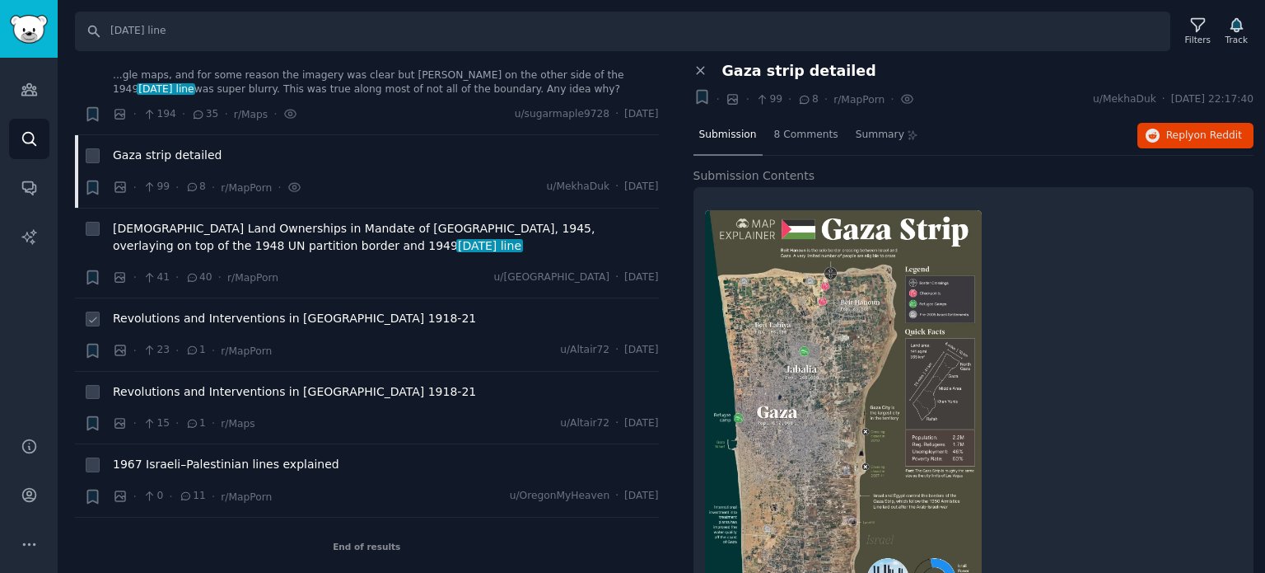
click at [224, 323] on span "Revolutions and Interventions in [GEOGRAPHIC_DATA] 1918-21" at bounding box center [294, 318] width 363 height 17
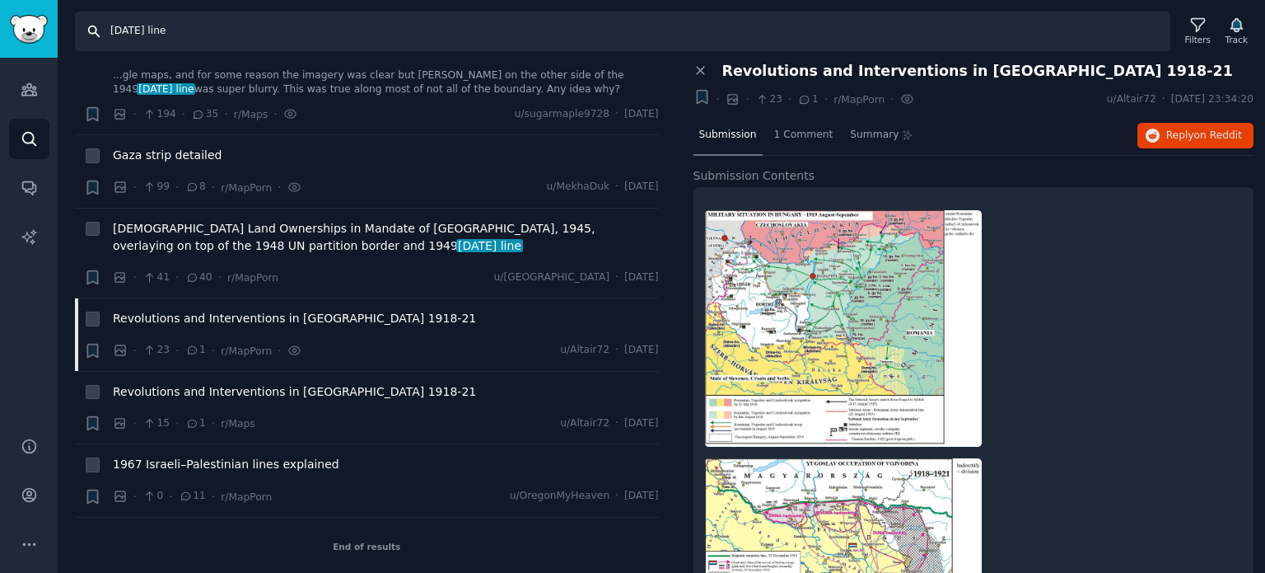
drag, startPoint x: 247, startPoint y: 36, endPoint x: 22, endPoint y: 12, distance: 226.2
click at [25, 13] on div "Audiences Search Conversations AI Reports Help Account More Search [DATE] line …" at bounding box center [632, 286] width 1265 height 573
paste input "referendum"
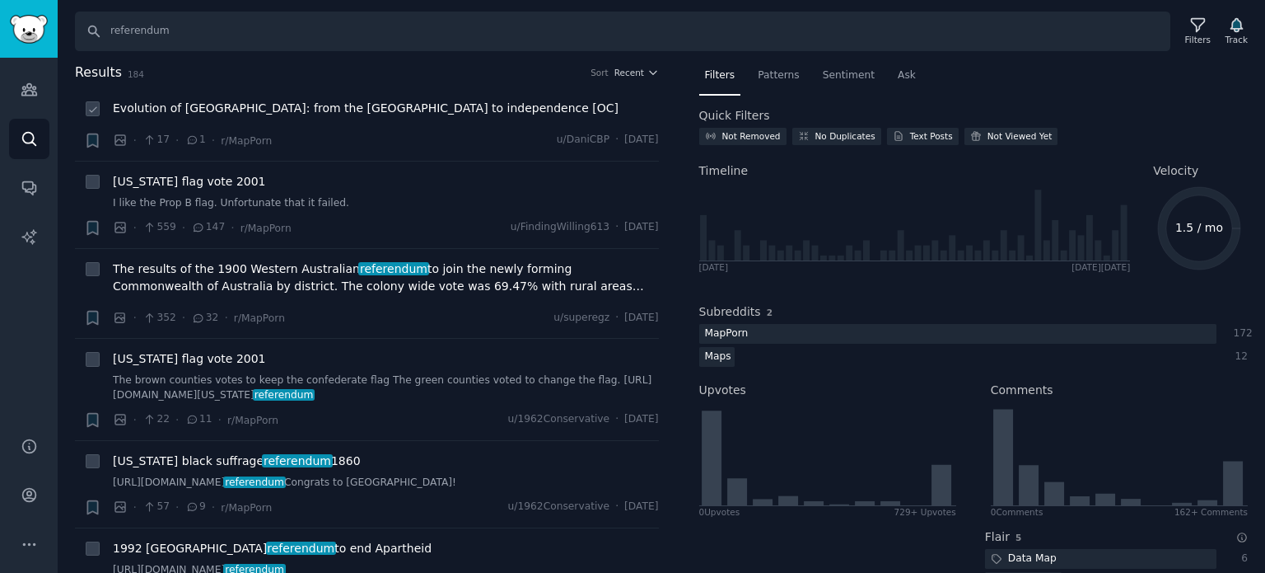
click at [257, 105] on span "Evolution of [GEOGRAPHIC_DATA]: from the [GEOGRAPHIC_DATA] to independence [OC]" at bounding box center [366, 108] width 506 height 17
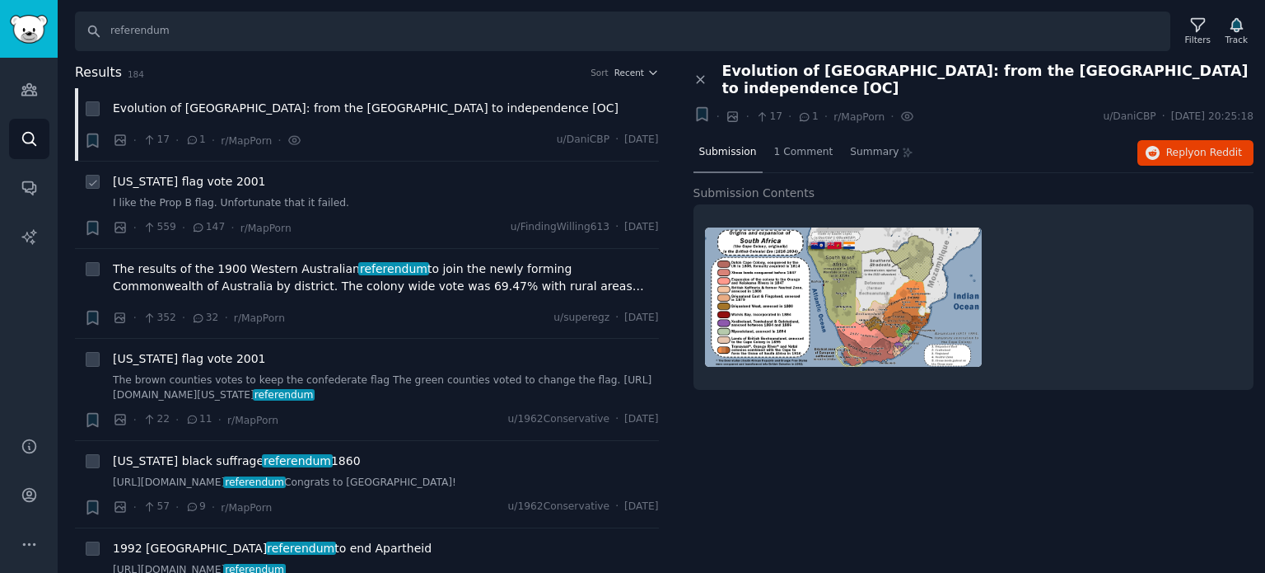
click at [208, 184] on span "[US_STATE] flag vote 2001" at bounding box center [189, 181] width 153 height 17
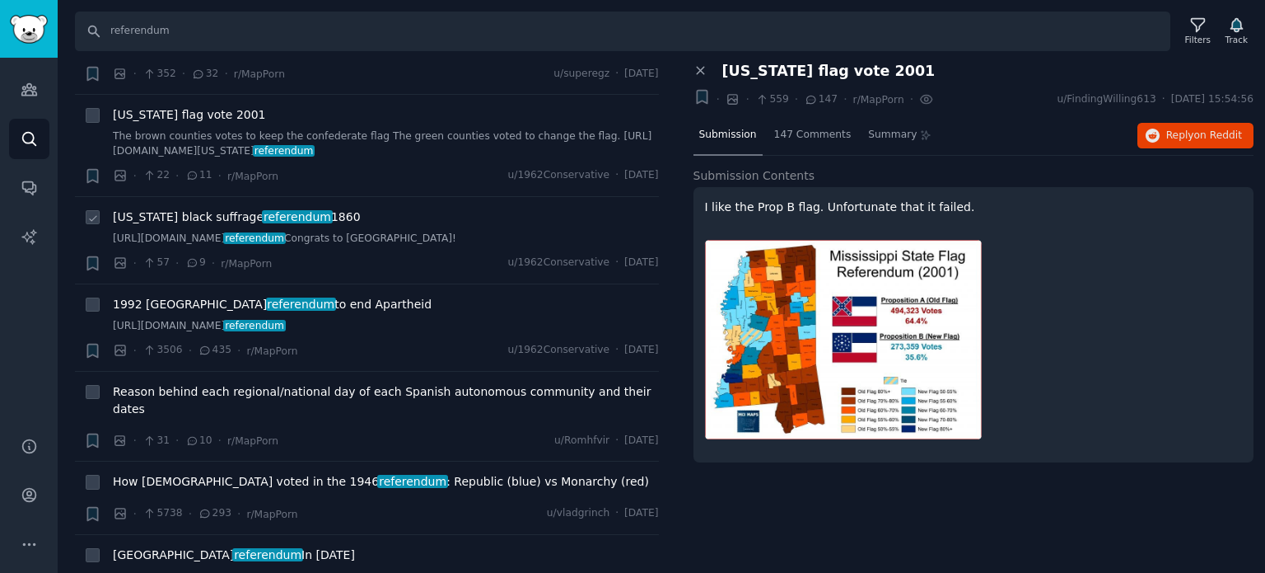
scroll to position [330, 0]
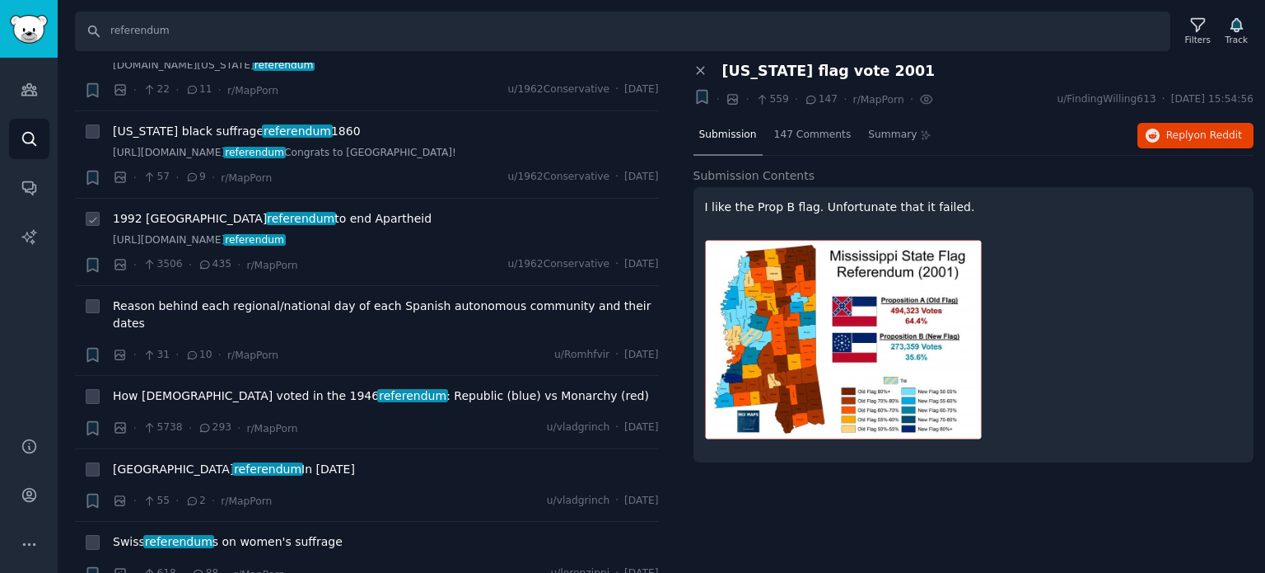
click at [278, 217] on span "1992 South Africa referendum to end Apartheid" at bounding box center [272, 218] width 319 height 17
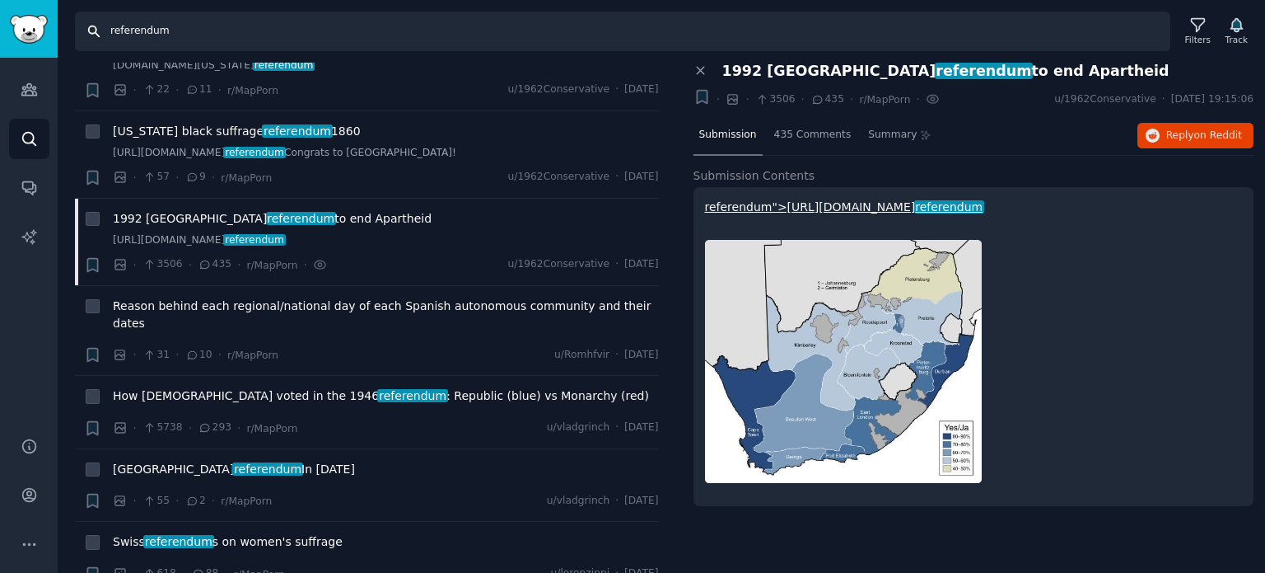
drag, startPoint x: 234, startPoint y: 19, endPoint x: 54, endPoint y: 29, distance: 180.7
click at [54, 29] on div "Audiences Search Conversations AI Reports Help Account More Search referendum F…" at bounding box center [632, 286] width 1265 height 573
paste input "balkanization"
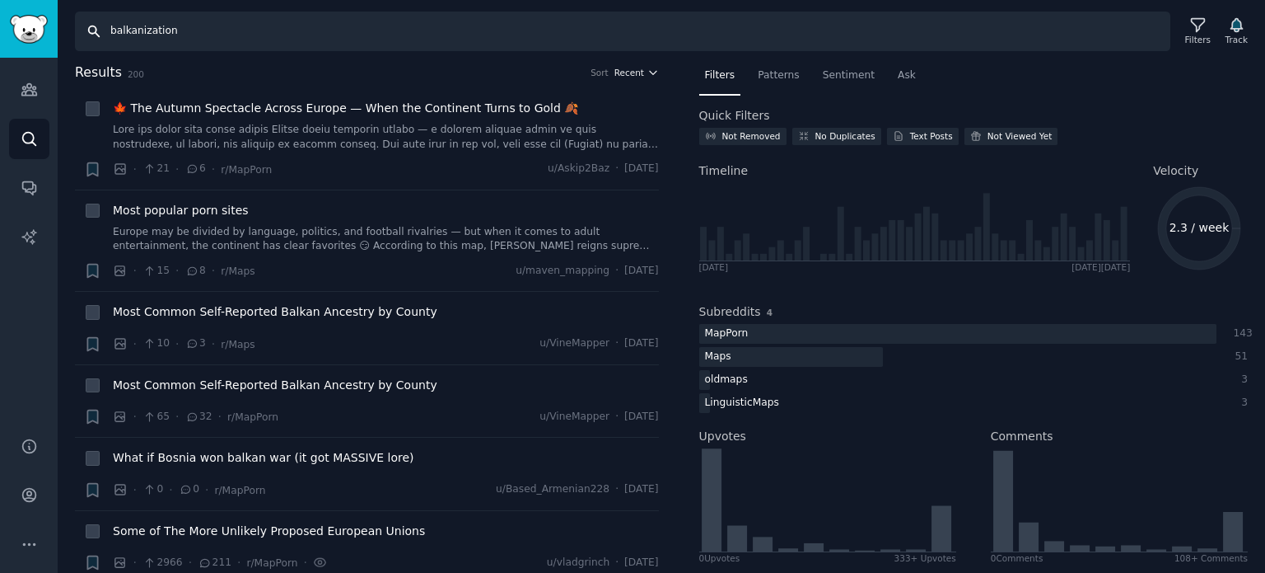
click at [629, 70] on span "Recent" at bounding box center [630, 73] width 30 height 12
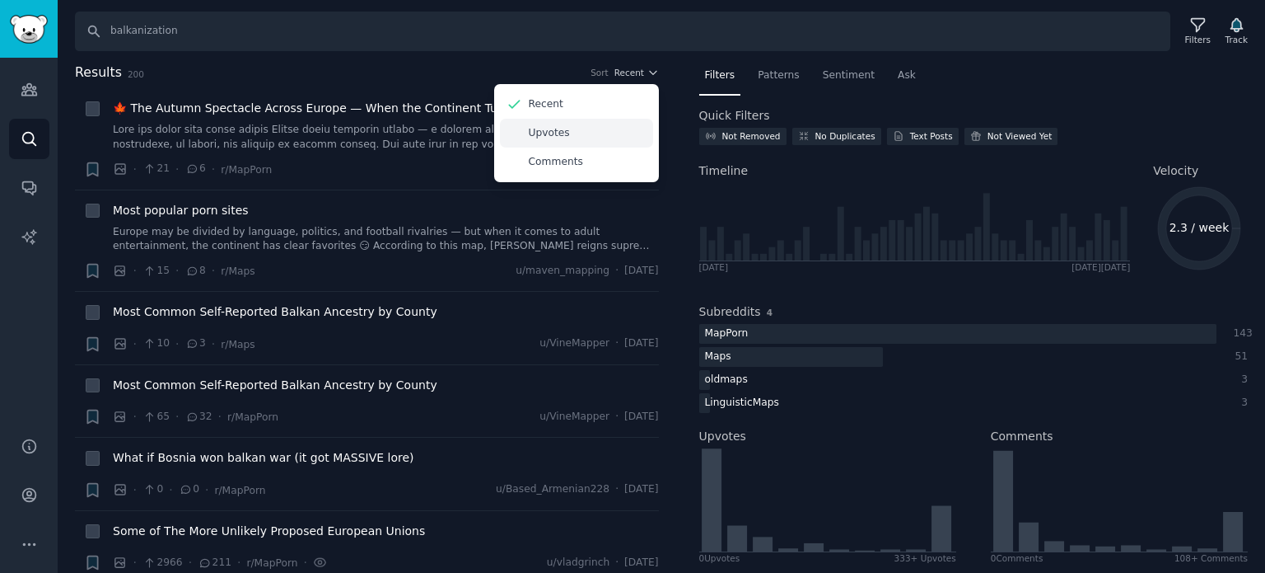
click at [614, 128] on div "Upvotes" at bounding box center [576, 133] width 153 height 29
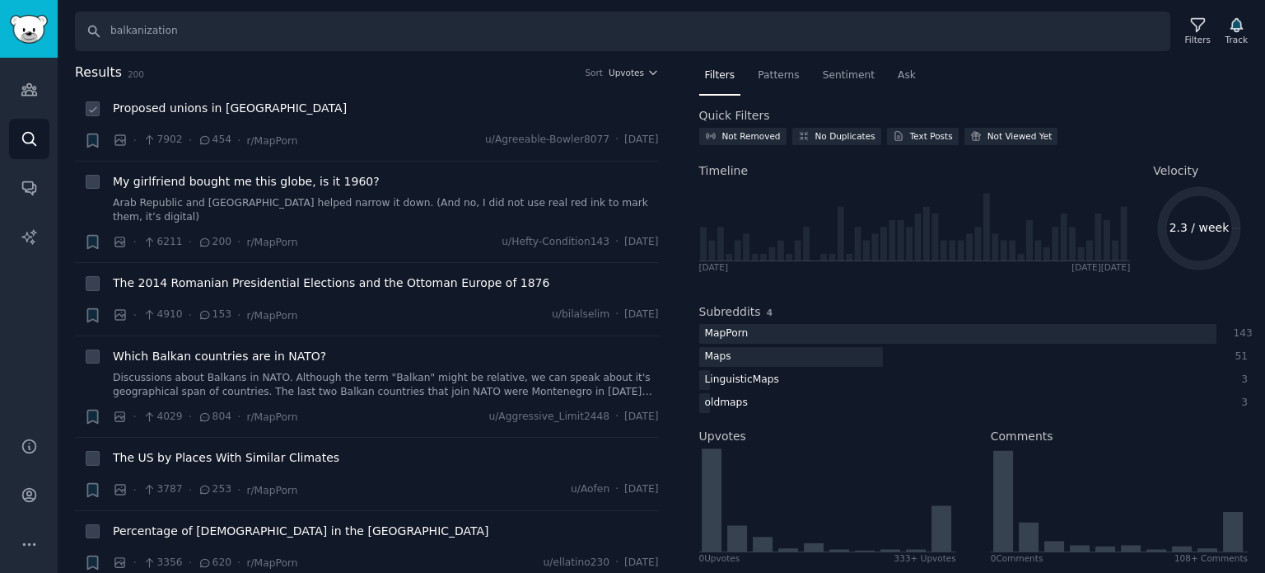
click at [205, 110] on span "Proposed unions in [GEOGRAPHIC_DATA]" at bounding box center [230, 108] width 234 height 17
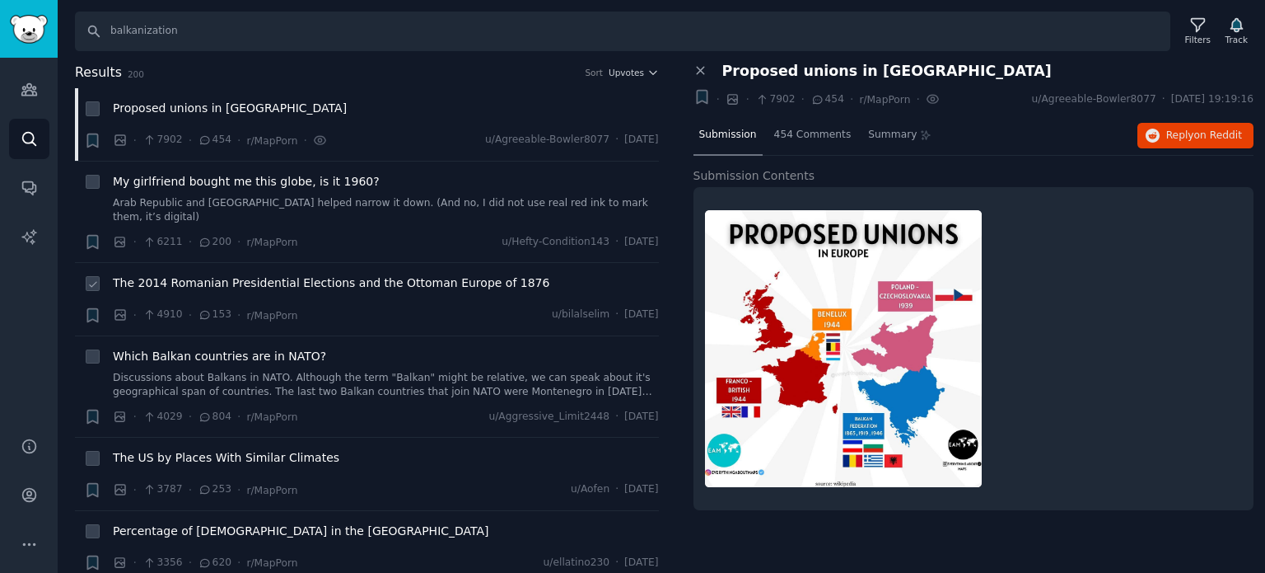
click at [188, 275] on span "The 2014 Romanian Presidential Elections and the Ottoman Europe of 1876" at bounding box center [331, 282] width 437 height 17
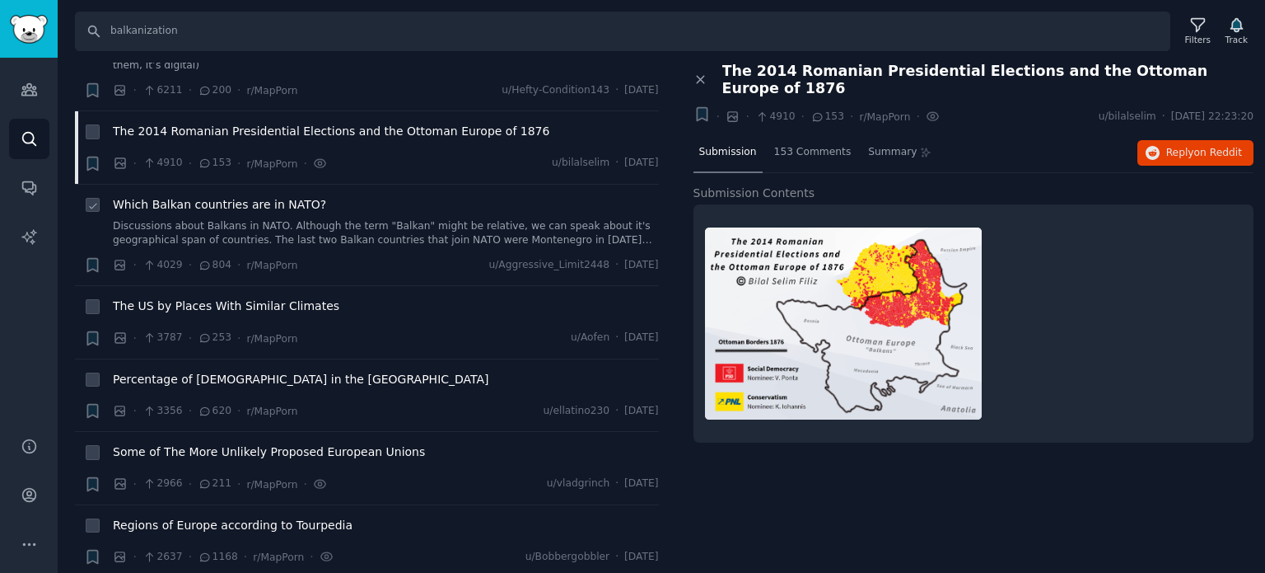
scroll to position [165, 0]
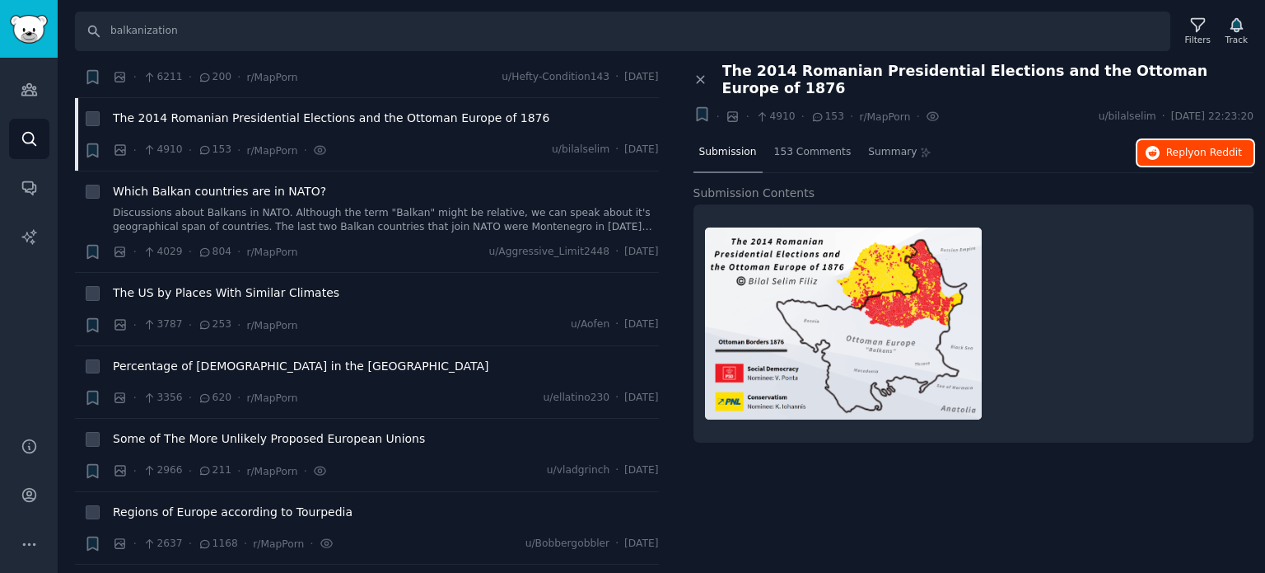
click at [1187, 146] on span "Reply on Reddit" at bounding box center [1205, 153] width 76 height 15
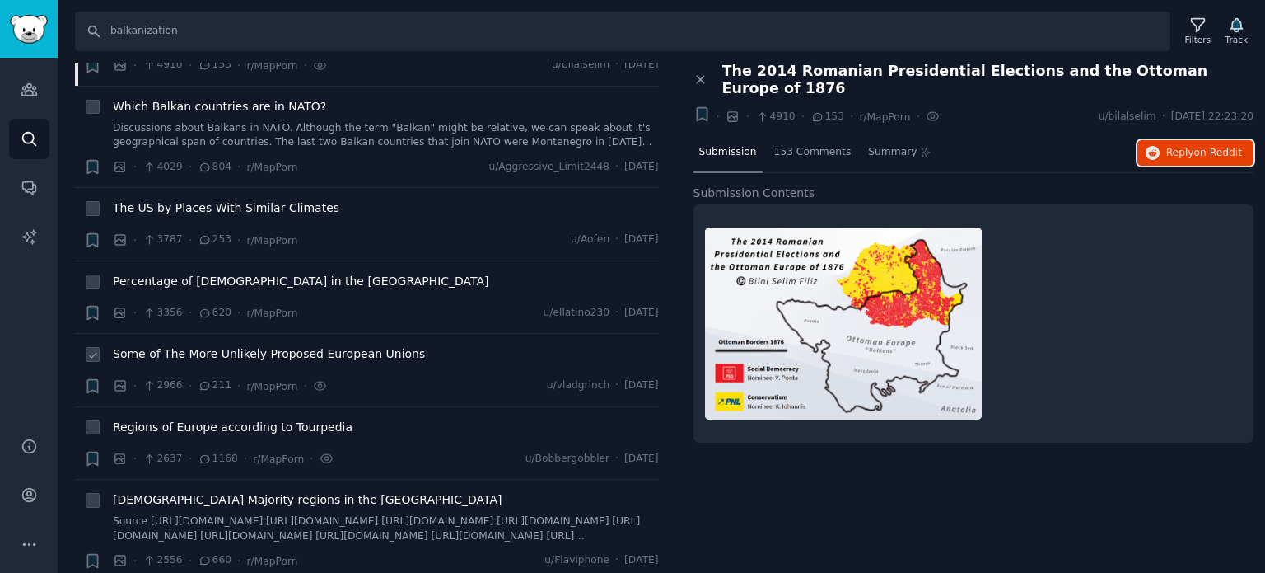
scroll to position [330, 0]
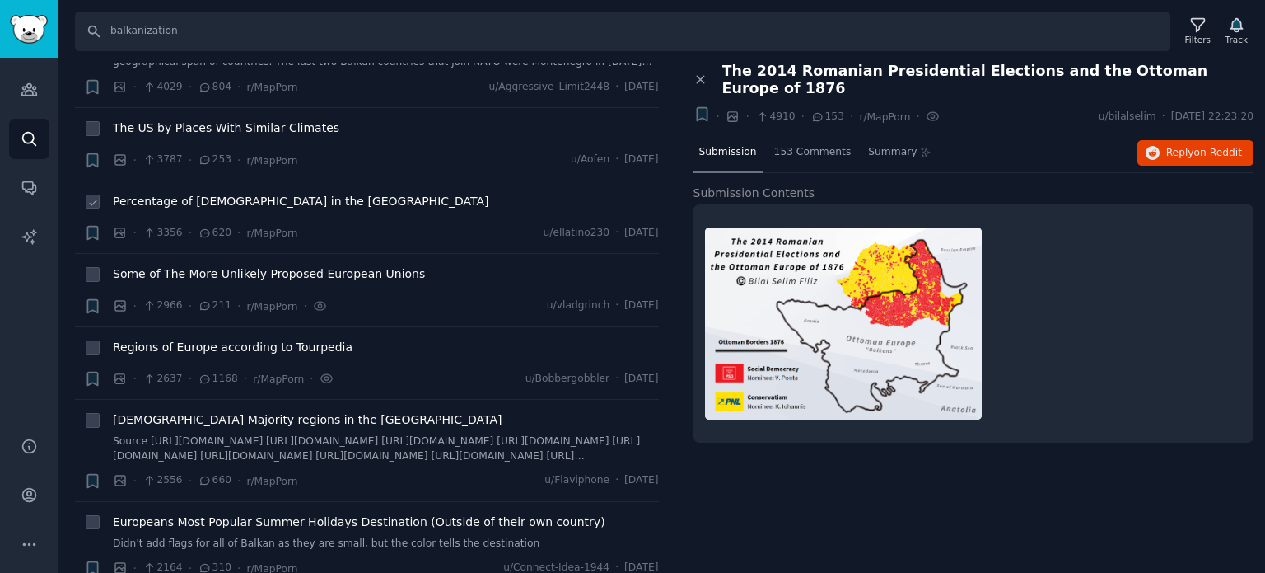
click at [248, 193] on span "Percentage of [DEMOGRAPHIC_DATA] in the [GEOGRAPHIC_DATA]" at bounding box center [301, 201] width 377 height 17
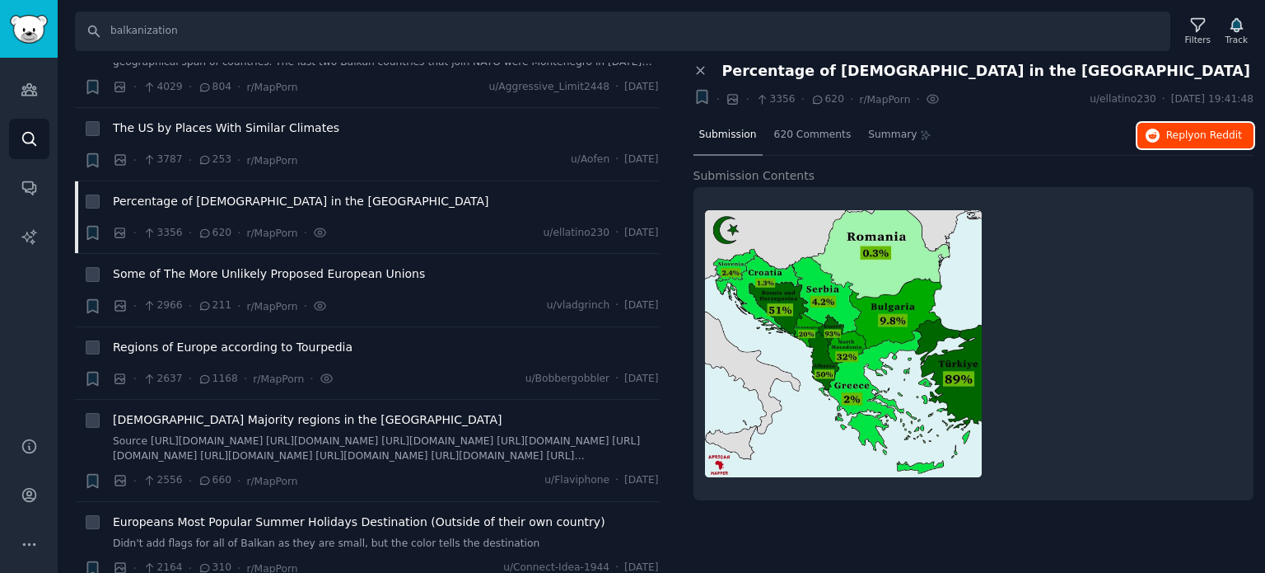
click at [1201, 134] on span "on Reddit" at bounding box center [1219, 135] width 48 height 12
click at [166, 411] on span "[DEMOGRAPHIC_DATA] Majority regions in the [GEOGRAPHIC_DATA]" at bounding box center [307, 419] width 389 height 17
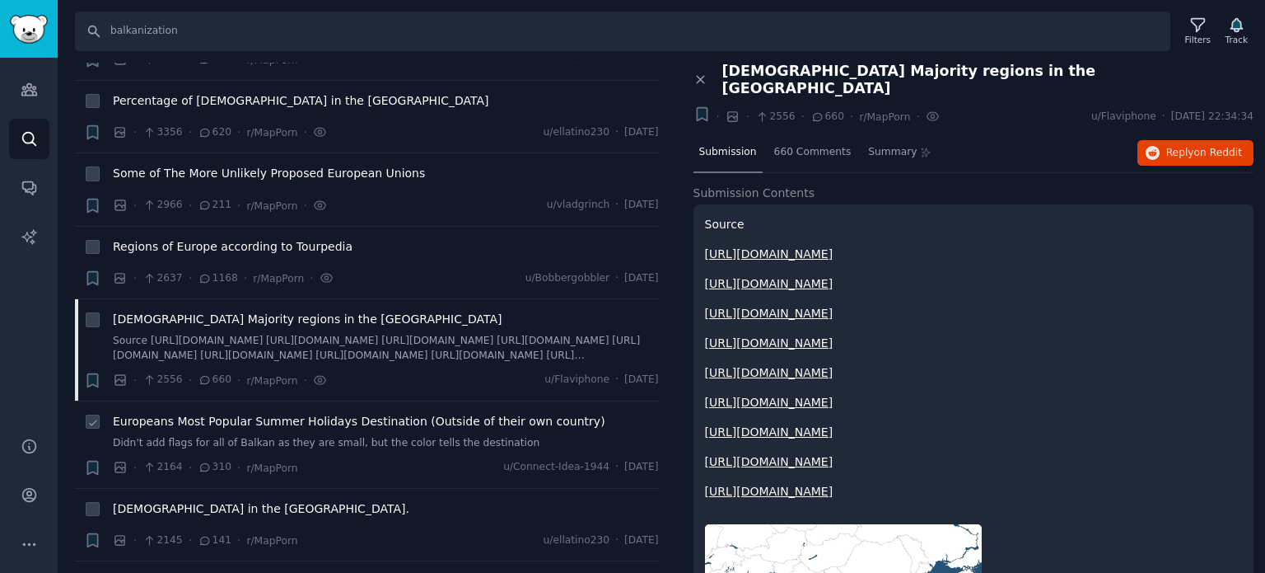
scroll to position [577, 0]
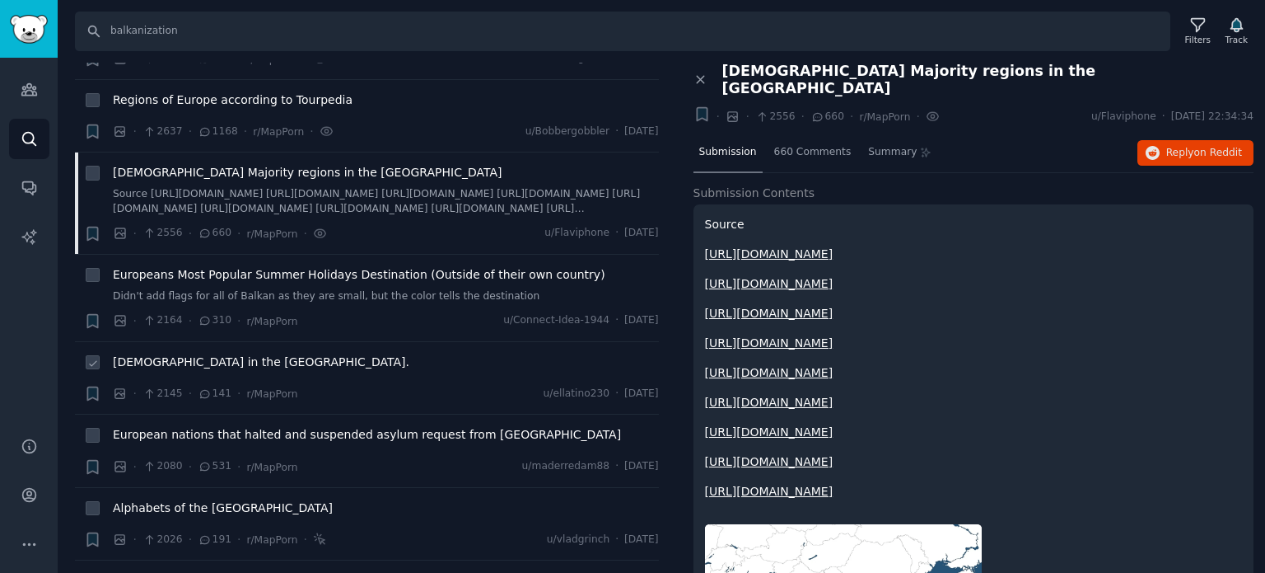
click at [208, 353] on span "[DEMOGRAPHIC_DATA] in the [GEOGRAPHIC_DATA]." at bounding box center [261, 361] width 297 height 17
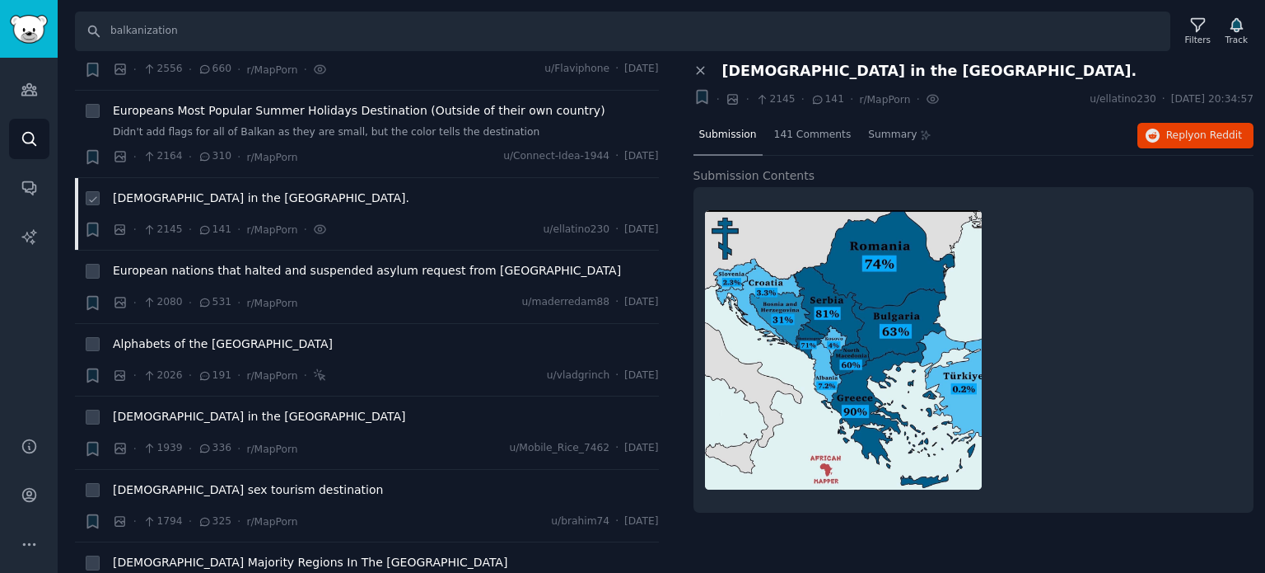
scroll to position [741, 0]
click at [157, 334] on span "Alphabets of the [GEOGRAPHIC_DATA]" at bounding box center [223, 342] width 220 height 17
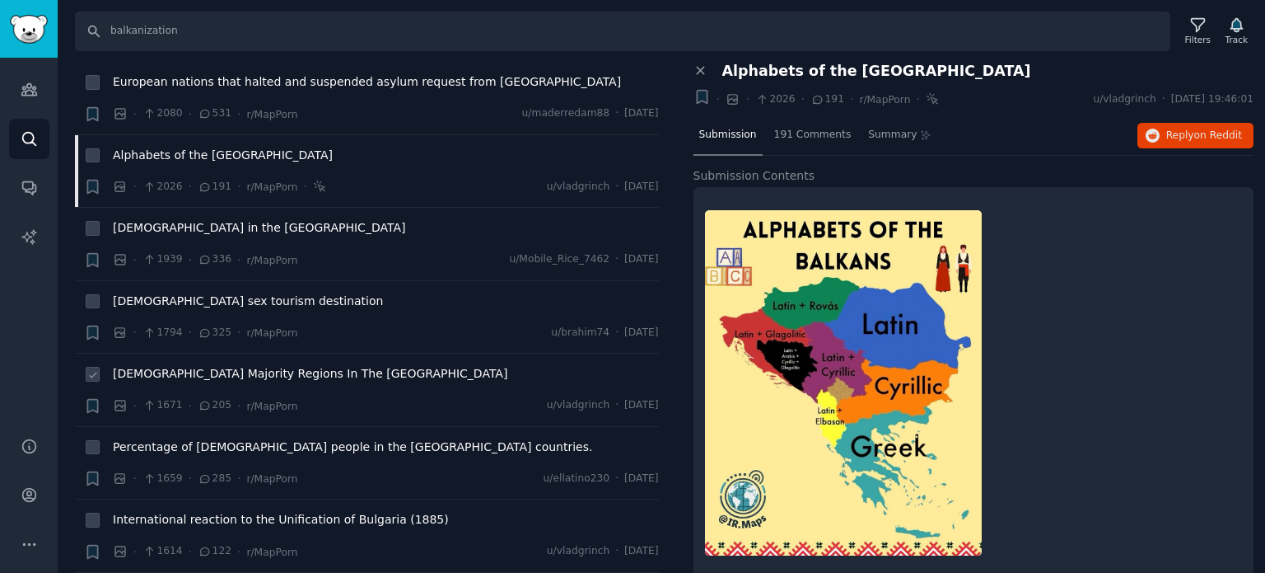
scroll to position [989, 0]
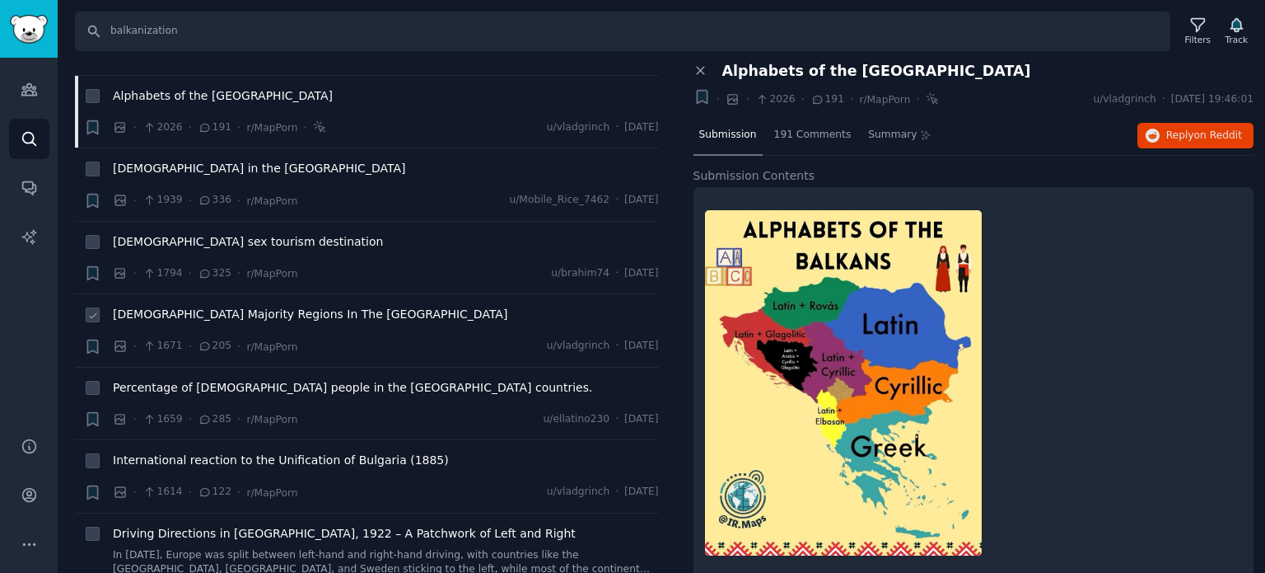
click at [178, 306] on span "[DEMOGRAPHIC_DATA] Majority Regions In The [GEOGRAPHIC_DATA]" at bounding box center [310, 314] width 395 height 17
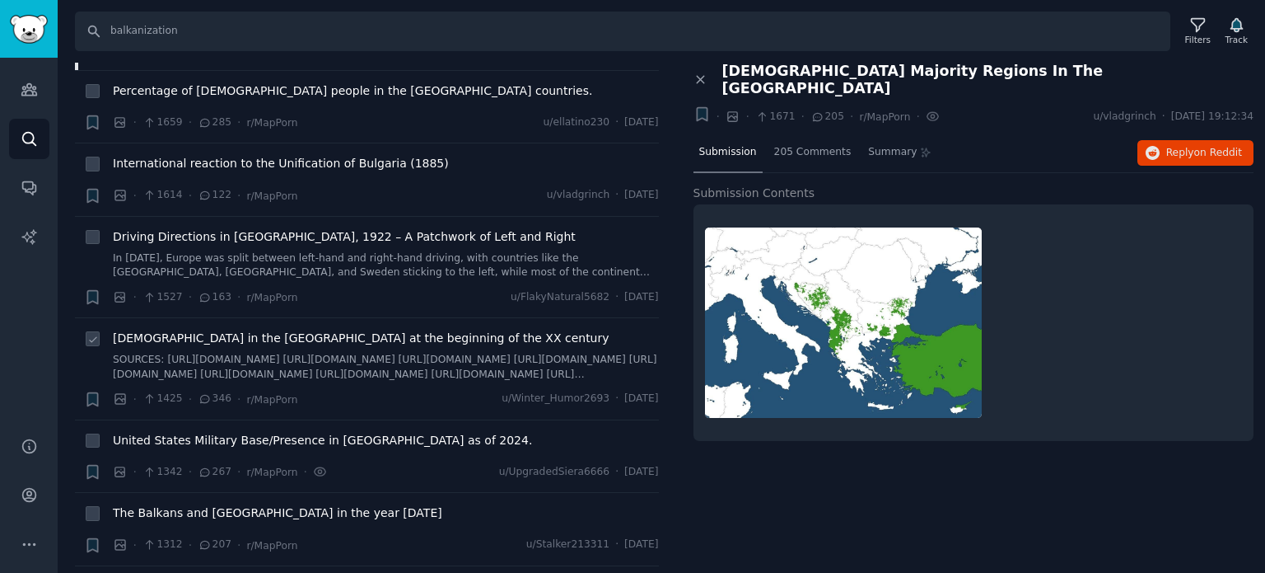
scroll to position [1318, 0]
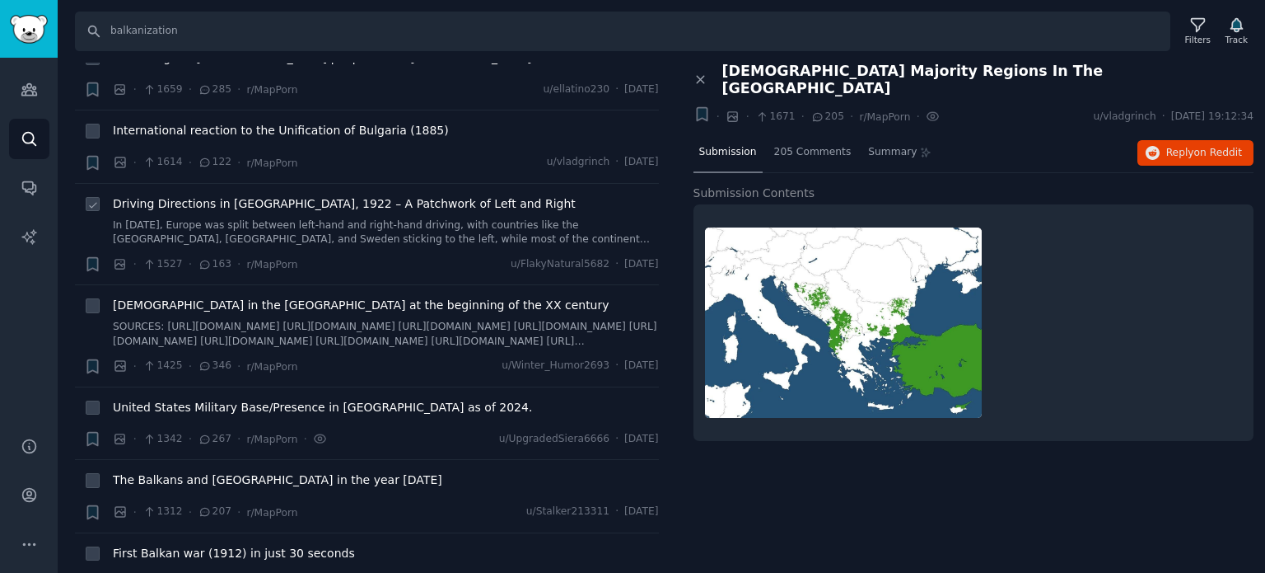
click at [322, 195] on span "Driving Directions in [GEOGRAPHIC_DATA], 1922 – A Patchwork of Left and Right" at bounding box center [344, 203] width 463 height 17
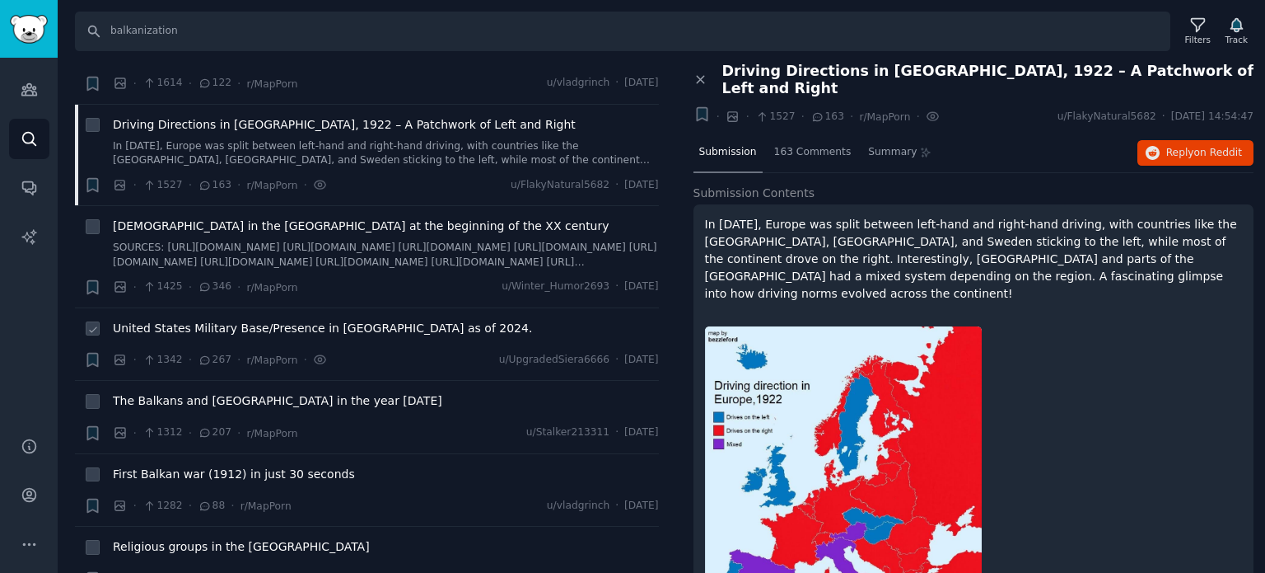
scroll to position [1483, 0]
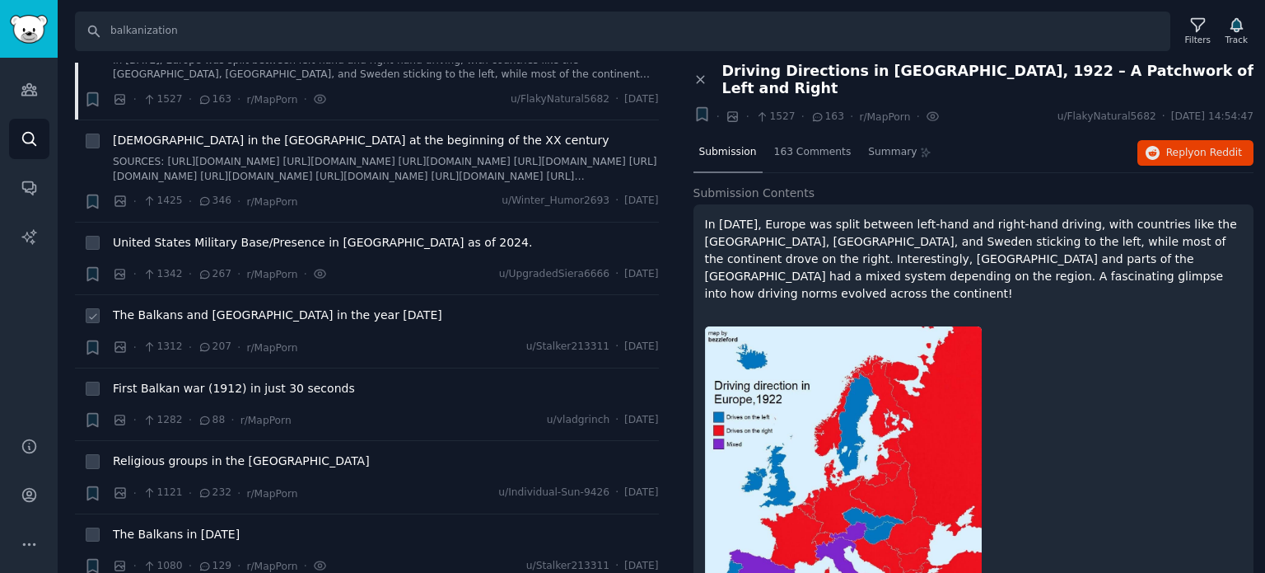
click at [218, 306] on span "The Balkans and [GEOGRAPHIC_DATA] in the year [DATE]" at bounding box center [278, 314] width 330 height 17
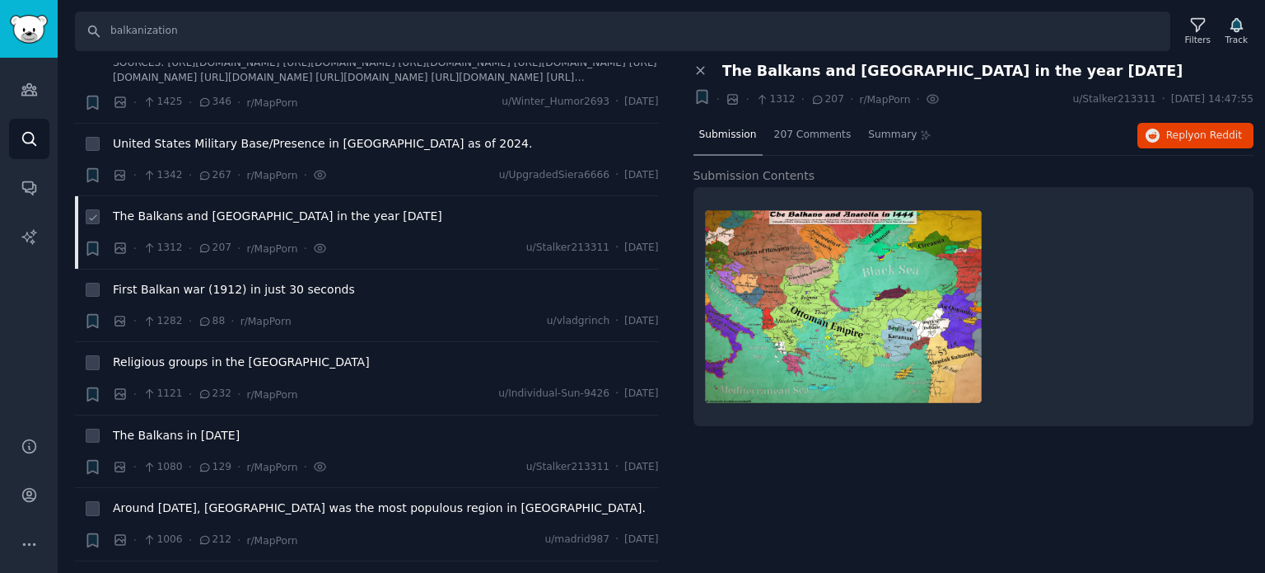
scroll to position [1730, 0]
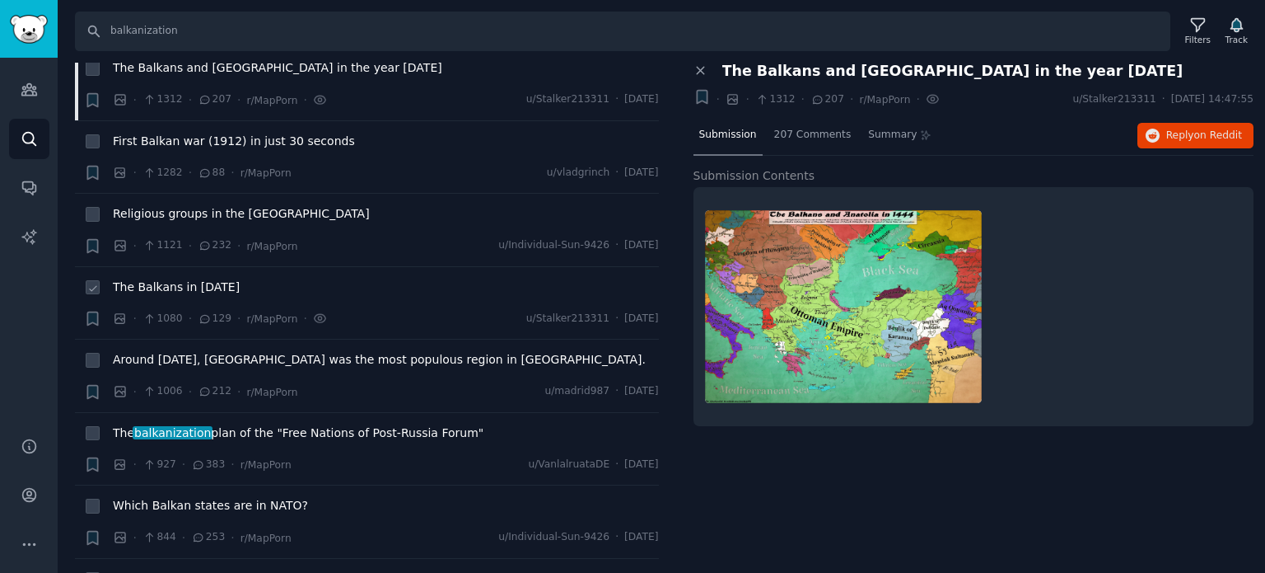
click at [181, 278] on span "The Balkans in [DATE]" at bounding box center [176, 286] width 127 height 17
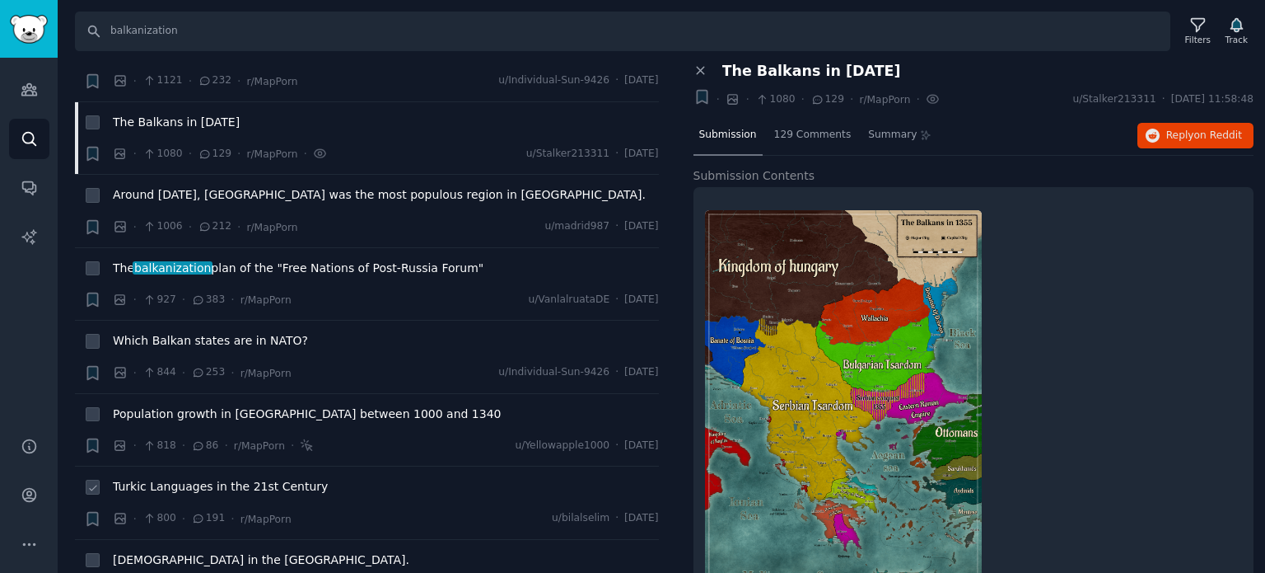
scroll to position [2060, 0]
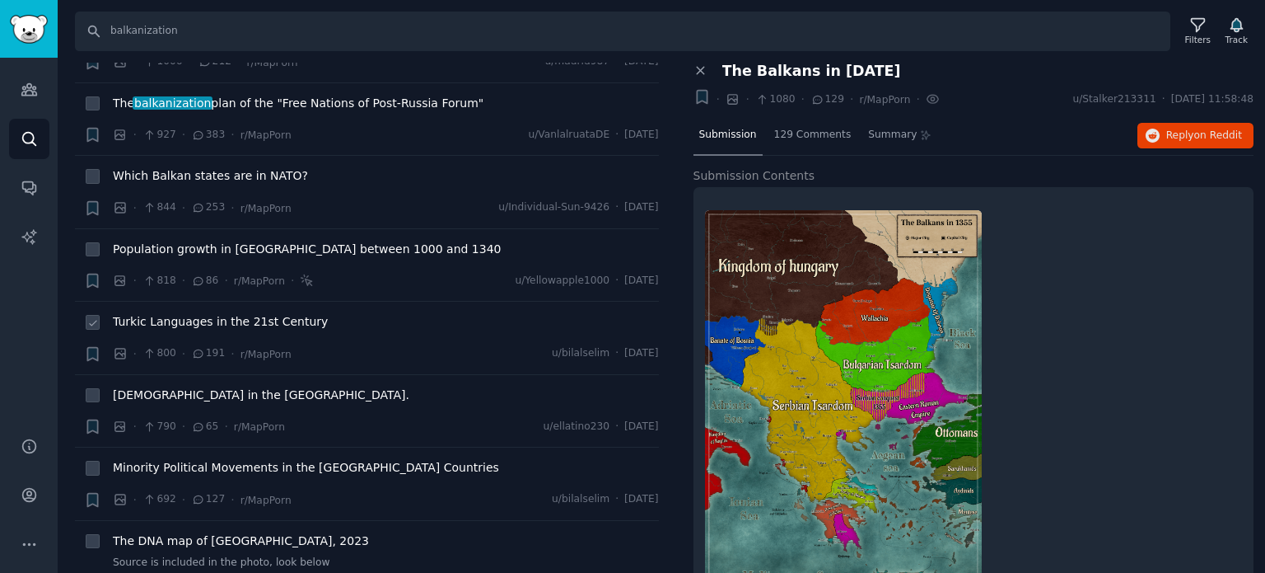
click at [206, 313] on span "Turkic Languages in the 21st Century" at bounding box center [220, 321] width 215 height 17
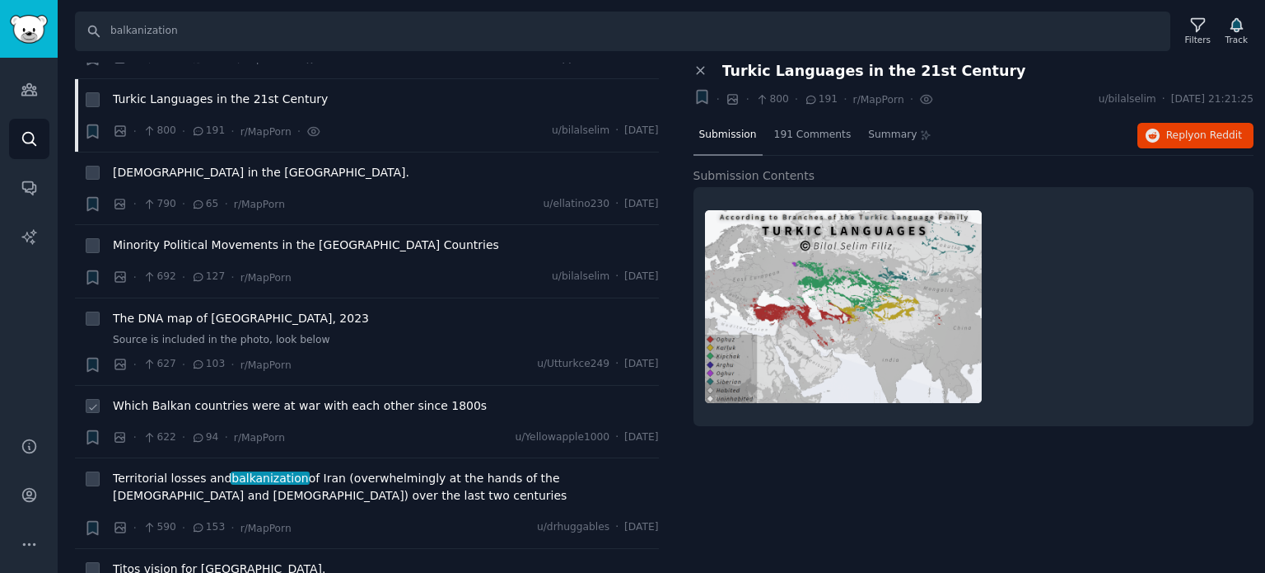
scroll to position [2307, 0]
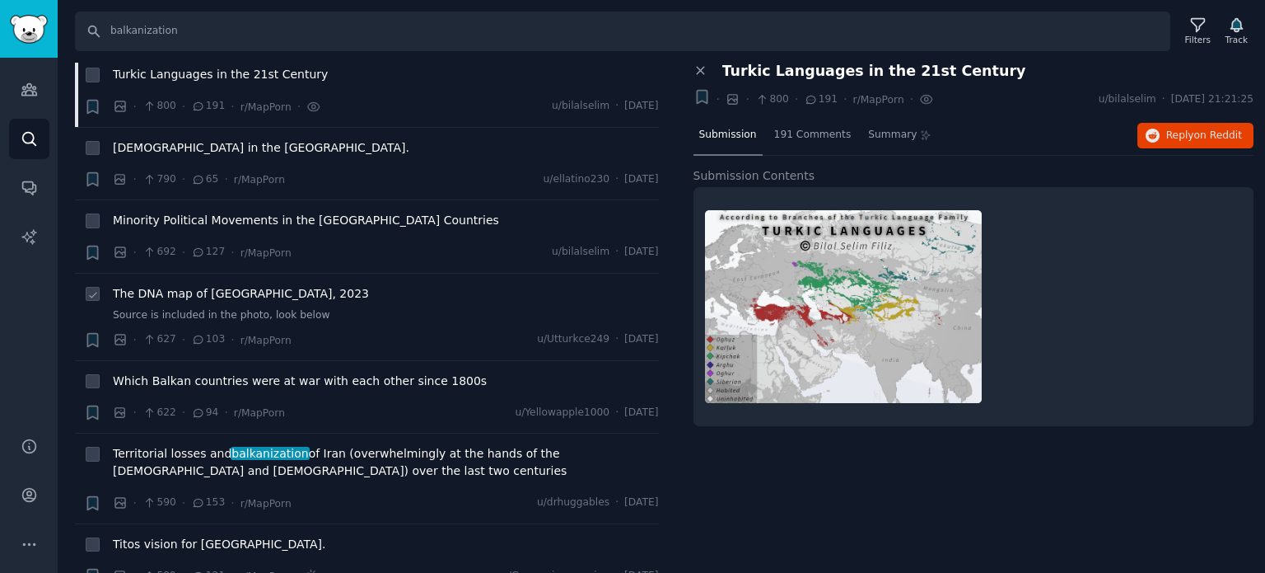
click at [208, 285] on span "The DNA map of [GEOGRAPHIC_DATA], 2023" at bounding box center [241, 293] width 256 height 17
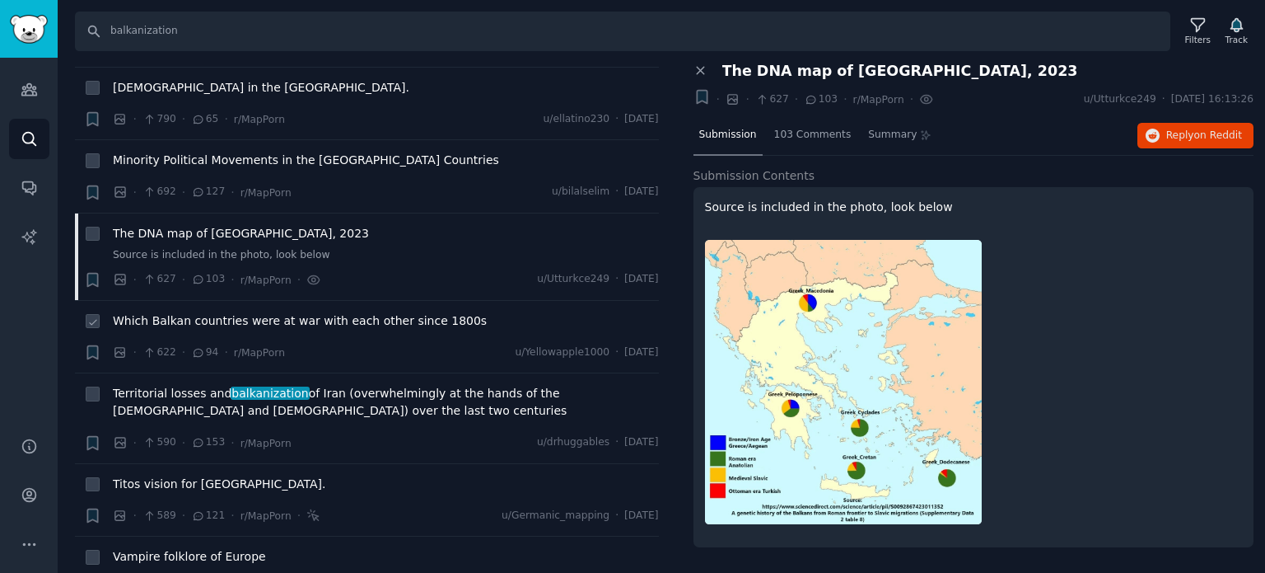
scroll to position [2472, 0]
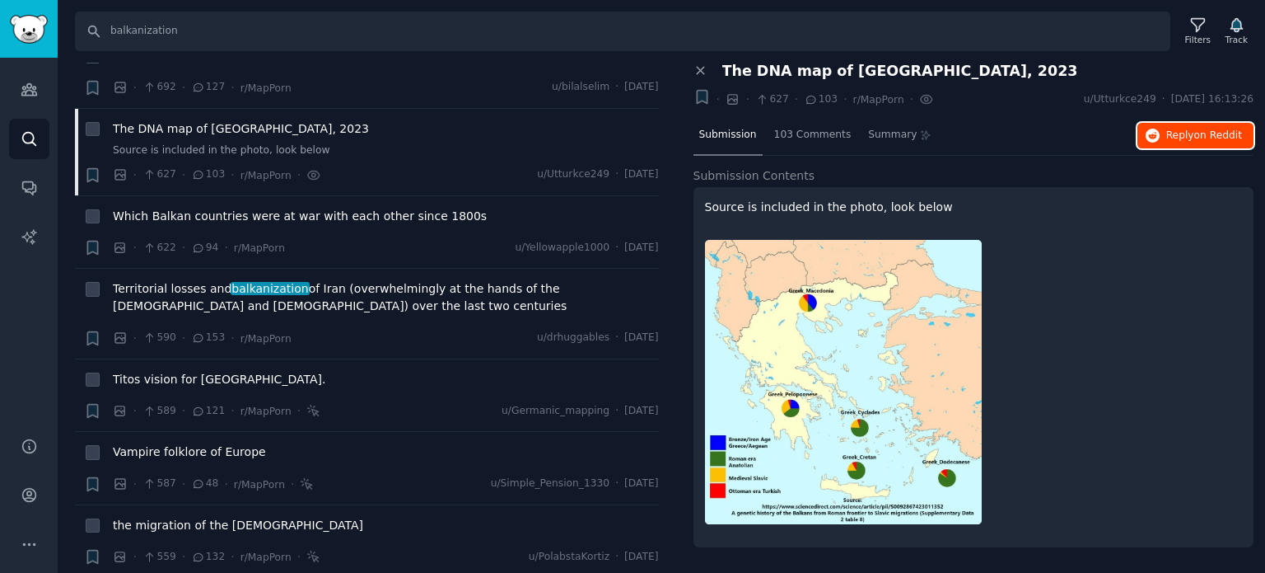
click at [1167, 142] on button "Reply on Reddit" at bounding box center [1196, 136] width 116 height 26
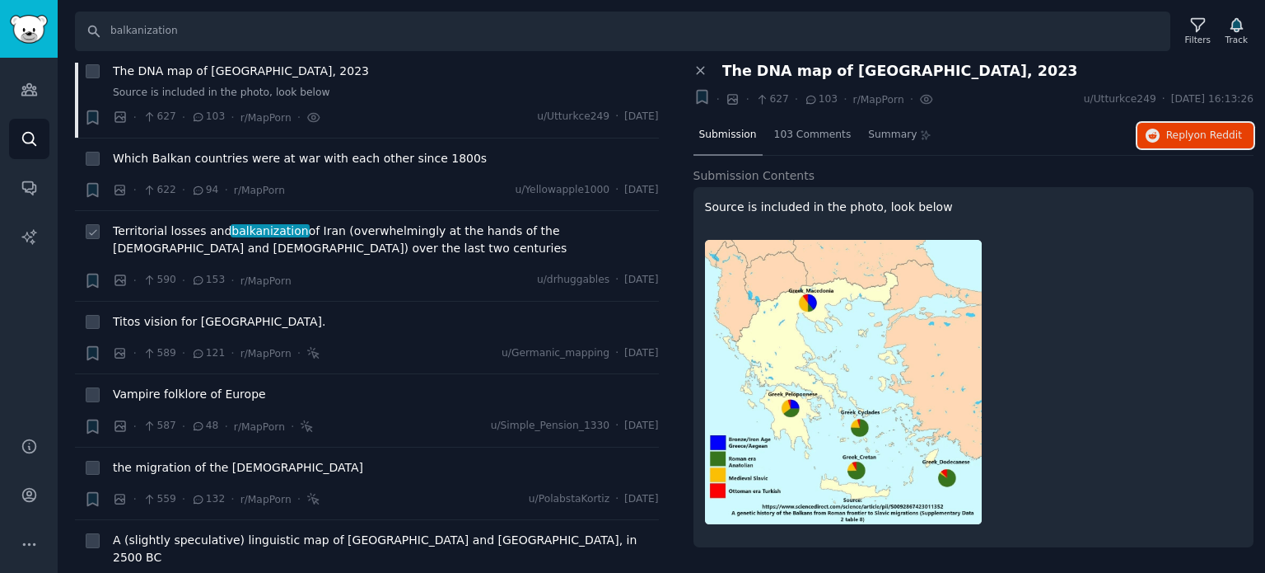
scroll to position [2554, 0]
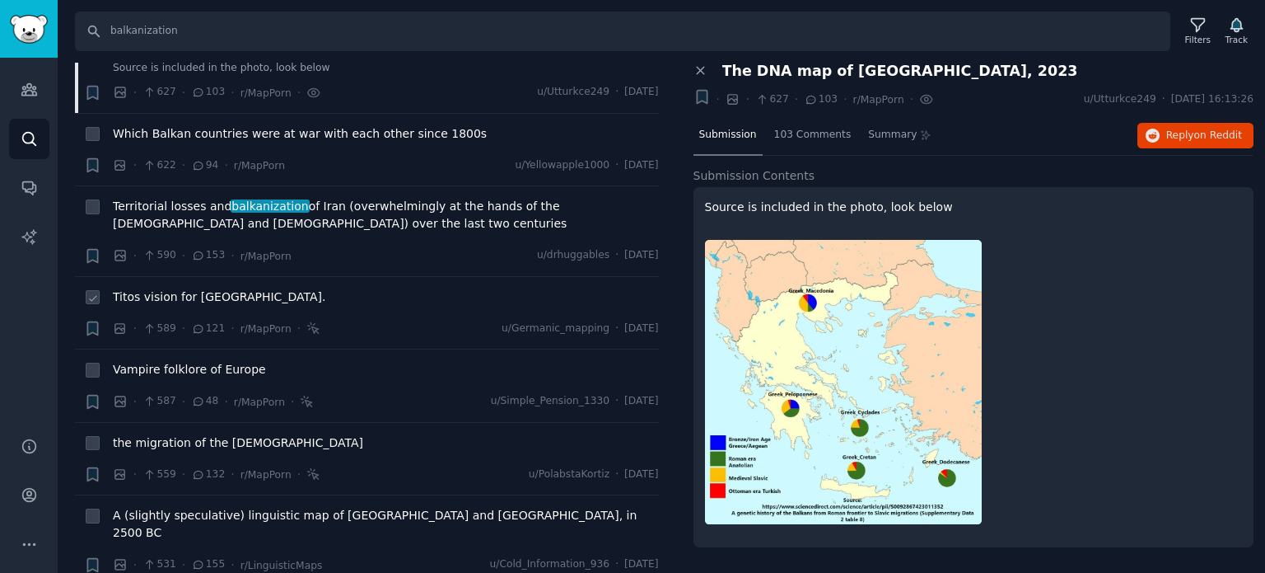
click at [194, 288] on span "Titos vision for [GEOGRAPHIC_DATA]." at bounding box center [219, 296] width 213 height 17
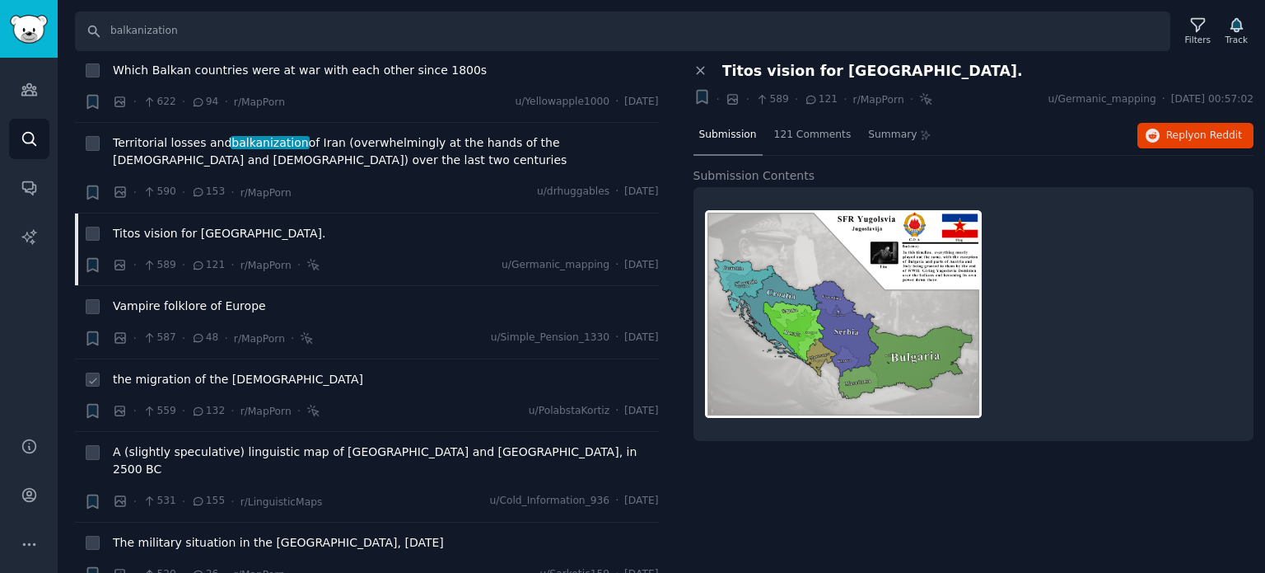
scroll to position [2719, 0]
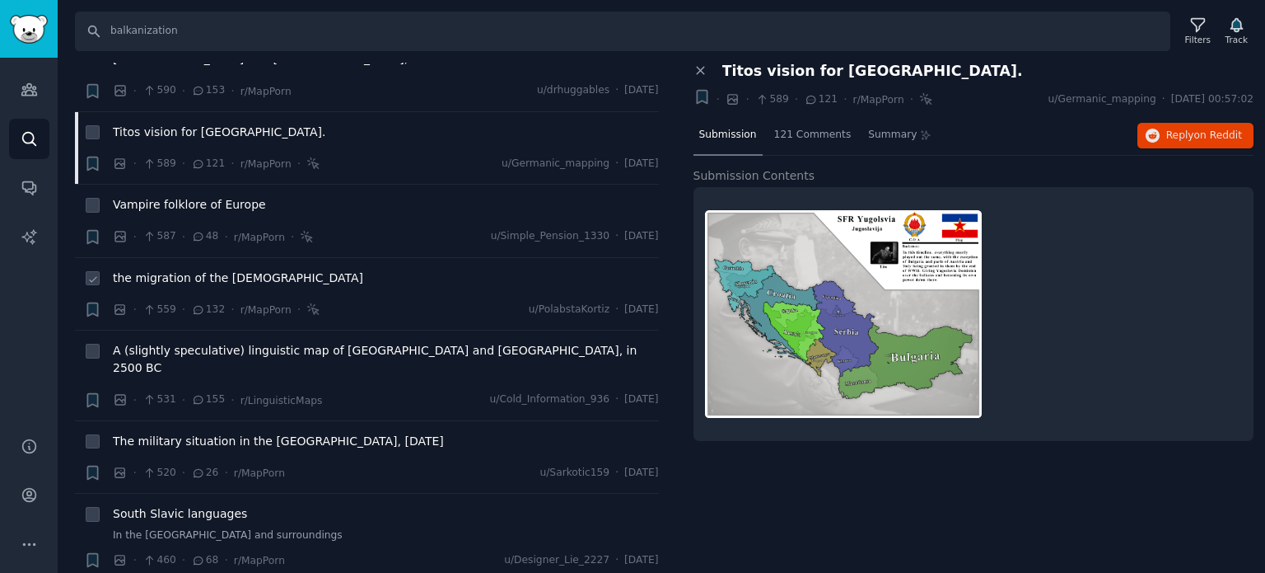
click at [194, 269] on span "the migration of the [DEMOGRAPHIC_DATA]" at bounding box center [238, 277] width 250 height 17
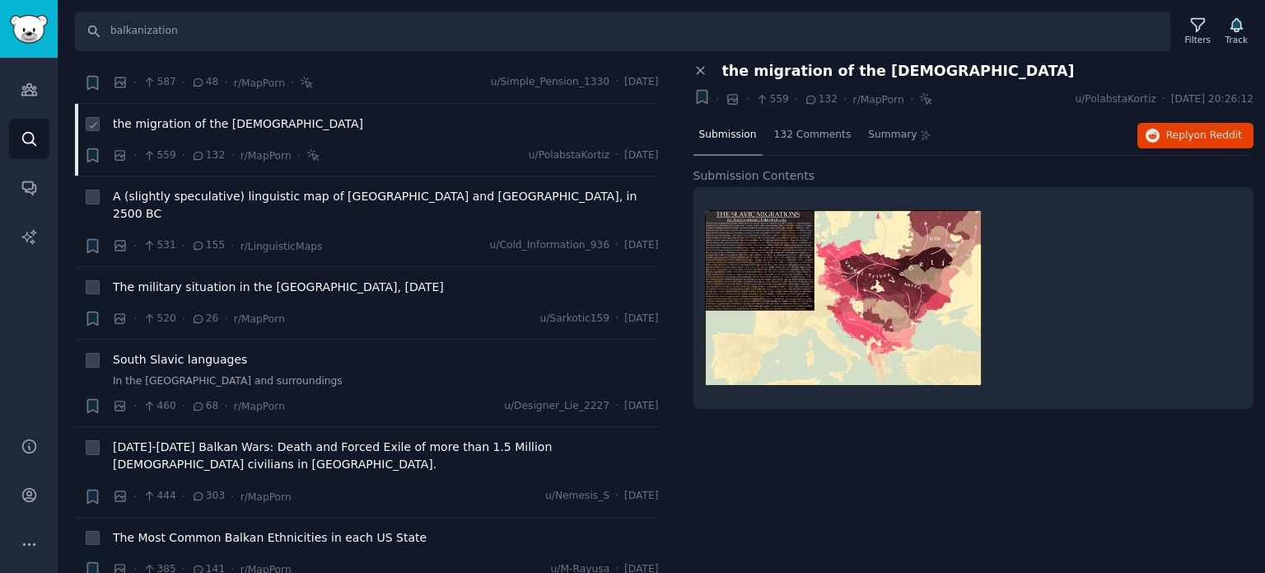
scroll to position [2884, 0]
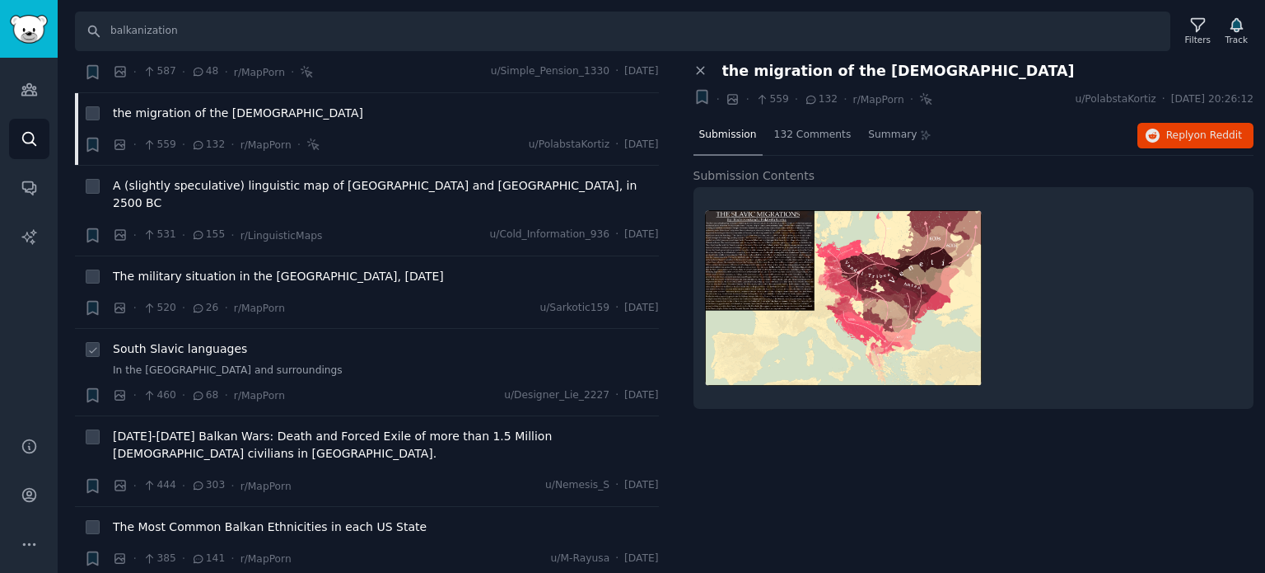
click at [163, 340] on span "South Slavic languages" at bounding box center [180, 348] width 134 height 17
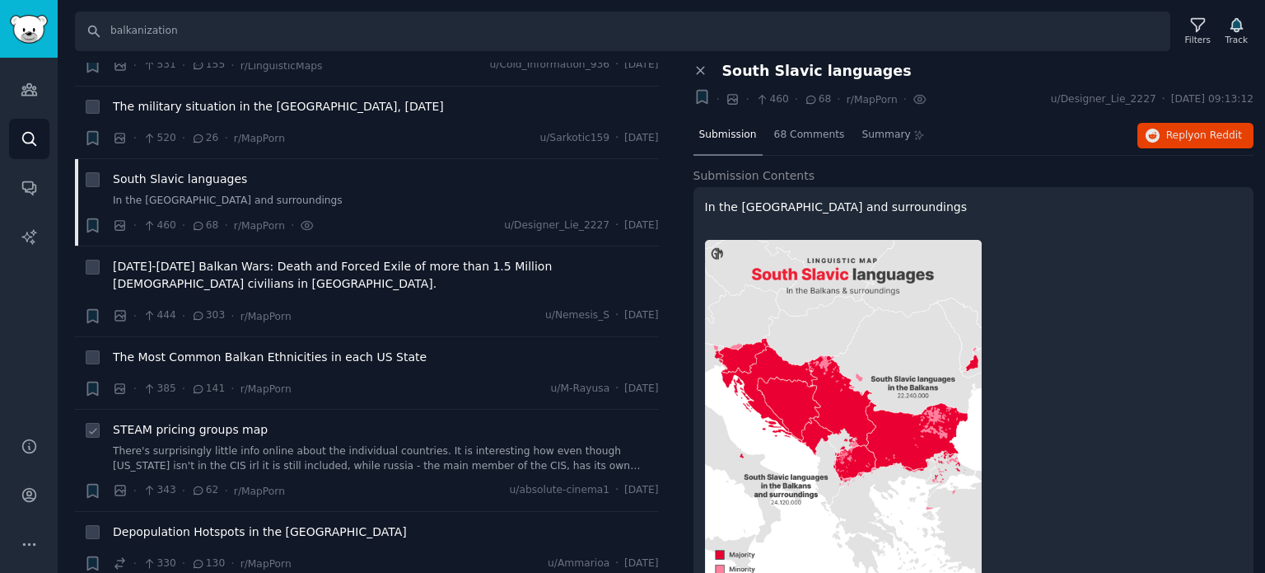
scroll to position [3131, 0]
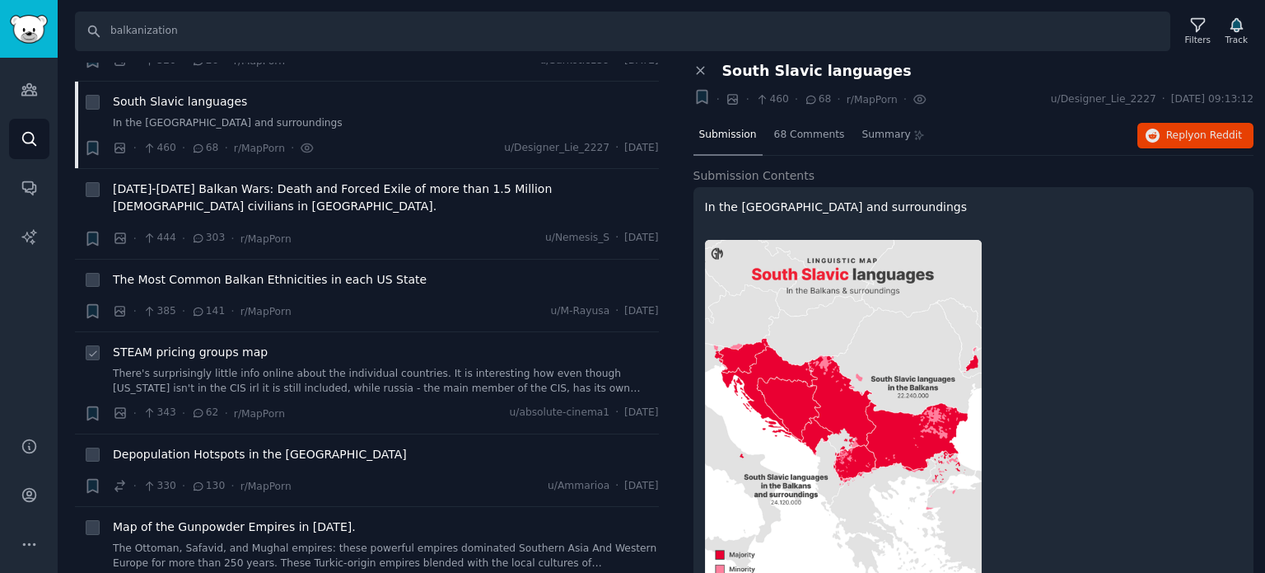
click at [181, 344] on span "STEAM pricing groups map" at bounding box center [190, 352] width 155 height 17
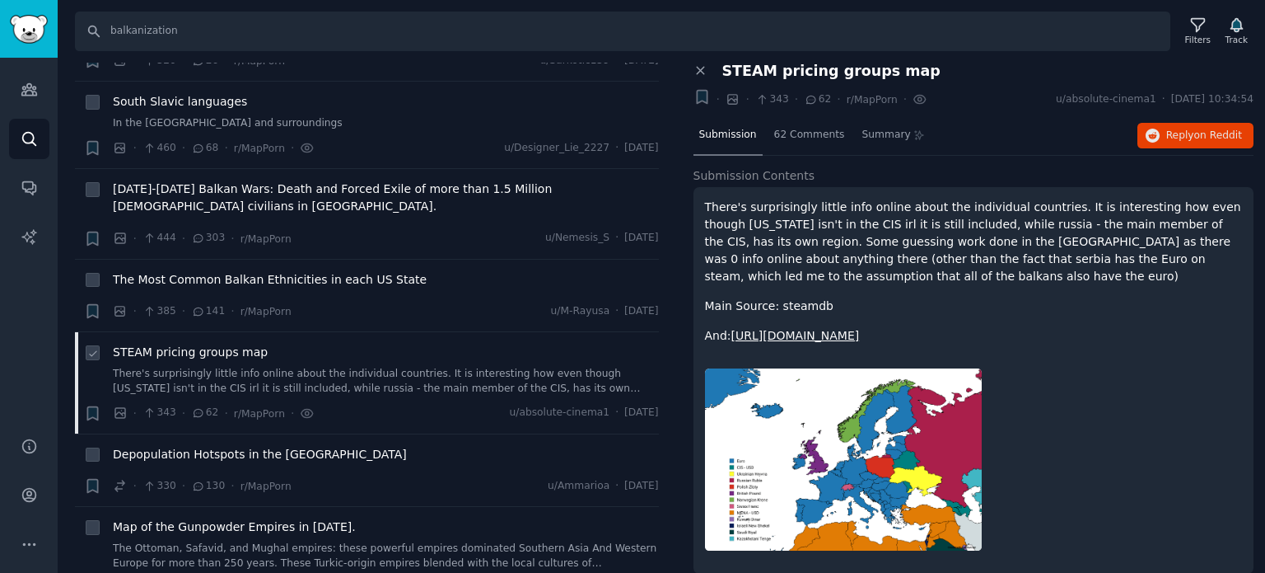
scroll to position [3296, 0]
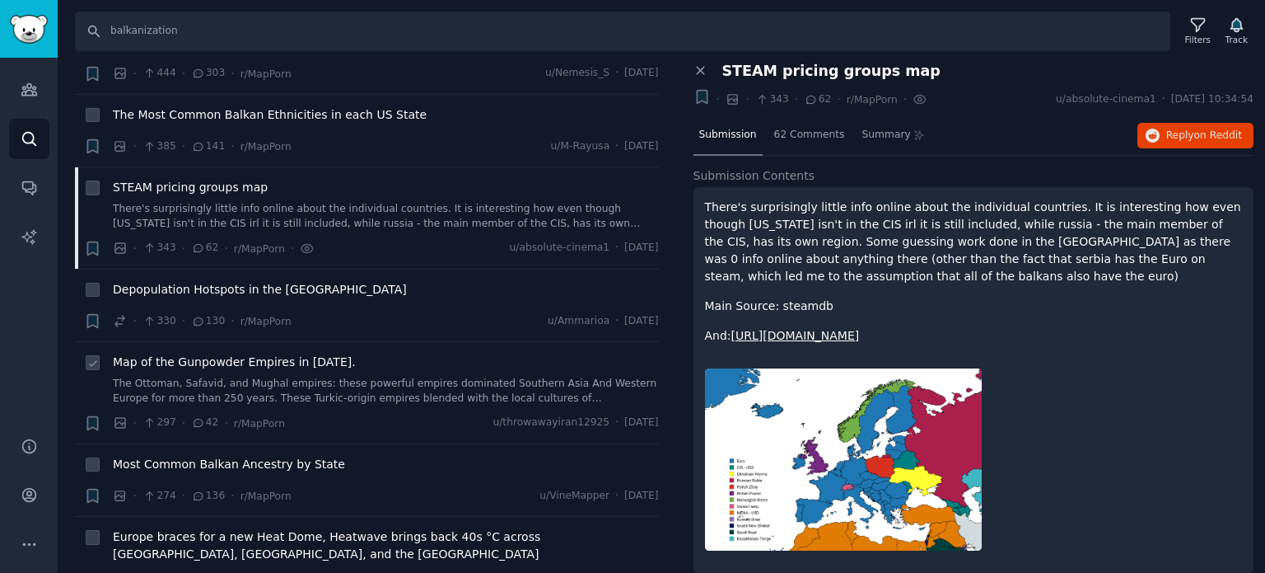
click at [181, 353] on span "Map of the Gunpowder Empires in [DATE]." at bounding box center [234, 361] width 243 height 17
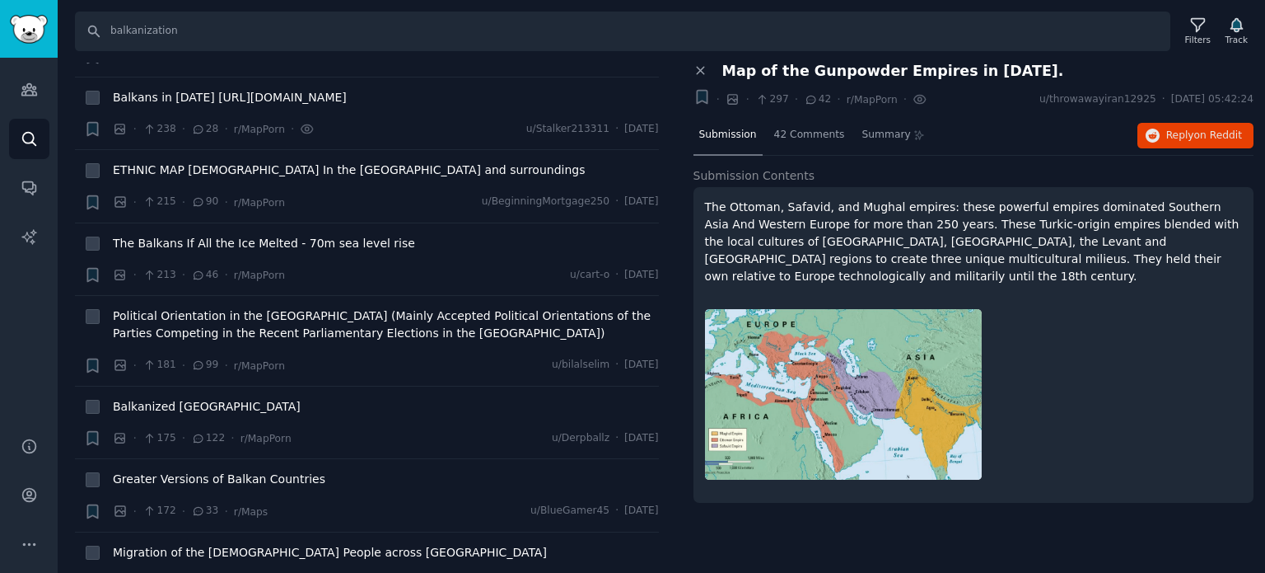
scroll to position [3872, 0]
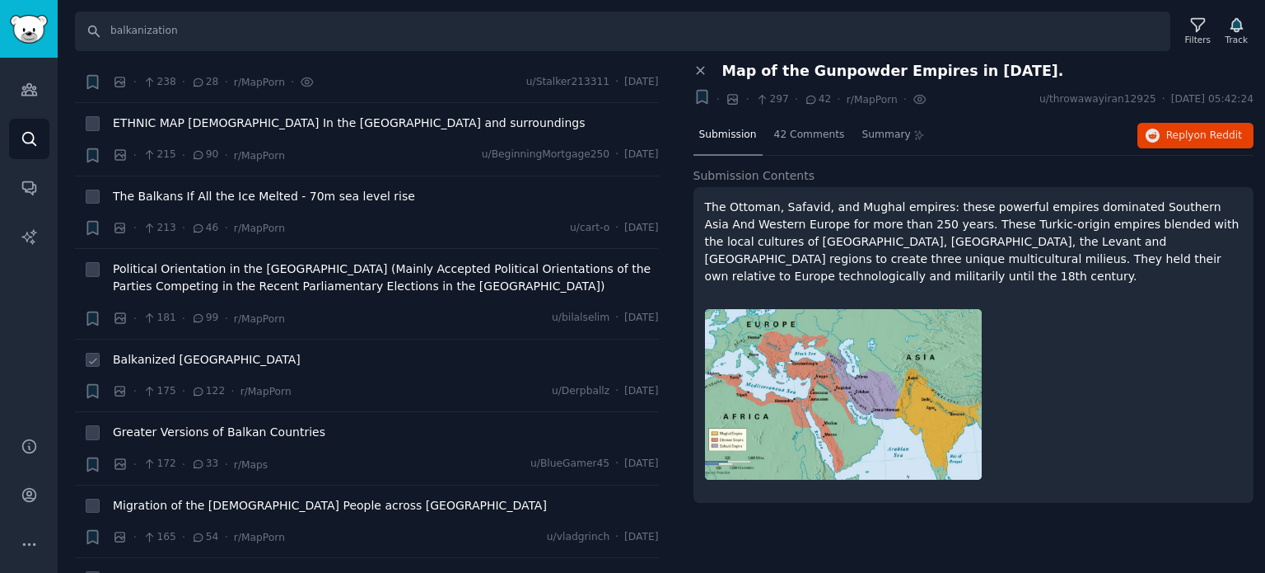
click at [208, 351] on span "Balkanized [GEOGRAPHIC_DATA]" at bounding box center [207, 359] width 188 height 17
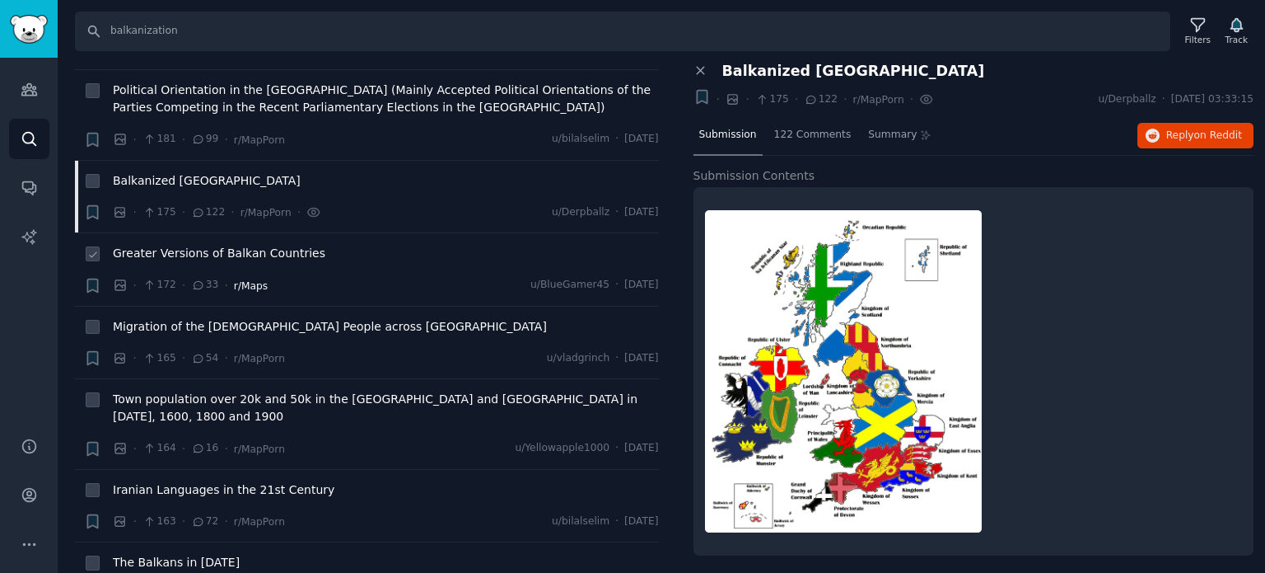
scroll to position [4119, 0]
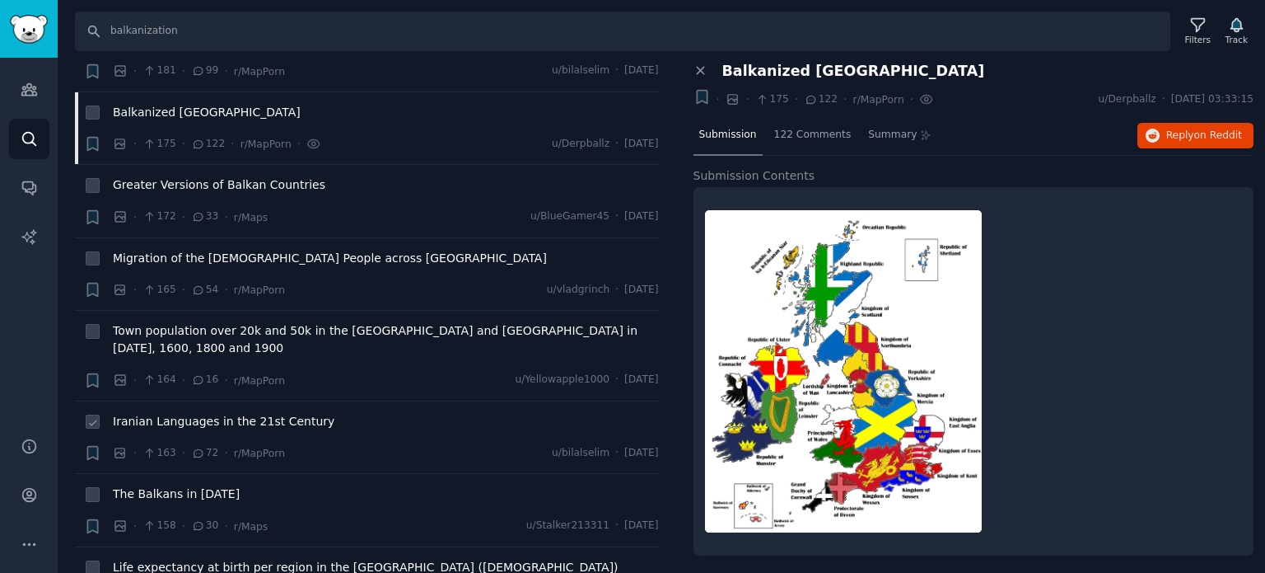
click at [193, 413] on span "Iranian Languages in the 21st Century" at bounding box center [224, 421] width 222 height 17
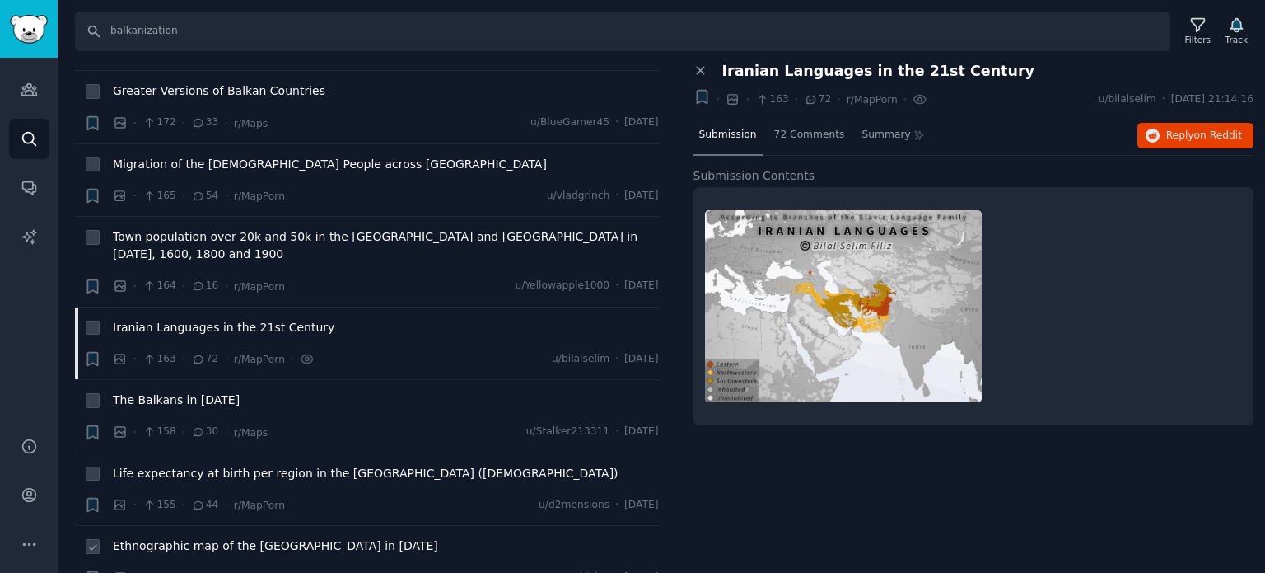
scroll to position [4367, 0]
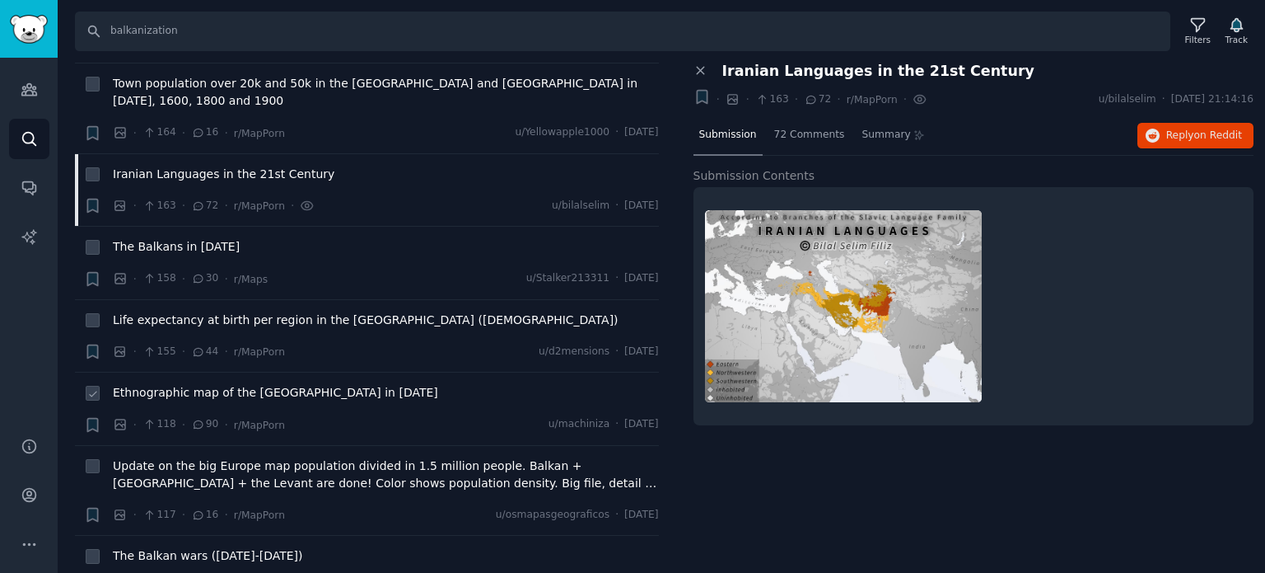
click at [176, 384] on span "Ethnographic map of the [GEOGRAPHIC_DATA] in [DATE]" at bounding box center [275, 392] width 325 height 17
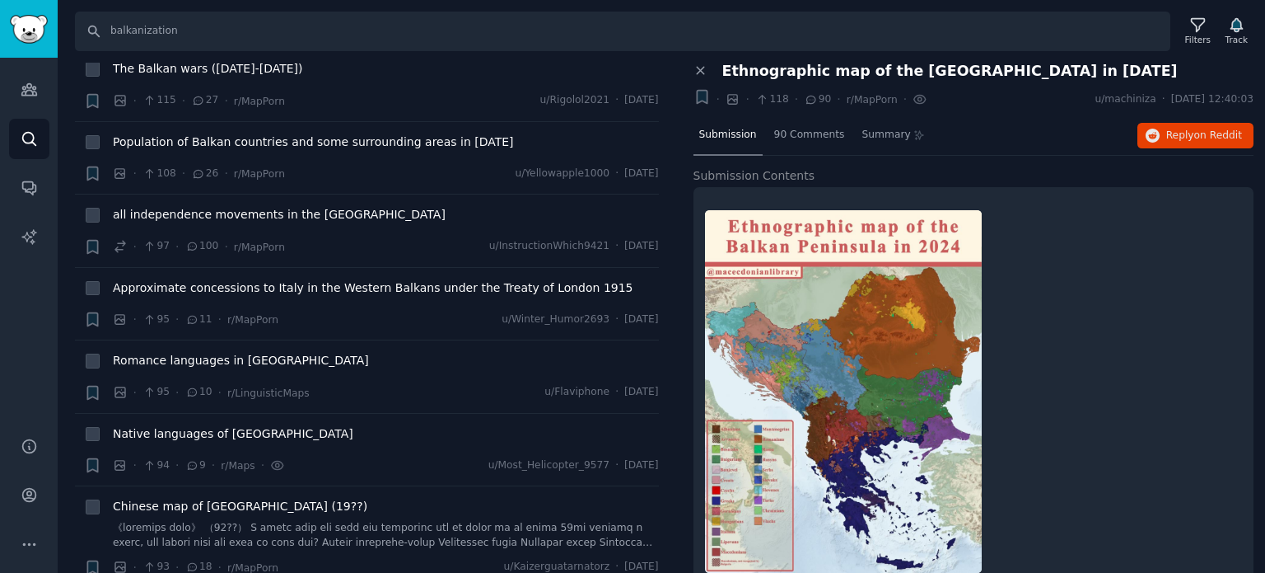
scroll to position [4861, 0]
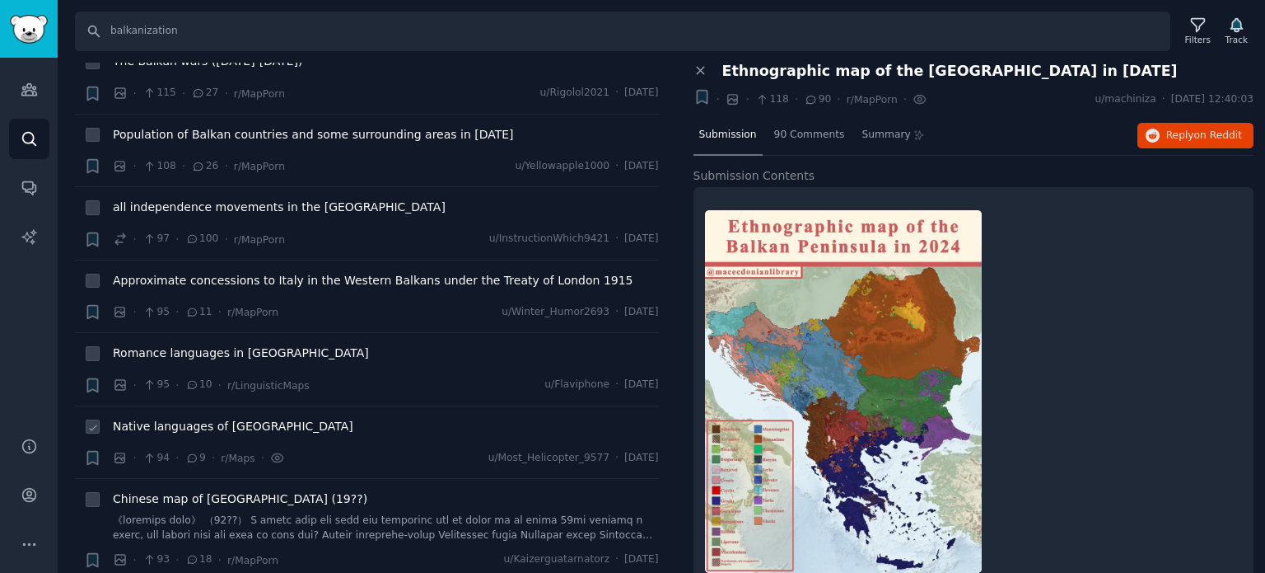
click at [171, 418] on span "Native languages of [GEOGRAPHIC_DATA]" at bounding box center [233, 426] width 241 height 17
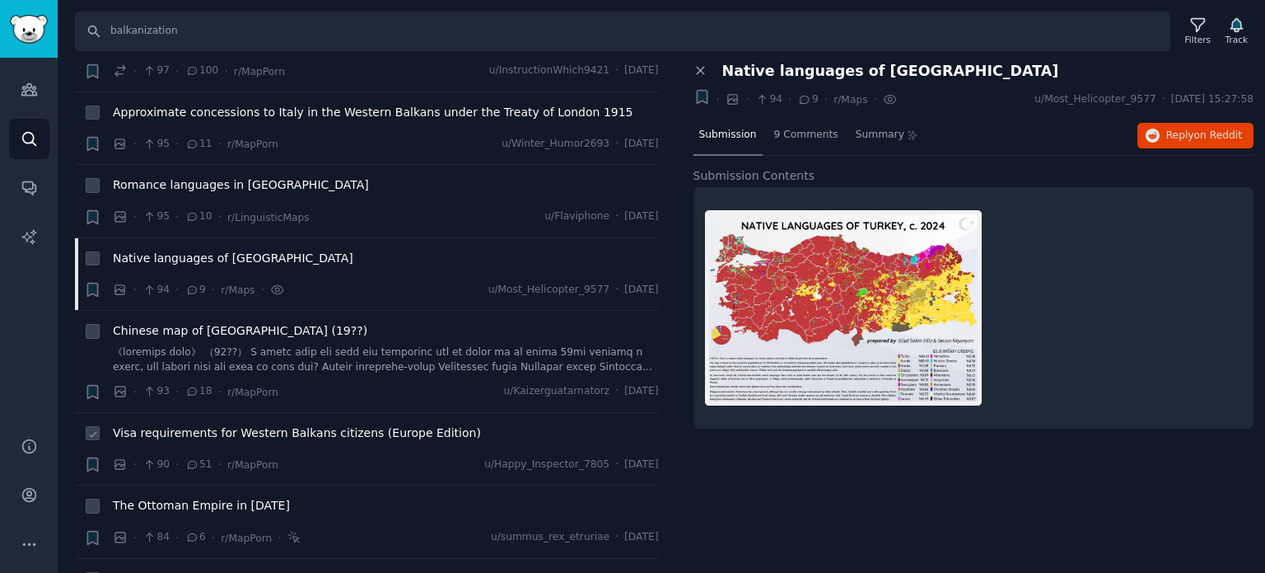
scroll to position [5190, 0]
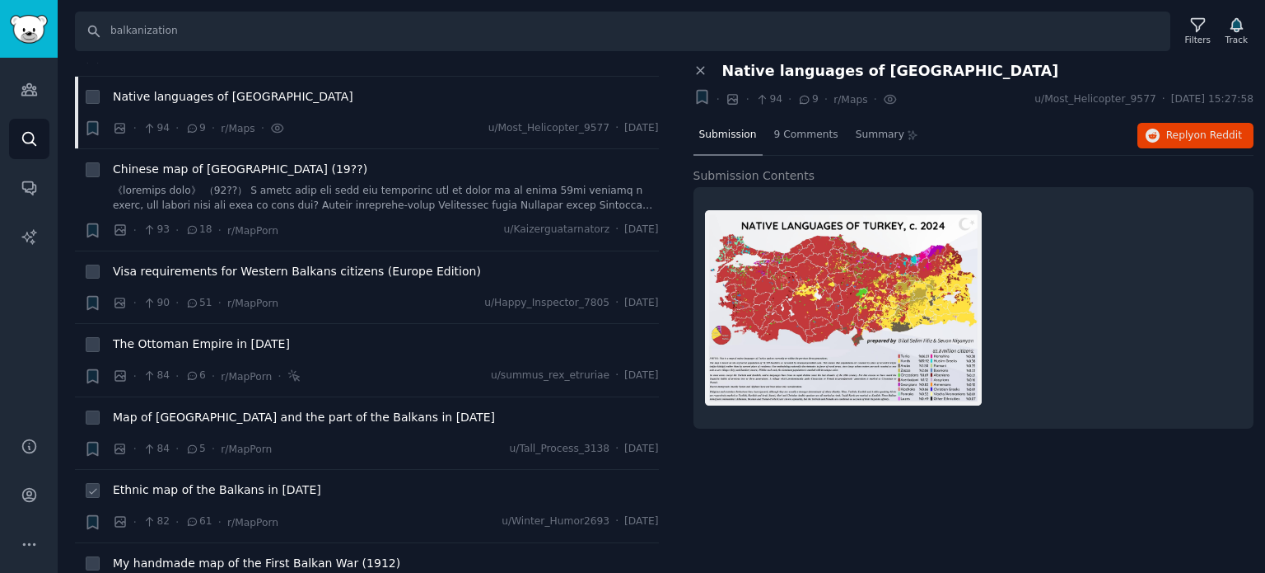
click at [194, 481] on span "Ethnic map of the Balkans in [DATE]" at bounding box center [217, 489] width 208 height 17
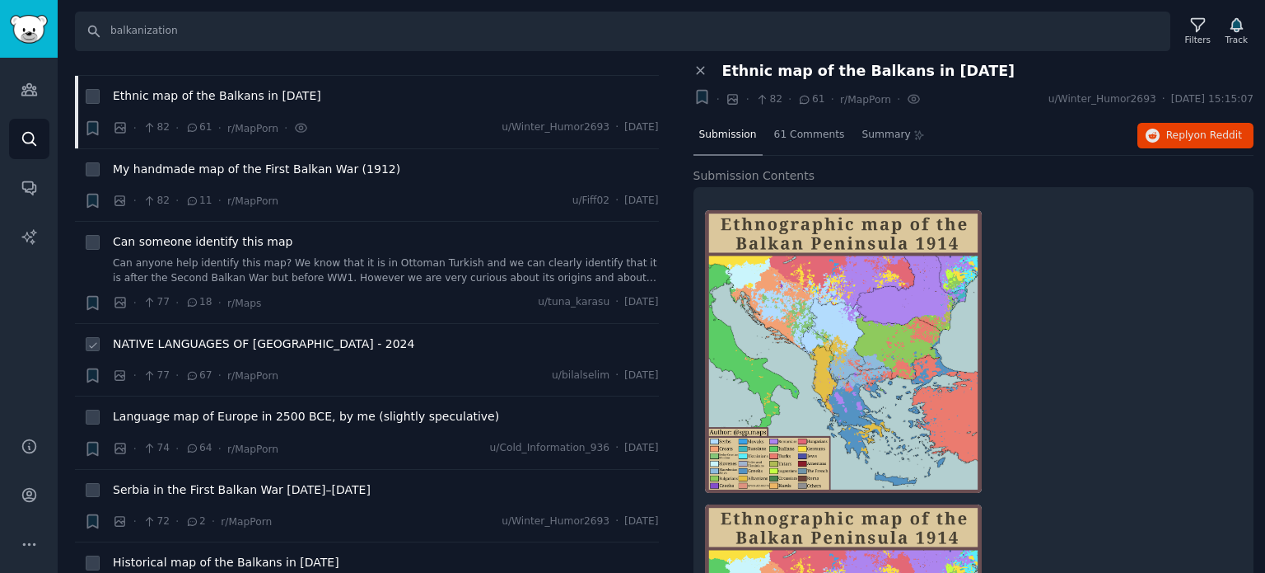
scroll to position [5602, 0]
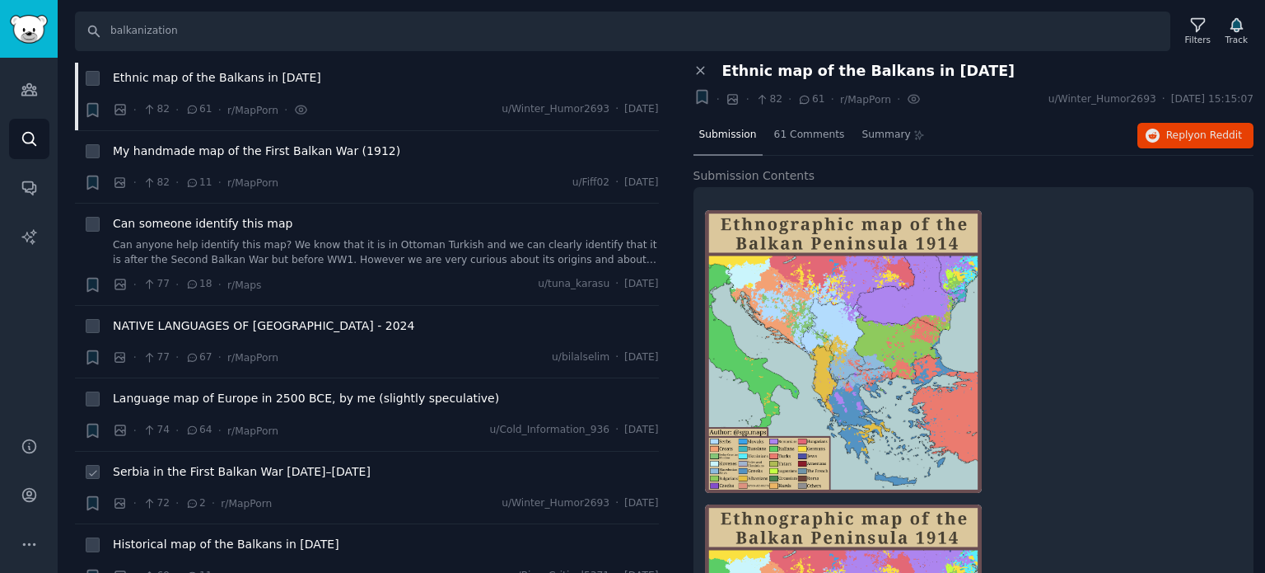
click at [215, 463] on span "Serbia in the First Balkan War [DATE]–[DATE]" at bounding box center [242, 471] width 258 height 17
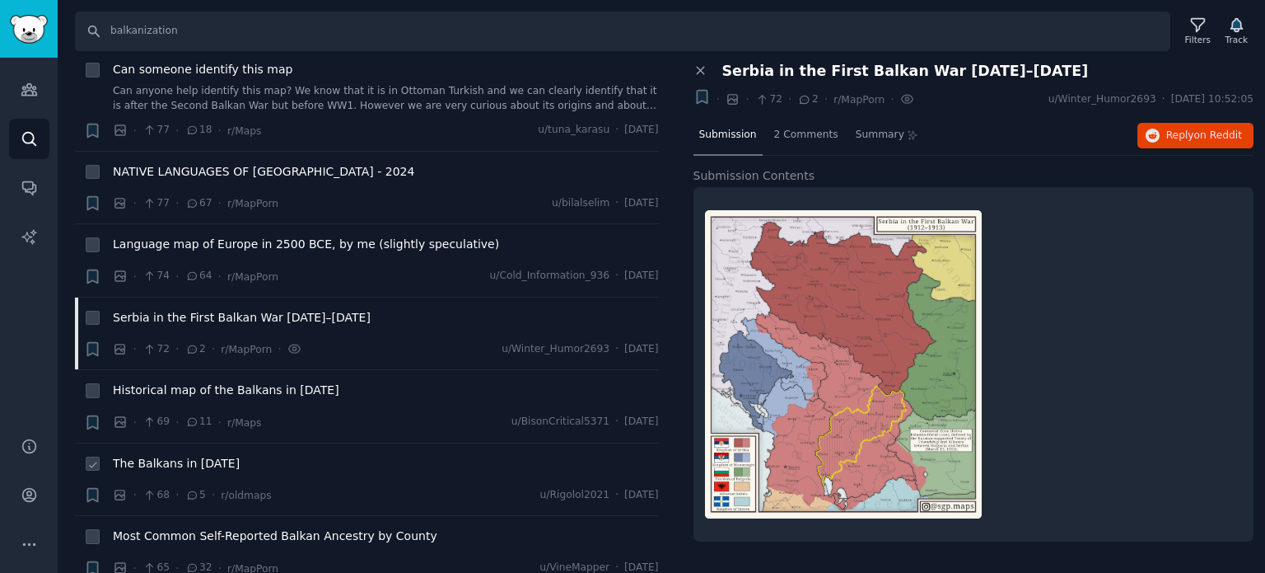
scroll to position [5767, 0]
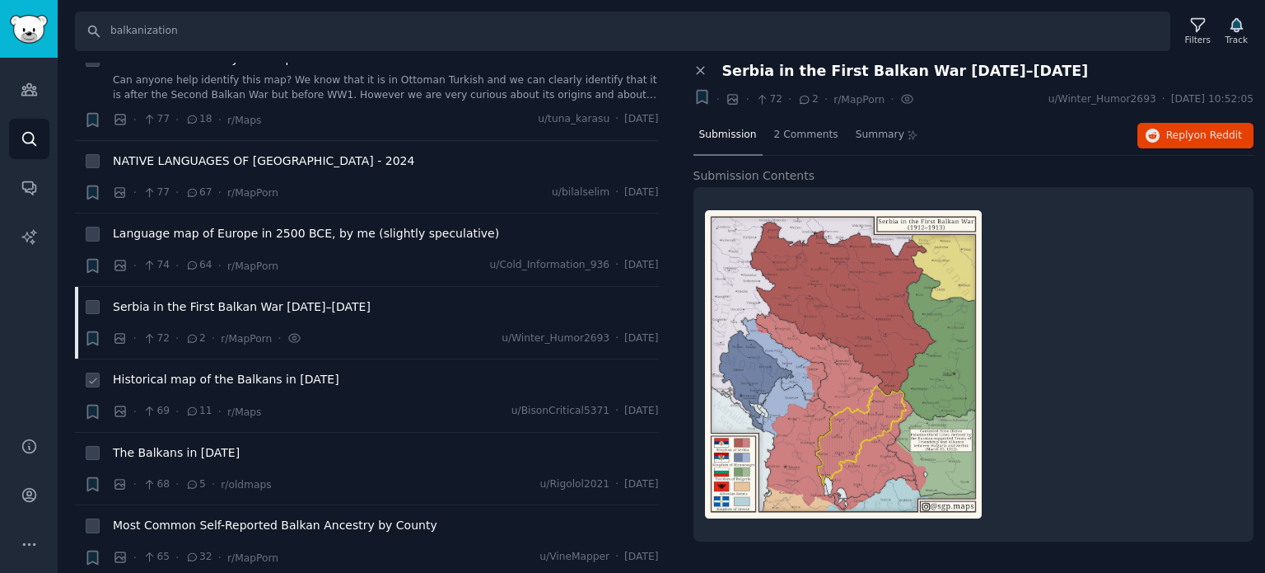
click at [219, 359] on li "+ Historical map of the Balkans in [DATE] · 69 · 11 · r/Maps u/BisonCritical537…" at bounding box center [367, 395] width 584 height 73
click at [218, 371] on span "Historical map of the Balkans in [DATE]" at bounding box center [226, 379] width 227 height 17
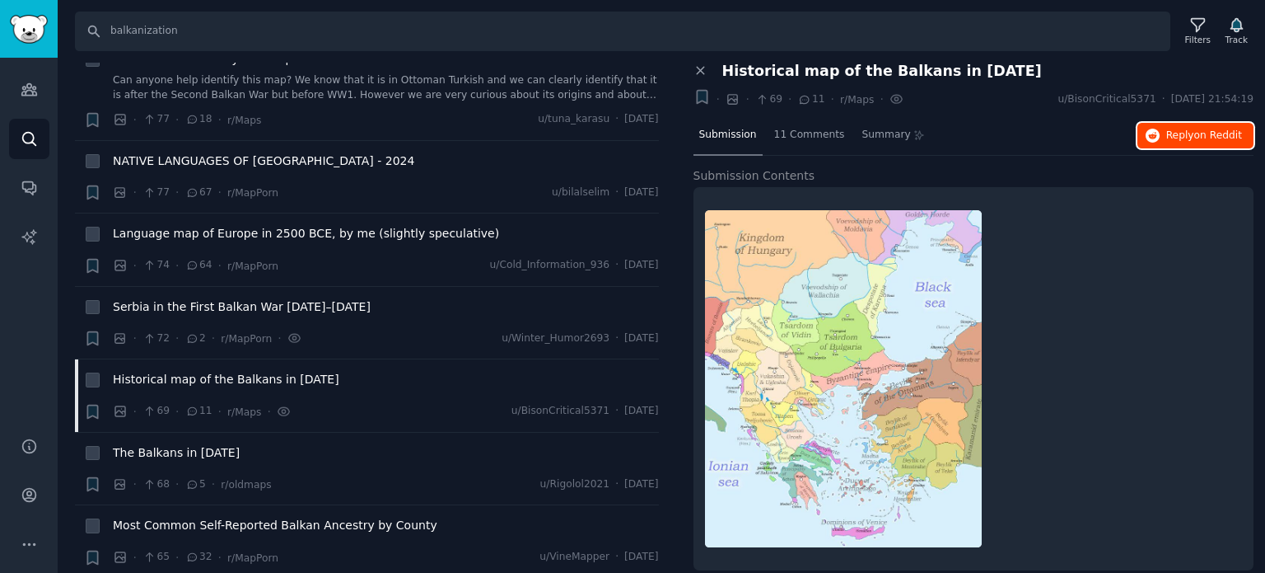
click at [1177, 131] on span "Reply on Reddit" at bounding box center [1205, 136] width 76 height 15
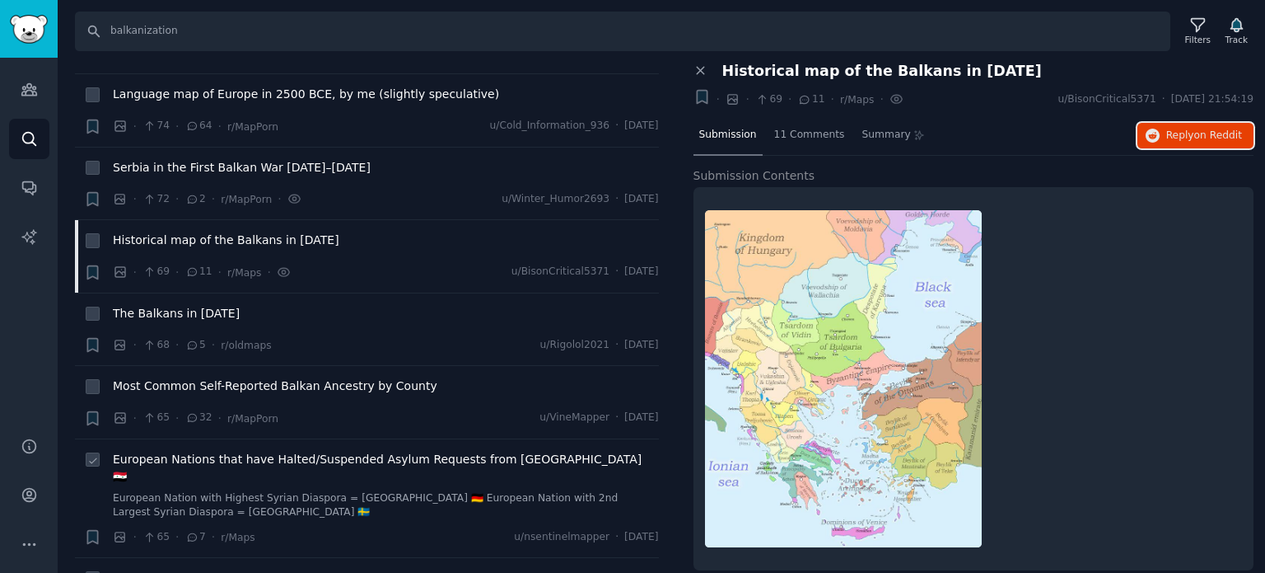
scroll to position [5932, 0]
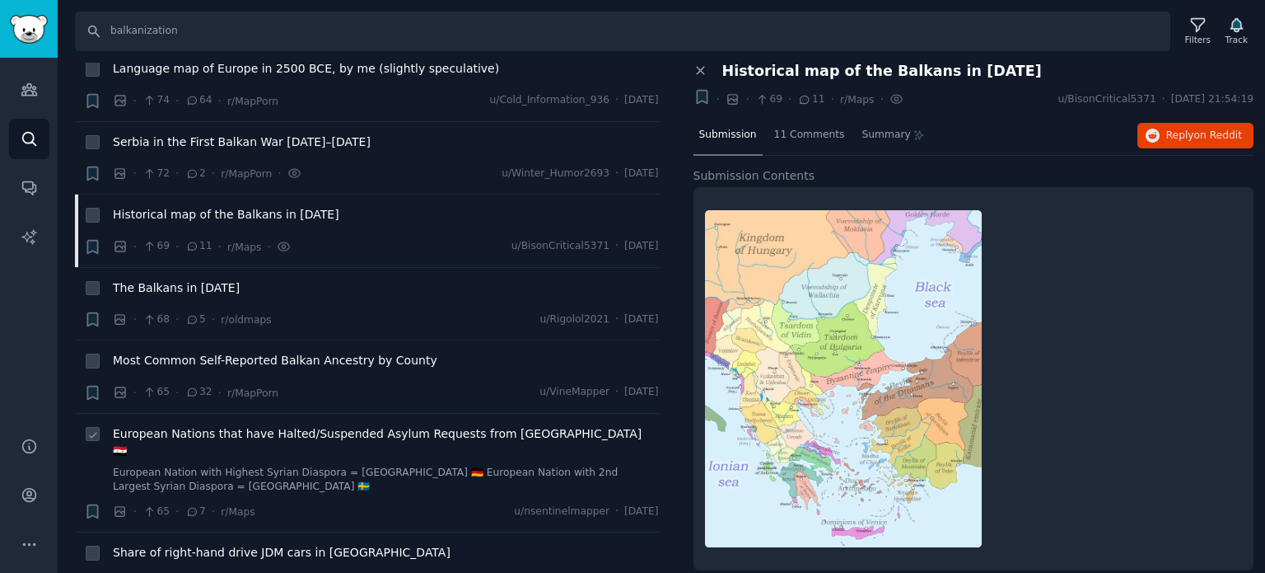
click at [177, 425] on span "European Nations that have Halted/Suspended Asylum Requests from [GEOGRAPHIC_DA…" at bounding box center [386, 442] width 546 height 35
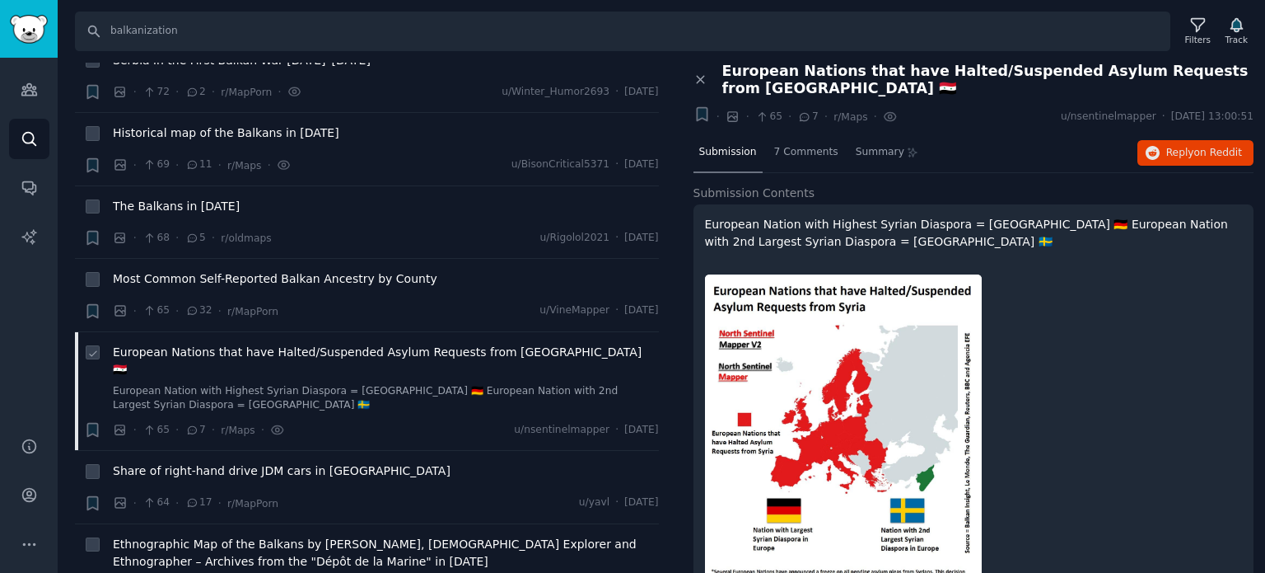
scroll to position [6014, 0]
click at [204, 461] on span "Share of right-hand drive JDM cars in [GEOGRAPHIC_DATA]" at bounding box center [282, 469] width 338 height 17
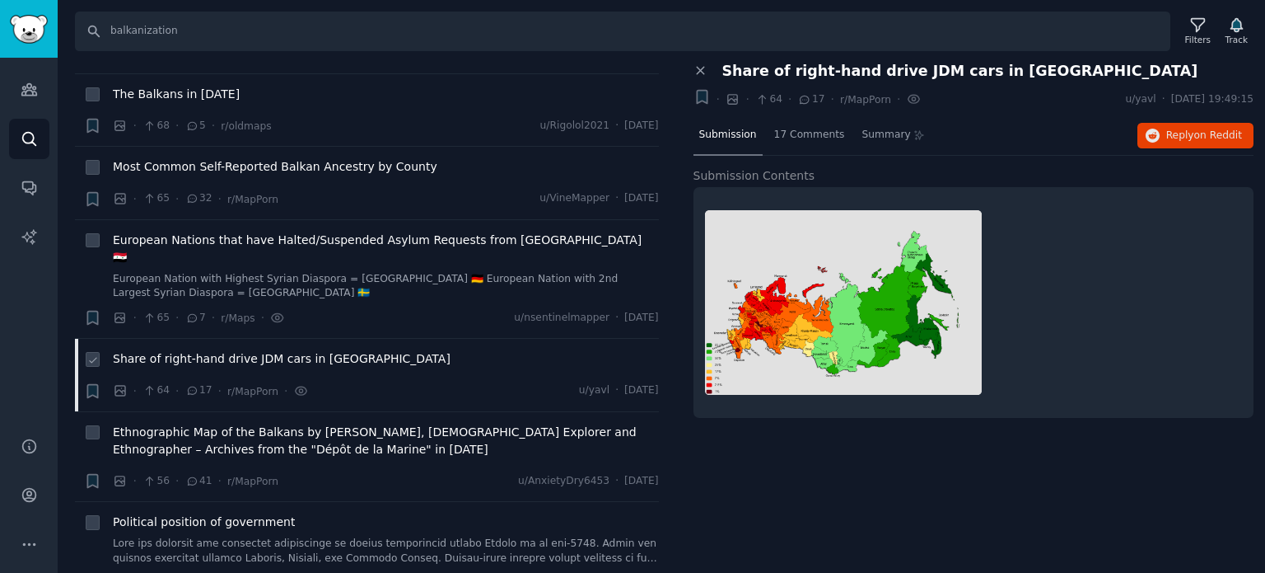
scroll to position [6179, 0]
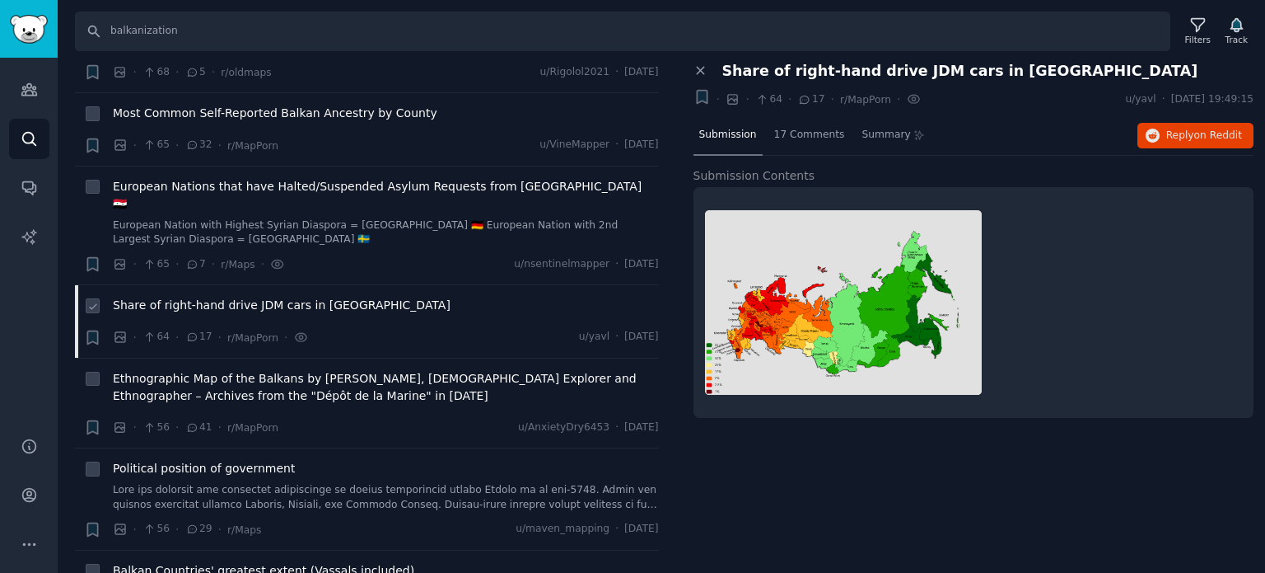
click at [204, 460] on span "Political position of government" at bounding box center [204, 468] width 182 height 17
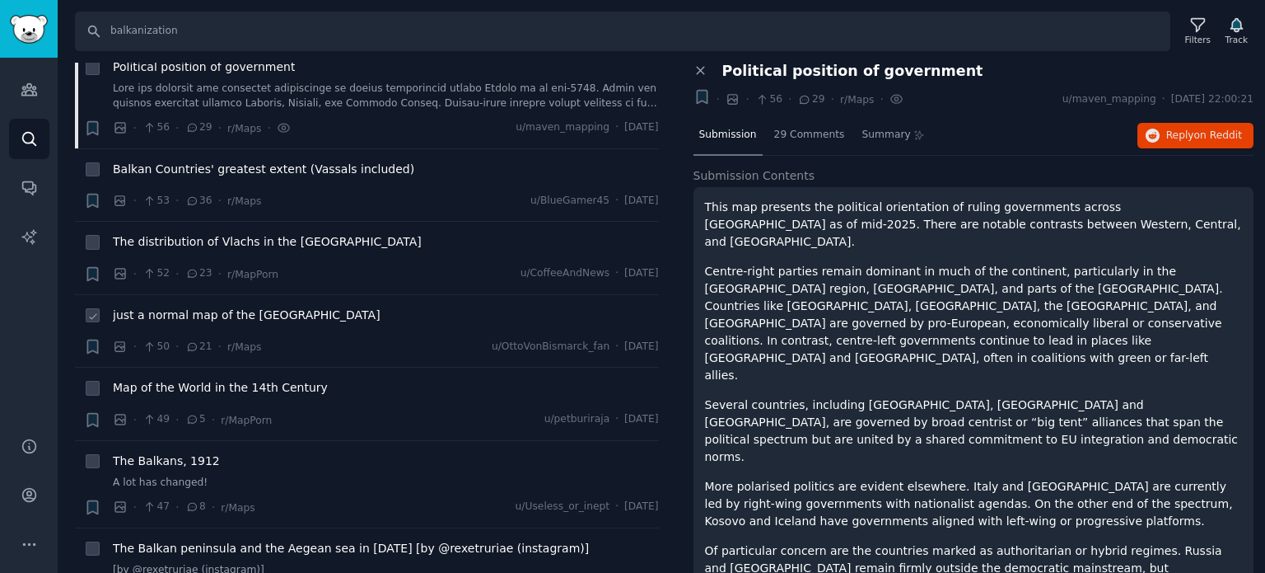
scroll to position [6591, 0]
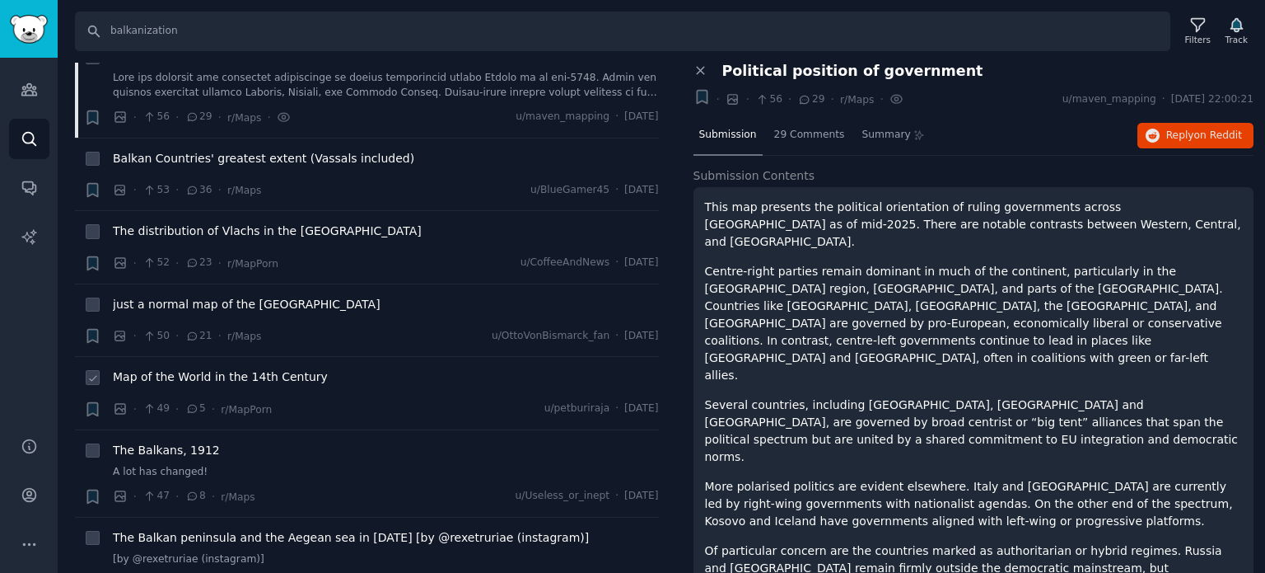
click at [186, 368] on span "Map of the World in the 14th Century" at bounding box center [220, 376] width 215 height 17
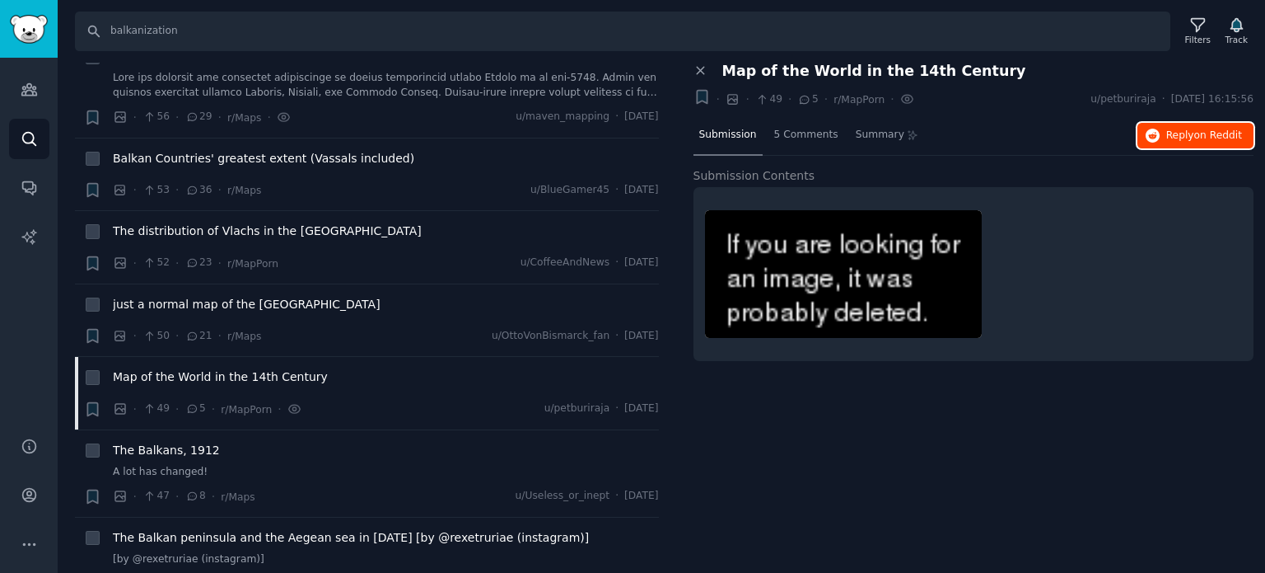
click at [1173, 129] on span "Reply on Reddit" at bounding box center [1205, 136] width 76 height 15
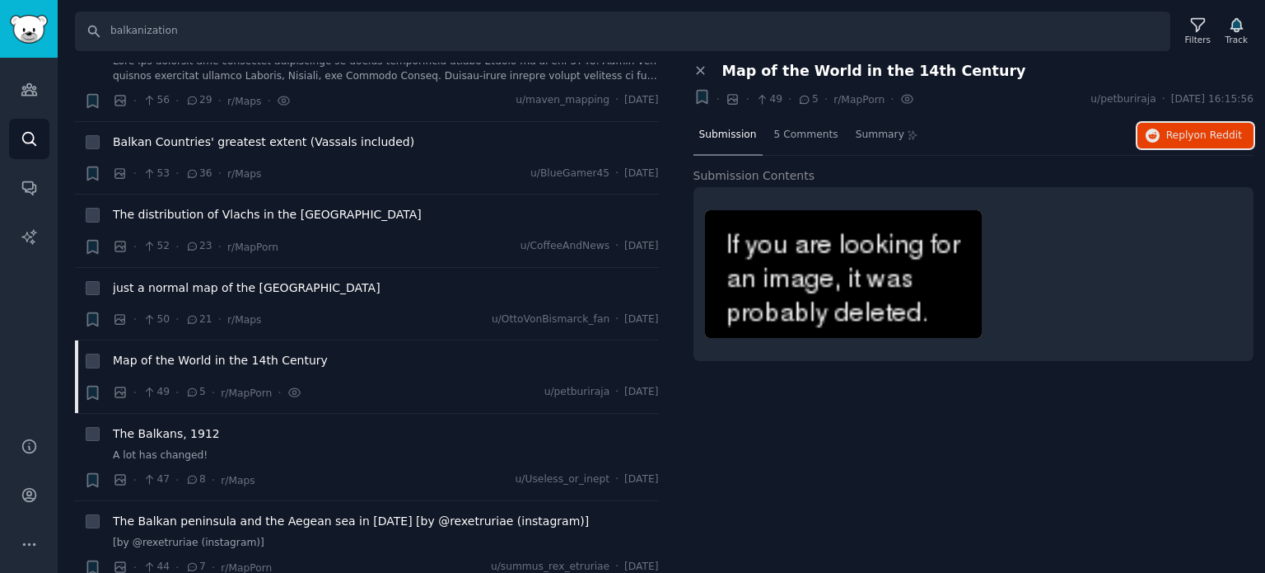
scroll to position [6756, 0]
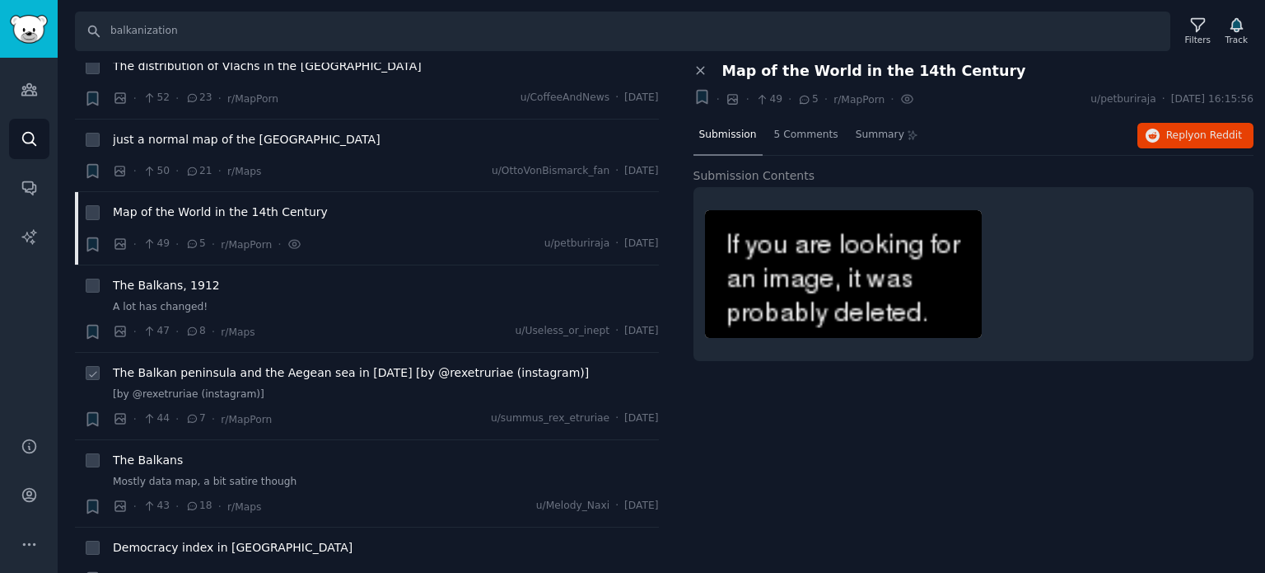
click at [267, 364] on span "The Balkan peninsula and the Aegean sea in [DATE] [by @rexetruriae (instagram)]" at bounding box center [351, 372] width 476 height 17
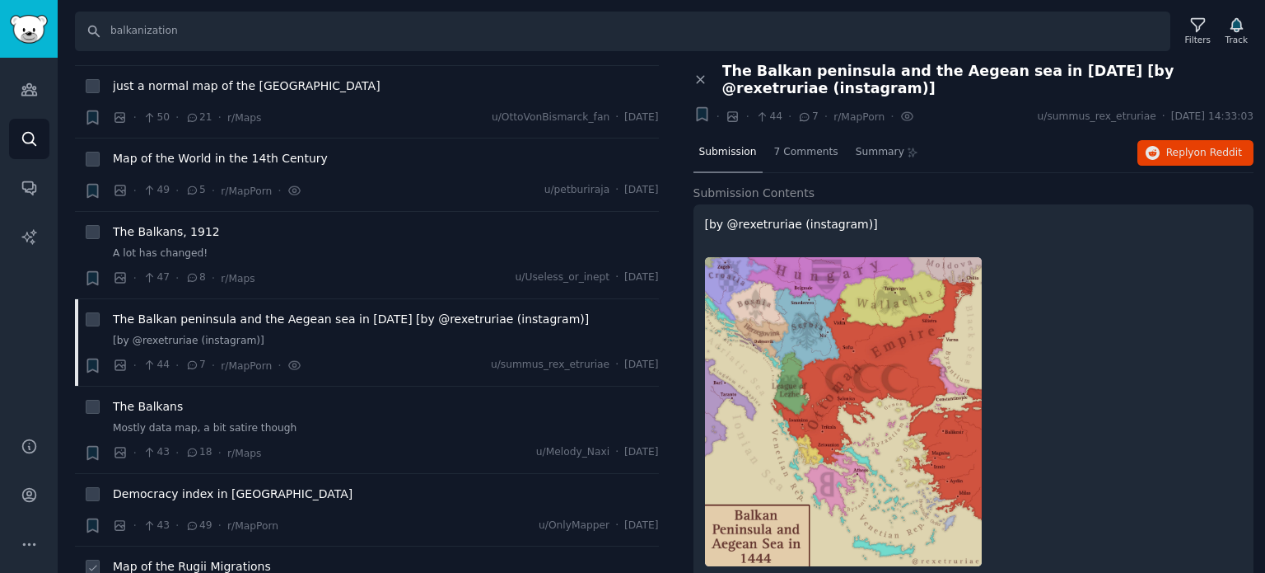
scroll to position [6921, 0]
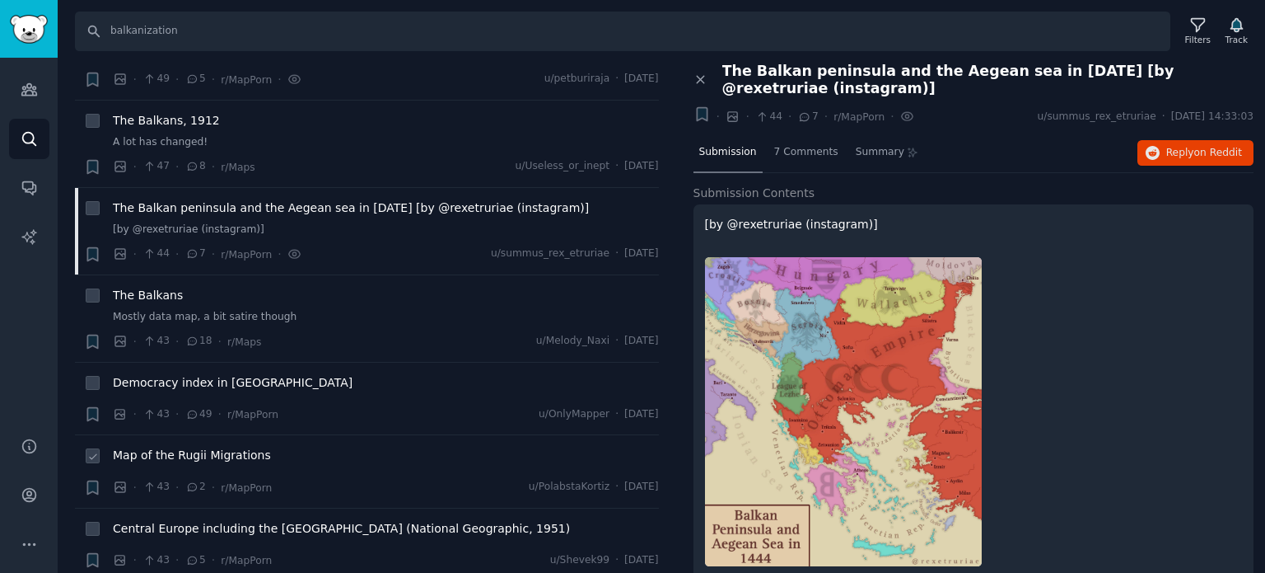
click at [157, 447] on span "Map of the Rugii Migrations" at bounding box center [192, 455] width 158 height 17
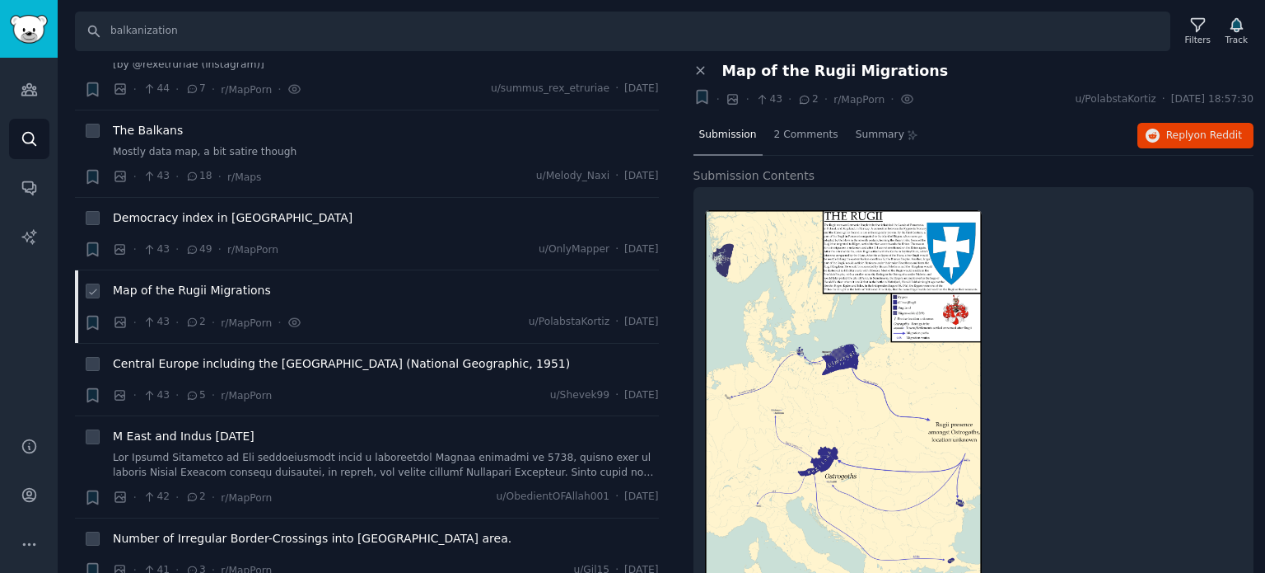
scroll to position [7168, 0]
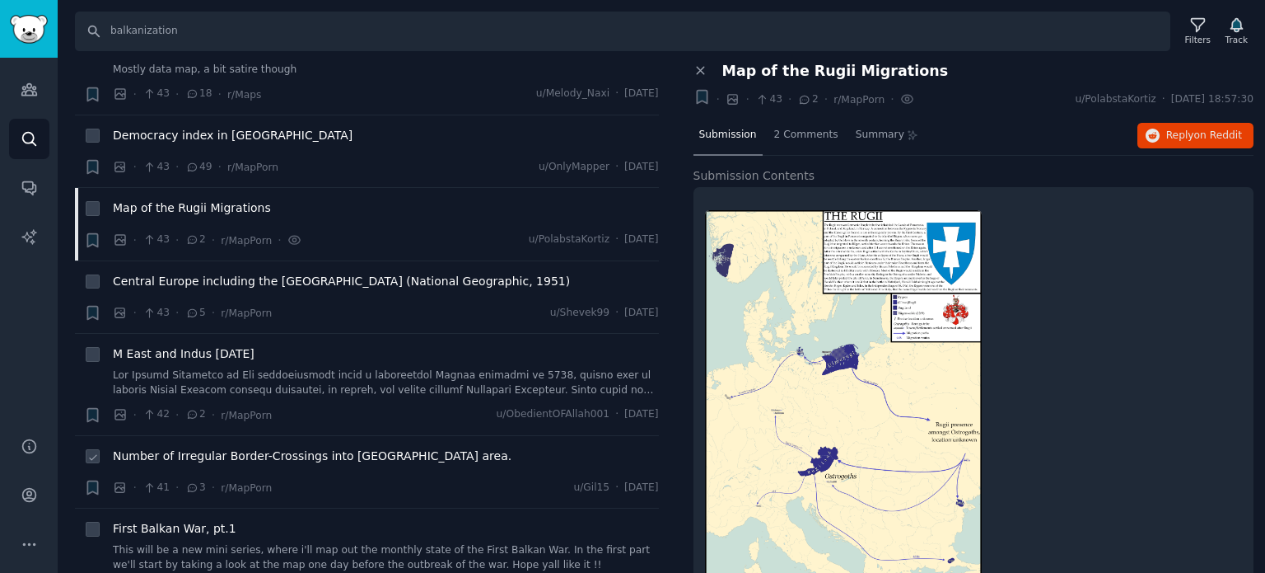
click at [158, 447] on span "Number of Irregular Border-Crossings into [GEOGRAPHIC_DATA] area." at bounding box center [312, 455] width 399 height 17
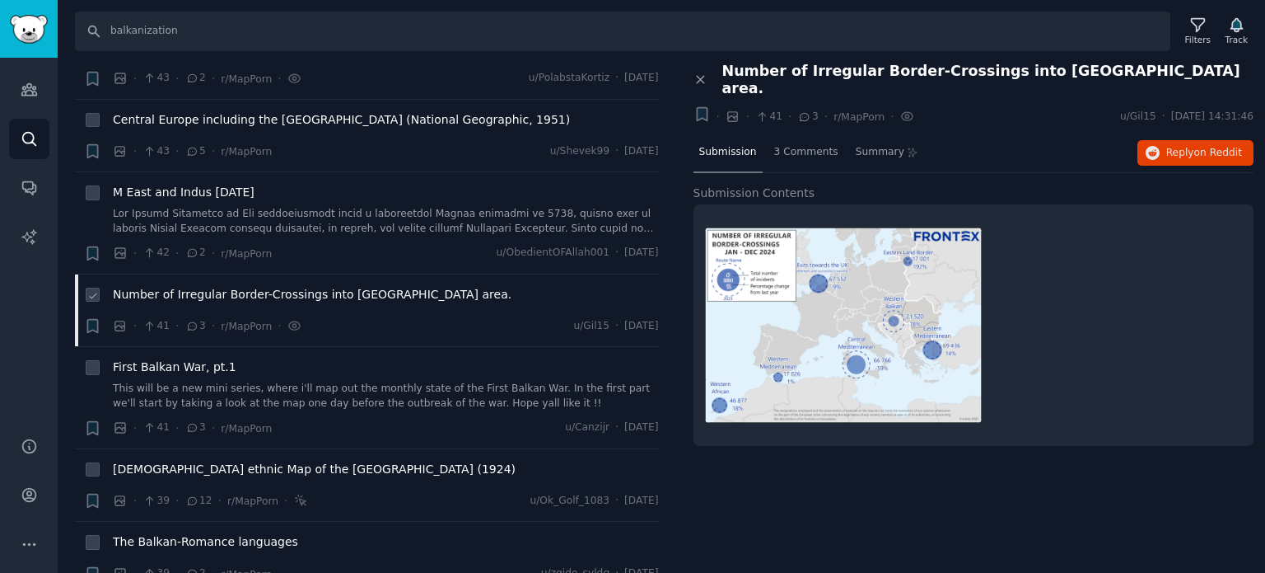
scroll to position [7333, 0]
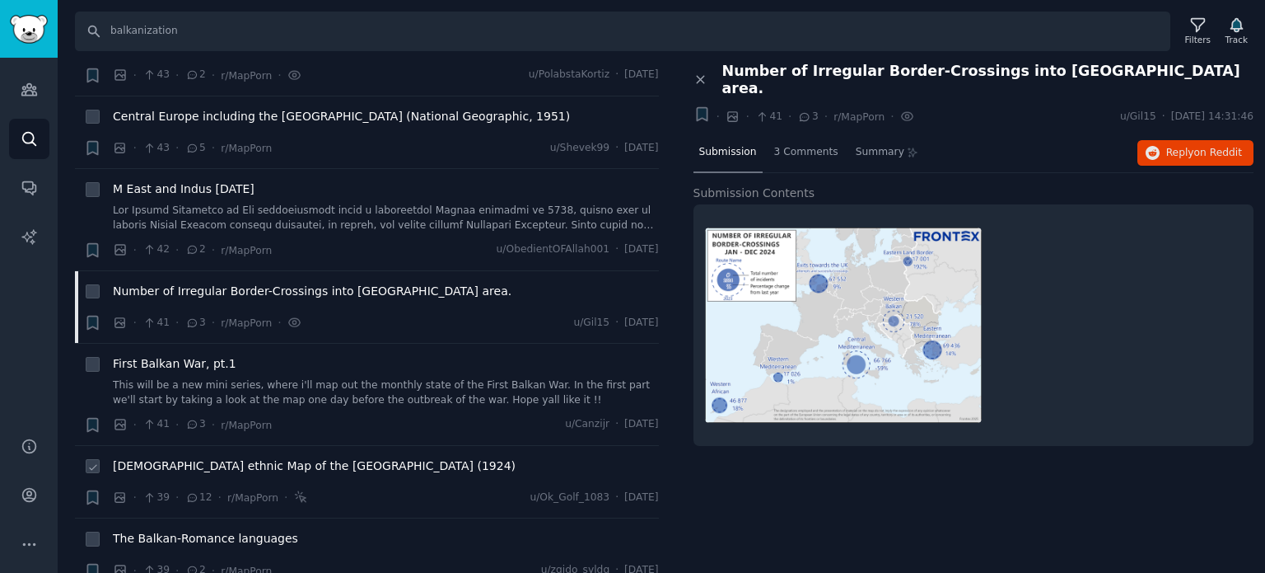
click at [188, 457] on span "[DEMOGRAPHIC_DATA] ethnic Map of the [GEOGRAPHIC_DATA] (1924)" at bounding box center [314, 465] width 403 height 17
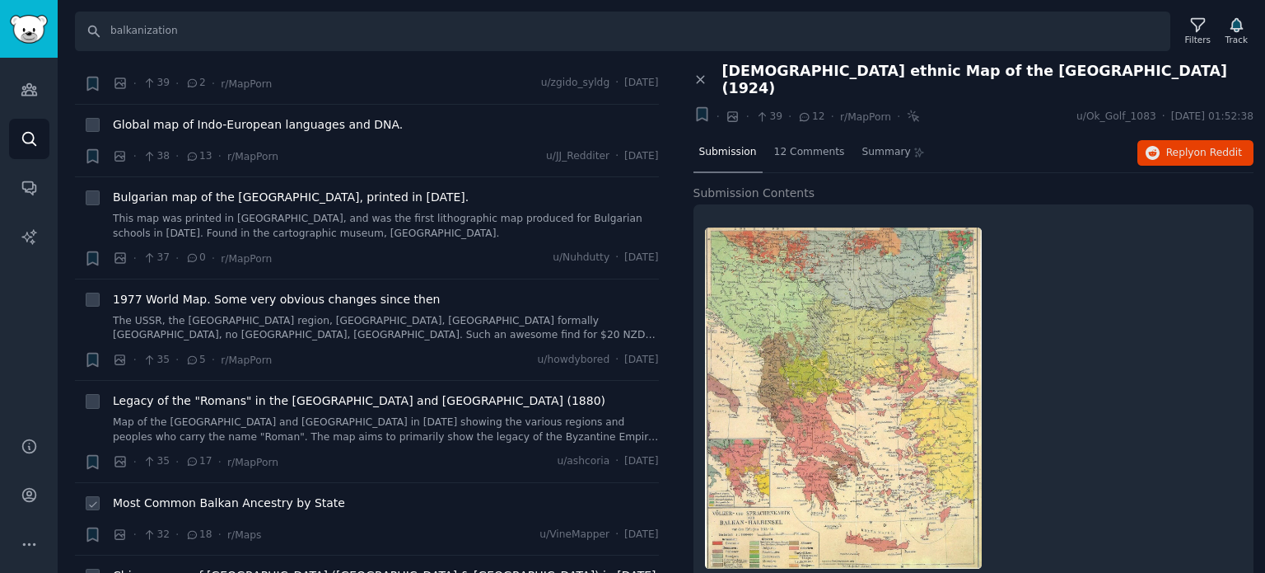
scroll to position [7827, 0]
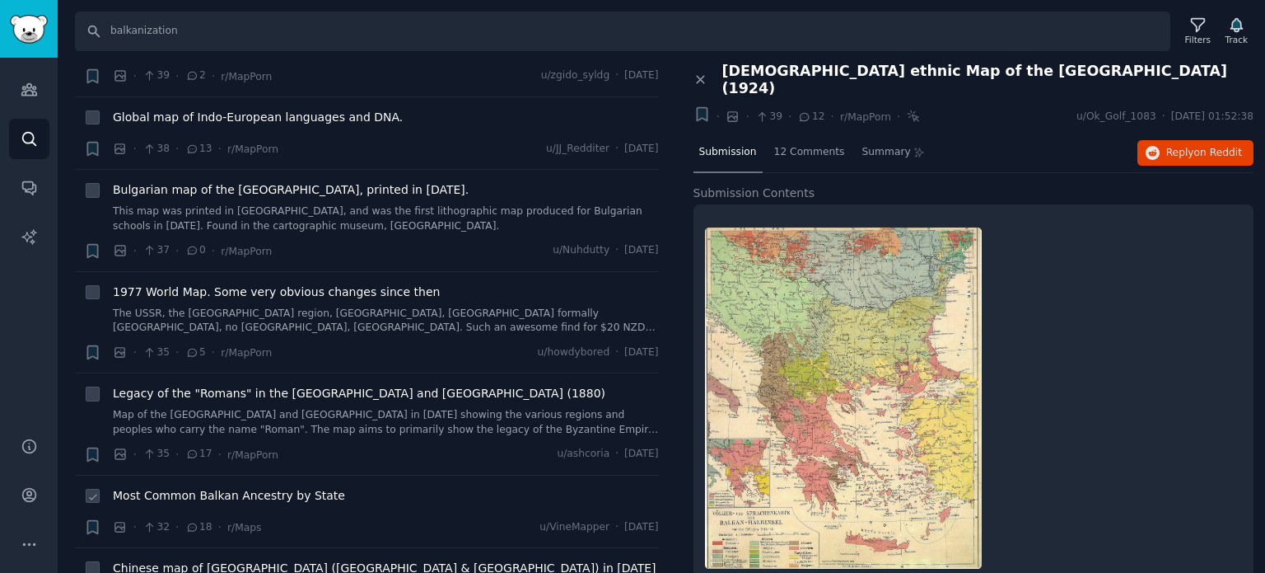
click at [181, 487] on span "Most Common Balkan Ancestry by State" at bounding box center [229, 495] width 232 height 17
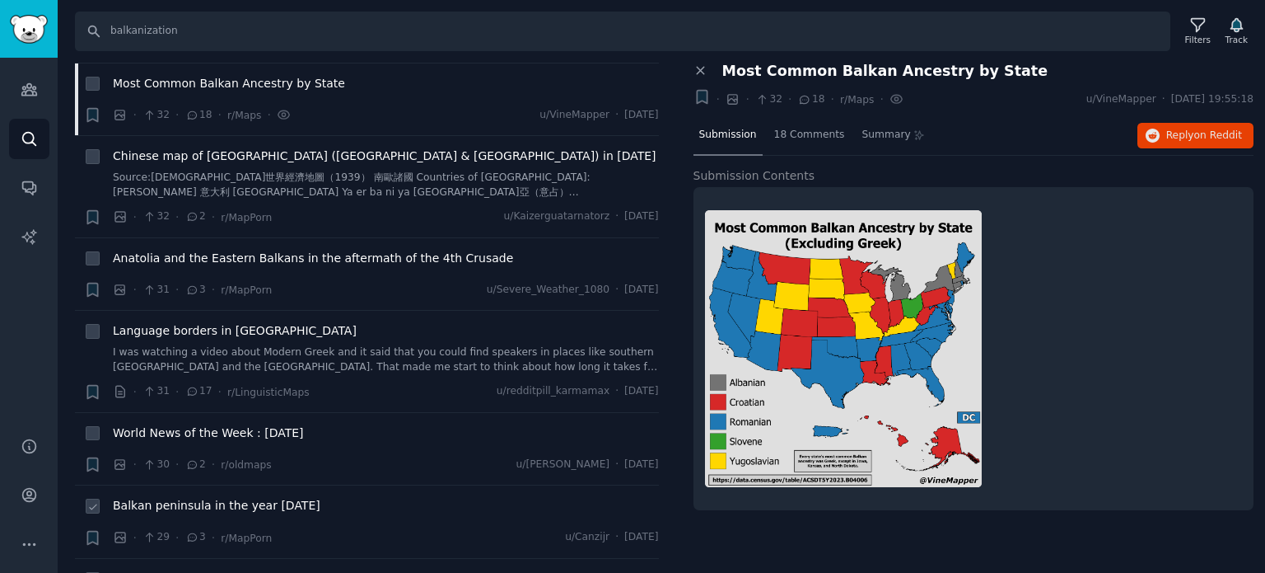
scroll to position [8568, 0]
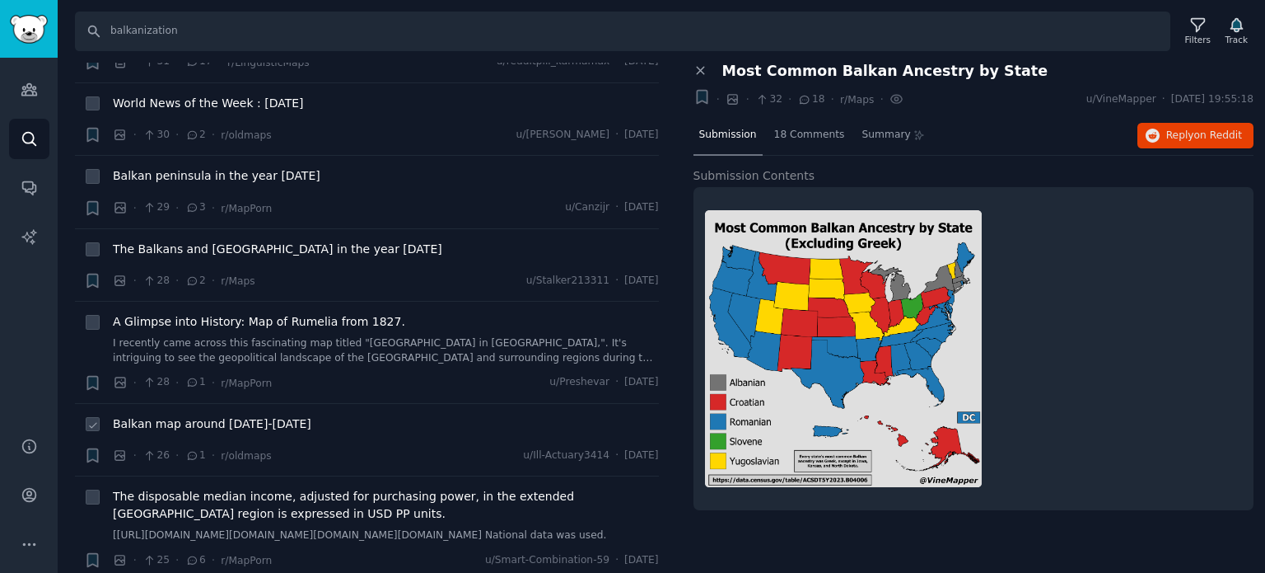
click at [204, 415] on span "Balkan map around [DATE]-[DATE]" at bounding box center [212, 423] width 199 height 17
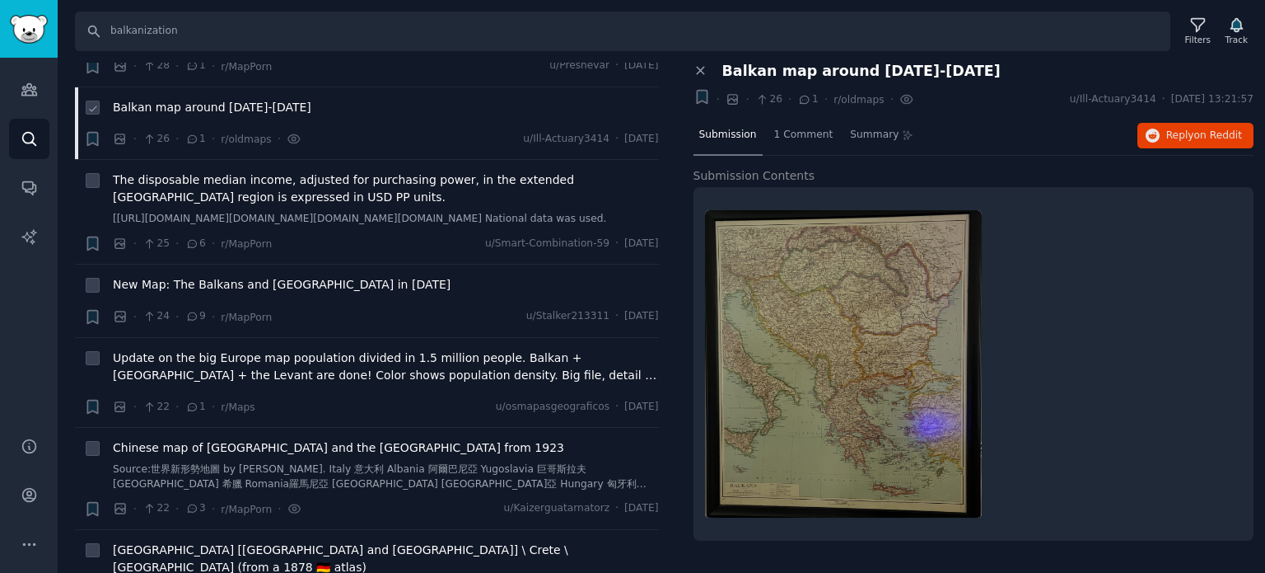
scroll to position [8980, 0]
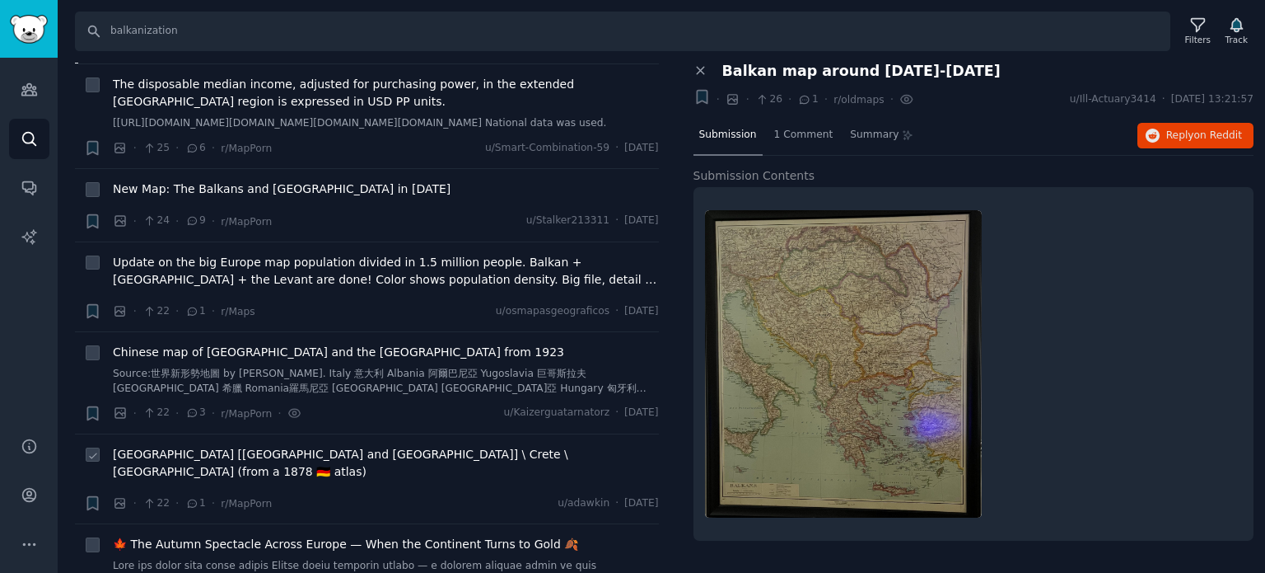
click at [166, 446] on span "[GEOGRAPHIC_DATA] [[GEOGRAPHIC_DATA] and [GEOGRAPHIC_DATA]] \ Crete \ [GEOGRAPH…" at bounding box center [386, 463] width 546 height 35
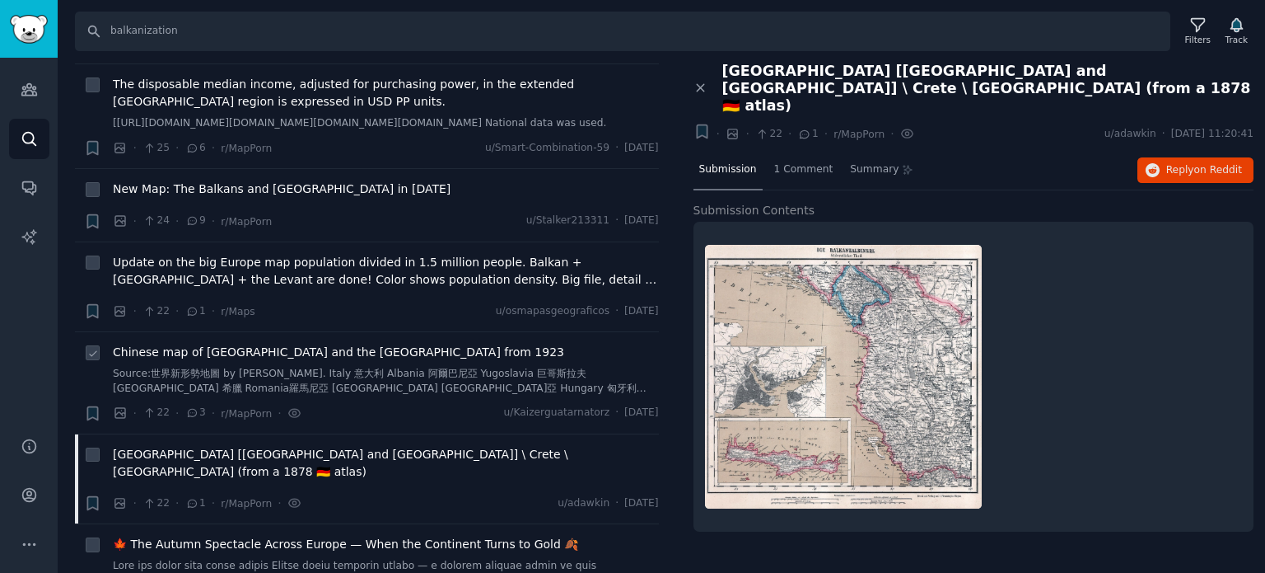
click at [218, 344] on span "Chinese map of [GEOGRAPHIC_DATA] and the [GEOGRAPHIC_DATA] from 1923" at bounding box center [338, 352] width 451 height 17
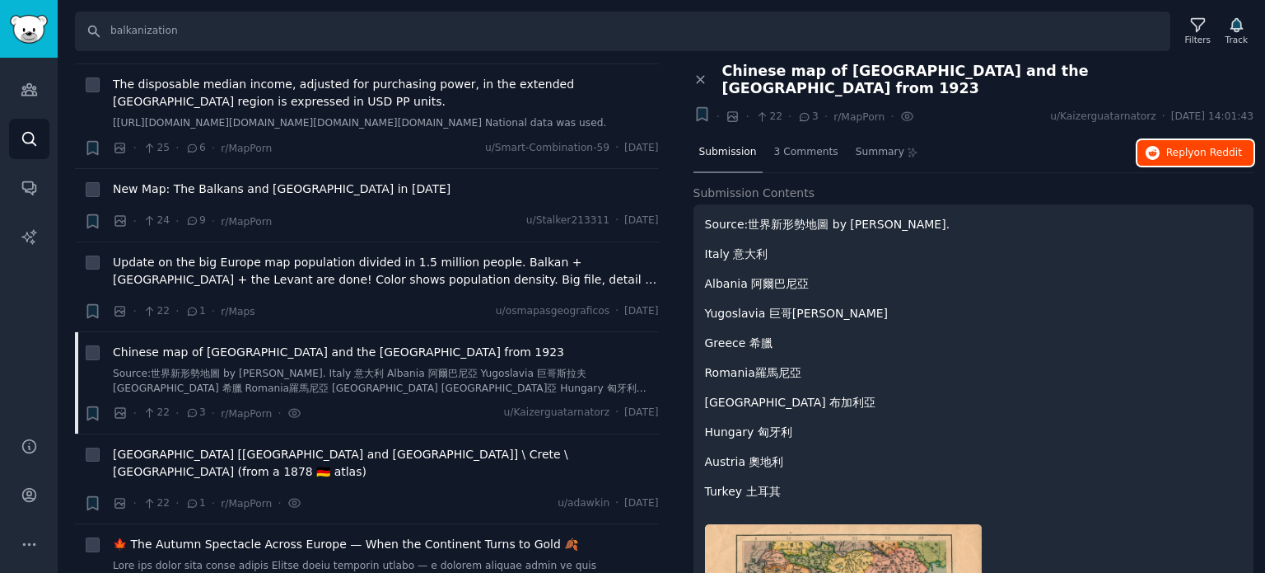
click at [1183, 146] on span "Reply on Reddit" at bounding box center [1205, 153] width 76 height 15
drag, startPoint x: 291, startPoint y: 30, endPoint x: 54, endPoint y: 26, distance: 236.5
click at [58, 26] on div "Search balkanization Filters Track" at bounding box center [662, 25] width 1208 height 51
paste input "pipelines"
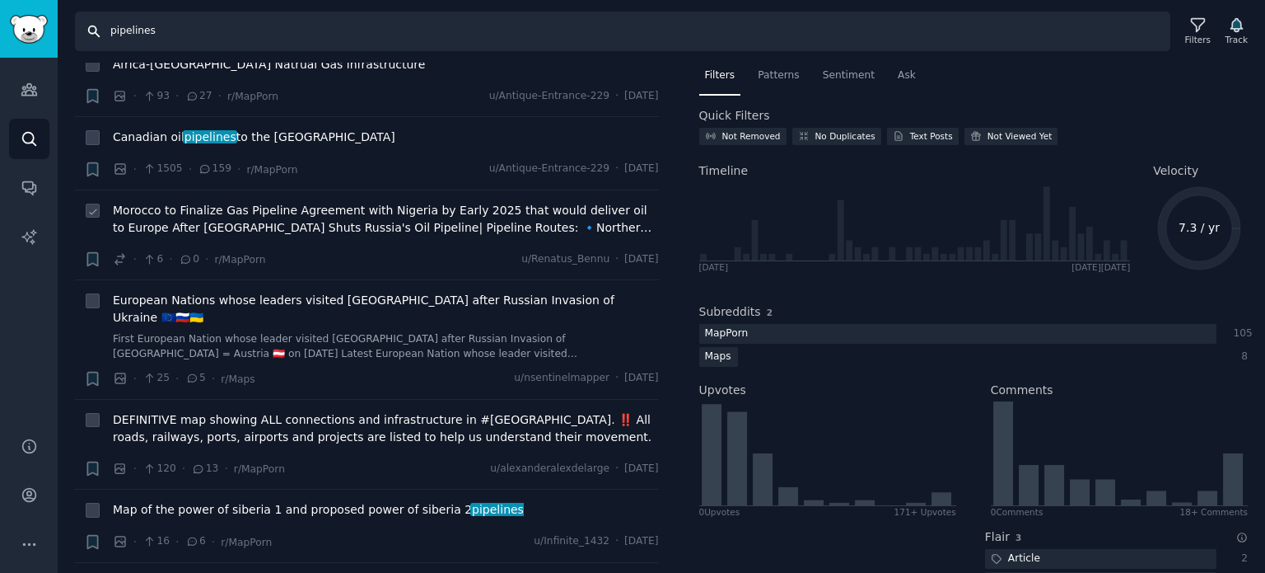
scroll to position [330, 0]
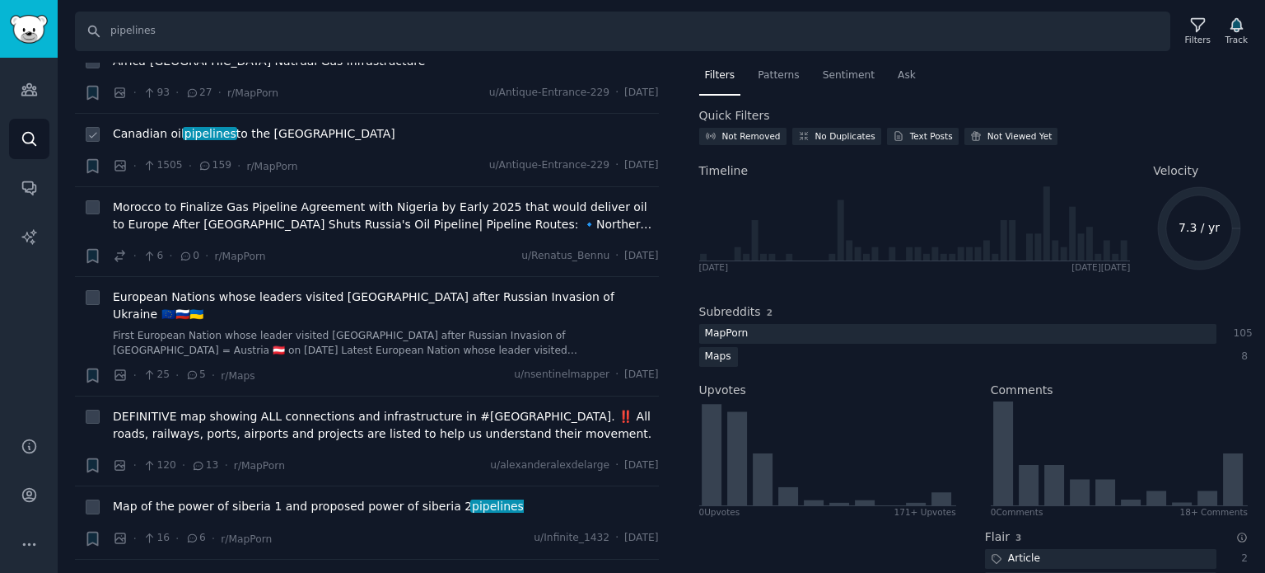
click at [211, 134] on span "pipelines" at bounding box center [210, 133] width 54 height 13
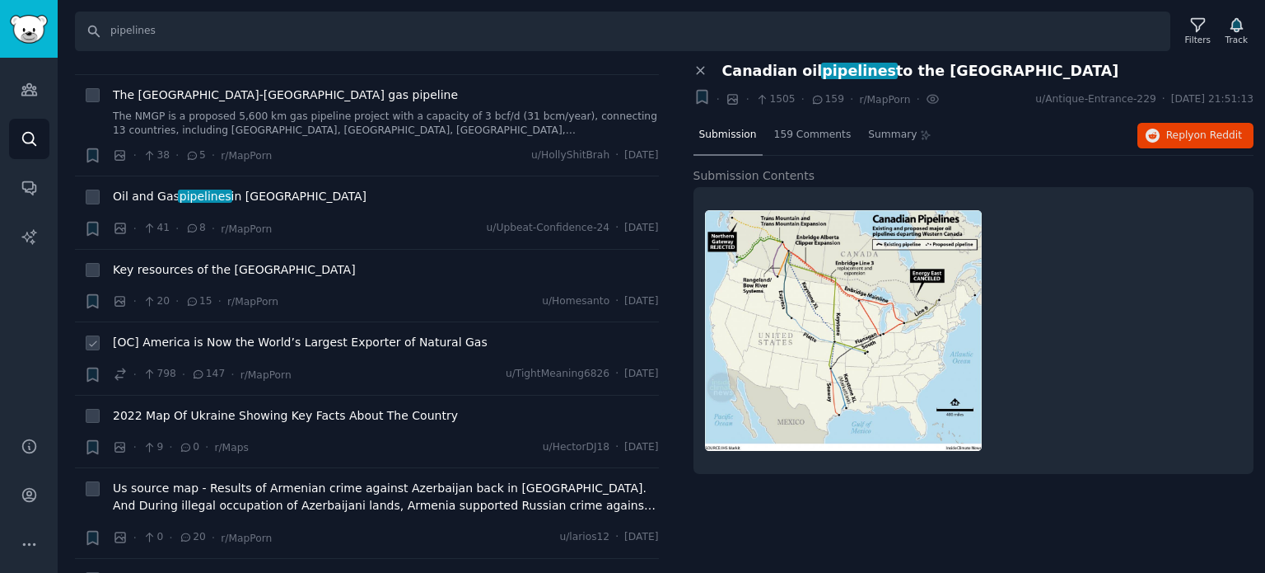
scroll to position [824, 0]
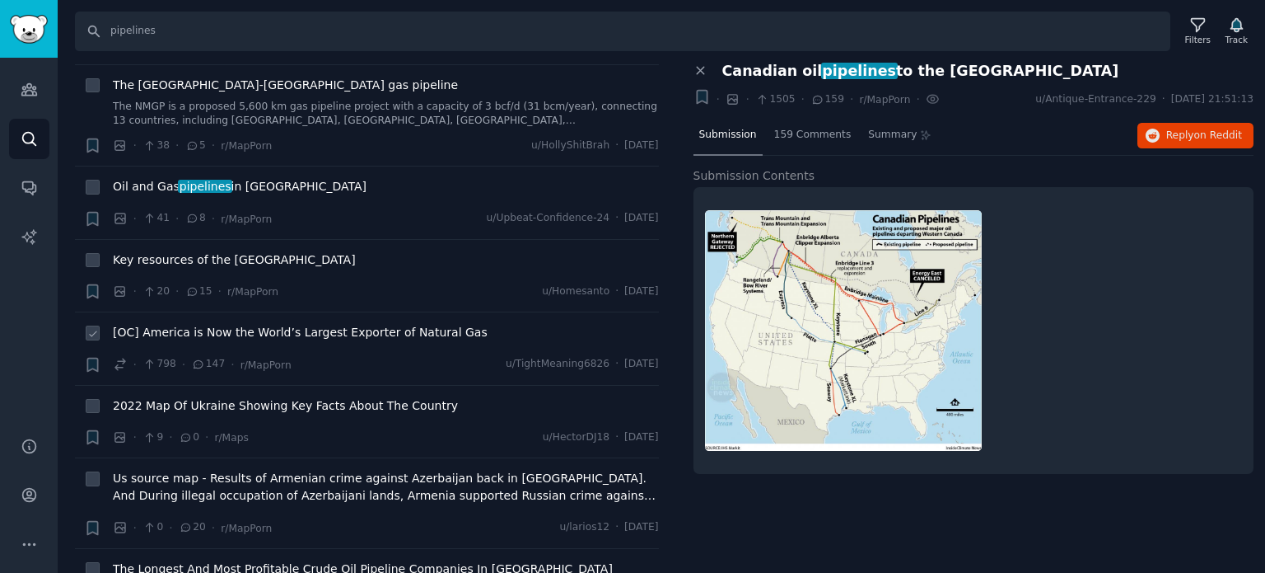
click at [219, 324] on span "[OC] America is Now the World’s Largest Exporter of Natural Gas" at bounding box center [300, 332] width 375 height 17
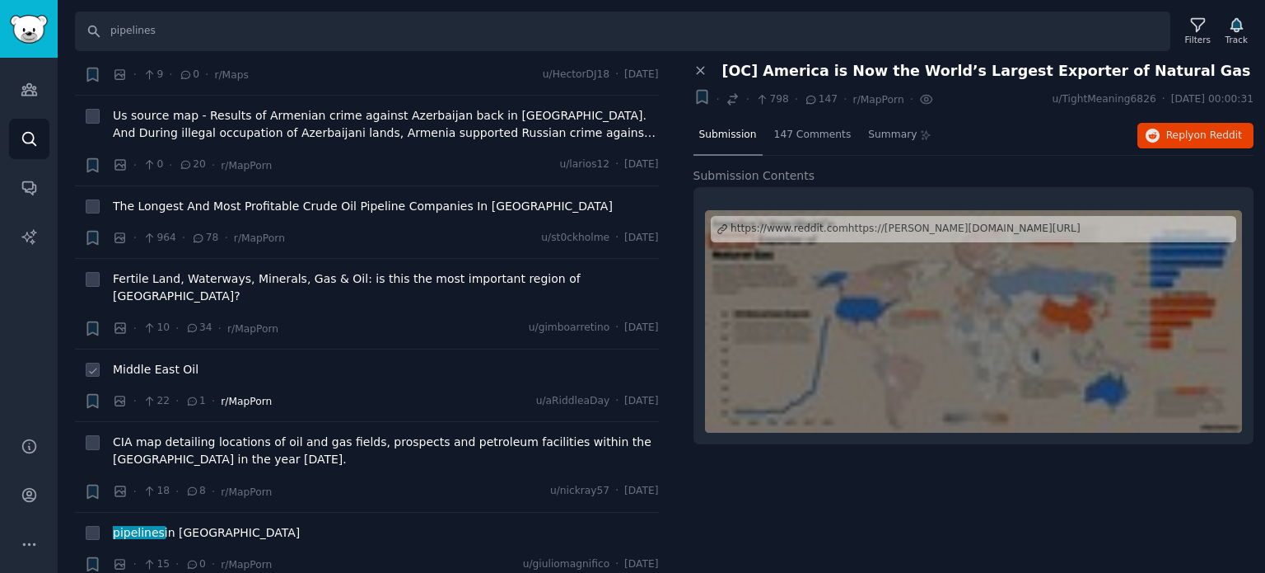
scroll to position [1236, 0]
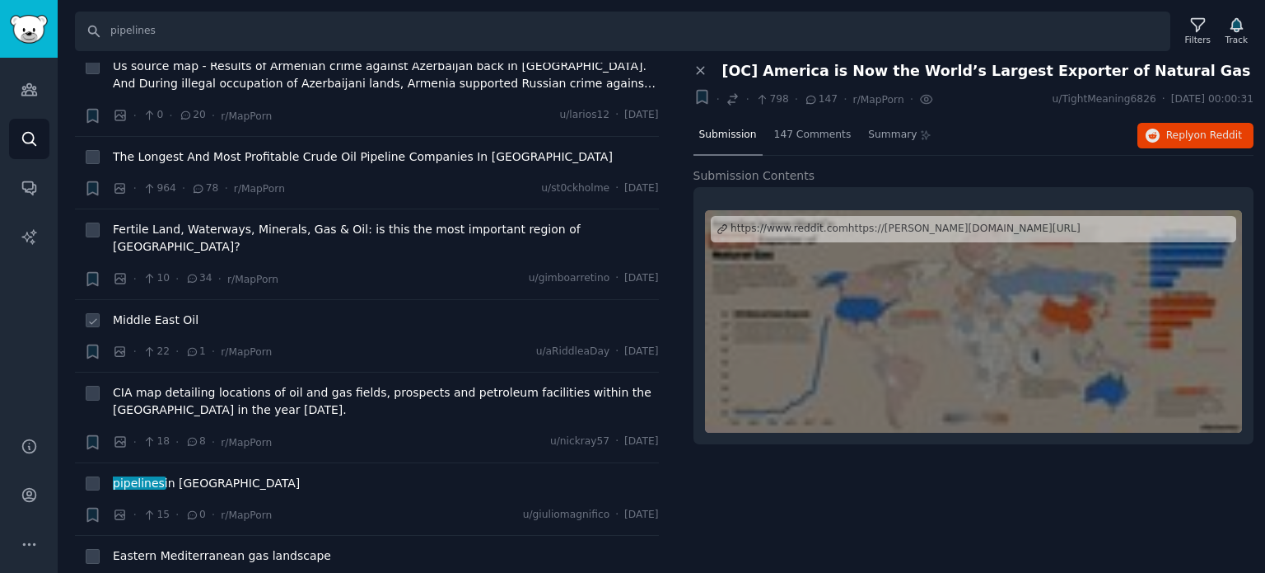
click at [170, 311] on span "Middle East Oil" at bounding box center [156, 319] width 86 height 17
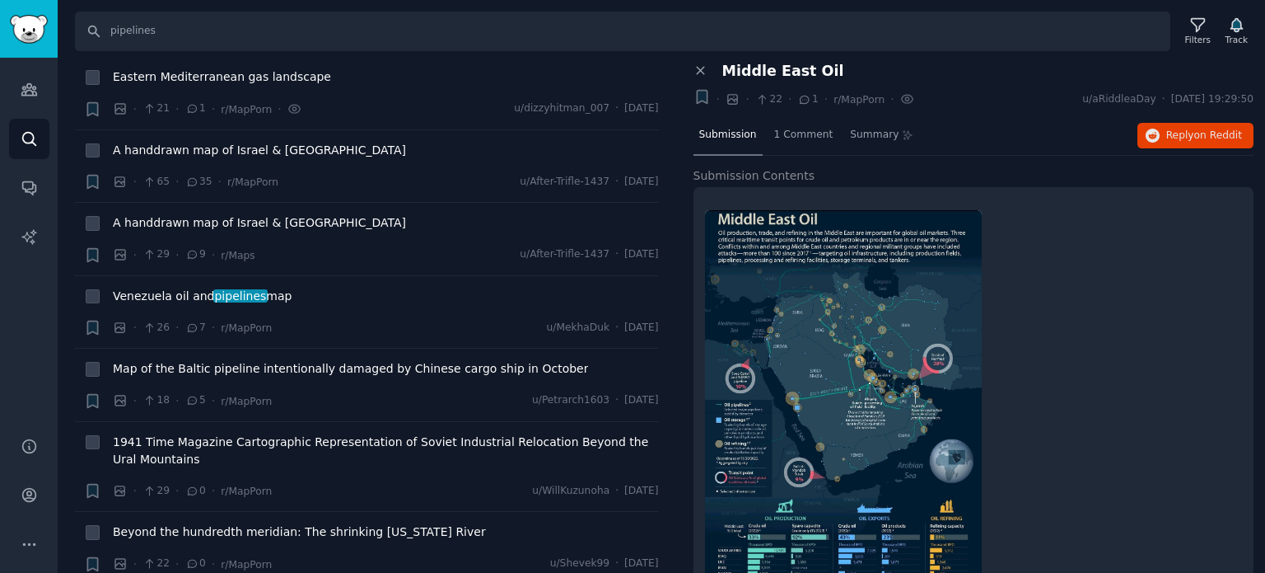
scroll to position [1730, 0]
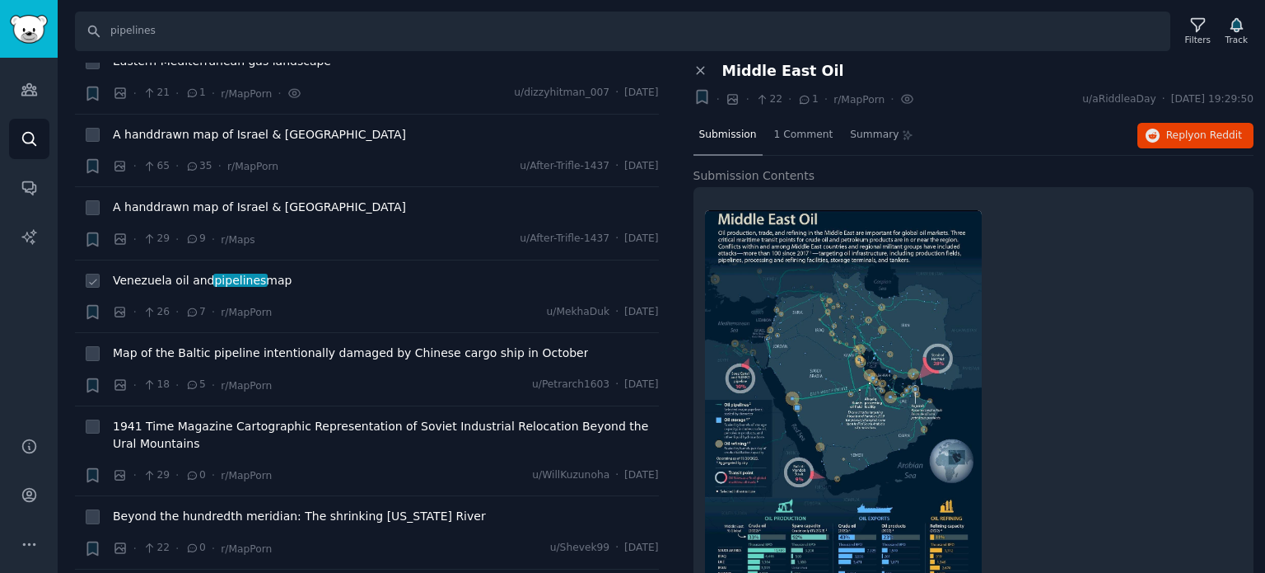
click at [189, 272] on span "Venezuela oil and pipelines map" at bounding box center [202, 280] width 179 height 17
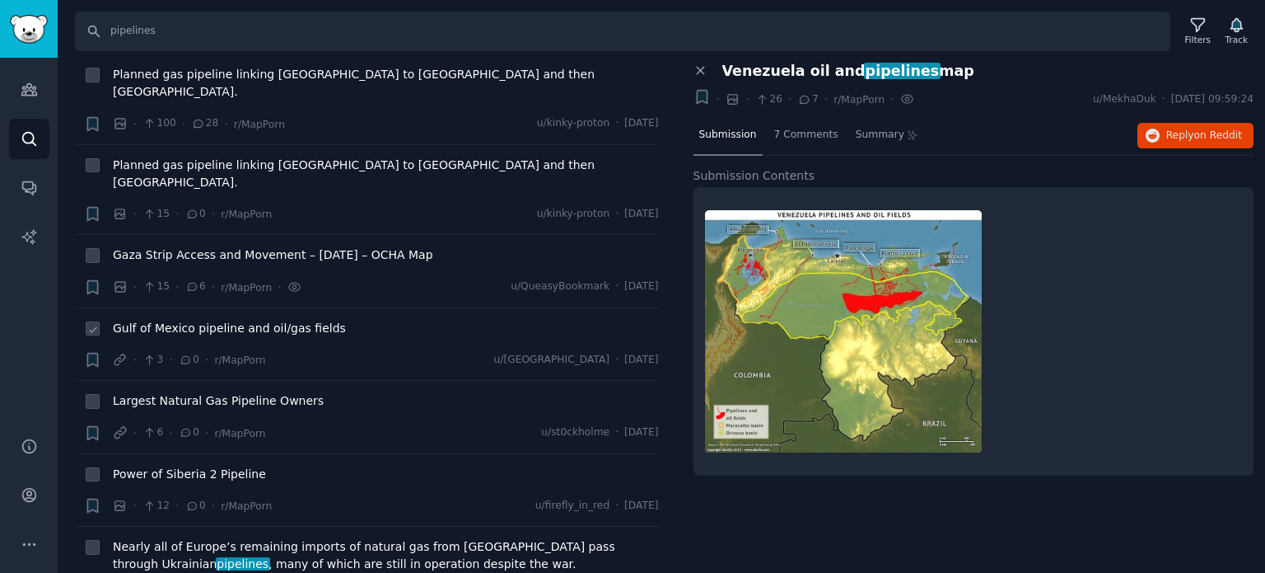
scroll to position [2389, 0]
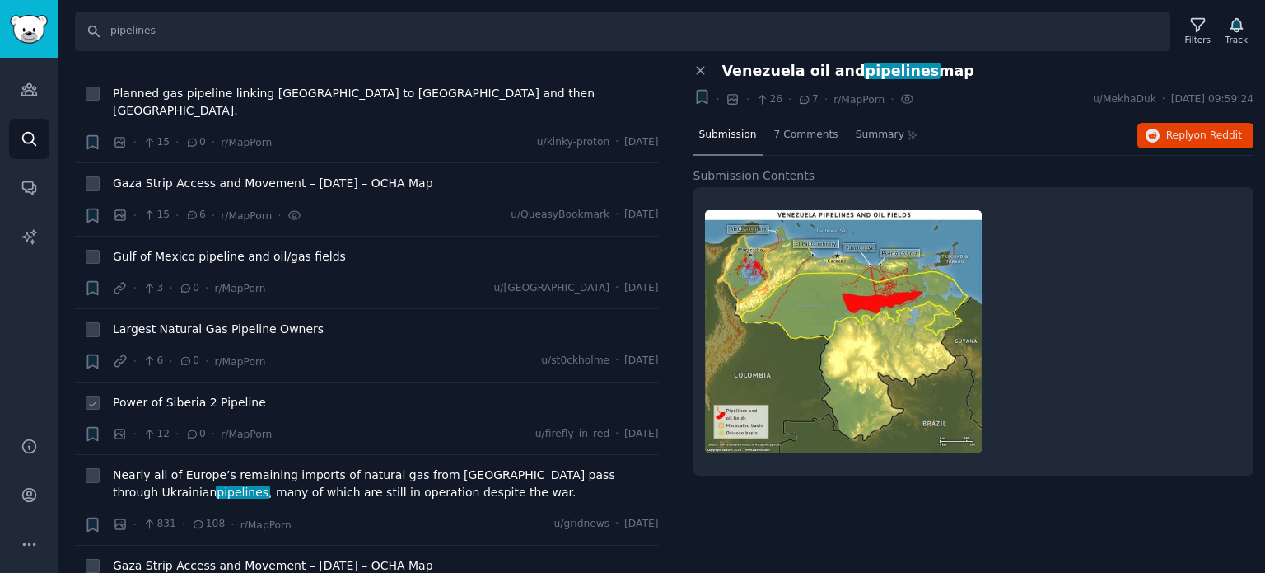
click at [172, 394] on span "Power of Siberia 2 Pipeline" at bounding box center [189, 402] width 153 height 17
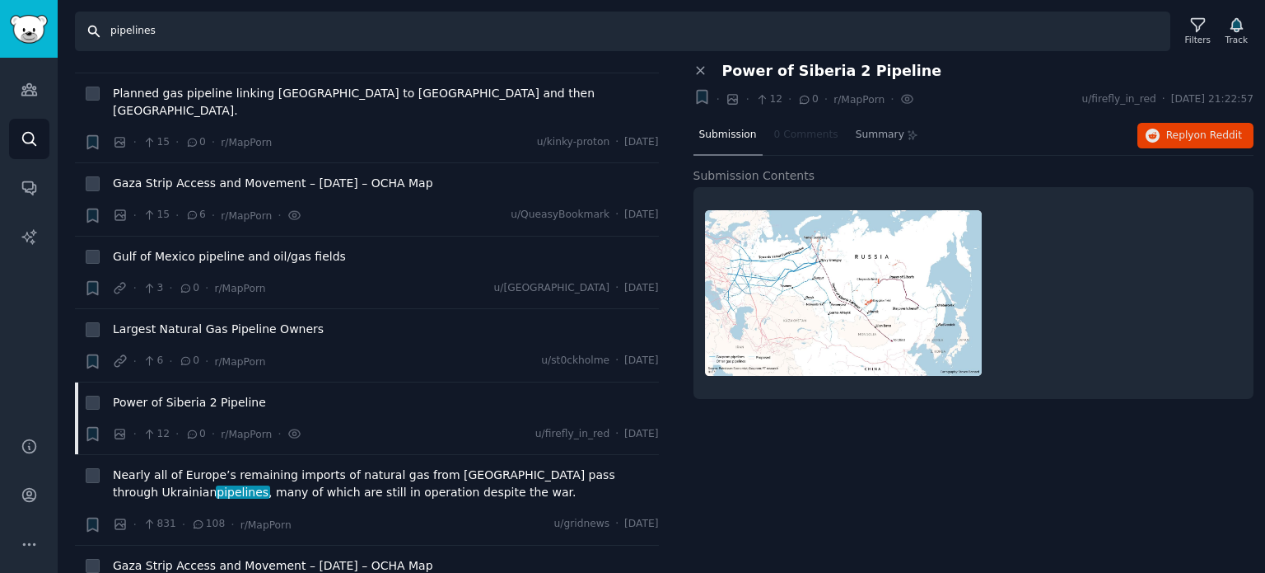
drag, startPoint x: 214, startPoint y: 37, endPoint x: 39, endPoint y: 32, distance: 175.6
click at [42, 32] on div "Audiences Search Conversations AI Reports Help Account More Search pipelines Fi…" at bounding box center [632, 286] width 1265 height 573
paste input "migration rout"
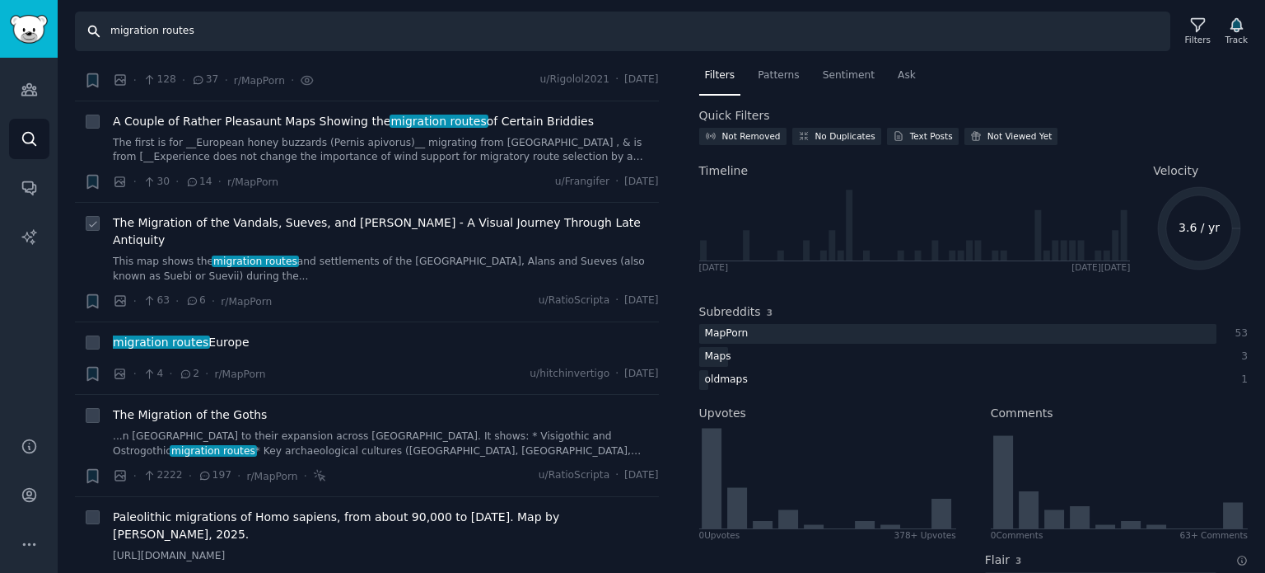
scroll to position [165, 0]
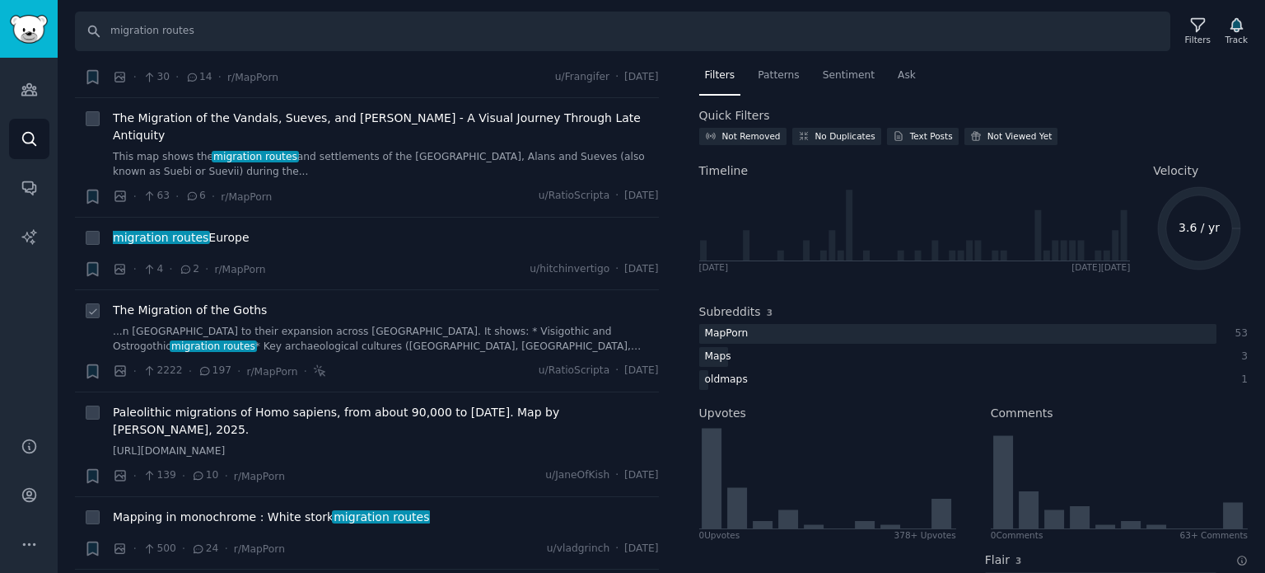
click at [191, 302] on span "The Migration of the Goths" at bounding box center [190, 310] width 154 height 17
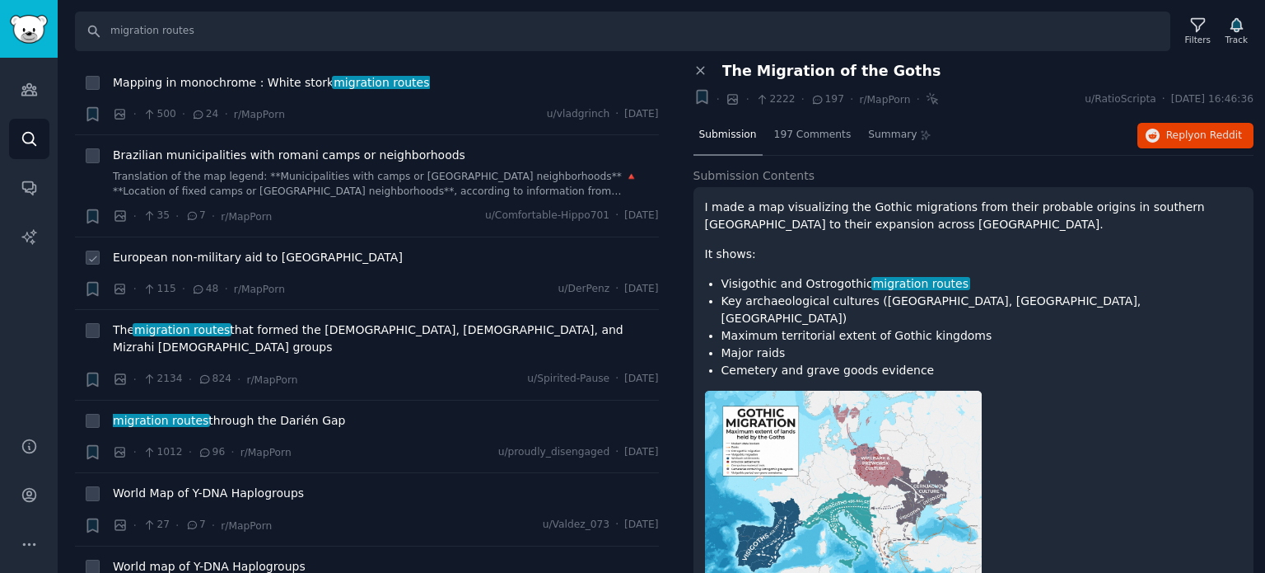
scroll to position [741, 0]
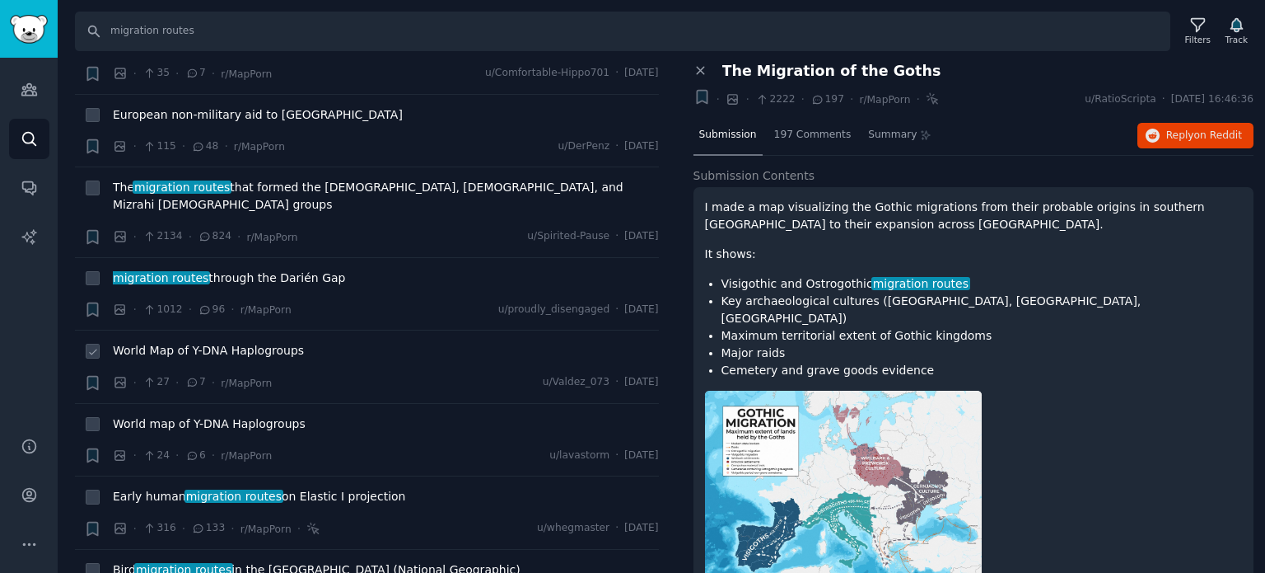
click at [205, 342] on span "World Map of Y-DNA Haplogroups" at bounding box center [208, 350] width 191 height 17
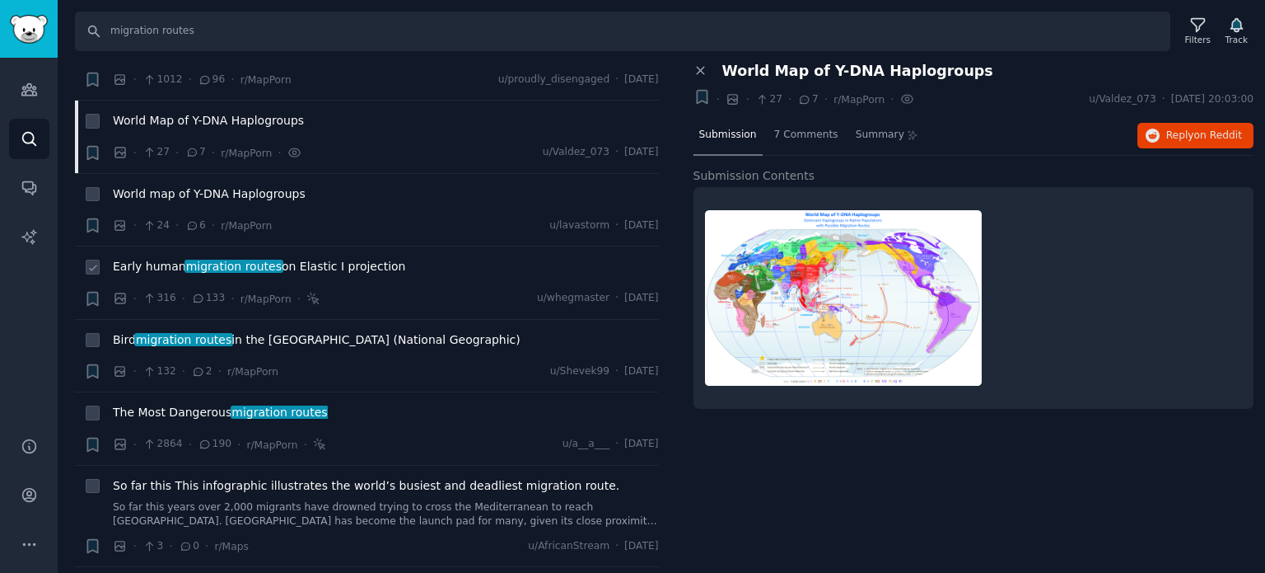
scroll to position [989, 0]
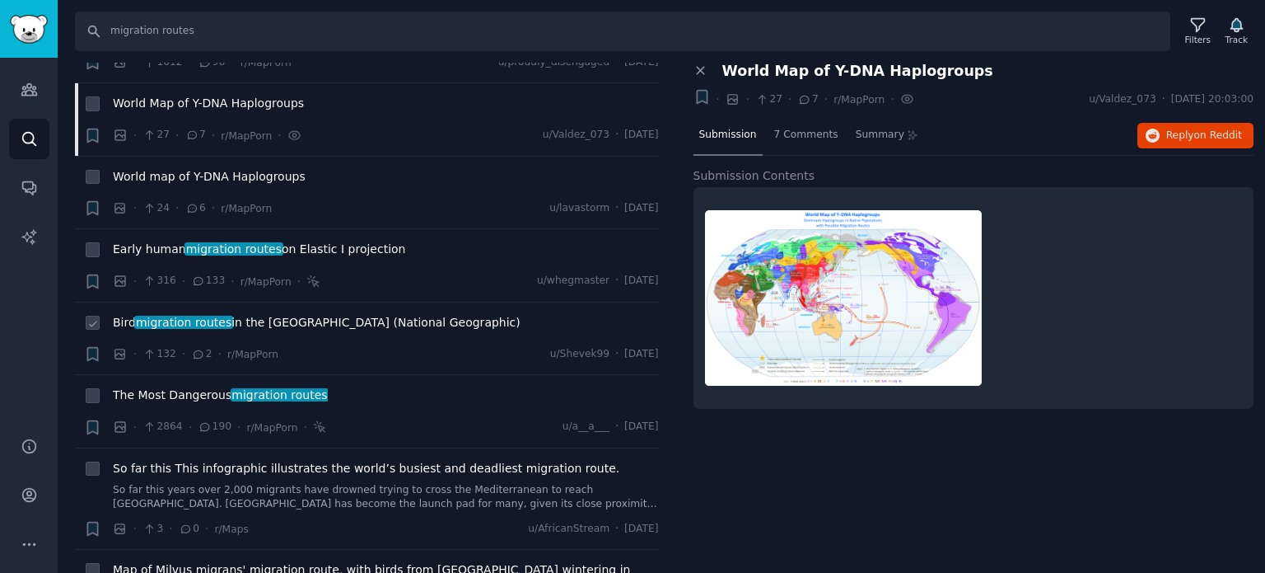
click at [193, 316] on span "migration routes" at bounding box center [183, 322] width 99 height 13
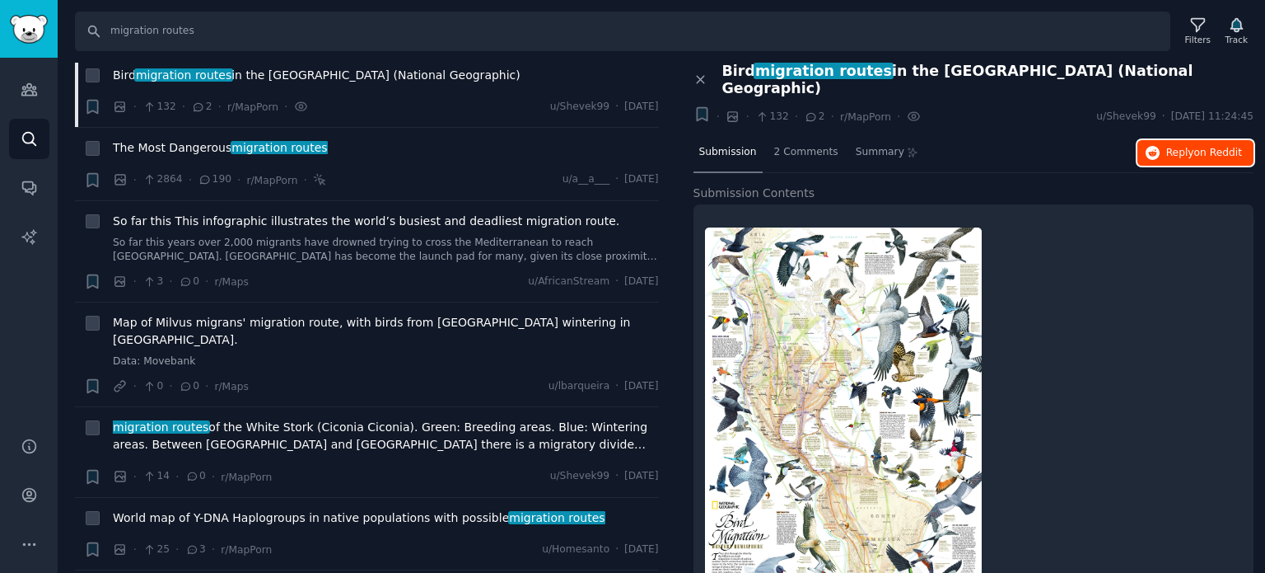
click at [1163, 140] on button "Reply on Reddit" at bounding box center [1196, 153] width 116 height 26
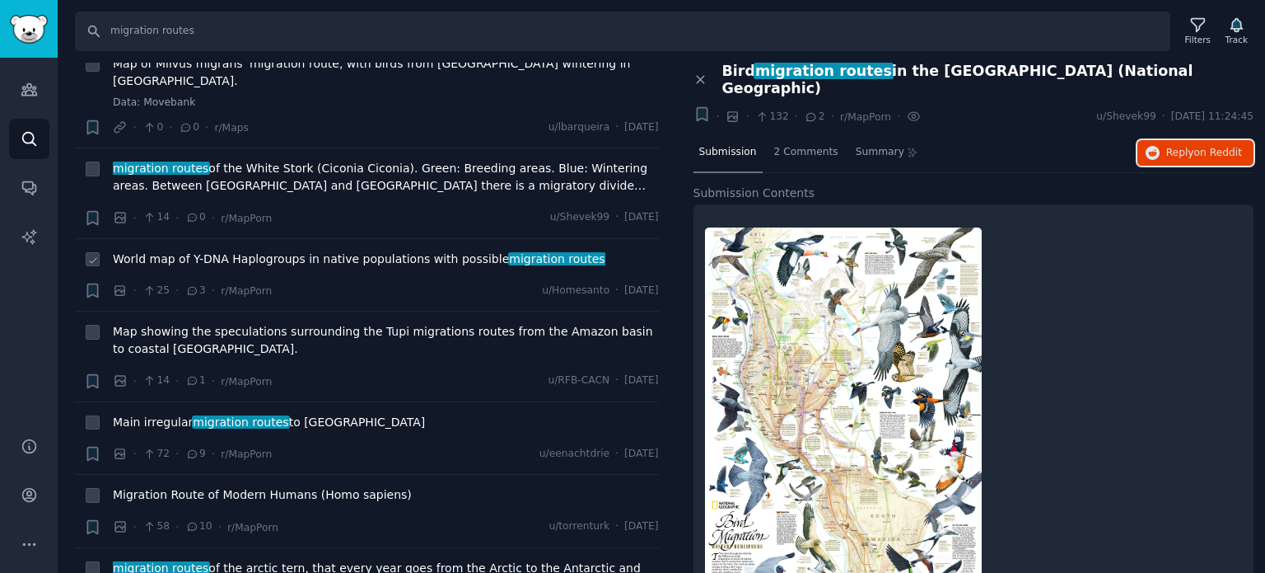
scroll to position [1565, 0]
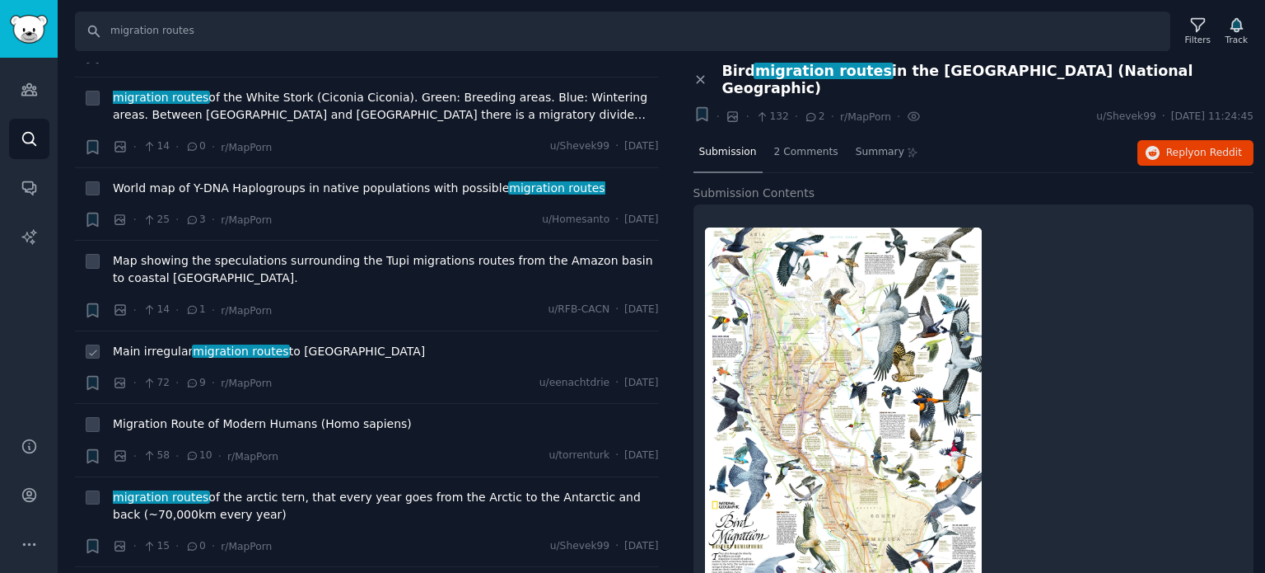
click at [229, 344] on span "migration routes" at bounding box center [241, 350] width 99 height 13
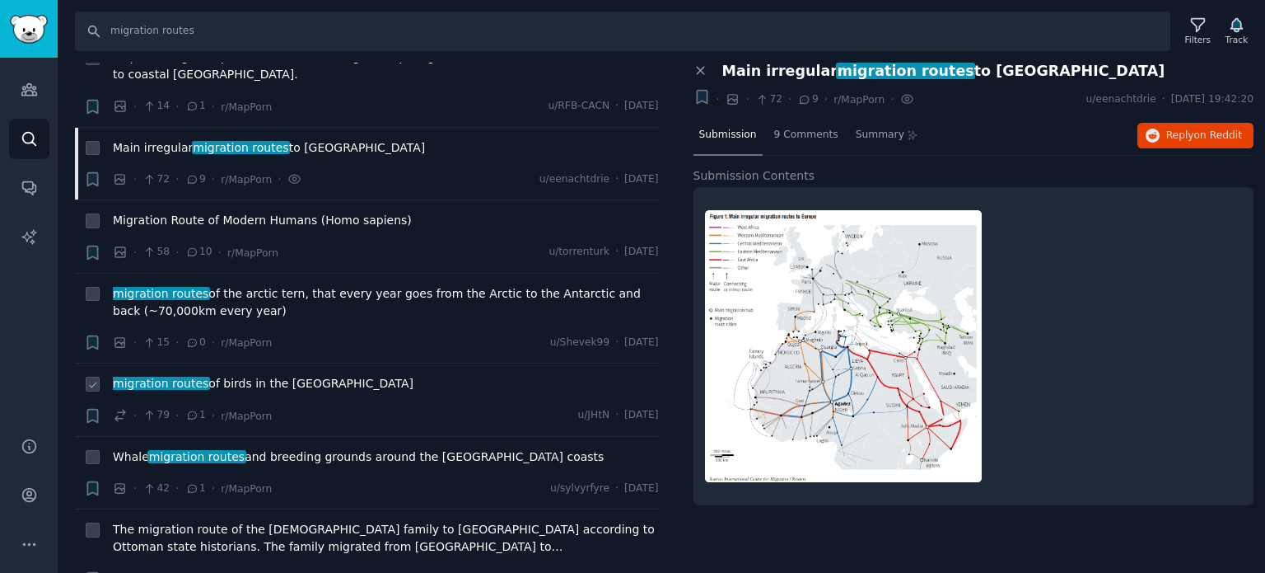
scroll to position [1813, 0]
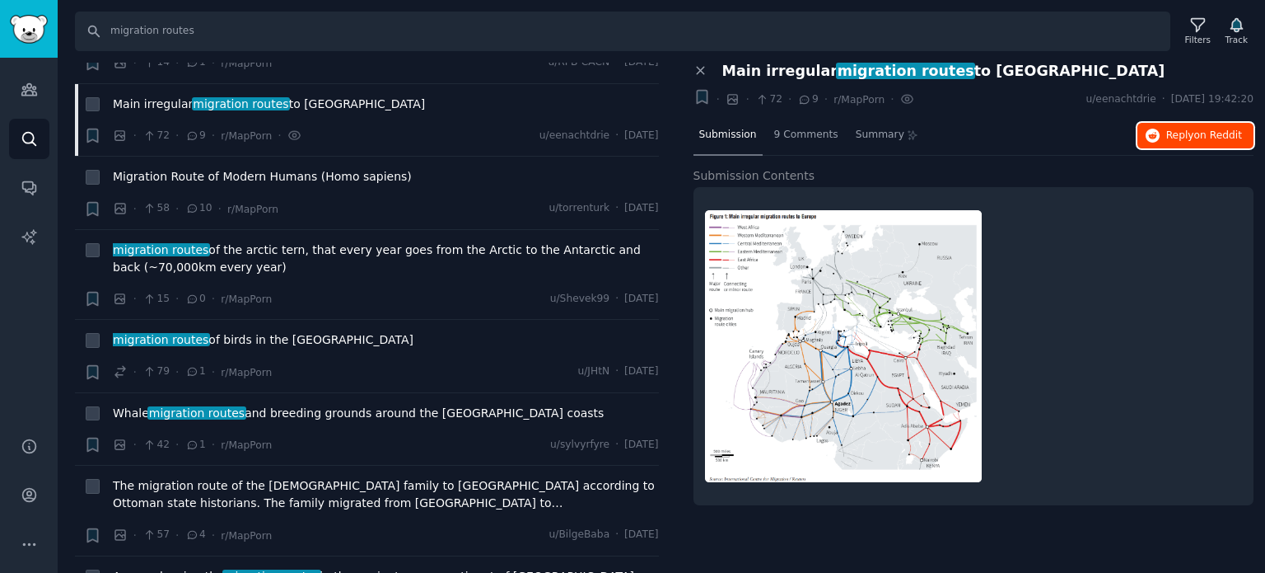
click at [1155, 136] on icon "button" at bounding box center [1153, 136] width 15 height 15
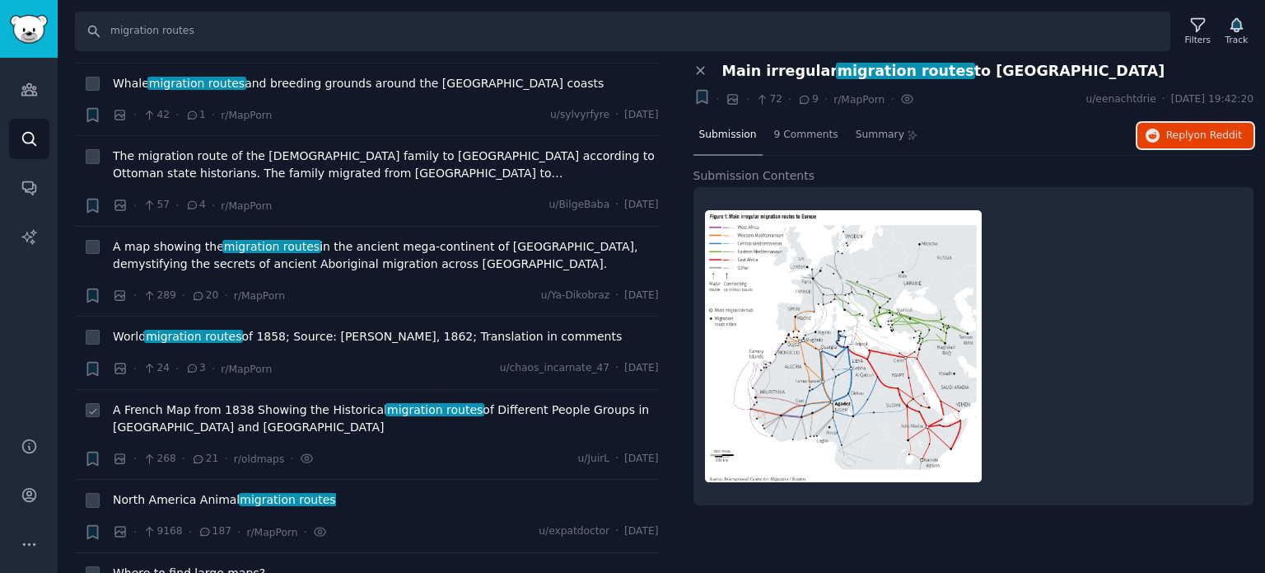
scroll to position [2224, 0]
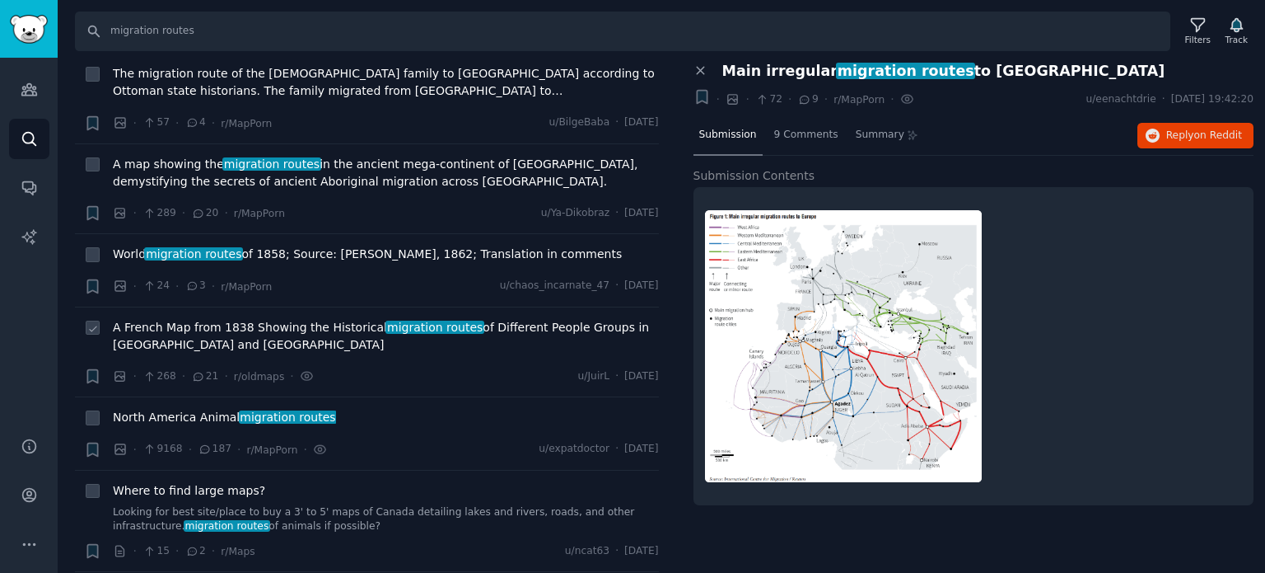
click at [280, 319] on span "A French Map from 1838 Showing the Historical migration routes of Different Peo…" at bounding box center [386, 336] width 546 height 35
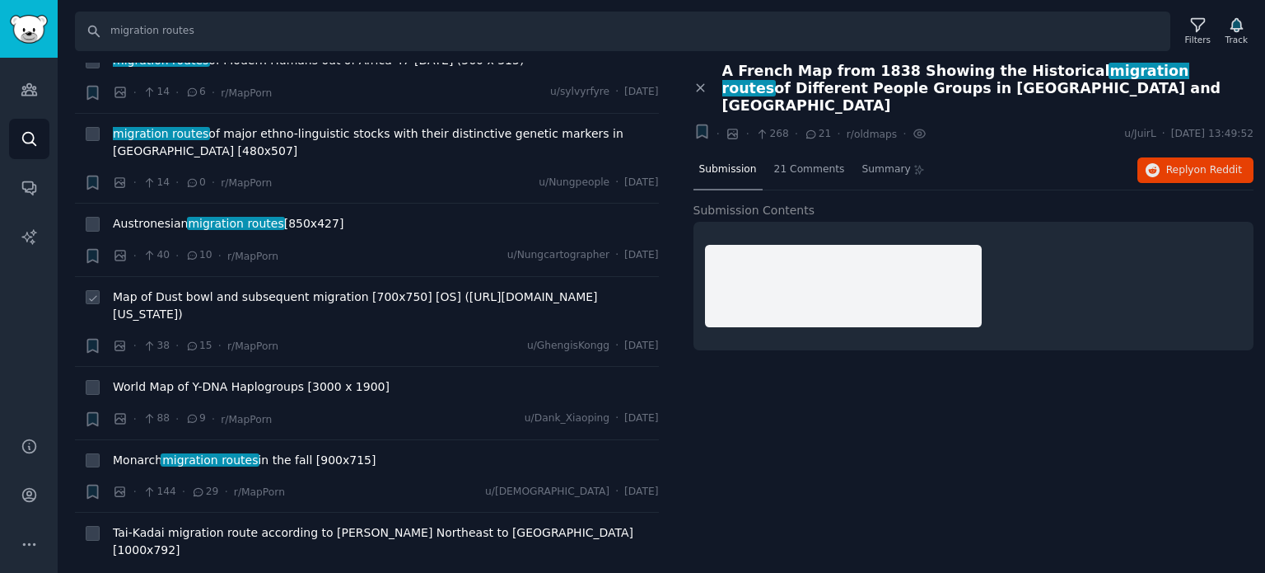
scroll to position [3048, 0]
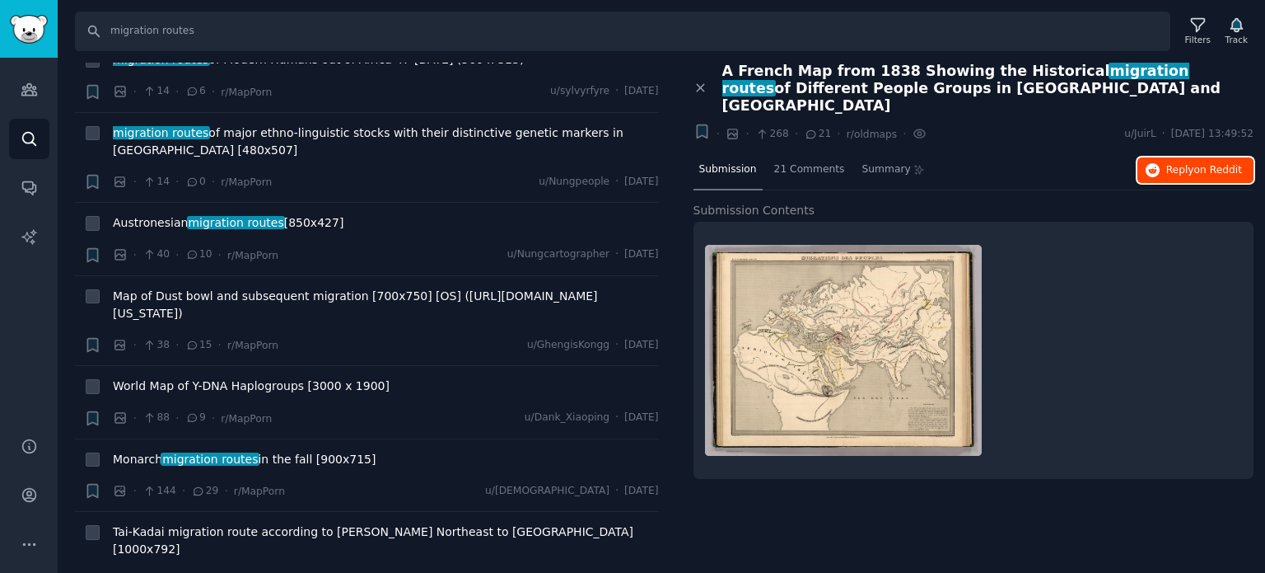
click at [1185, 163] on span "Reply on Reddit" at bounding box center [1205, 170] width 76 height 15
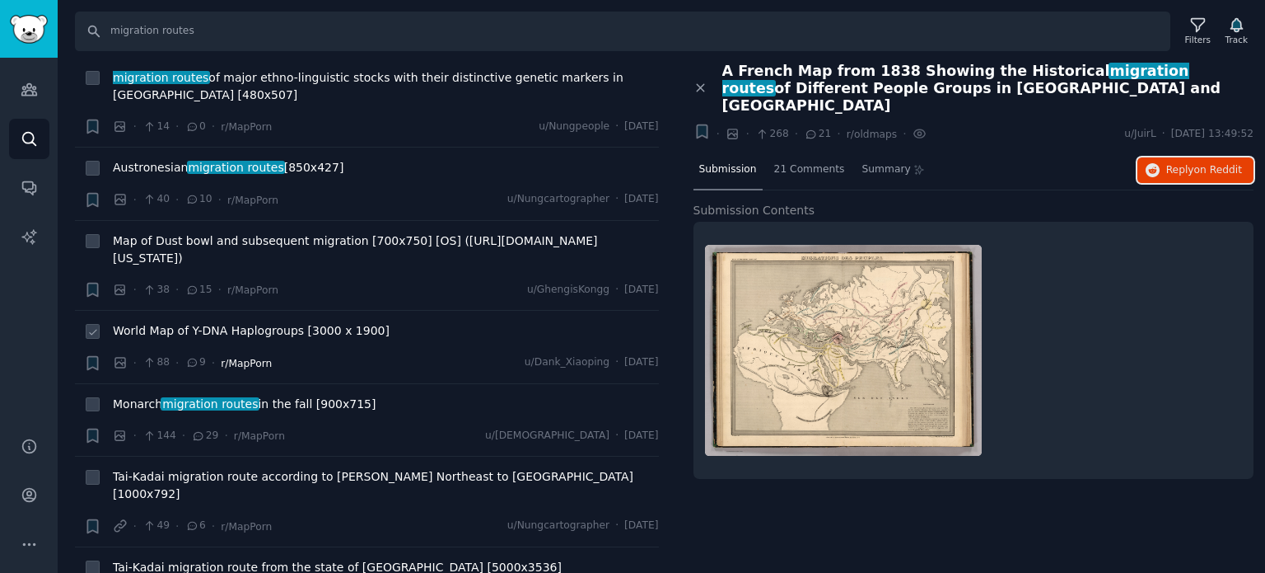
scroll to position [3131, 0]
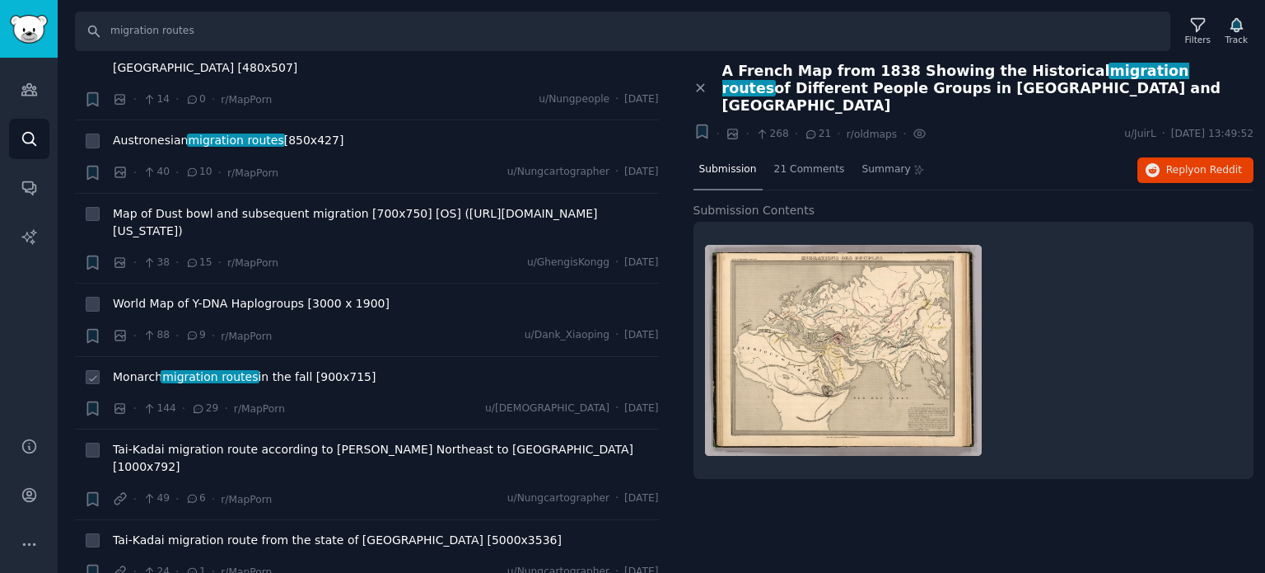
click at [234, 370] on span "migration routes" at bounding box center [210, 376] width 99 height 13
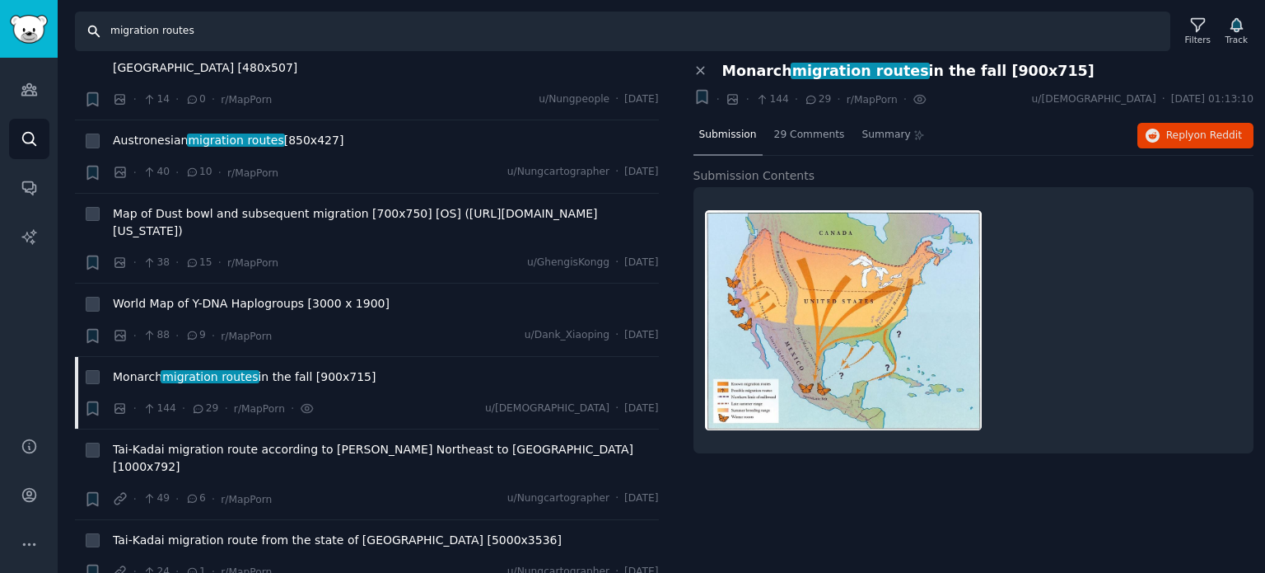
drag, startPoint x: 346, startPoint y: 32, endPoint x: 16, endPoint y: 24, distance: 329.7
click at [20, 24] on div "Audiences Search Conversations AI Reports Help Account More Search migration ro…" at bounding box center [632, 286] width 1265 height 573
paste input "continental shelf"
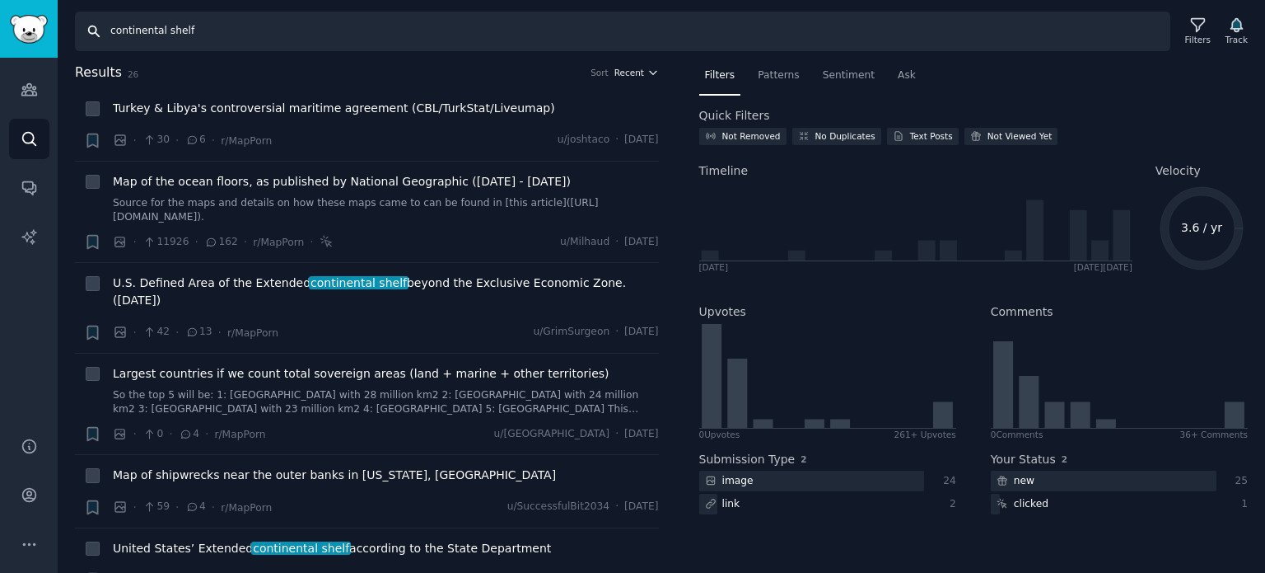
click at [634, 71] on span "Recent" at bounding box center [630, 73] width 30 height 12
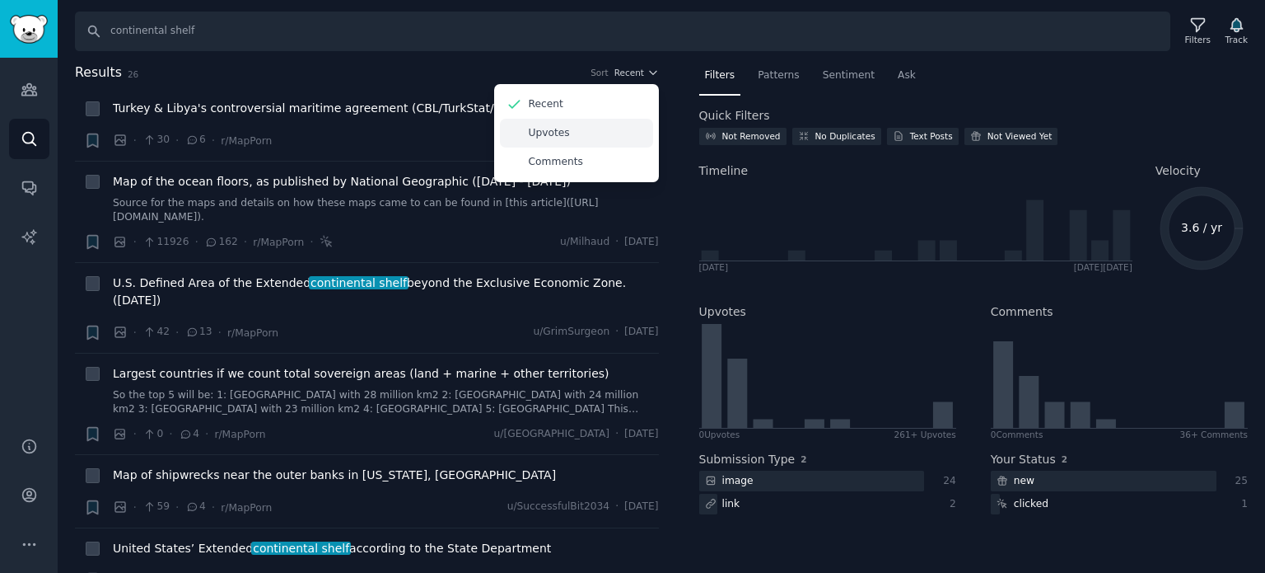
click at [601, 139] on div "Upvotes" at bounding box center [576, 133] width 153 height 29
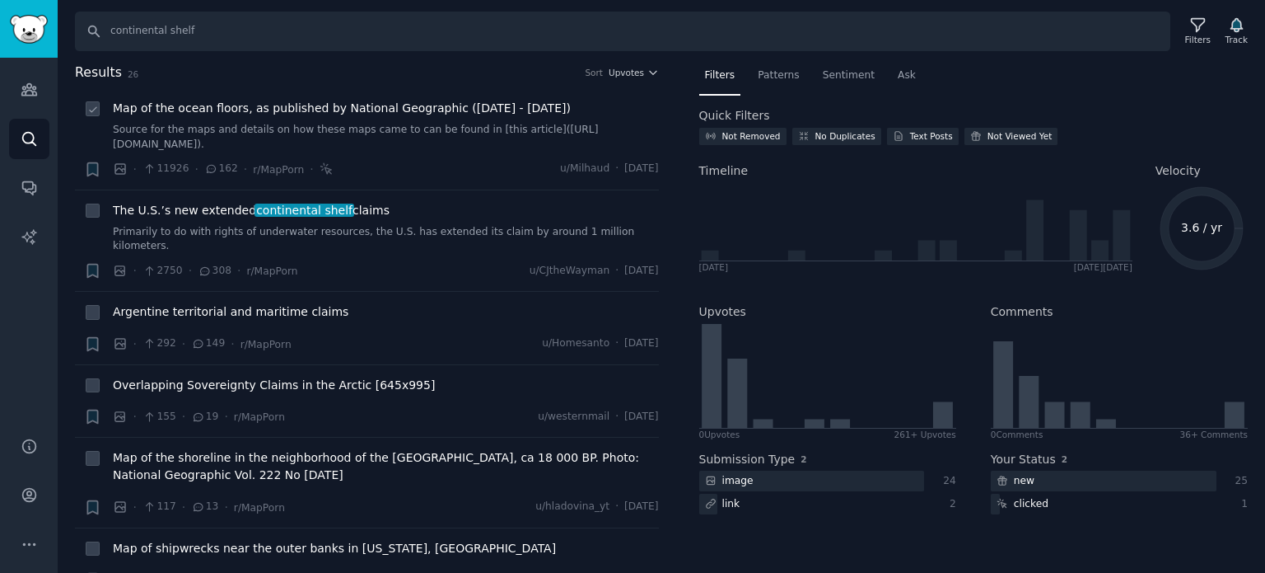
click at [270, 108] on span "Map of the ocean floors, as published by National Geographic ([DATE] - [DATE])" at bounding box center [342, 108] width 458 height 17
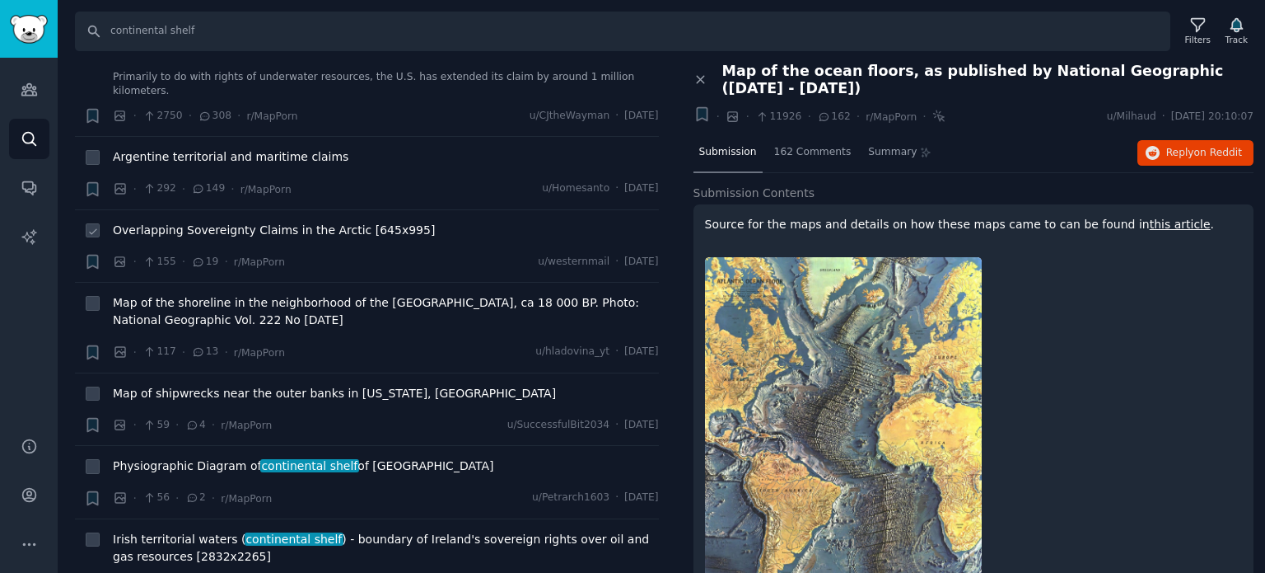
scroll to position [165, 0]
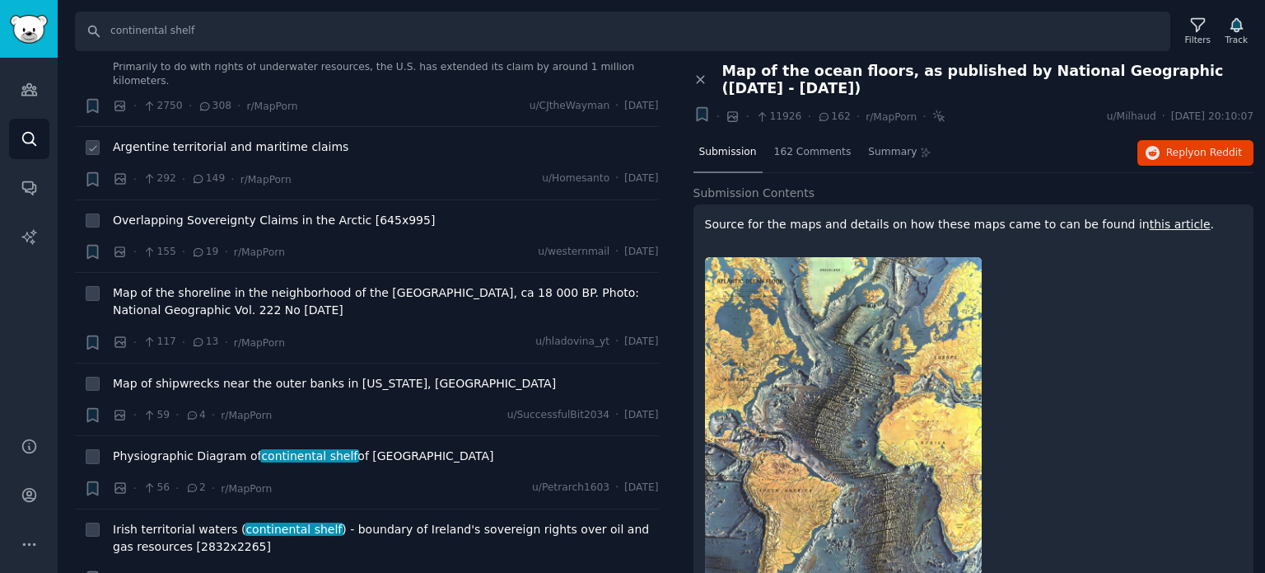
click at [185, 127] on li "+ Argentine territorial and maritime claims · 292 · 149 · r/MapPorn u/Homesanto…" at bounding box center [367, 163] width 584 height 73
click at [181, 138] on span "Argentine territorial and maritime claims" at bounding box center [231, 146] width 236 height 17
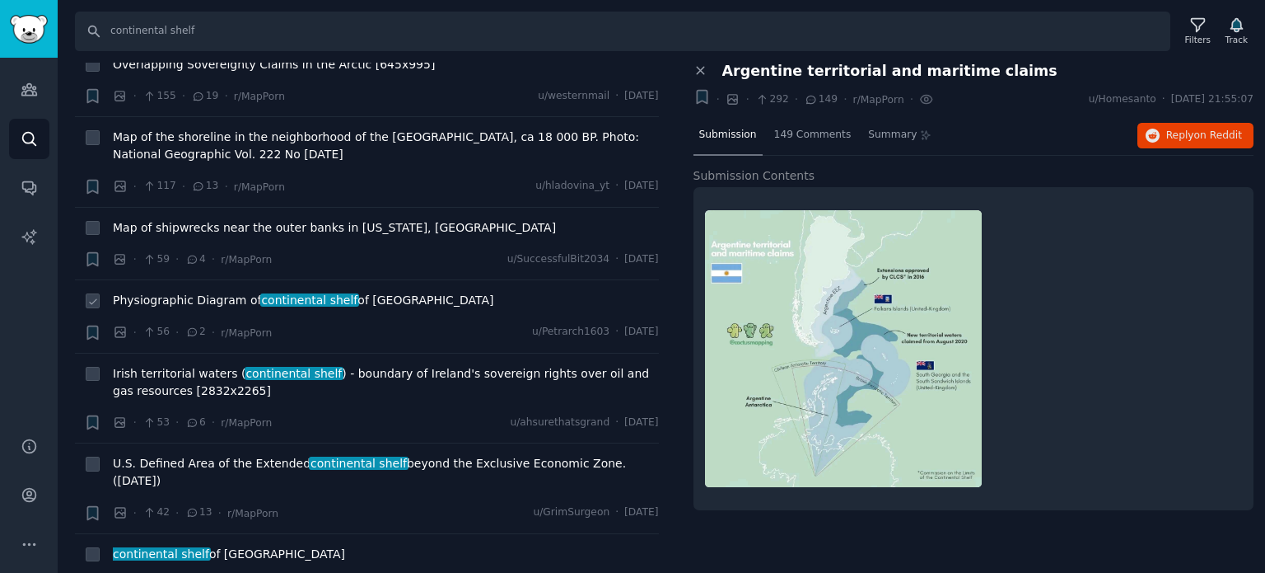
scroll to position [330, 0]
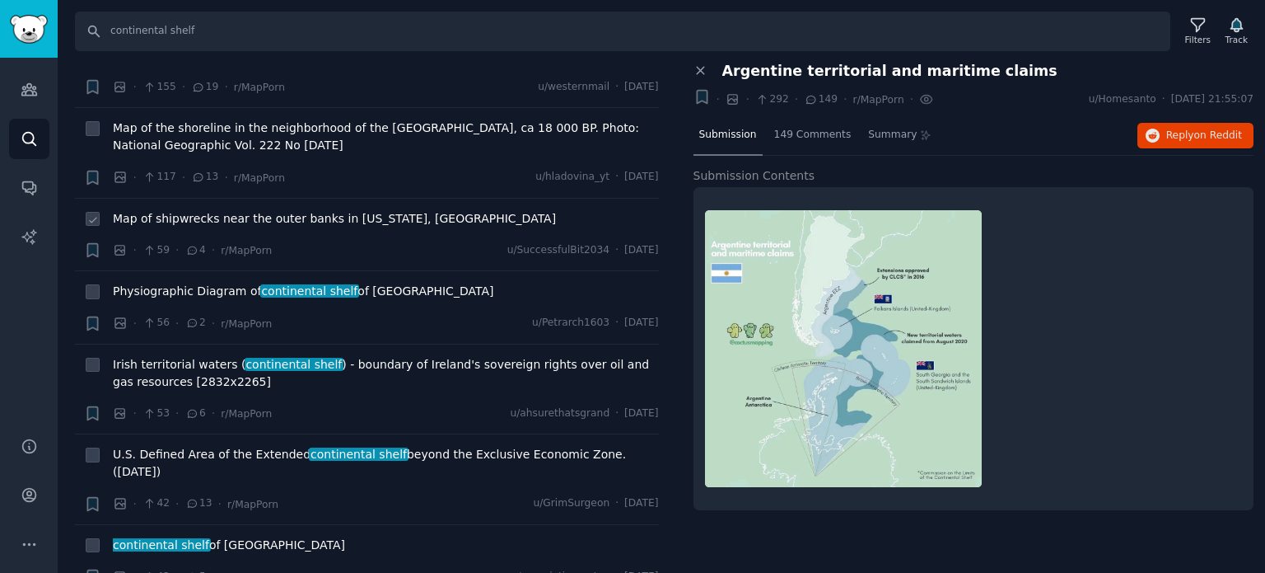
click at [269, 210] on span "Map of shipwrecks near the outer banks in [US_STATE], [GEOGRAPHIC_DATA]" at bounding box center [334, 218] width 443 height 17
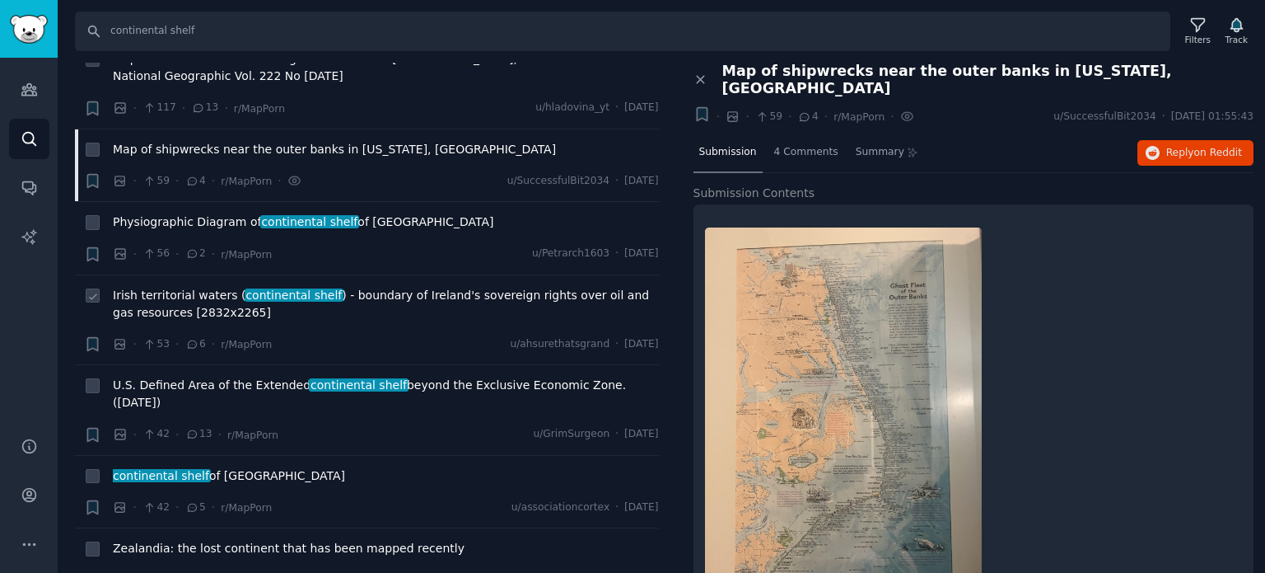
scroll to position [494, 0]
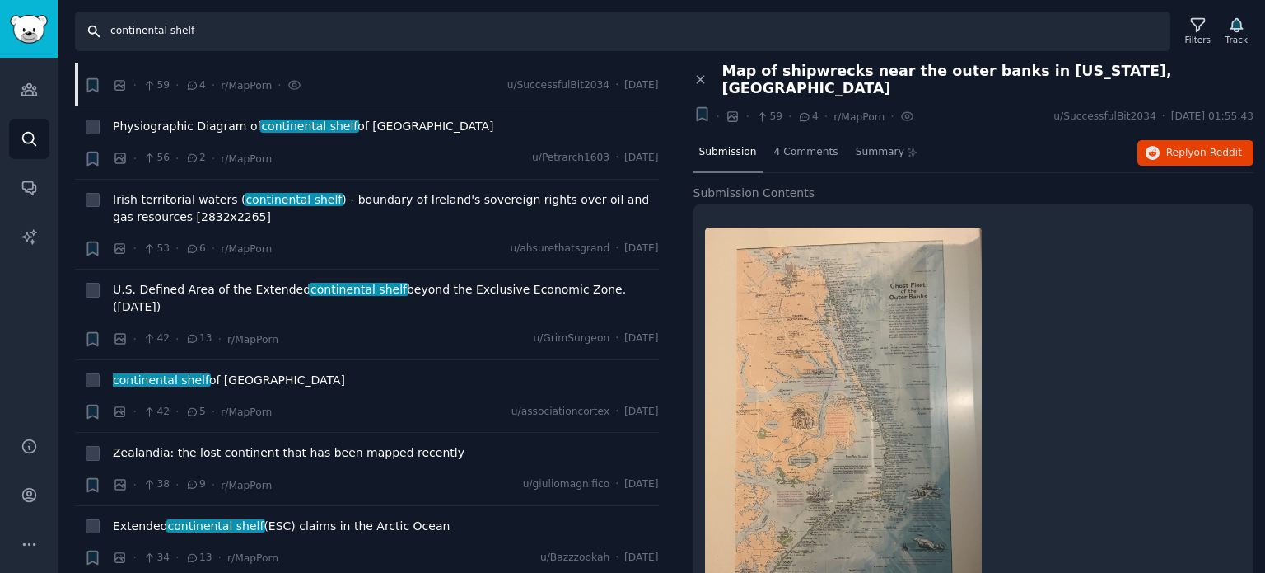
drag, startPoint x: 297, startPoint y: 22, endPoint x: 80, endPoint y: 20, distance: 216.7
click at [80, 20] on input "continental shelf" at bounding box center [623, 32] width 1096 height 40
paste input "settlements"
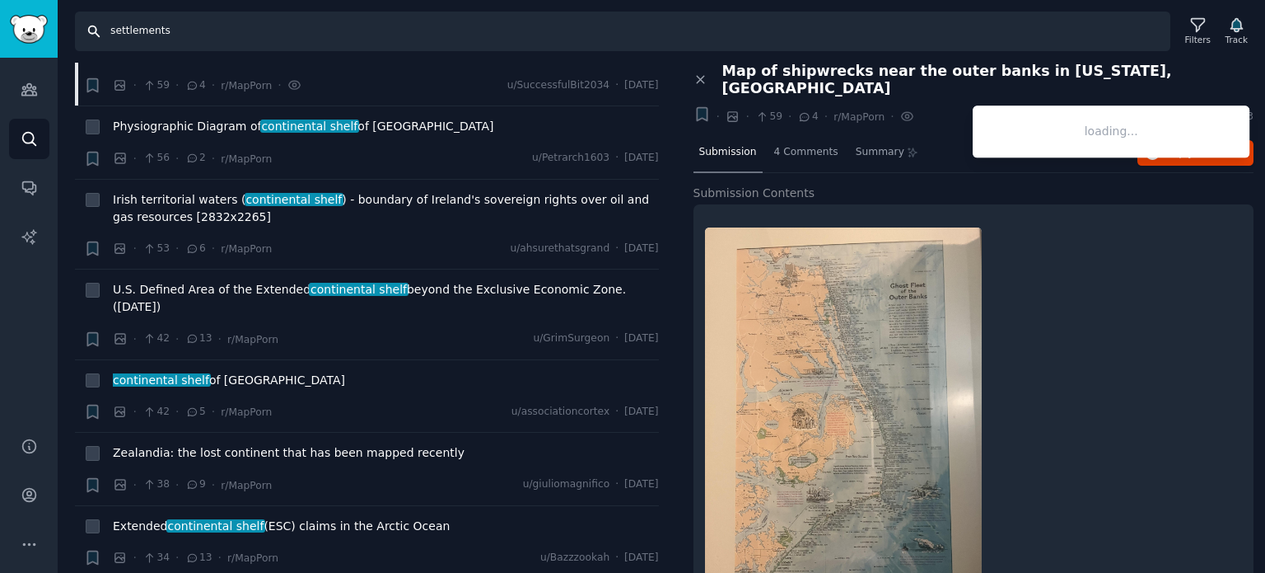
type input "settlements"
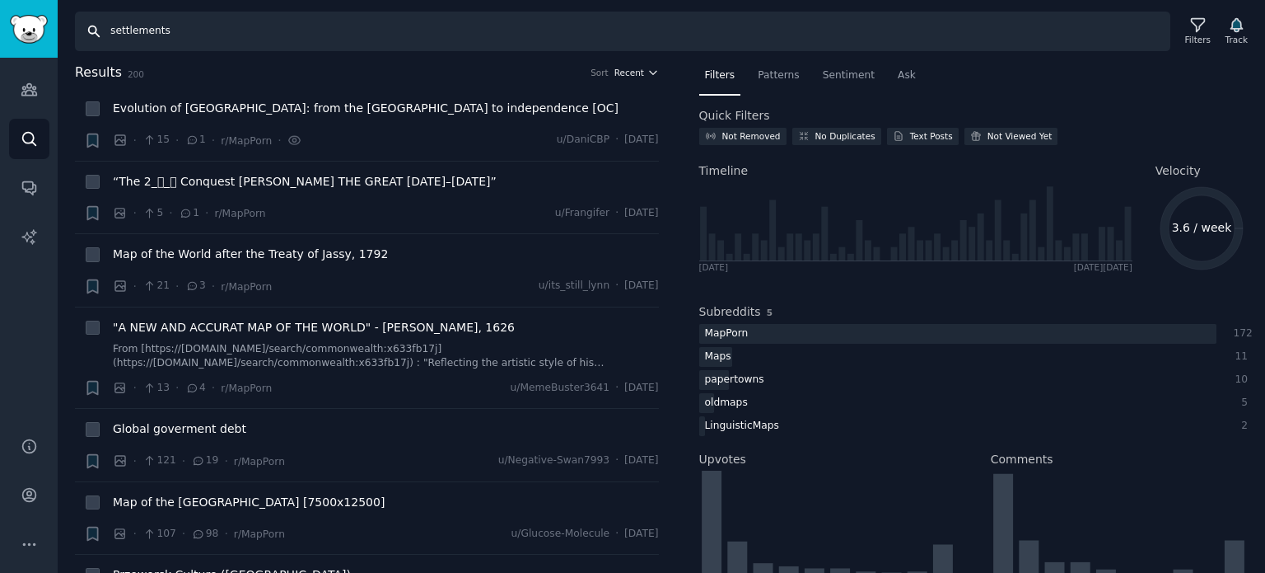
click at [638, 74] on span "Recent" at bounding box center [630, 73] width 30 height 12
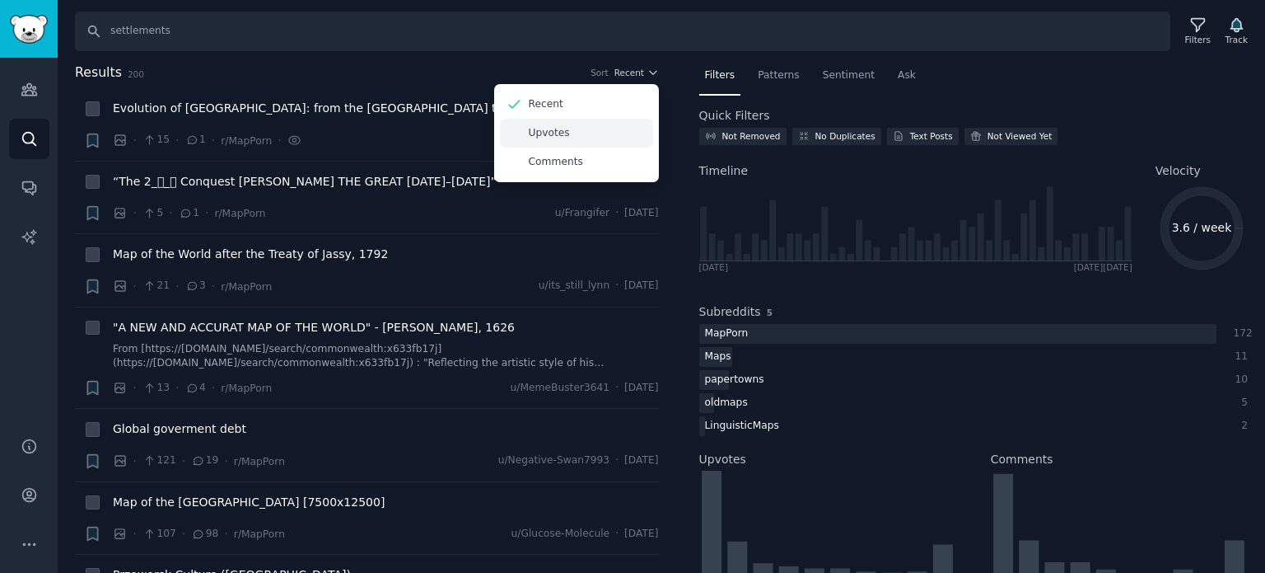
click at [603, 128] on div "Upvotes" at bounding box center [576, 133] width 153 height 29
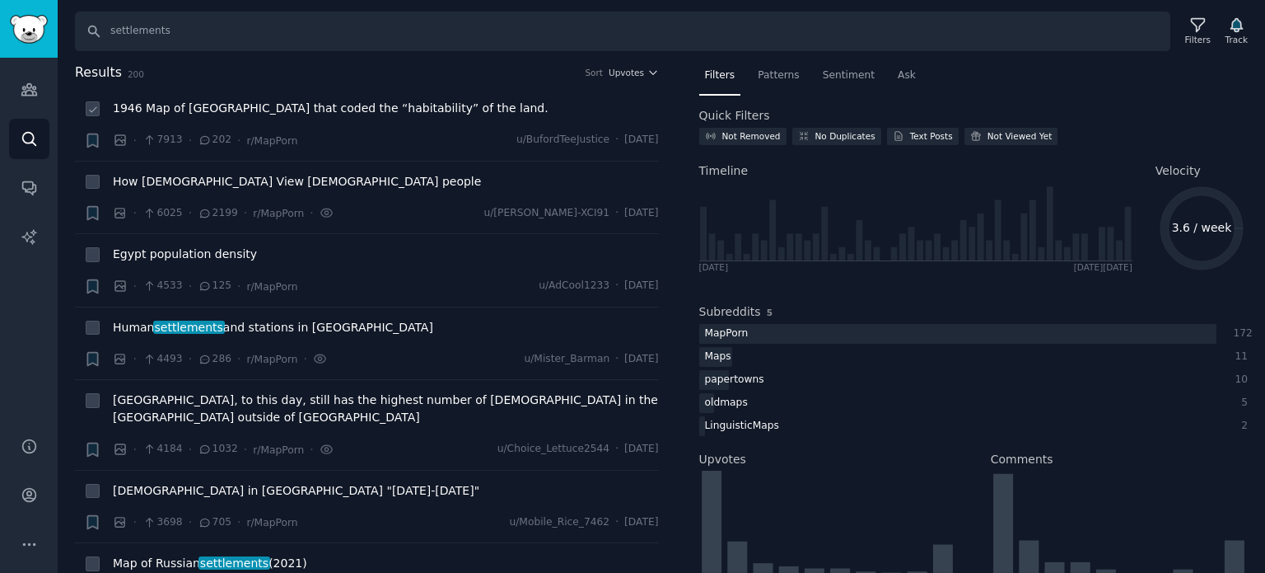
click at [236, 108] on span "1946 Map of [GEOGRAPHIC_DATA] that coded the “habitability” of the land." at bounding box center [331, 108] width 436 height 17
